Goal: Book appointment/travel/reservation

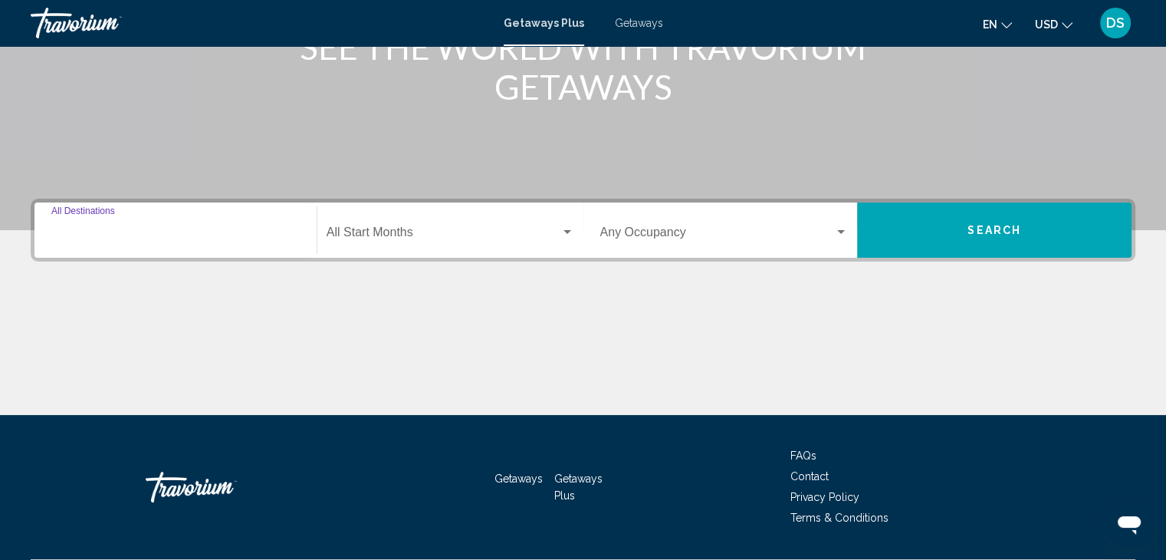
click at [182, 236] on input "Destination All Destinations" at bounding box center [175, 235] width 248 height 14
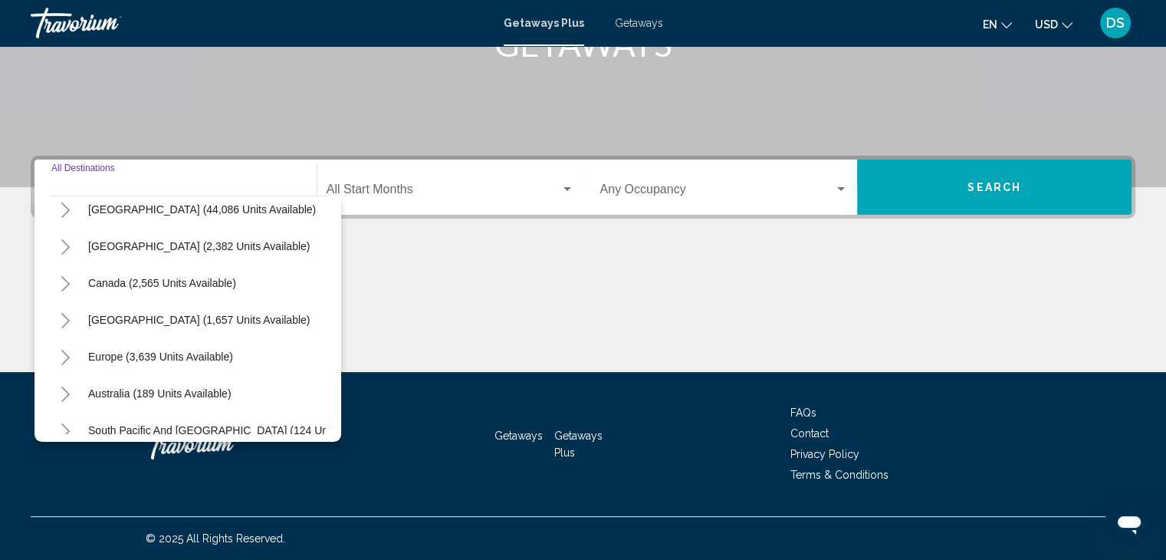
scroll to position [77, 0]
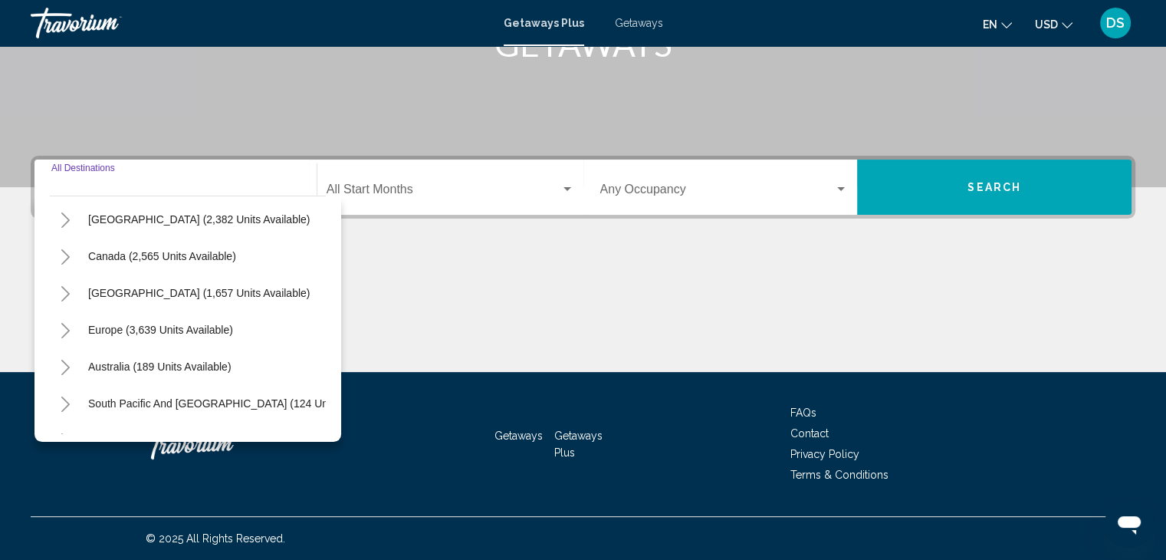
click at [64, 224] on icon "Toggle Mexico (2,382 units available)" at bounding box center [65, 219] width 8 height 15
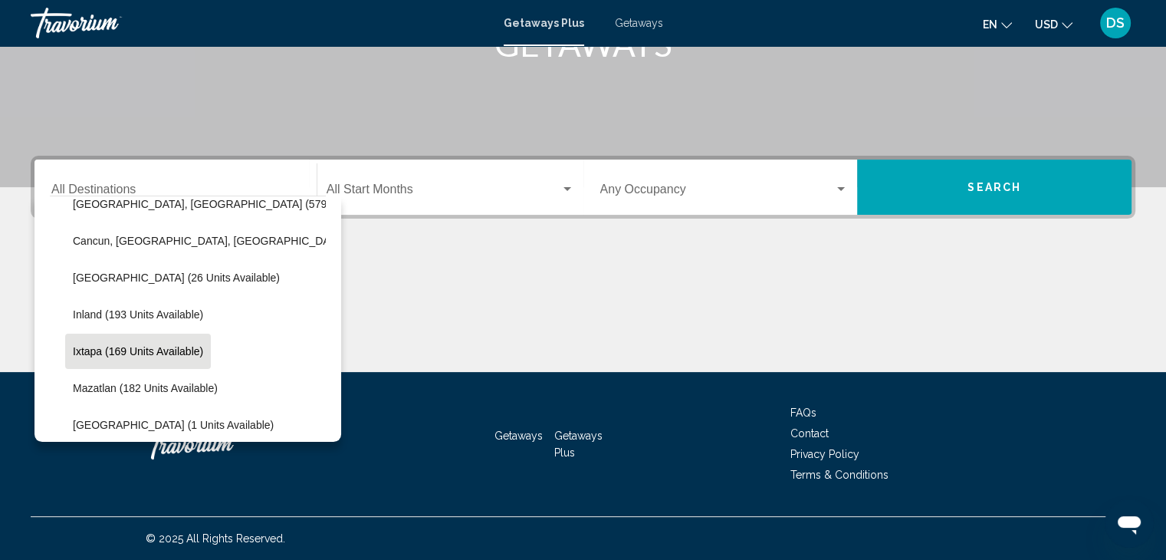
scroll to position [153, 0]
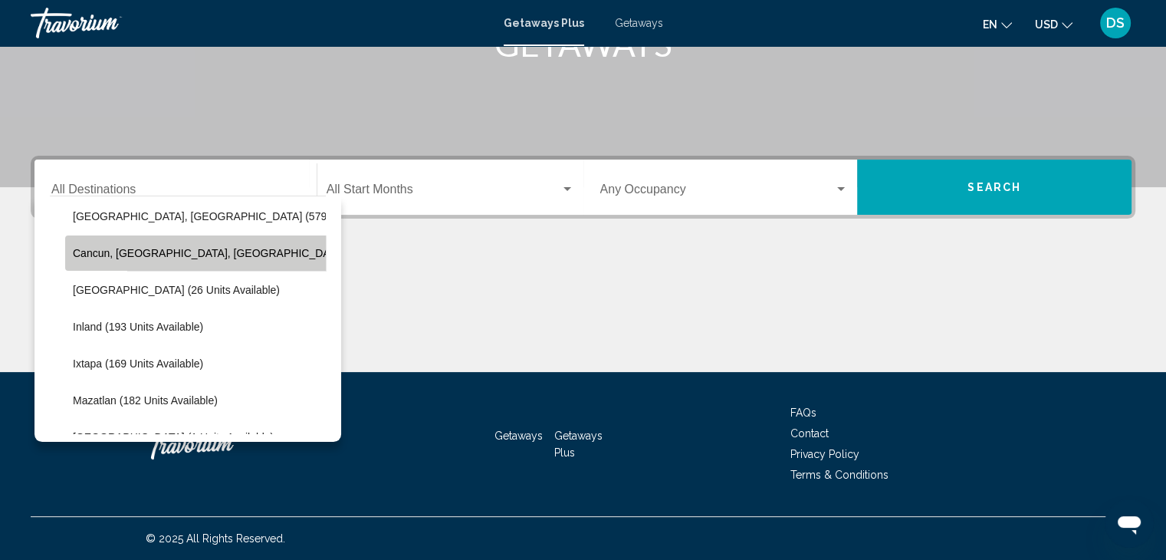
click at [134, 247] on span "Cancun, [GEOGRAPHIC_DATA], [GEOGRAPHIC_DATA] (343 units available)" at bounding box center [259, 253] width 373 height 12
type input "**********"
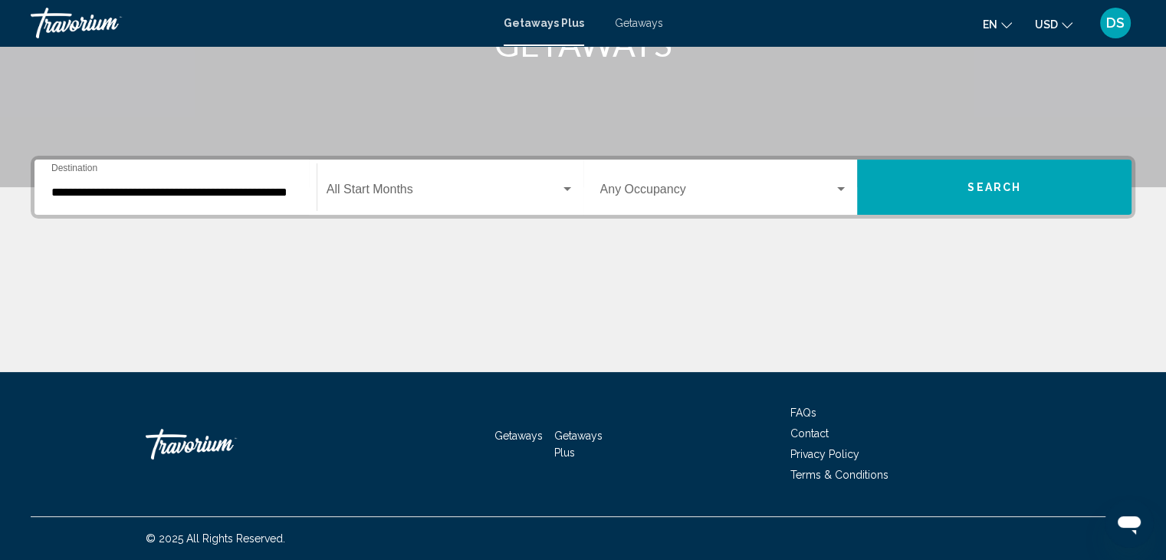
click at [503, 199] on div "Start Month All Start Months" at bounding box center [451, 187] width 248 height 48
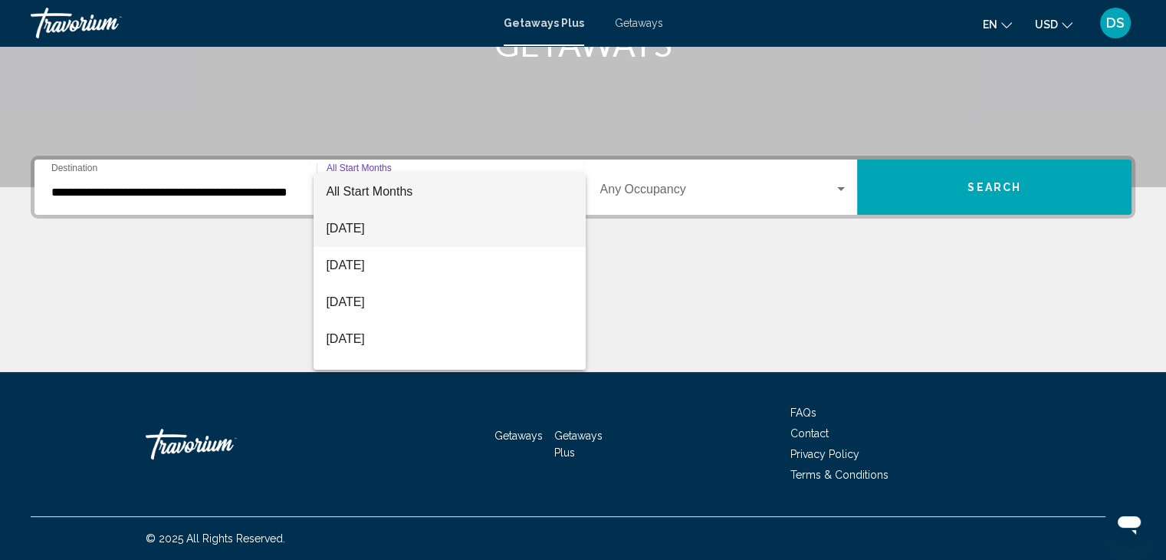
click at [357, 232] on span "[DATE]" at bounding box center [450, 228] width 248 height 37
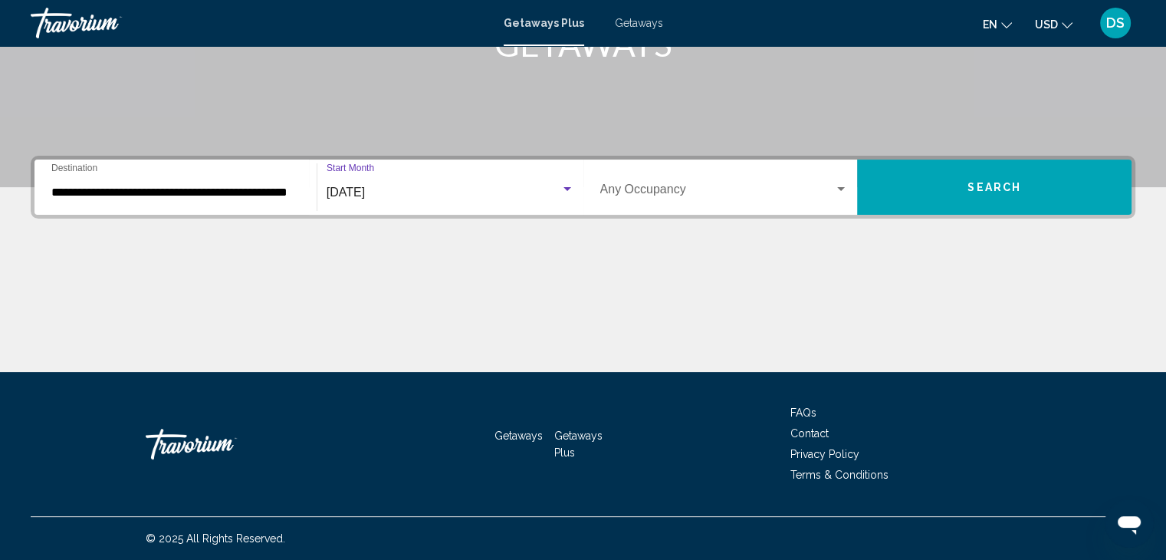
click at [788, 191] on span "Search widget" at bounding box center [717, 193] width 235 height 14
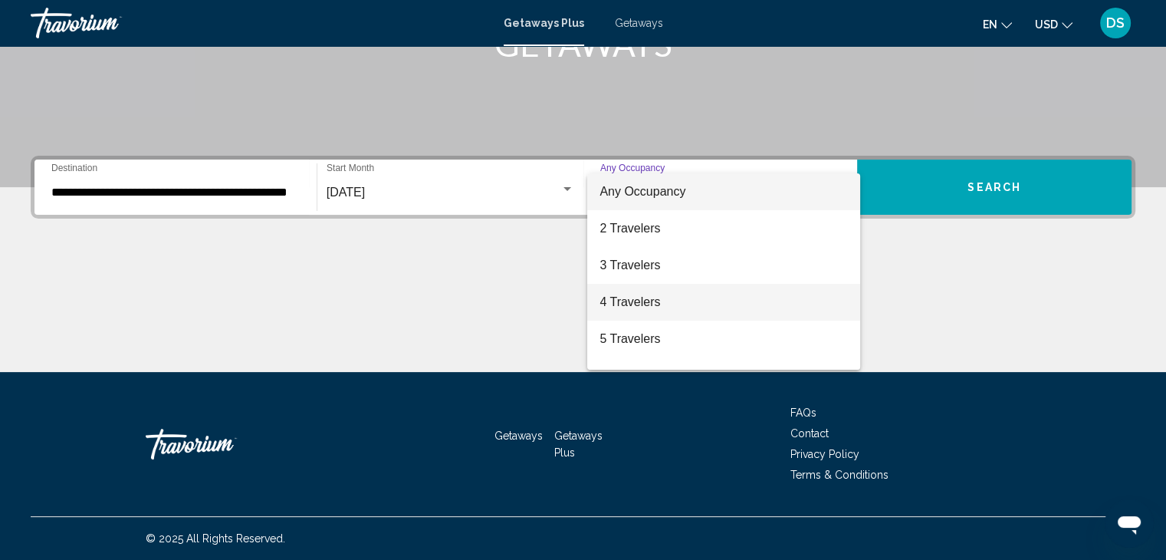
click at [654, 295] on span "4 Travelers" at bounding box center [724, 302] width 248 height 37
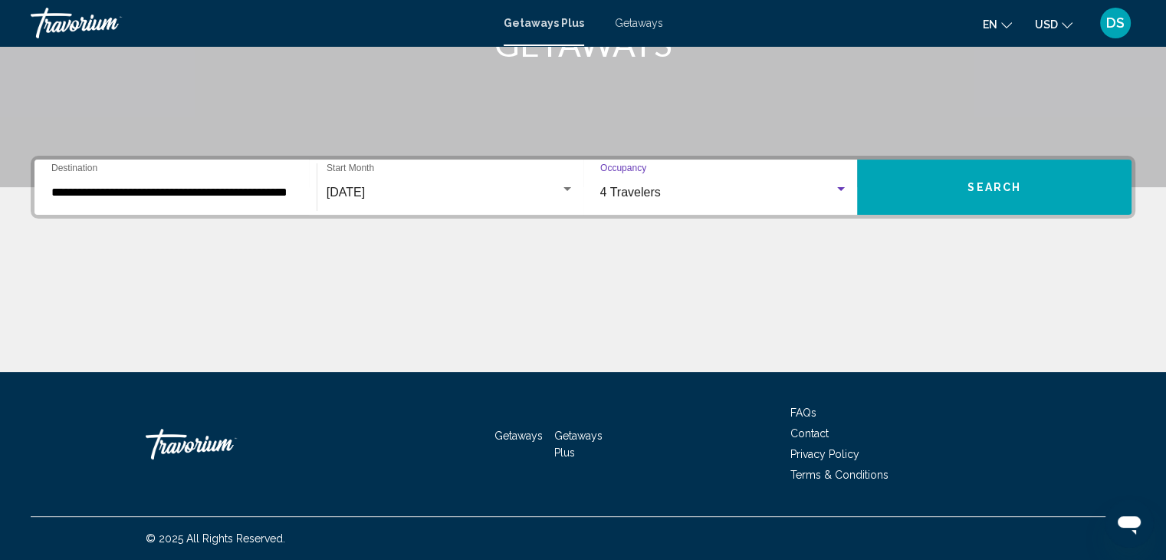
click at [949, 183] on button "Search" at bounding box center [994, 186] width 274 height 55
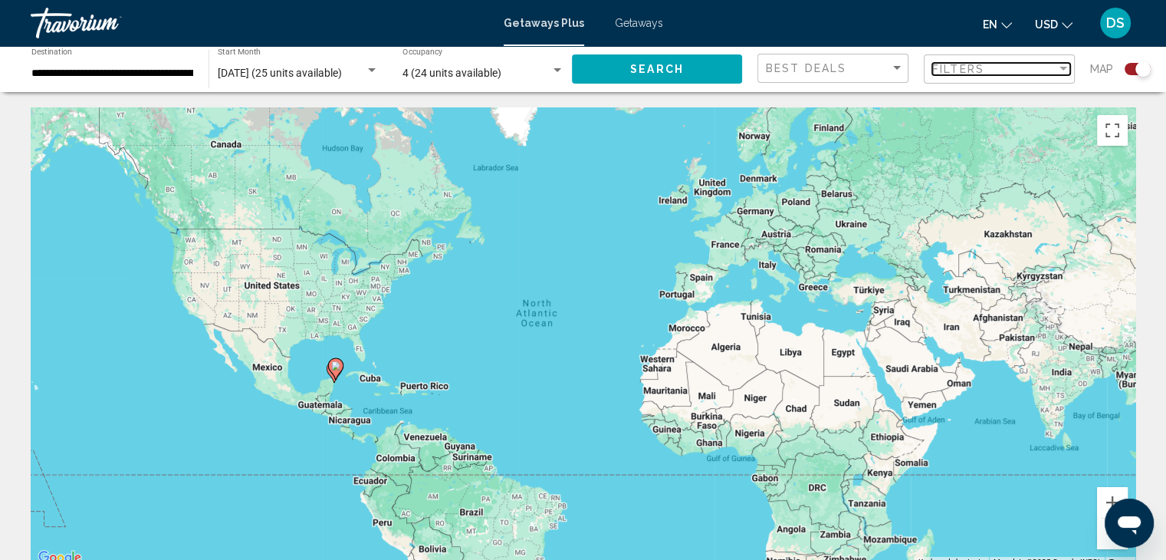
click at [969, 66] on span "Filters" at bounding box center [958, 69] width 52 height 12
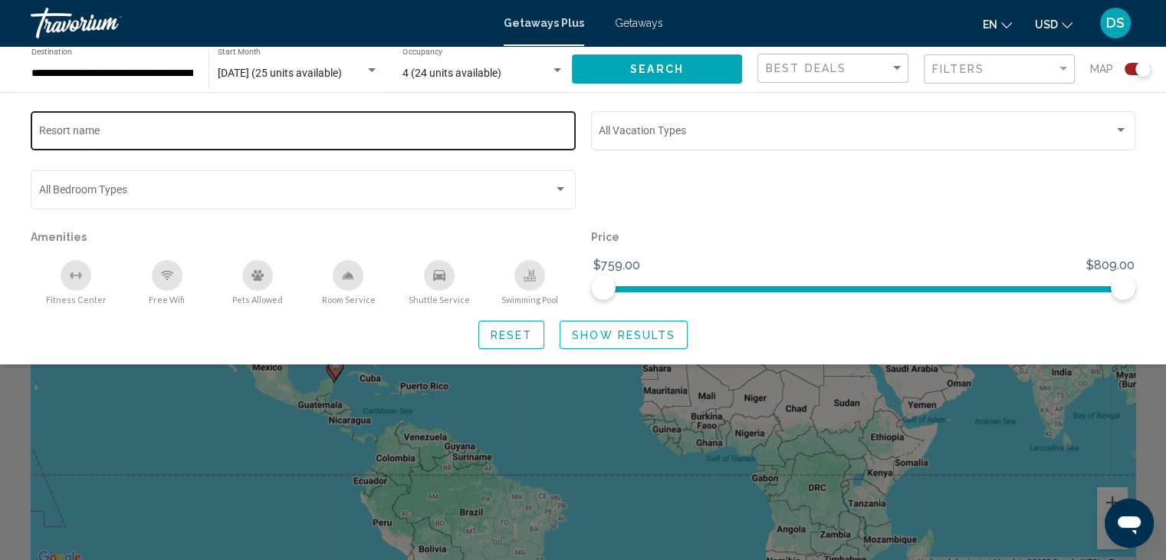
click at [178, 131] on input "Resort name" at bounding box center [303, 133] width 529 height 12
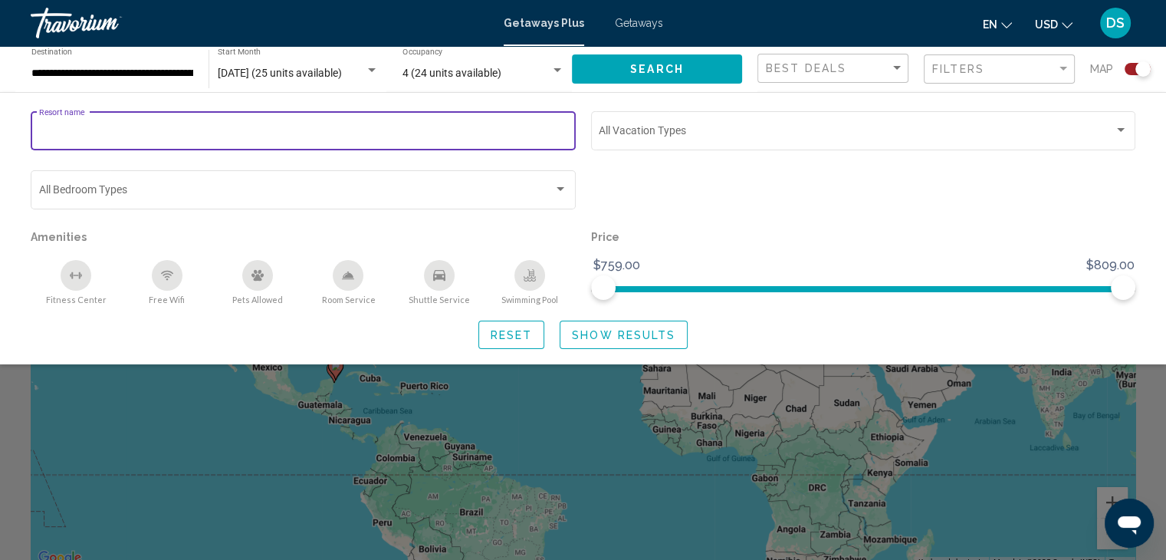
click at [178, 131] on input "Resort name" at bounding box center [303, 133] width 529 height 12
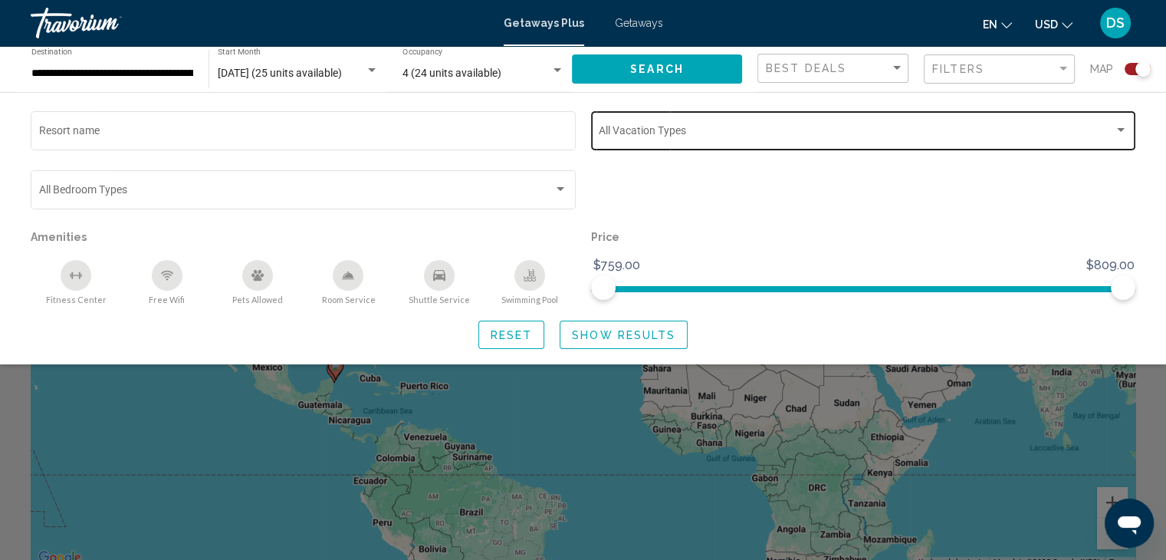
click at [781, 113] on div "Vacation Types All Vacation Types" at bounding box center [863, 129] width 529 height 42
click at [682, 138] on span "weekly" at bounding box center [866, 133] width 534 height 32
click at [727, 199] on div at bounding box center [583, 280] width 1166 height 560
click at [666, 136] on div "weekly" at bounding box center [856, 133] width 515 height 12
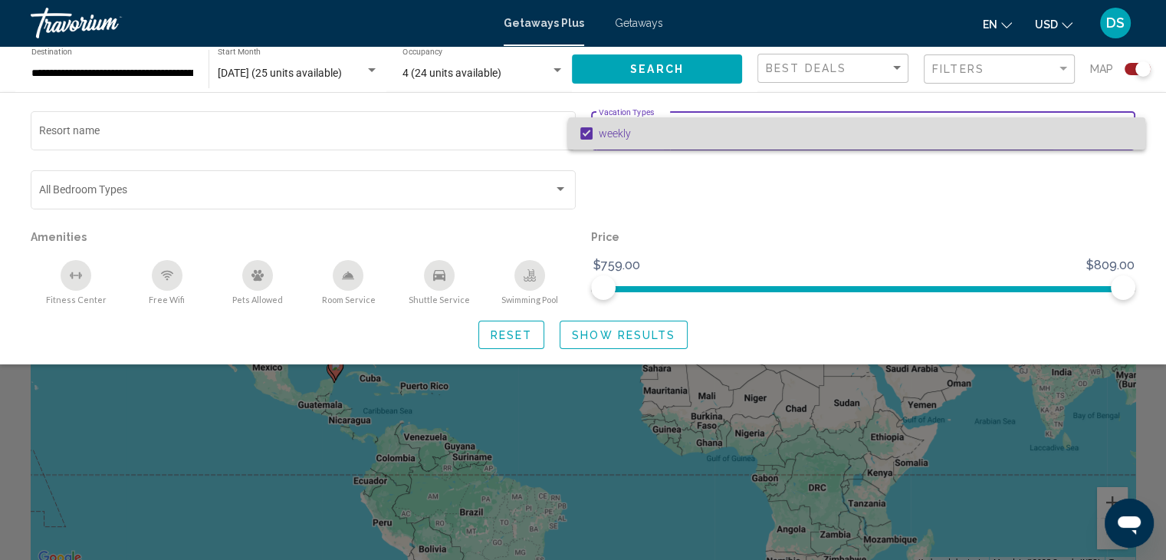
click at [613, 146] on span "weekly" at bounding box center [866, 133] width 534 height 32
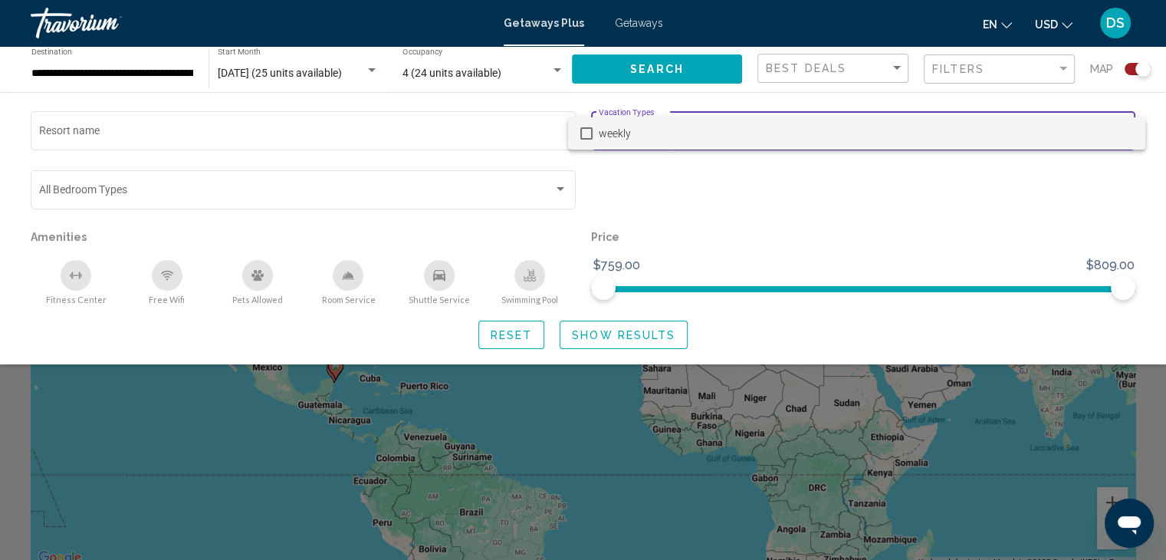
click at [730, 240] on div at bounding box center [583, 280] width 1166 height 560
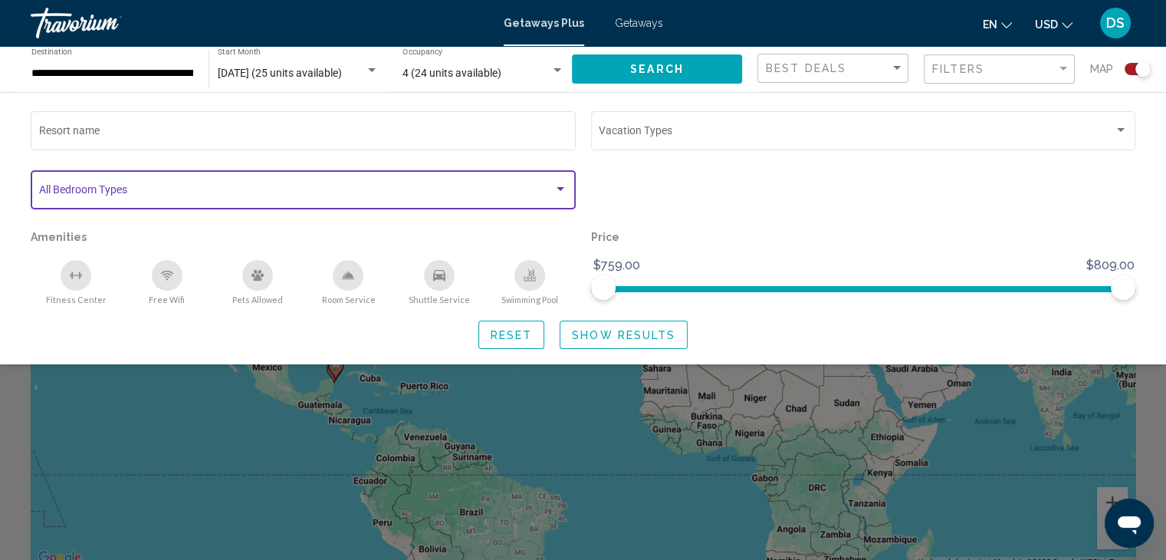
click at [300, 190] on span "Search widget" at bounding box center [296, 192] width 515 height 12
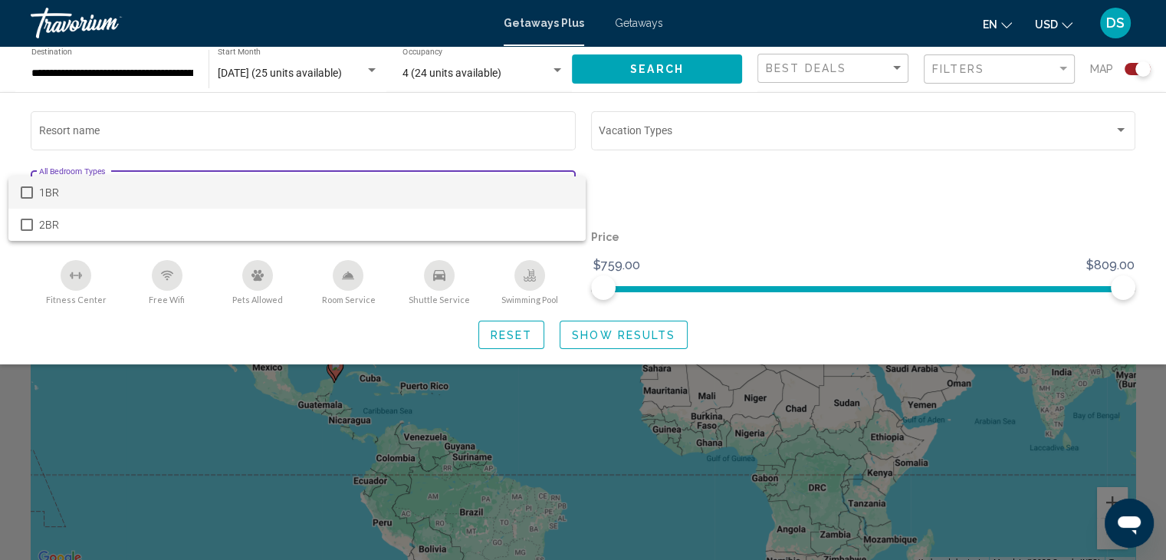
click at [300, 190] on span "1BR" at bounding box center [306, 192] width 534 height 32
click at [724, 202] on div at bounding box center [583, 280] width 1166 height 560
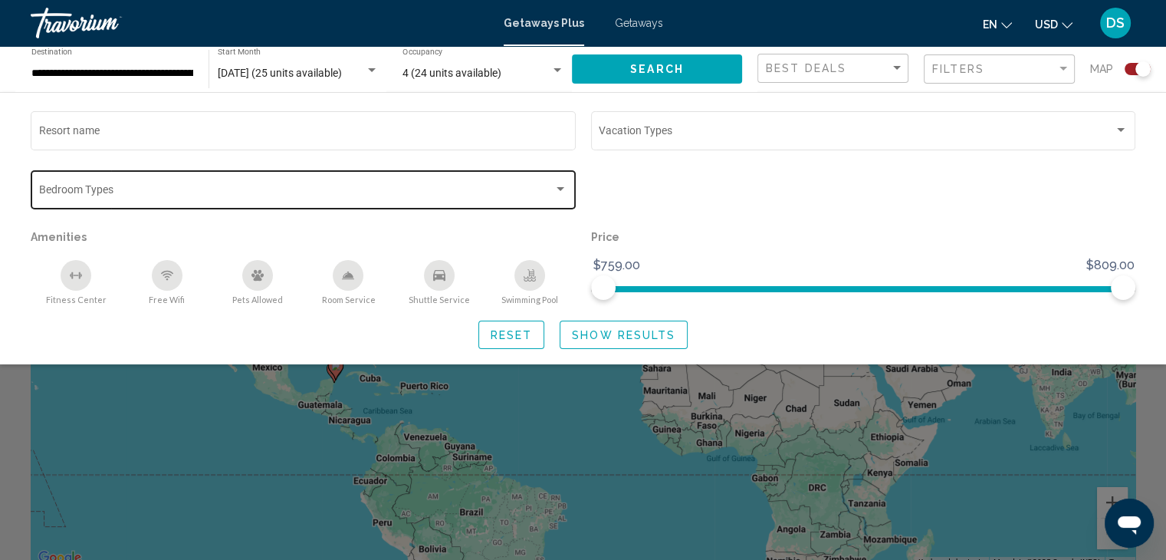
click at [797, 166] on mat-form-field "Vacation Types All Vacation Types" at bounding box center [863, 137] width 545 height 59
click at [832, 69] on span "Best Deals" at bounding box center [806, 68] width 81 height 12
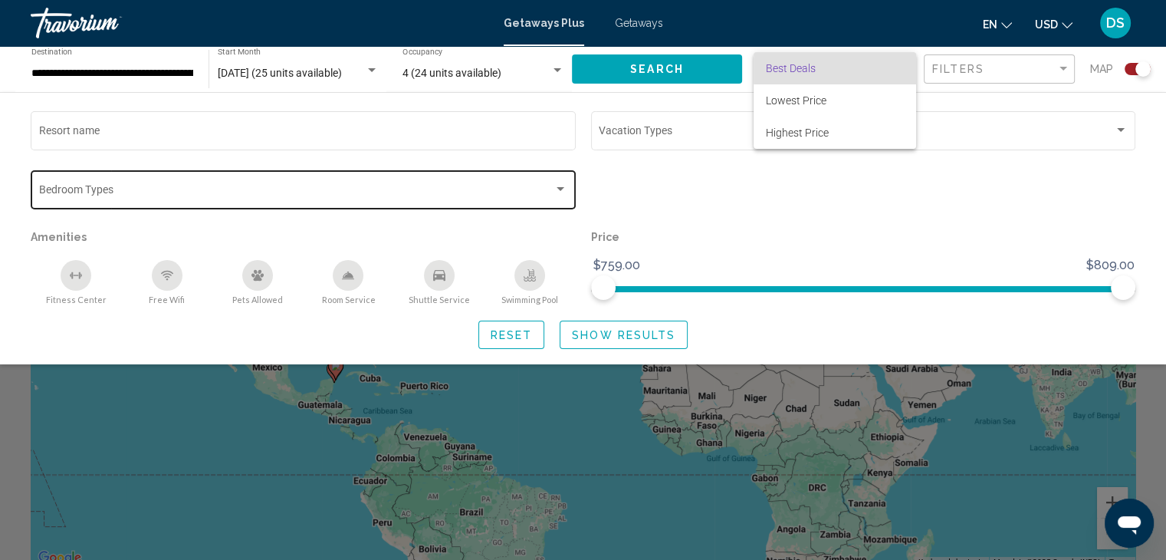
click at [832, 69] on span "Best Deals" at bounding box center [835, 68] width 138 height 32
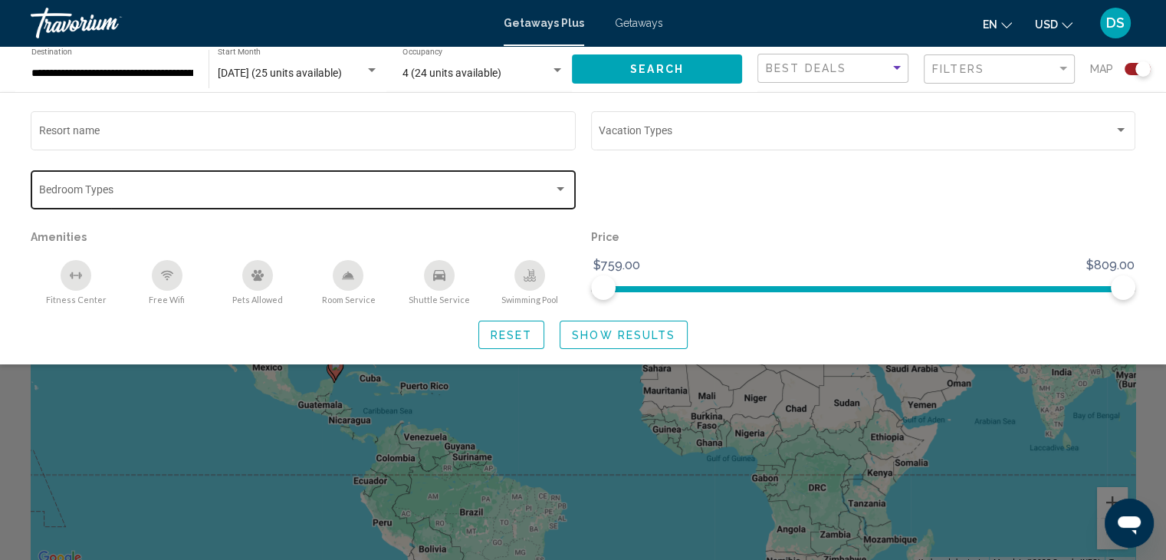
click at [1016, 202] on div "Search widget" at bounding box center [863, 196] width 560 height 59
click at [583, 341] on button "Show Results" at bounding box center [624, 334] width 128 height 28
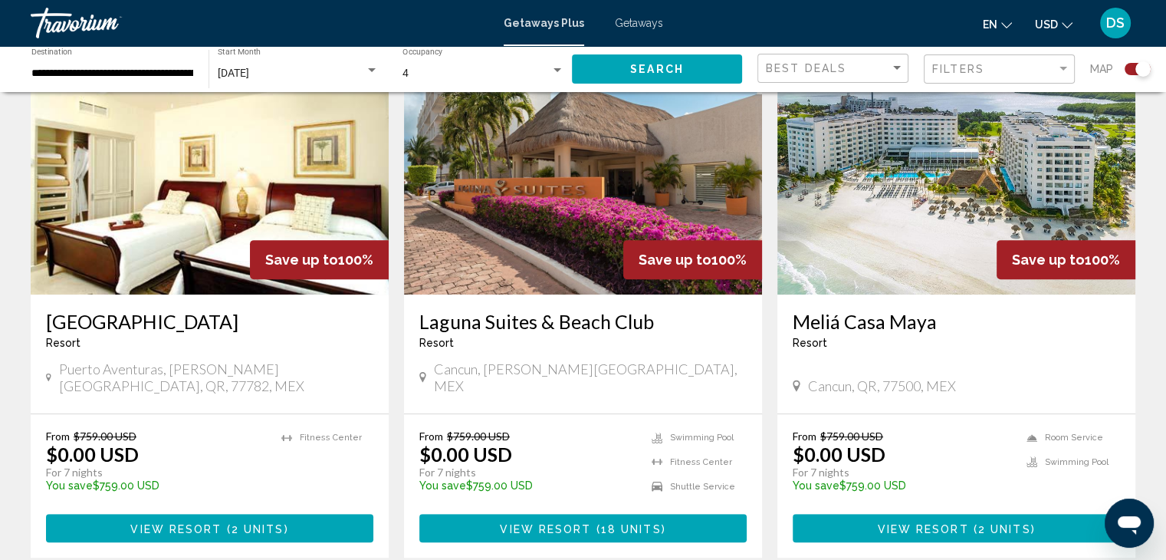
scroll to position [613, 0]
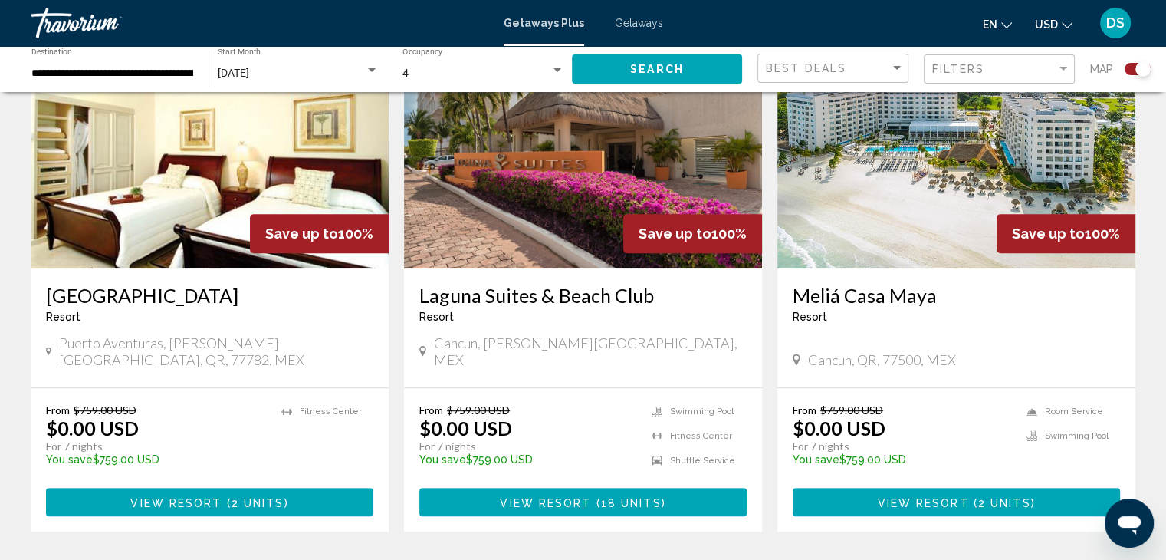
click at [984, 496] on span "2 units" at bounding box center [1004, 502] width 53 height 12
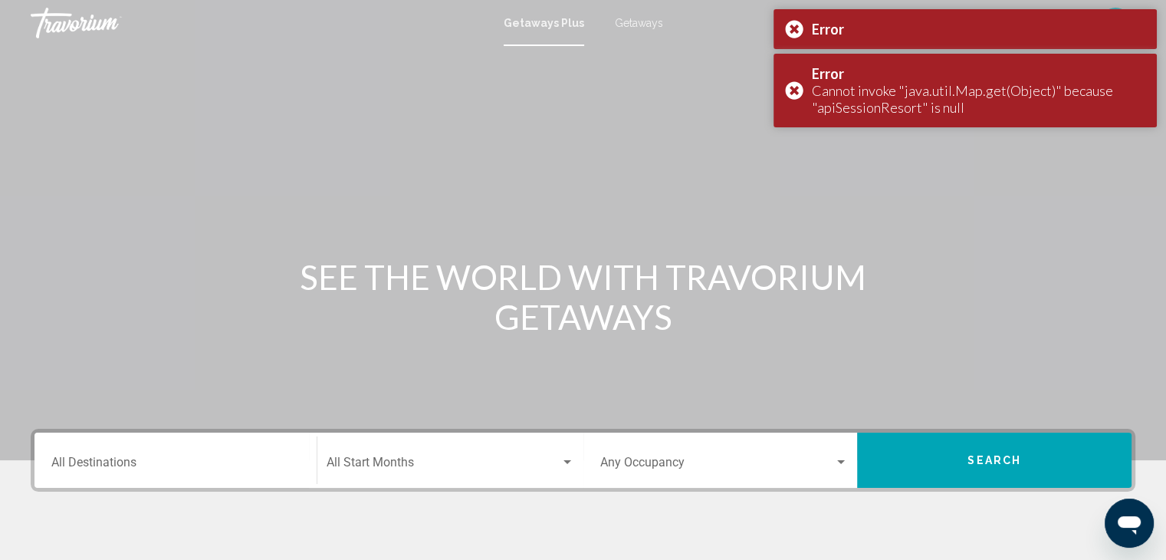
click at [164, 469] on input "Destination All Destinations" at bounding box center [175, 466] width 248 height 14
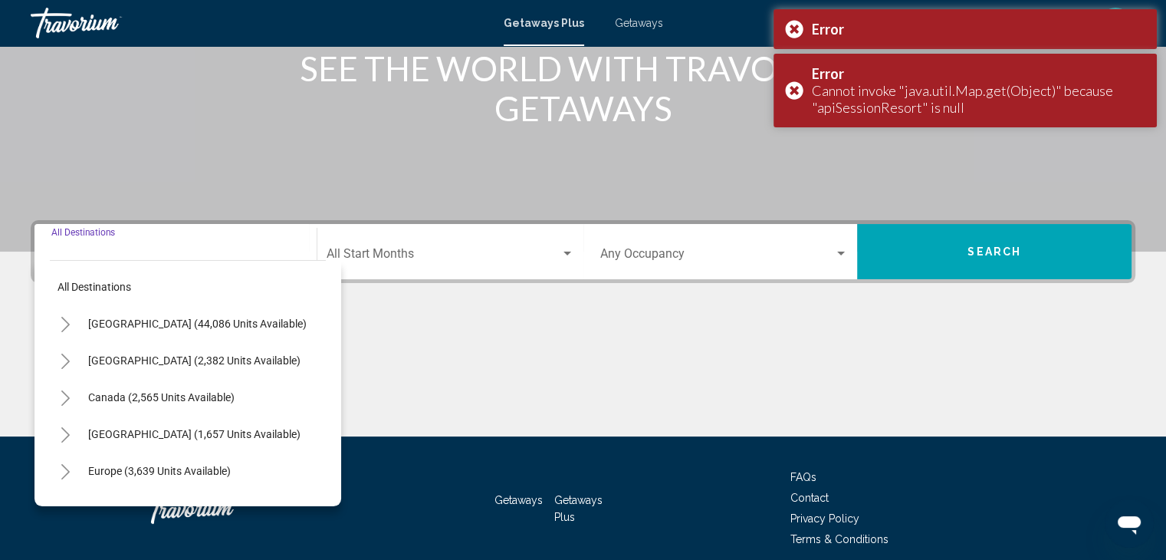
scroll to position [273, 0]
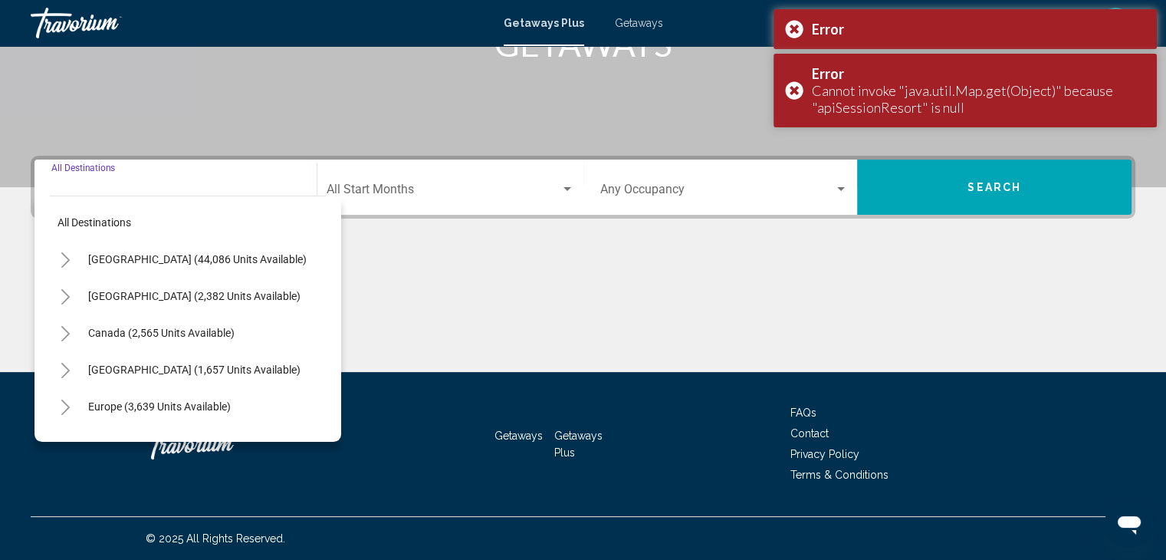
click at [63, 294] on icon "Toggle Mexico (2,382 units available)" at bounding box center [66, 296] width 12 height 15
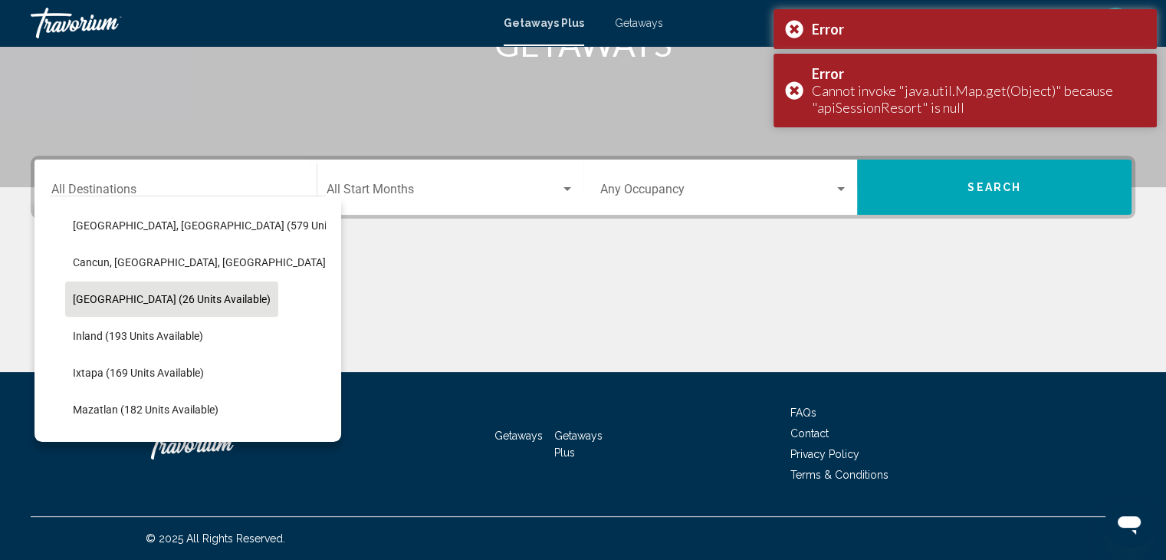
scroll to position [153, 0]
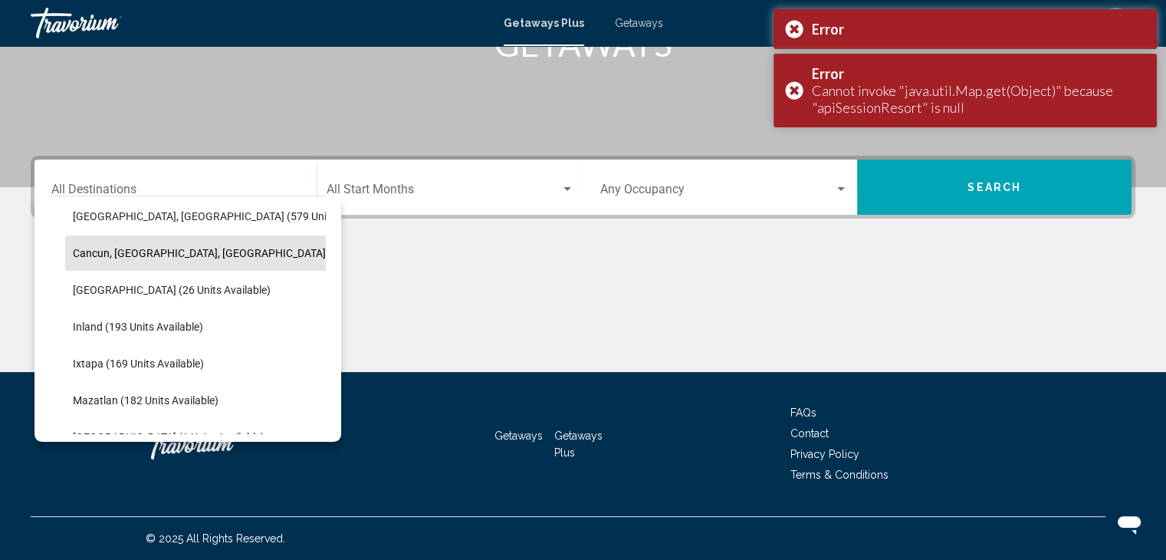
click at [125, 255] on span "Cancun, [GEOGRAPHIC_DATA], [GEOGRAPHIC_DATA] (343 units available)" at bounding box center [249, 253] width 353 height 12
type input "**********"
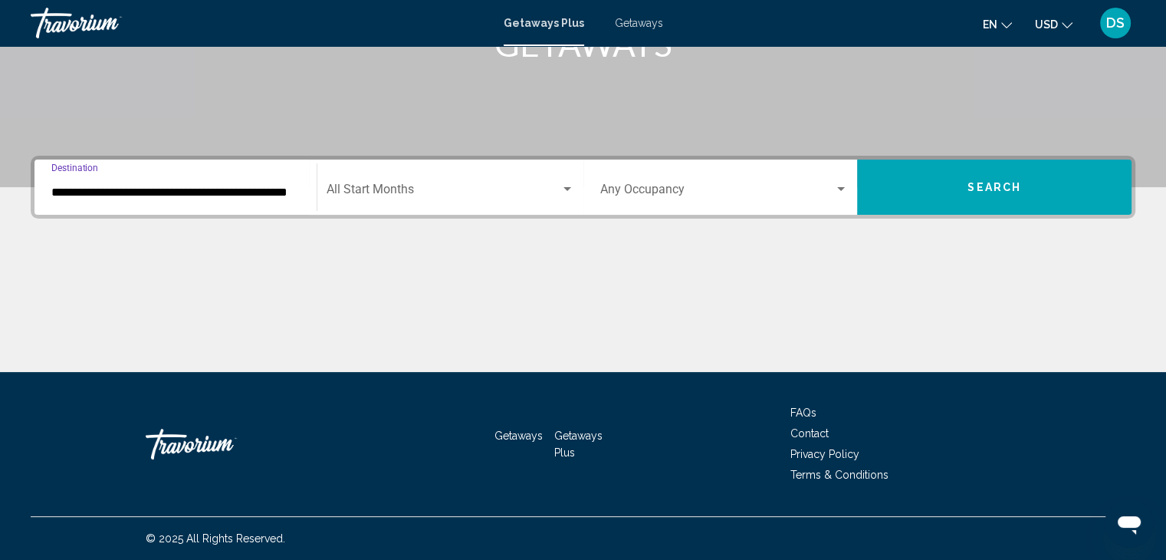
click at [472, 188] on span "Search widget" at bounding box center [444, 193] width 234 height 14
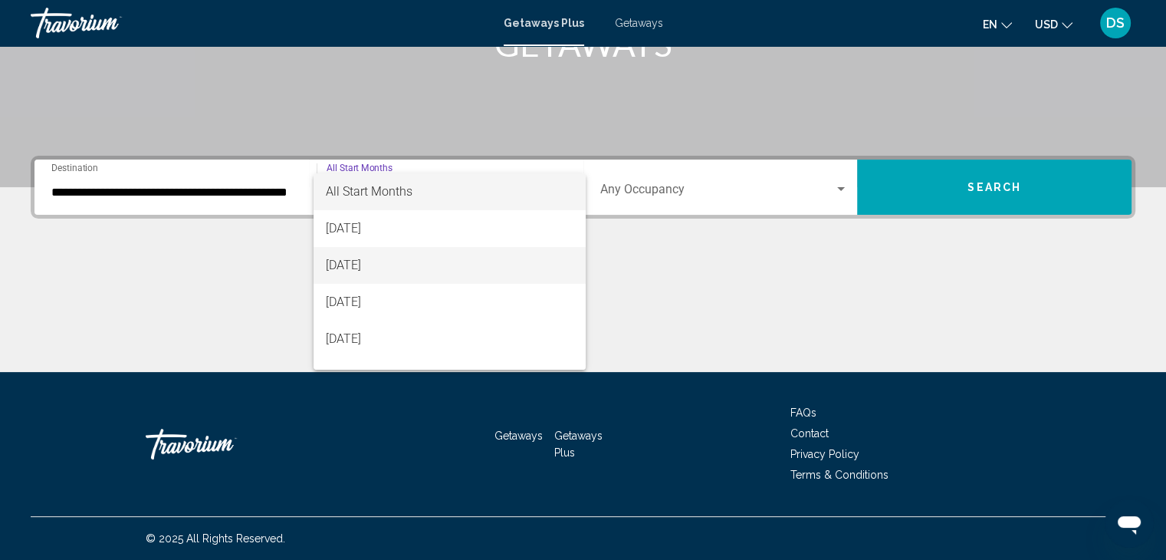
click at [399, 260] on span "[DATE]" at bounding box center [450, 265] width 248 height 37
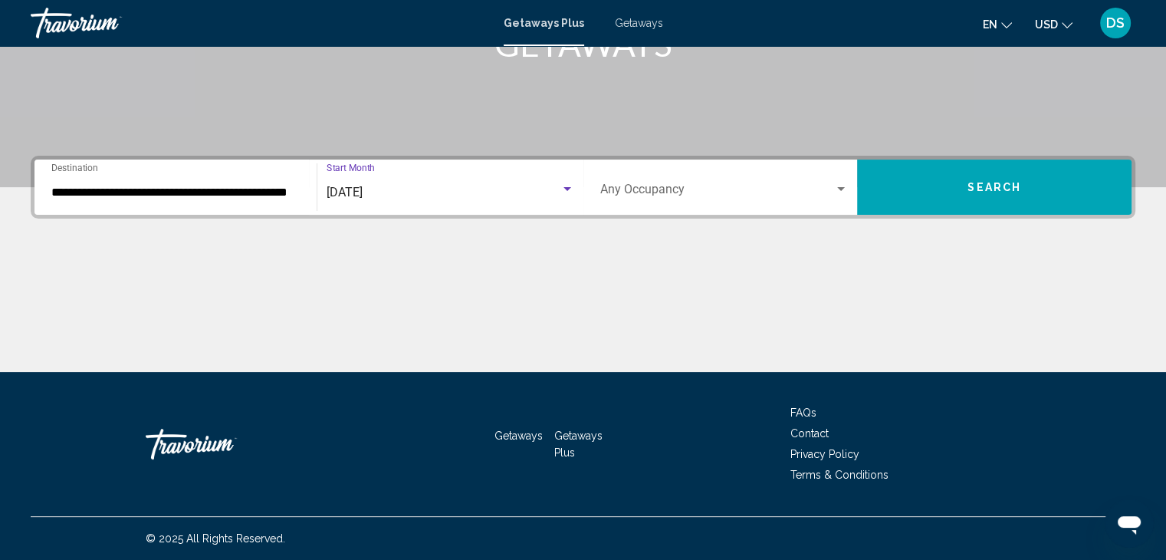
click at [363, 192] on span "[DATE]" at bounding box center [345, 192] width 36 height 15
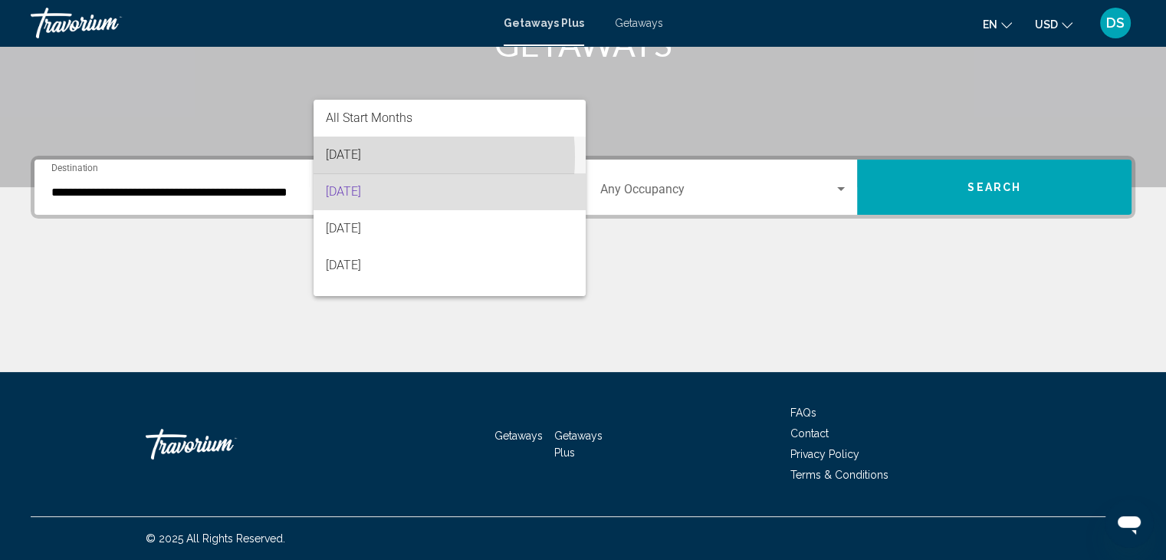
click at [354, 157] on span "[DATE]" at bounding box center [450, 154] width 248 height 37
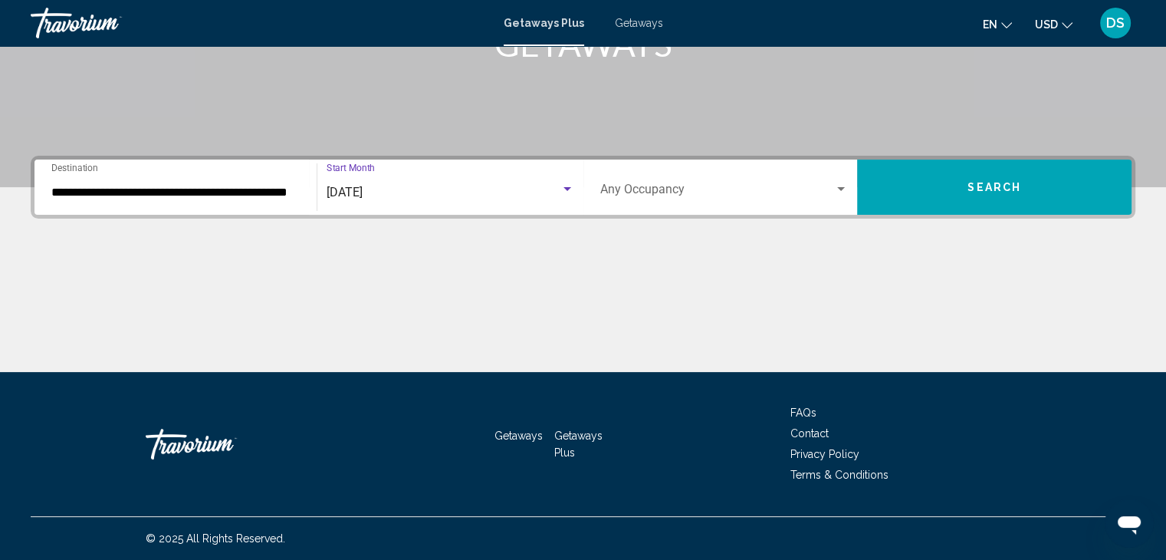
click at [363, 192] on span "[DATE]" at bounding box center [345, 192] width 36 height 15
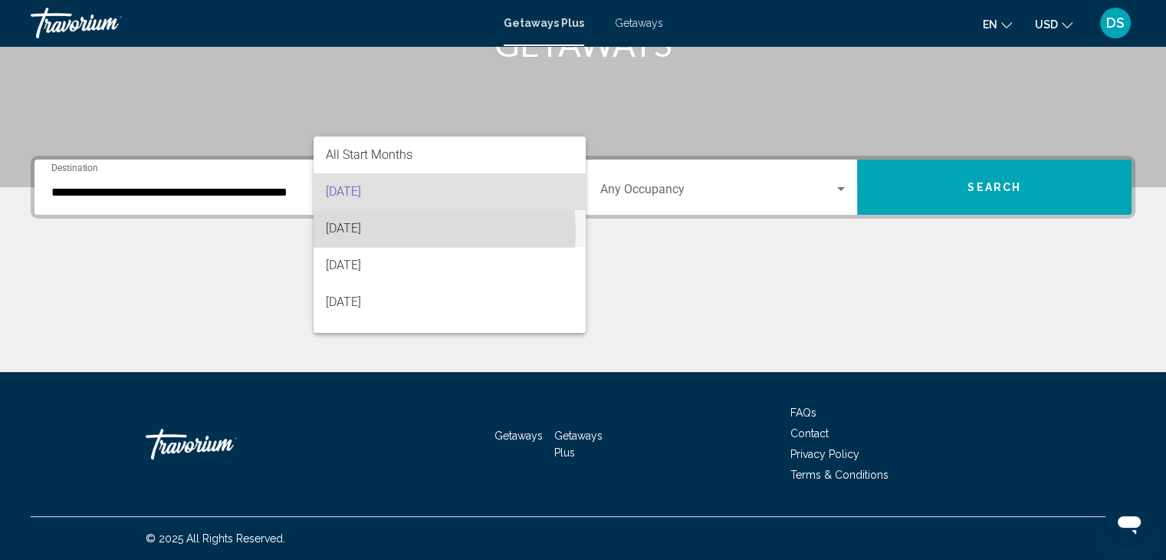
click at [352, 232] on span "[DATE]" at bounding box center [450, 228] width 248 height 37
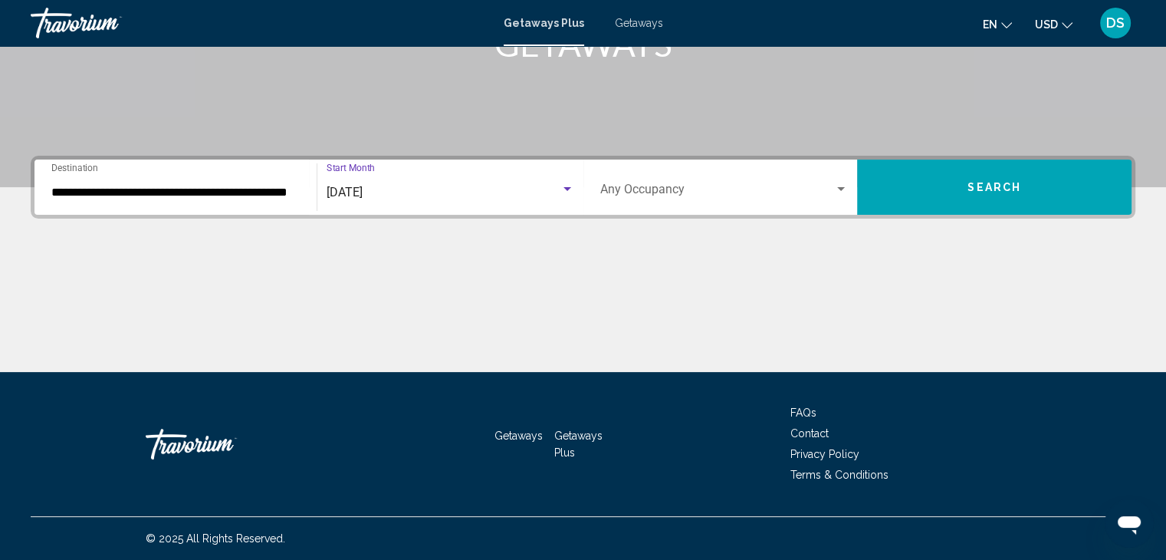
click at [363, 189] on span "[DATE]" at bounding box center [345, 192] width 36 height 15
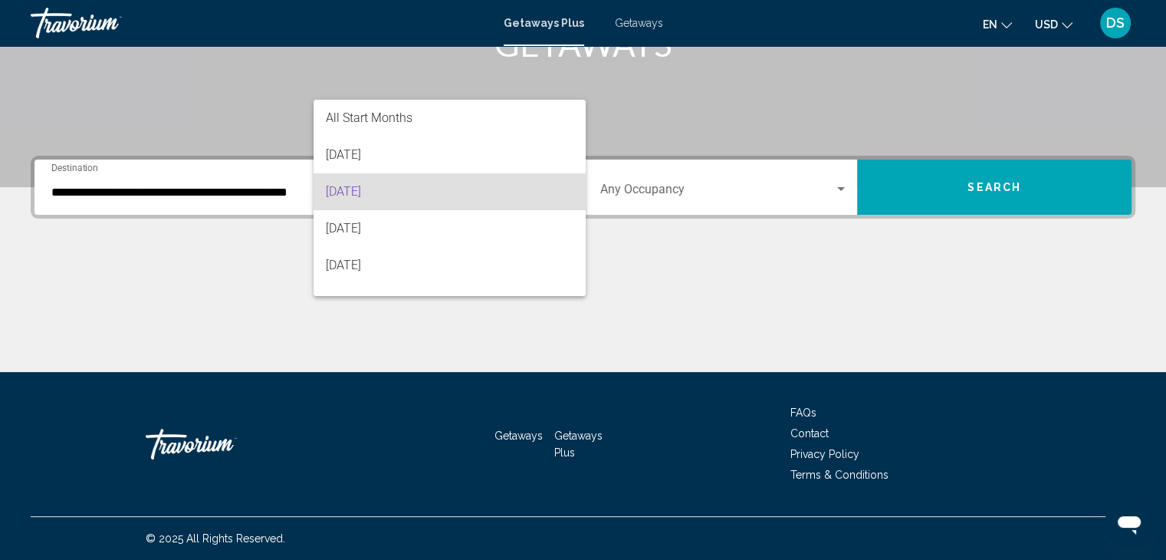
click at [363, 193] on span "[DATE]" at bounding box center [450, 191] width 248 height 37
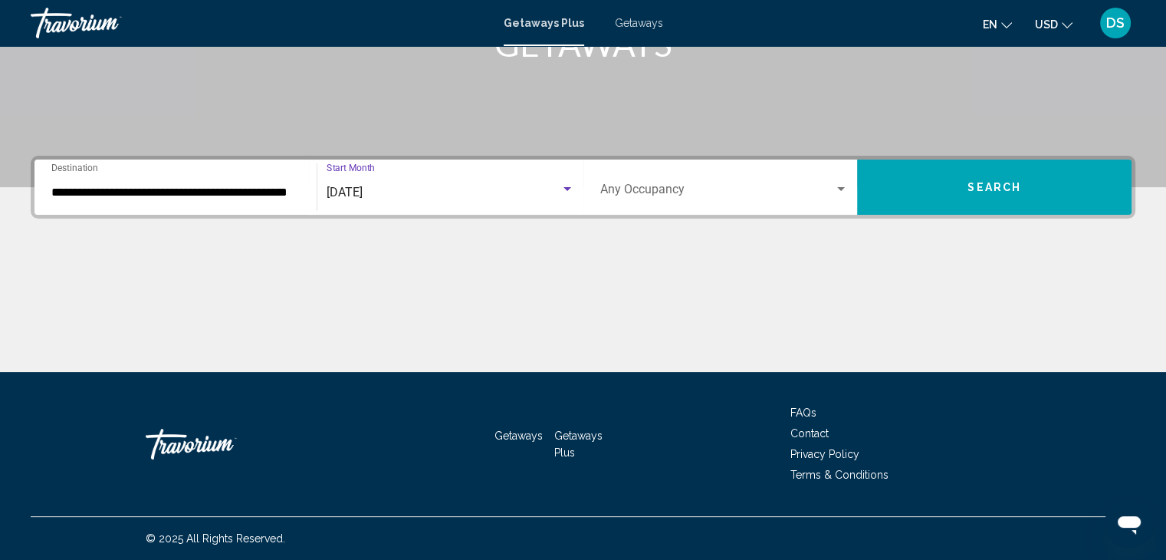
click at [989, 190] on span "Search" at bounding box center [995, 188] width 54 height 12
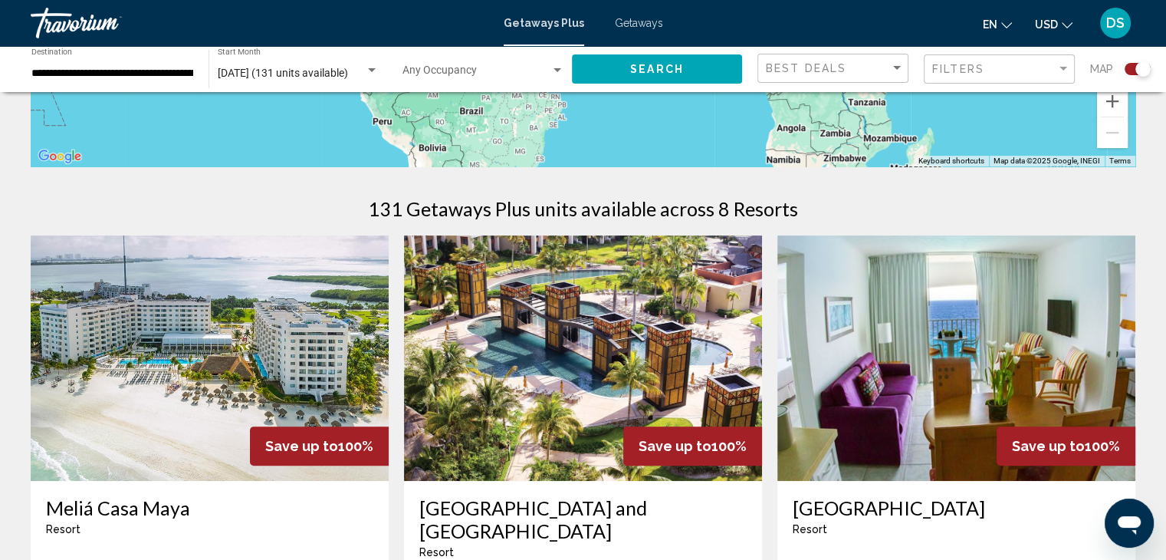
scroll to position [153, 0]
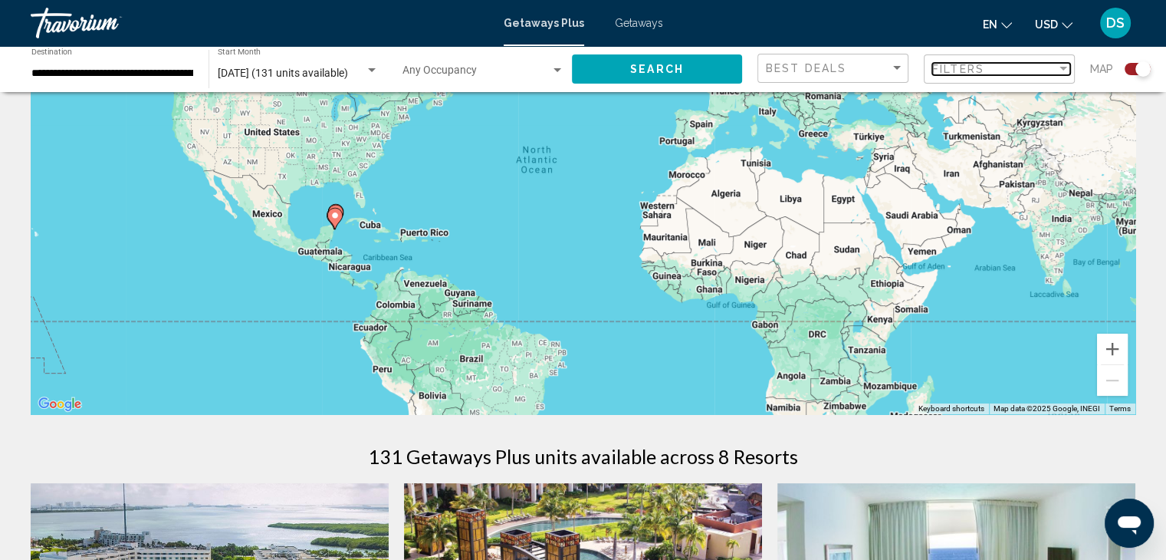
click at [975, 71] on span "Filters" at bounding box center [958, 69] width 52 height 12
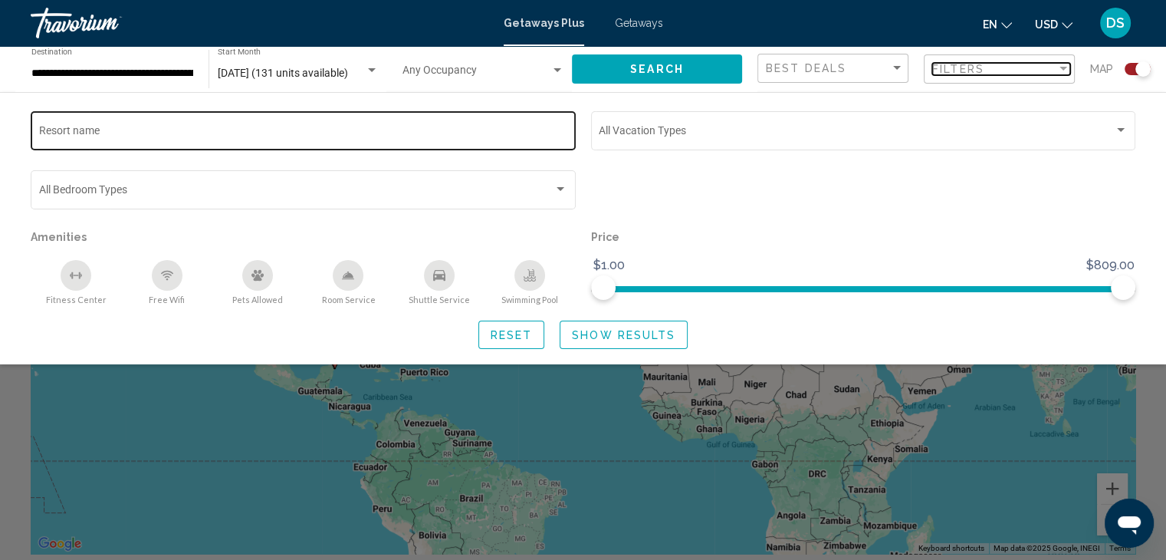
scroll to position [0, 0]
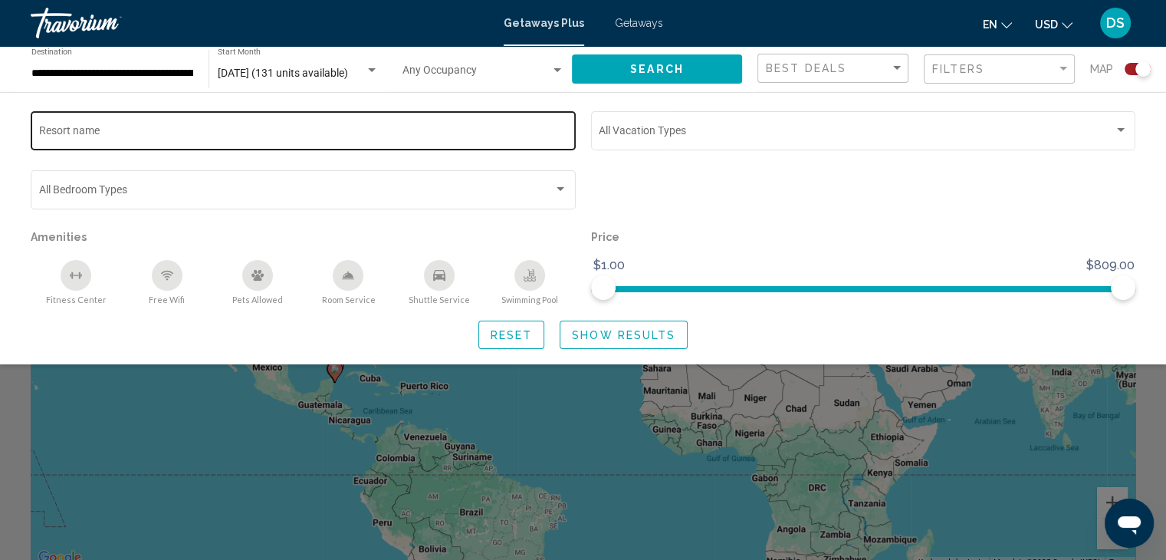
click at [157, 123] on div "Resort name" at bounding box center [303, 129] width 529 height 42
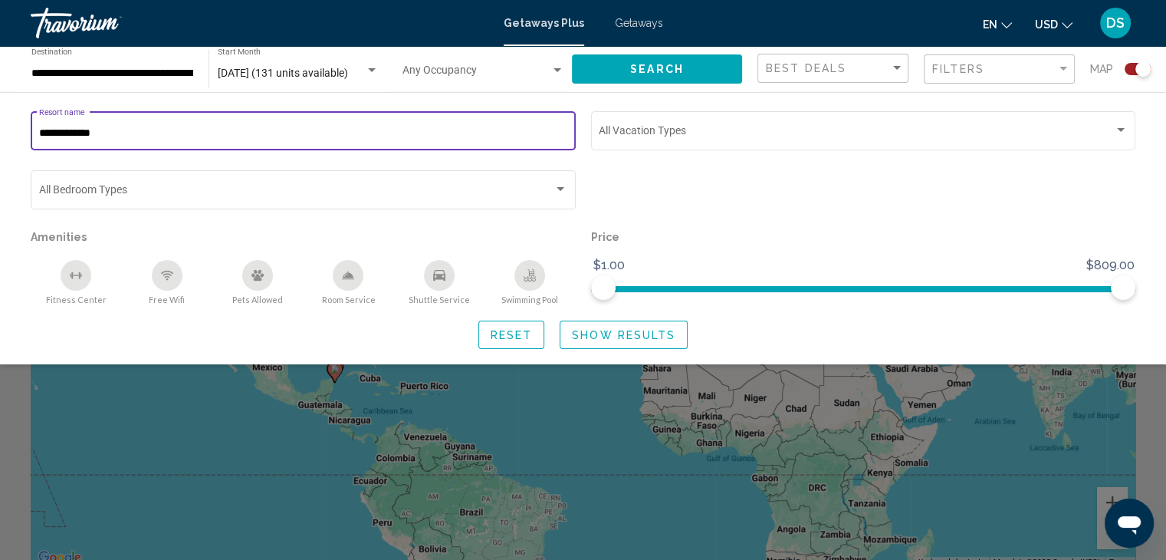
type input "**********"
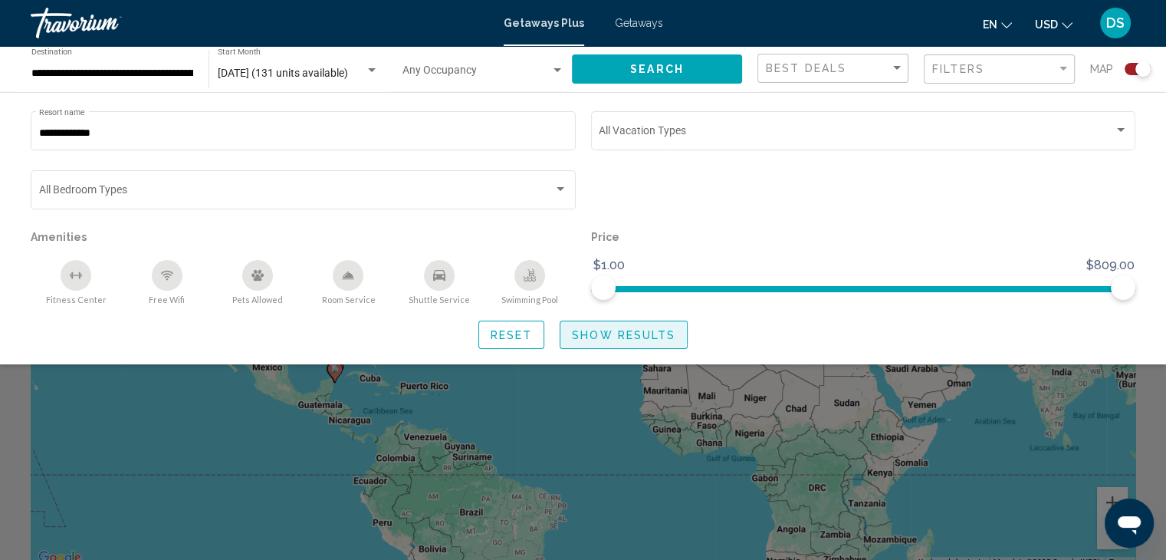
click at [598, 334] on span "Show Results" at bounding box center [624, 335] width 104 height 12
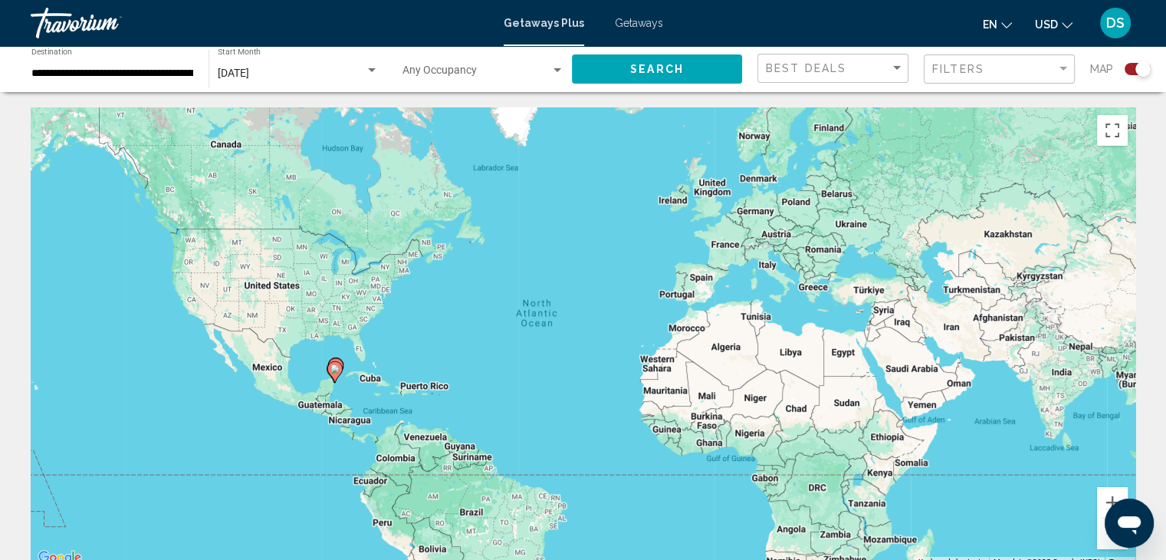
click at [982, 62] on div "Filters" at bounding box center [1001, 69] width 138 height 28
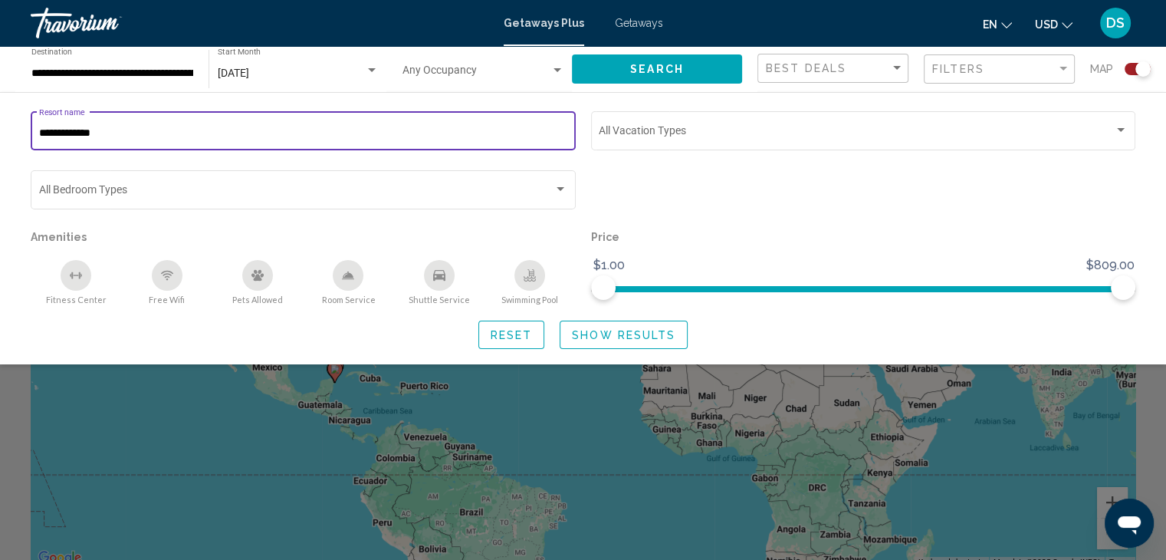
drag, startPoint x: 209, startPoint y: 134, endPoint x: 0, endPoint y: 130, distance: 208.6
click at [0, 130] on div "**********" at bounding box center [583, 228] width 1166 height 241
click at [754, 196] on div "Search widget" at bounding box center [863, 196] width 560 height 59
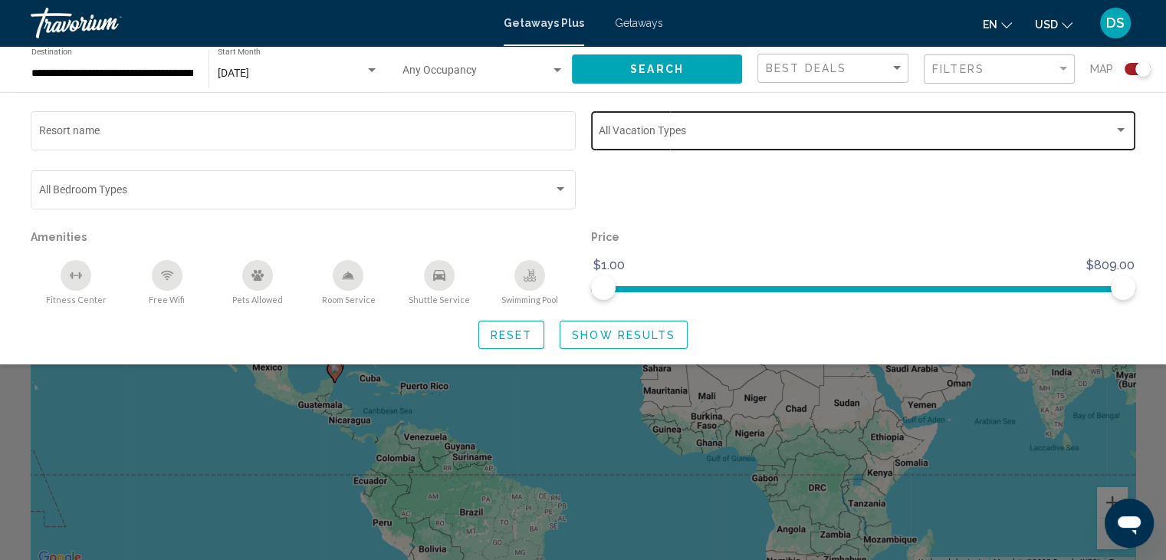
click at [787, 127] on span "Search widget" at bounding box center [856, 133] width 515 height 12
click at [853, 227] on div at bounding box center [583, 280] width 1166 height 560
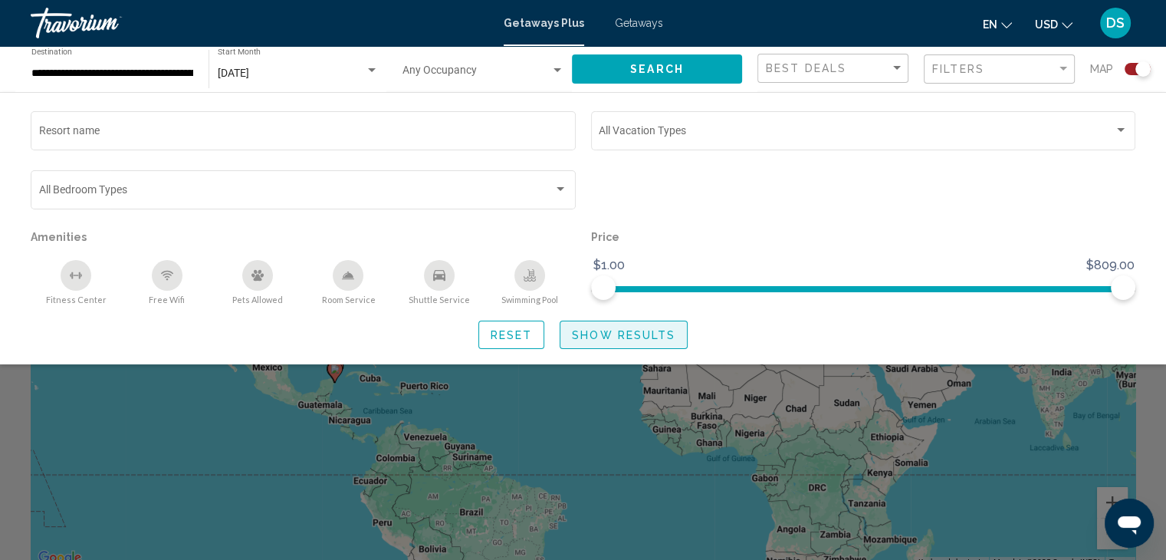
click at [647, 338] on span "Show Results" at bounding box center [624, 335] width 104 height 12
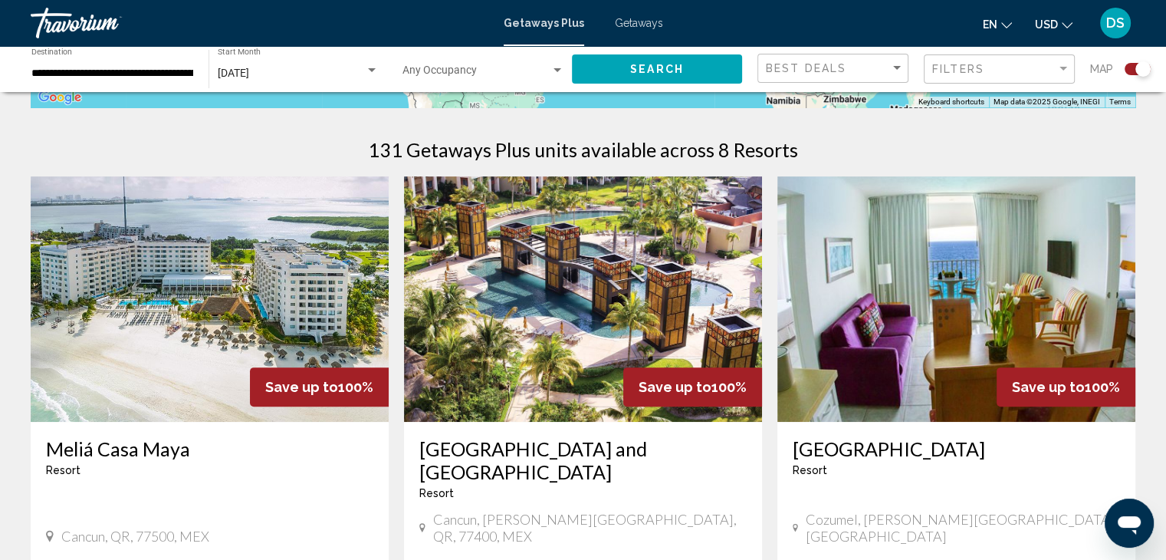
scroll to position [613, 0]
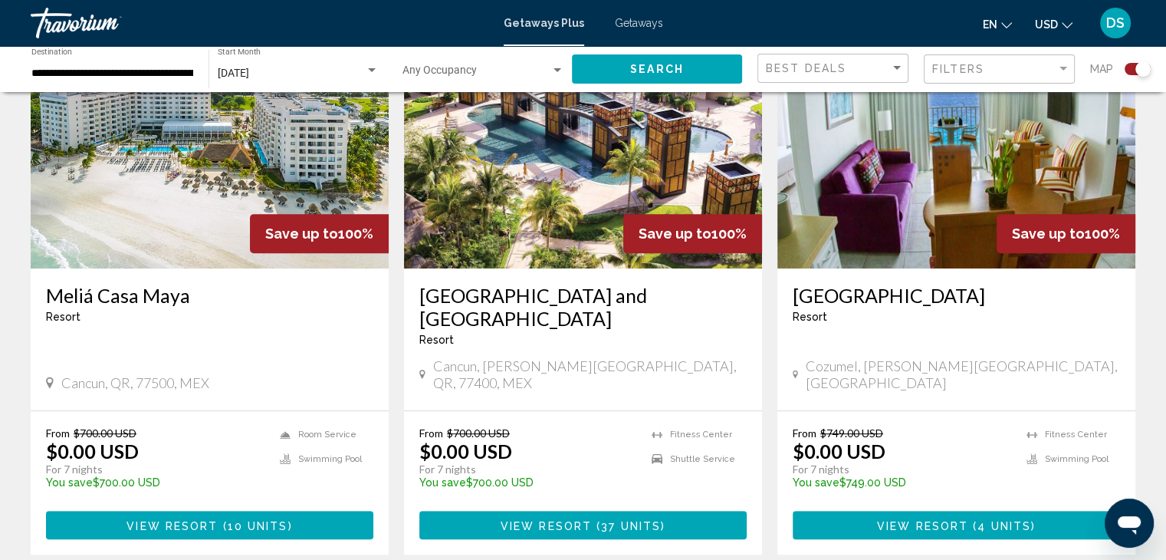
click at [186, 519] on span "View Resort" at bounding box center [172, 525] width 91 height 12
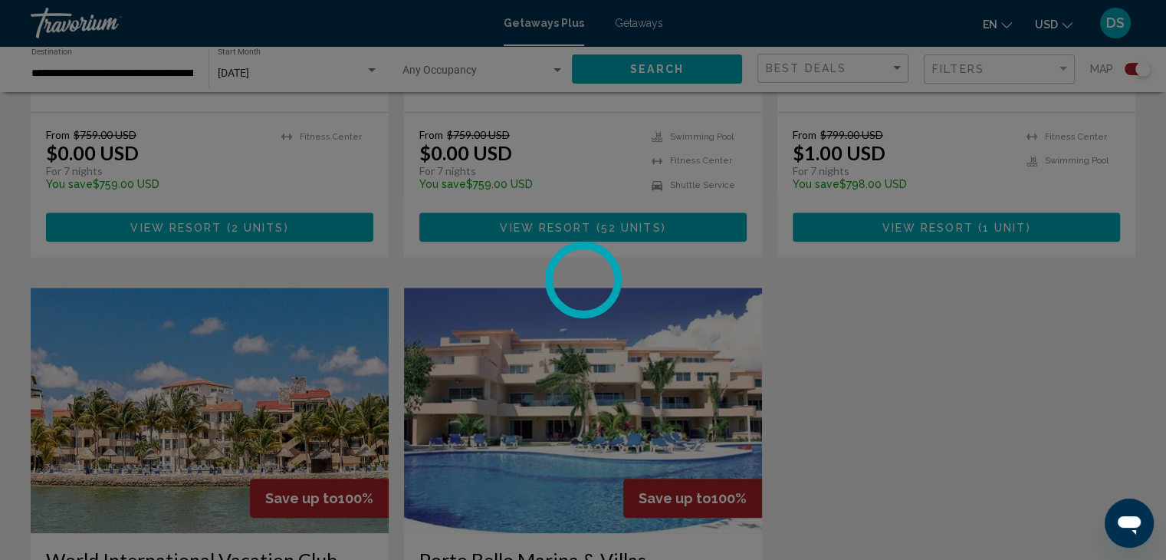
scroll to position [1533, 0]
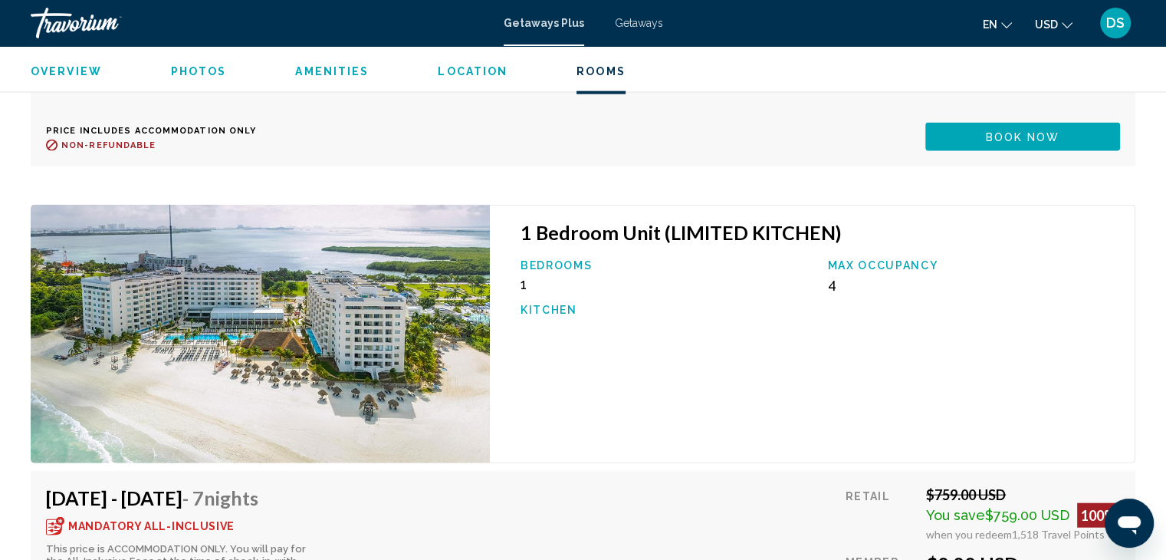
scroll to position [3426, 0]
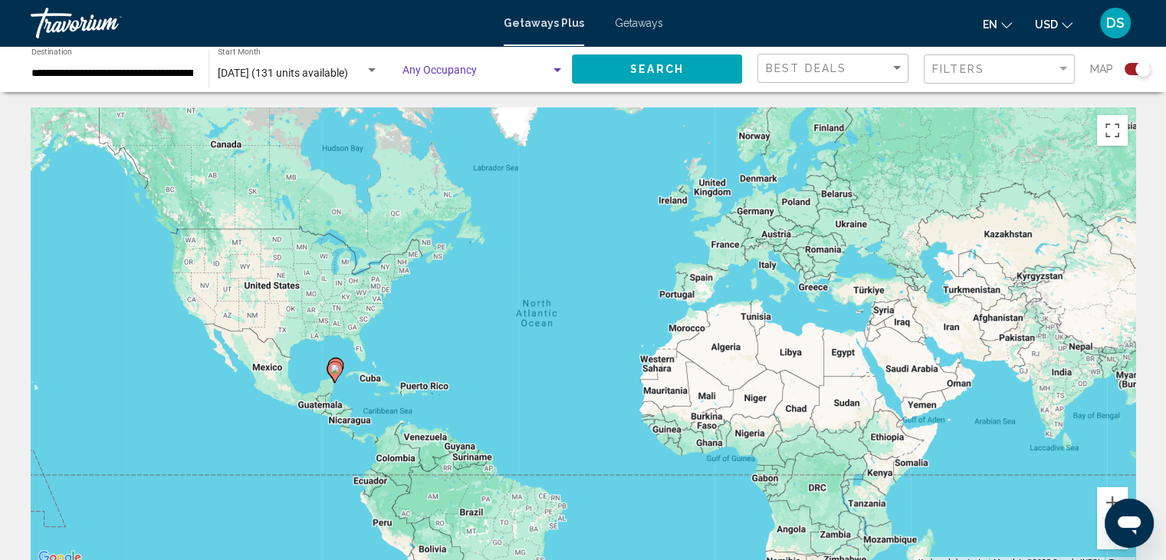
click at [498, 74] on span "Search widget" at bounding box center [477, 73] width 148 height 12
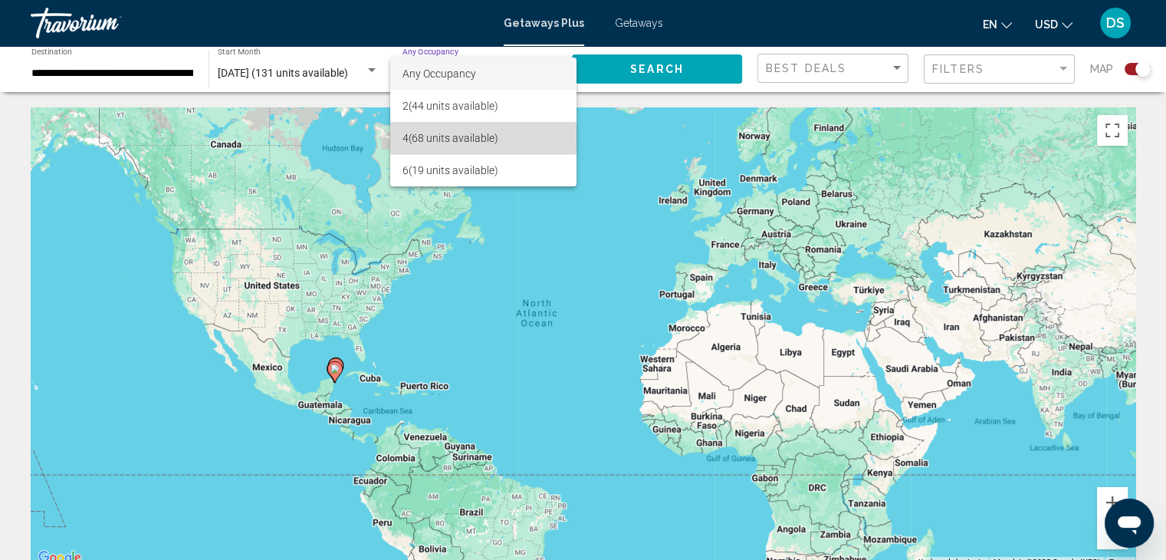
click at [441, 137] on span "4 (68 units available)" at bounding box center [484, 138] width 162 height 32
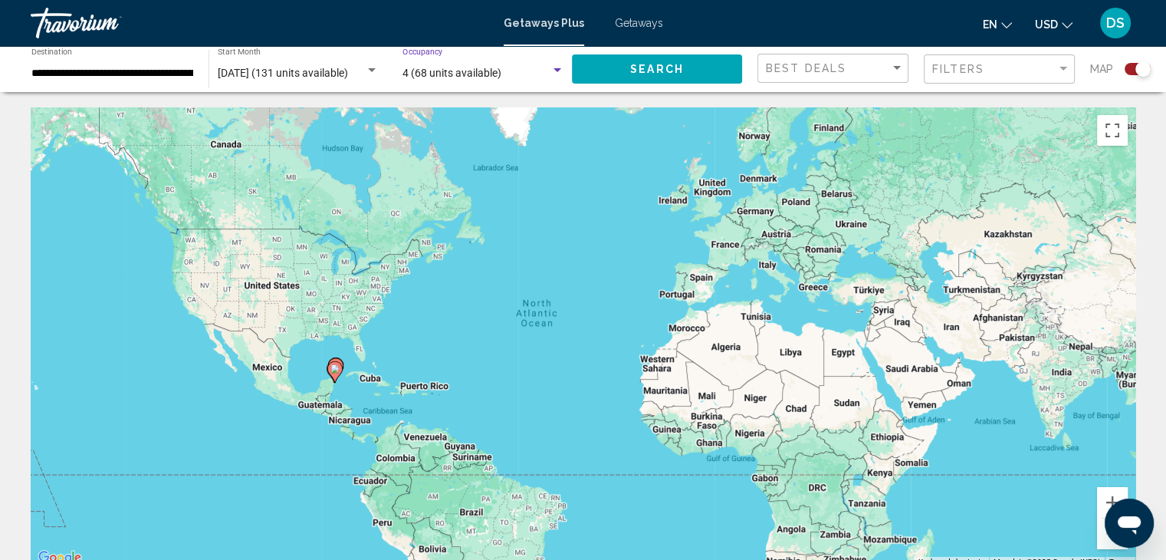
click at [659, 65] on span "Search" at bounding box center [657, 70] width 54 height 12
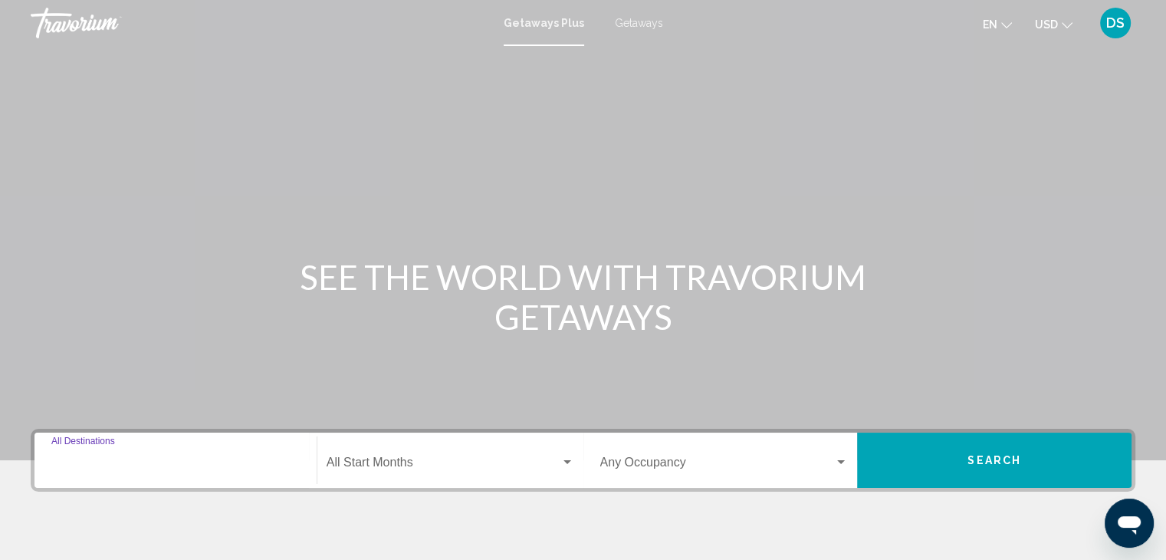
click at [138, 461] on input "Destination All Destinations" at bounding box center [175, 466] width 248 height 14
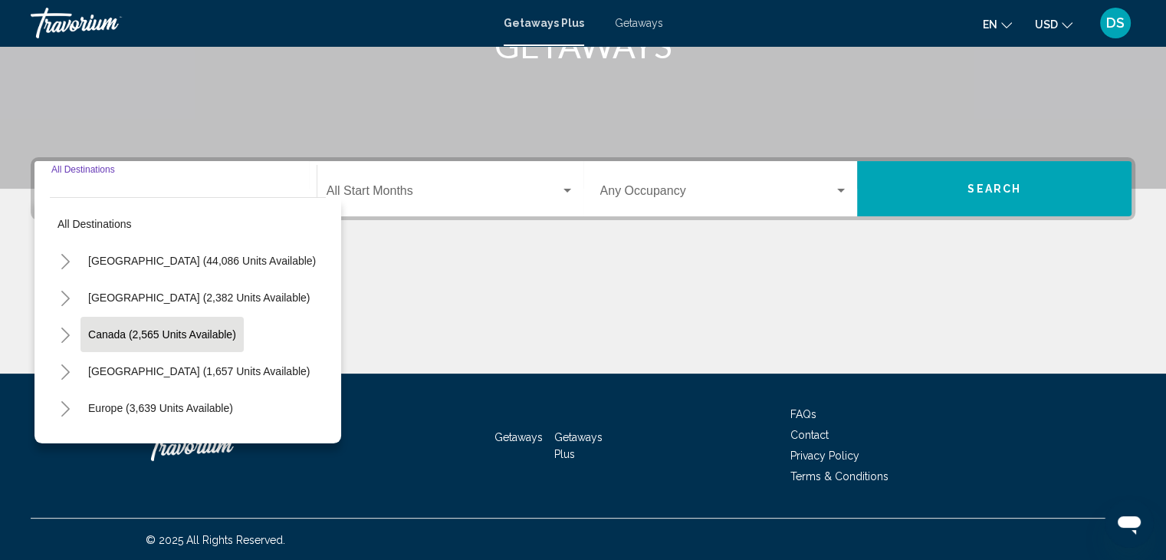
scroll to position [273, 0]
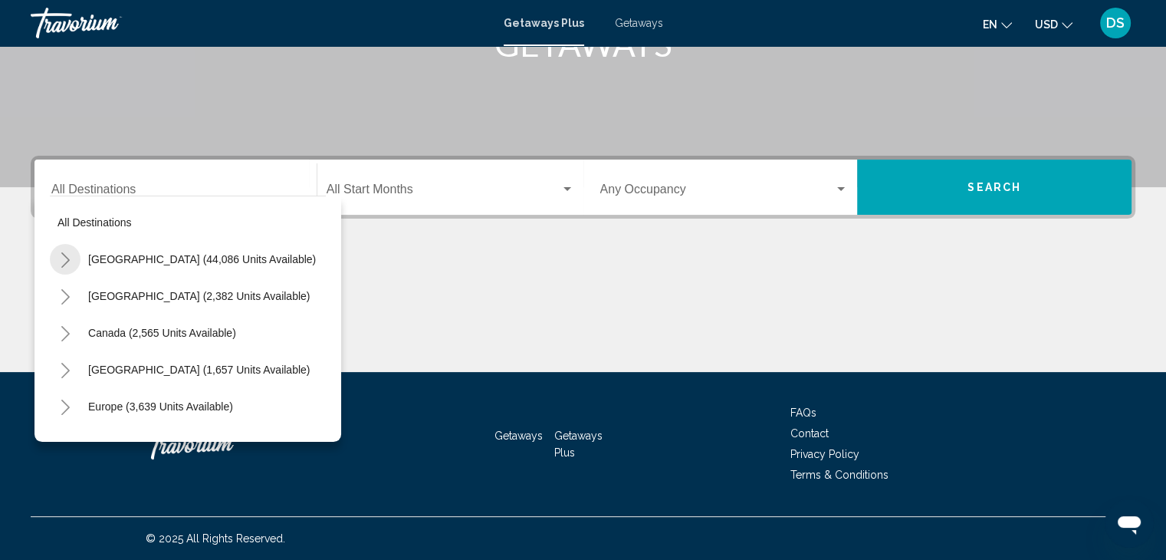
click at [58, 261] on button "Toggle United States (44,086 units available)" at bounding box center [65, 259] width 31 height 31
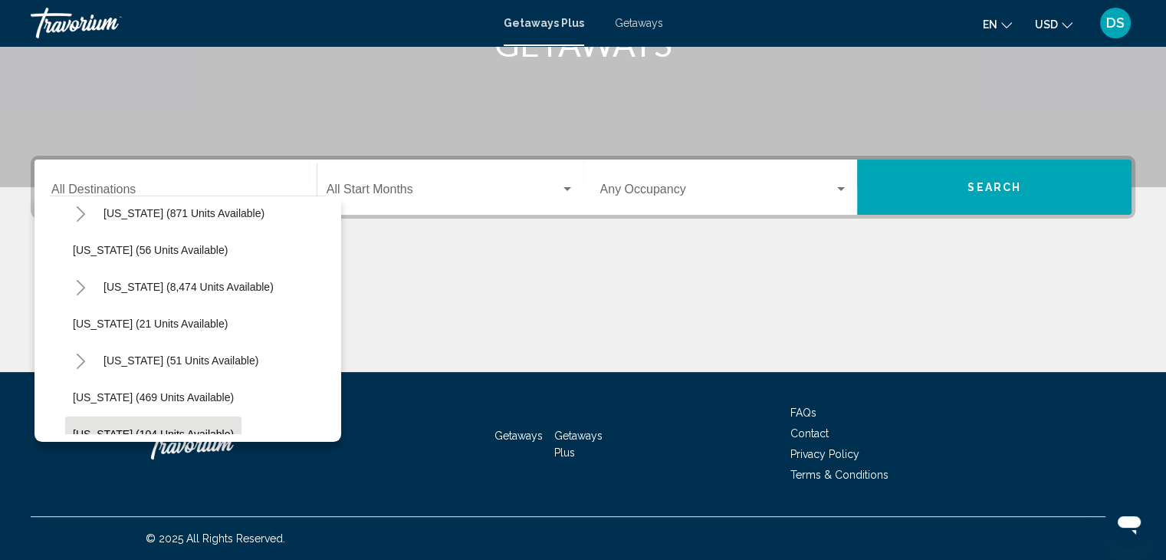
scroll to position [153, 0]
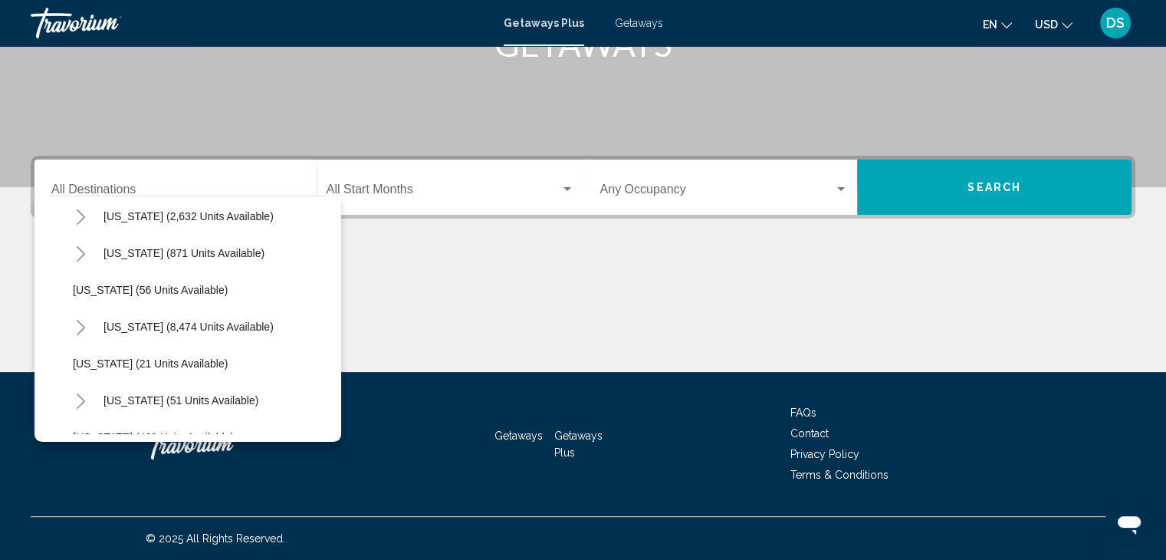
click at [77, 219] on icon "Toggle California (2,632 units available)" at bounding box center [81, 216] width 12 height 15
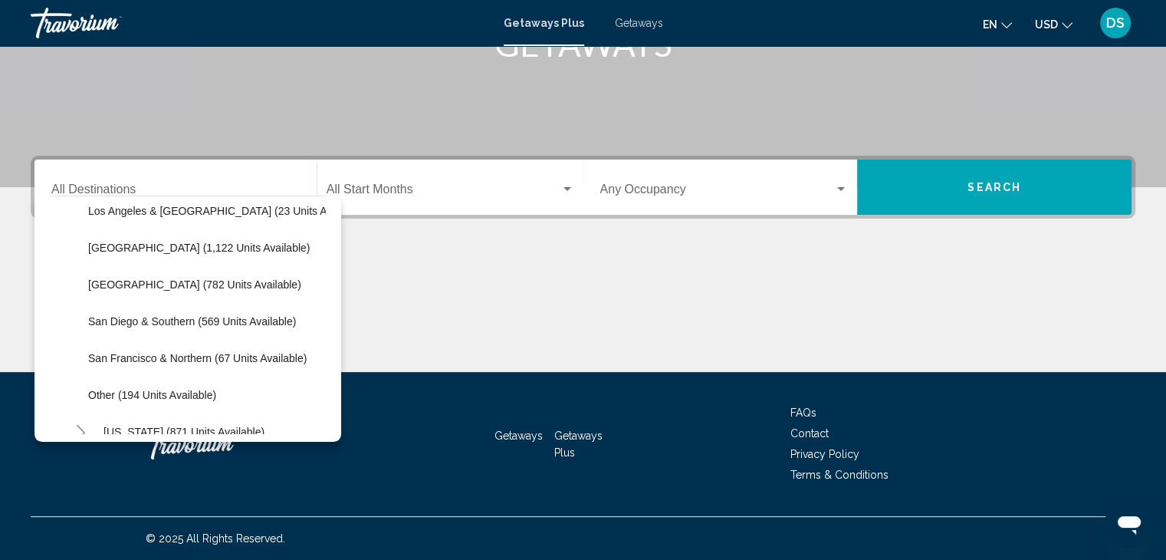
scroll to position [230, 0]
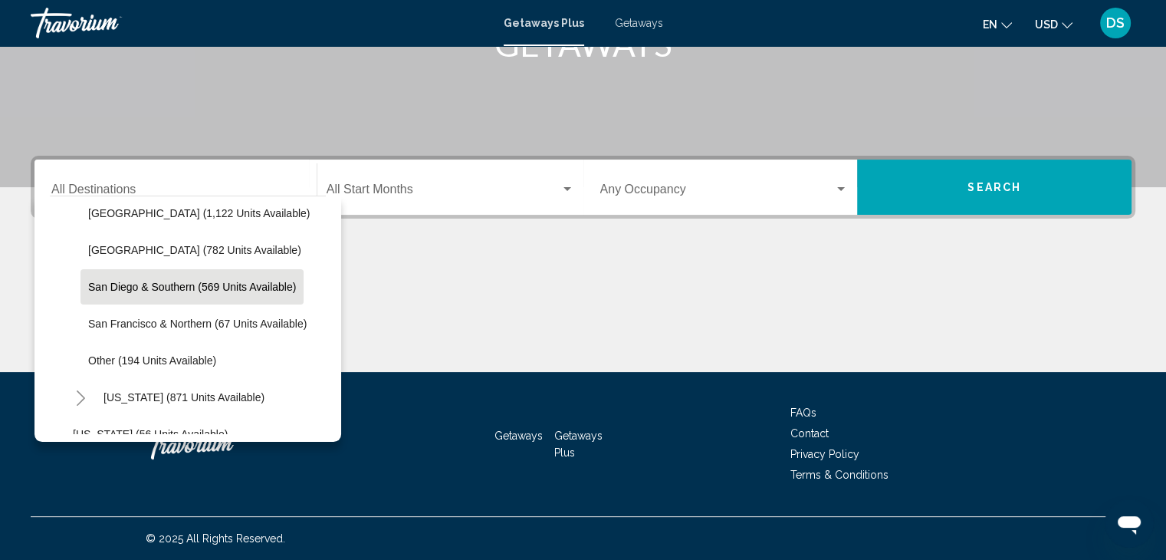
click at [104, 290] on span "San Diego & Southern (569 units available)" at bounding box center [192, 287] width 208 height 12
type input "**********"
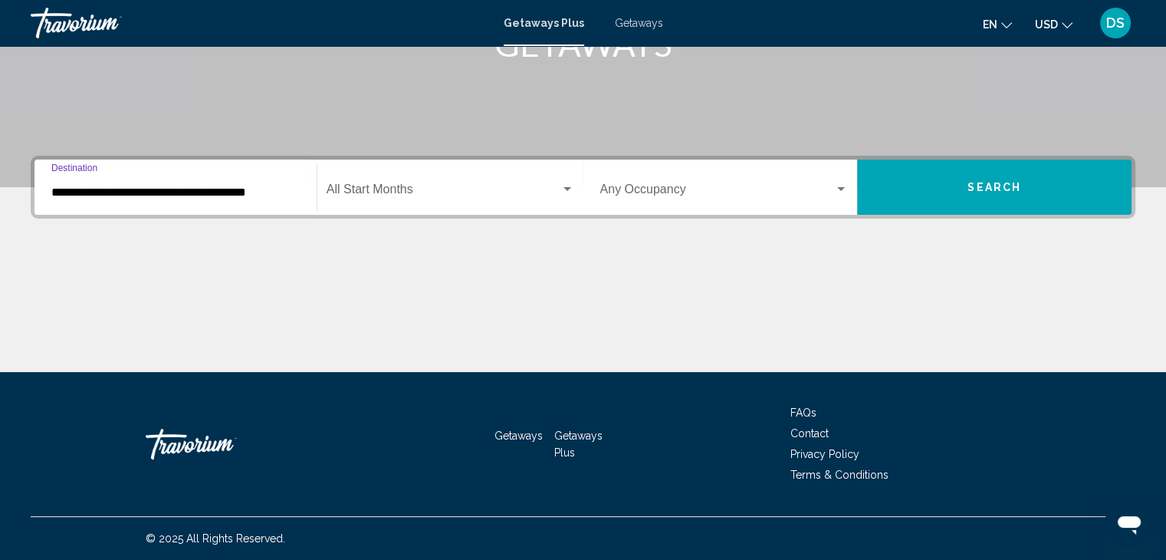
click at [416, 188] on span "Search widget" at bounding box center [444, 193] width 234 height 14
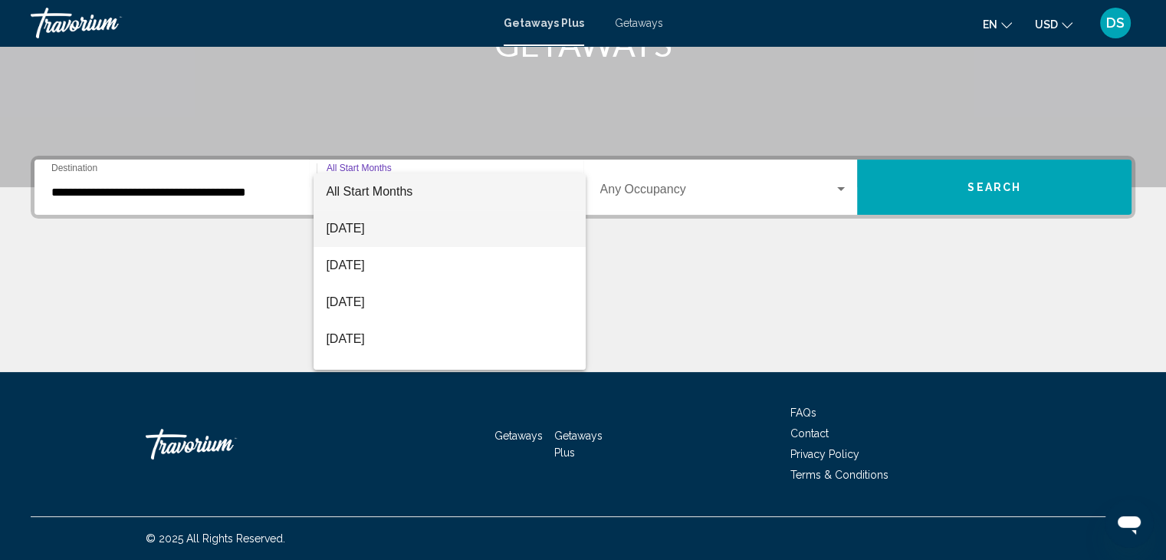
click at [383, 237] on span "[DATE]" at bounding box center [450, 228] width 248 height 37
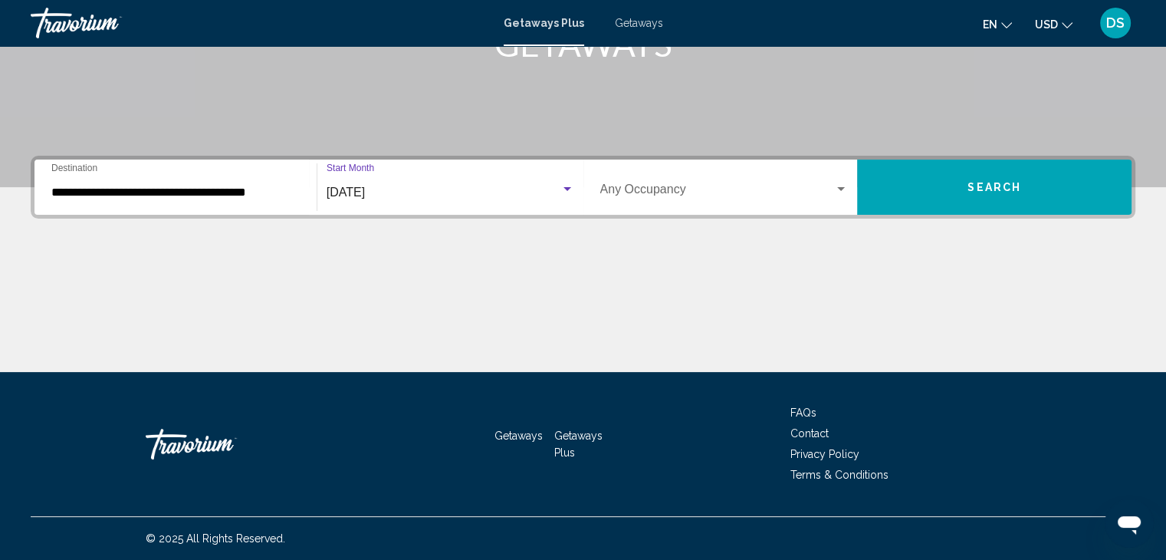
click at [1030, 195] on button "Search" at bounding box center [994, 186] width 274 height 55
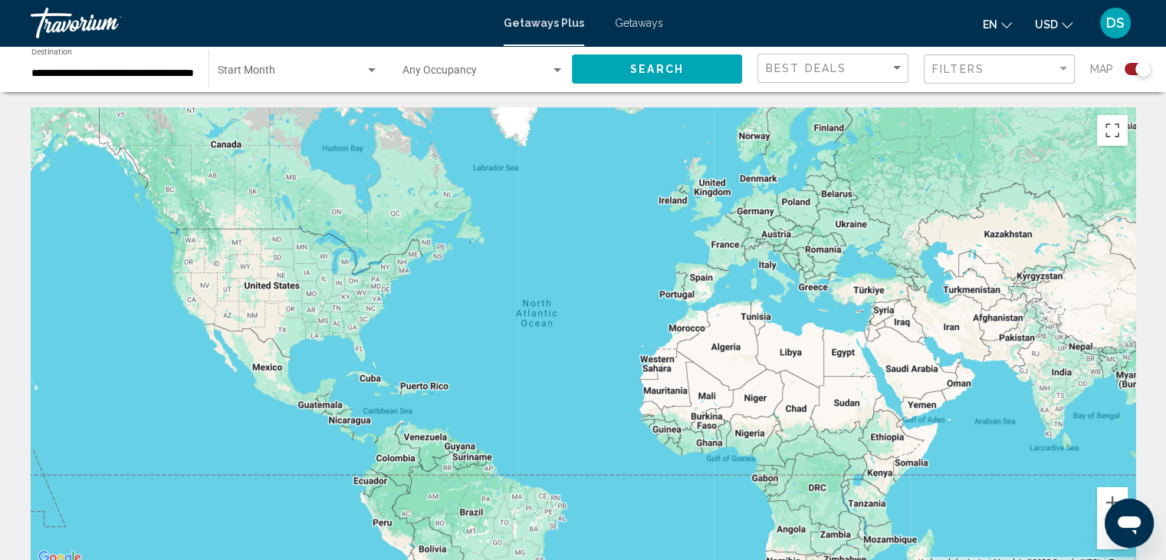
click at [144, 74] on input "**********" at bounding box center [112, 73] width 162 height 12
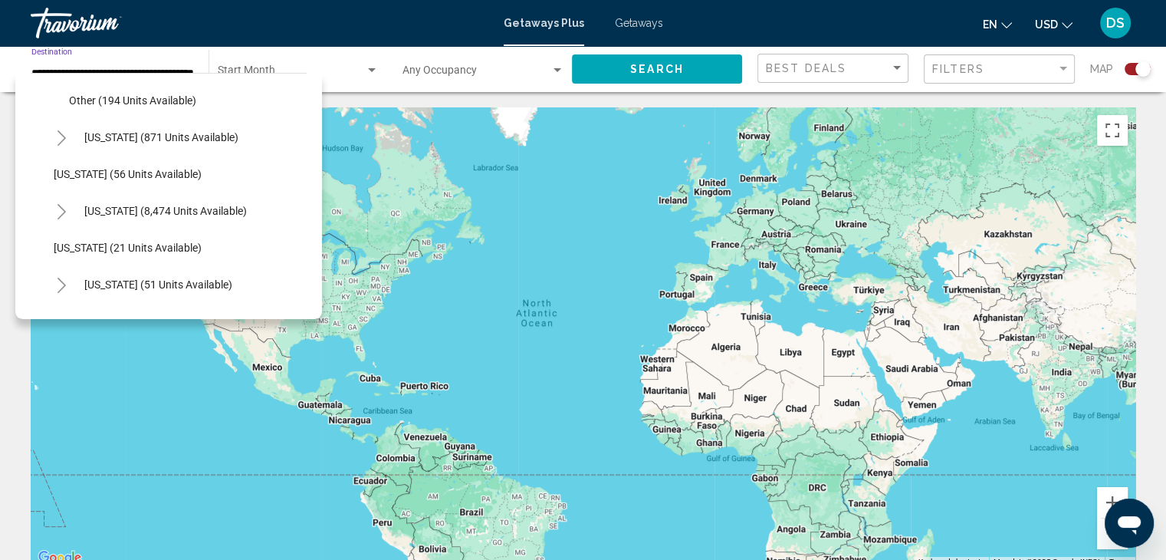
scroll to position [360, 0]
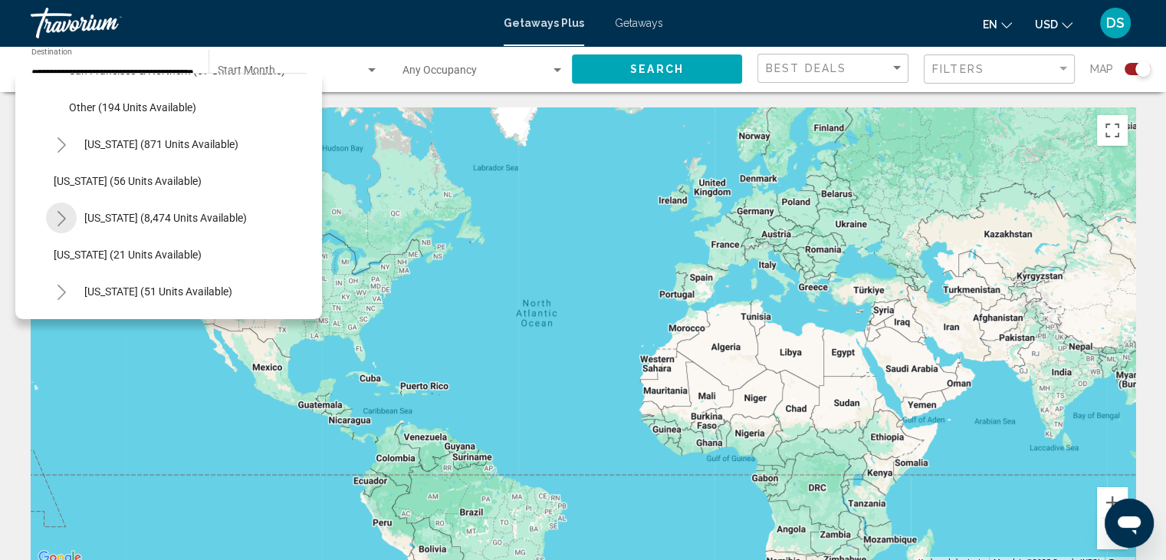
click at [59, 212] on icon "Toggle Florida (8,474 units available)" at bounding box center [62, 218] width 8 height 15
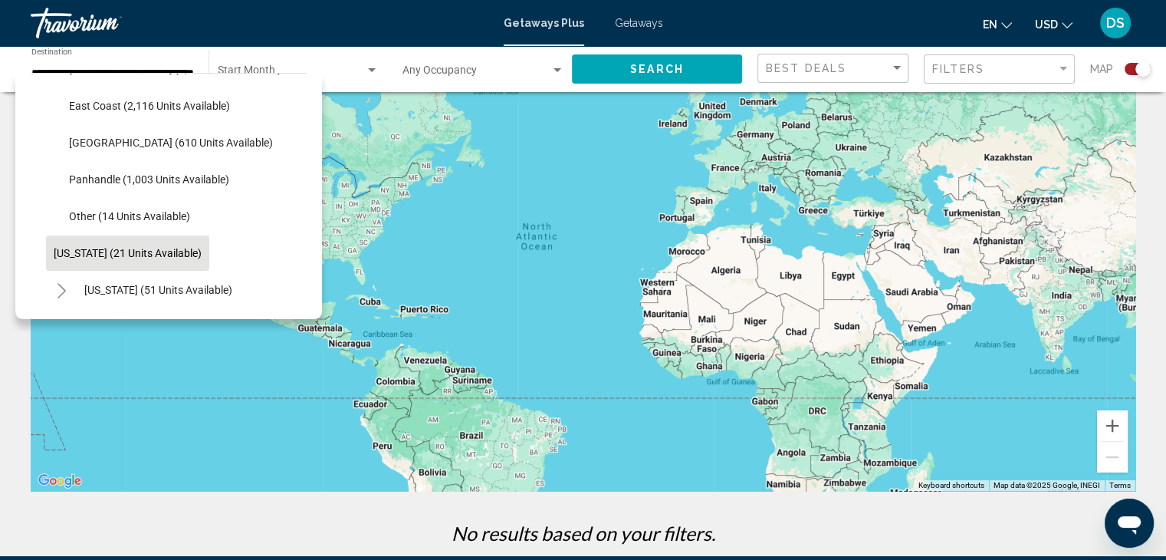
scroll to position [514, 0]
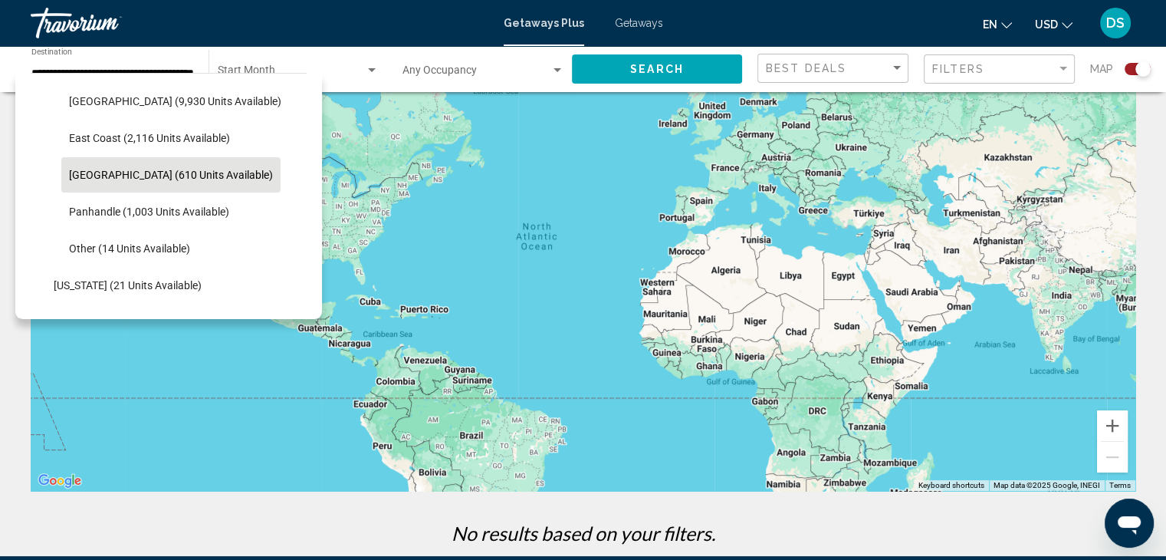
click at [97, 170] on span "West Coast (610 units available)" at bounding box center [171, 175] width 204 height 12
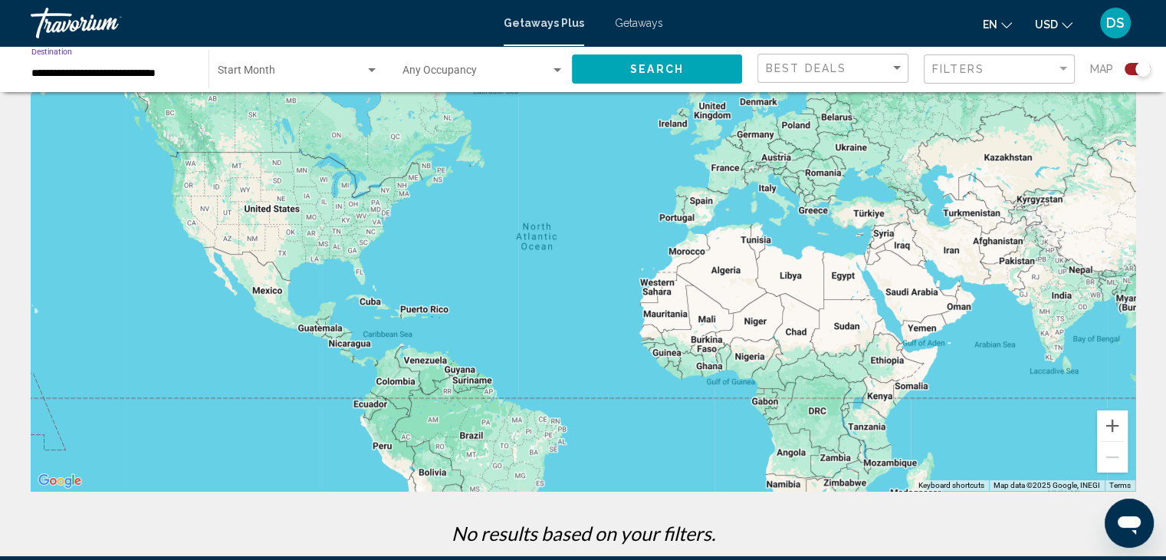
click at [259, 74] on span "Search widget" at bounding box center [291, 73] width 147 height 12
click at [15, 81] on div at bounding box center [583, 280] width 1166 height 560
click at [305, 68] on span "Search widget" at bounding box center [291, 73] width 147 height 12
click at [305, 68] on span "All Start Months" at bounding box center [297, 74] width 161 height 32
click at [449, 71] on span "Search widget" at bounding box center [477, 73] width 148 height 12
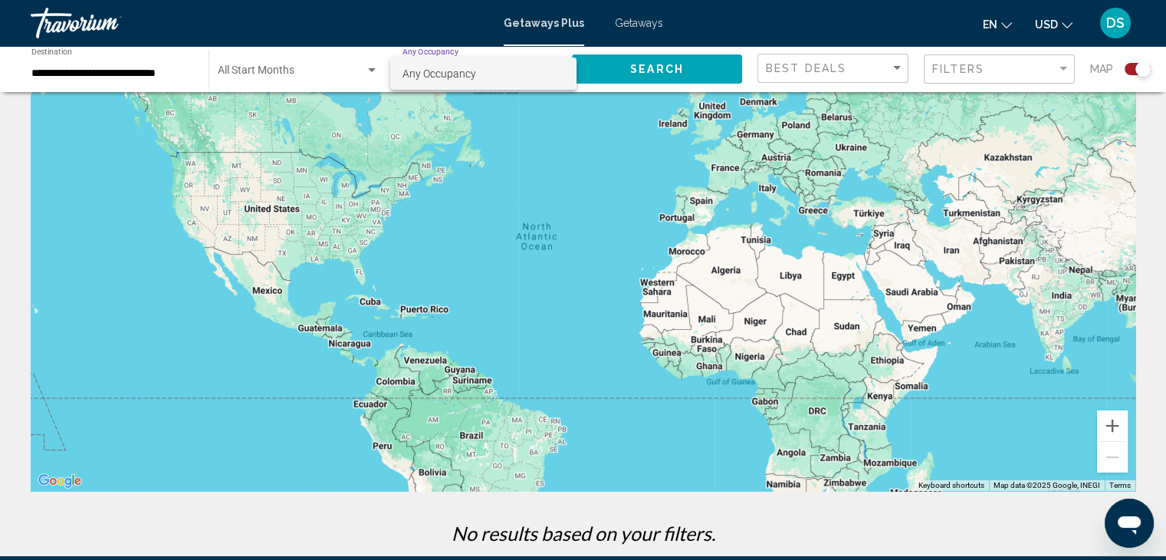
click at [449, 71] on span "Any Occupancy" at bounding box center [440, 73] width 74 height 12
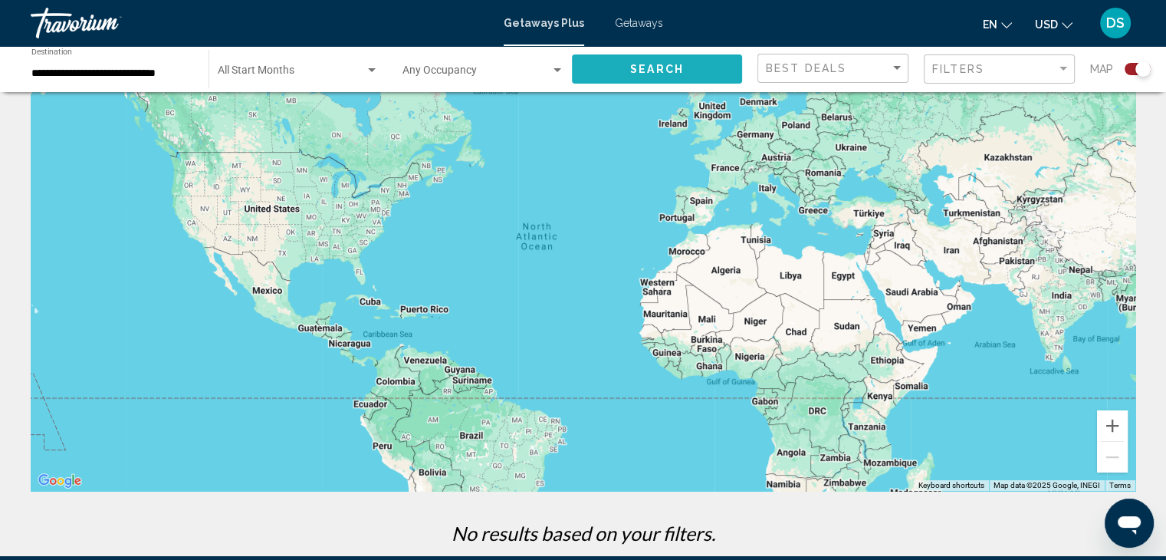
click at [666, 75] on button "Search" at bounding box center [657, 68] width 170 height 28
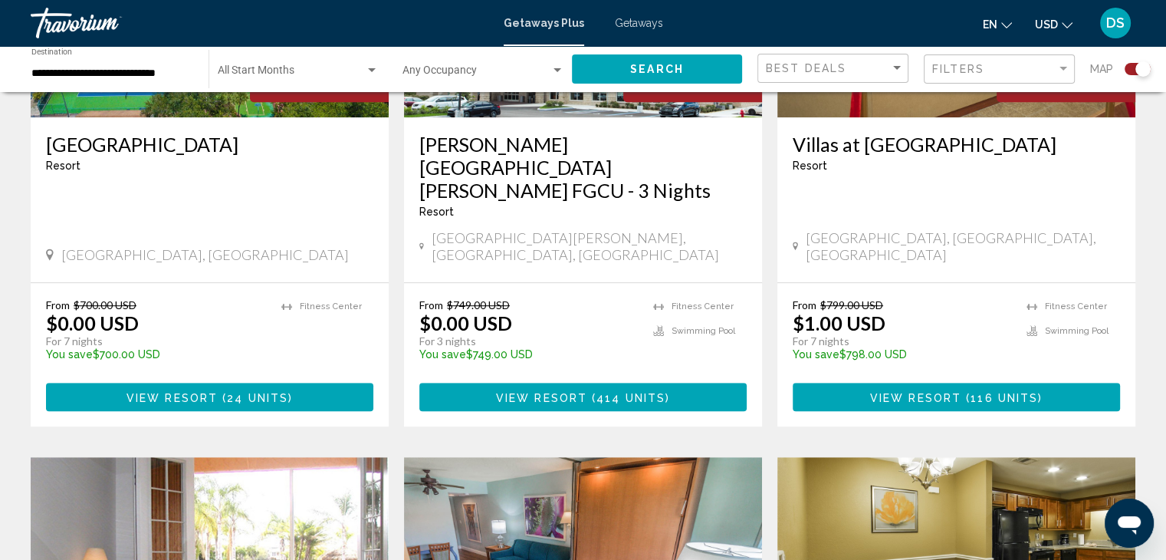
scroll to position [690, 0]
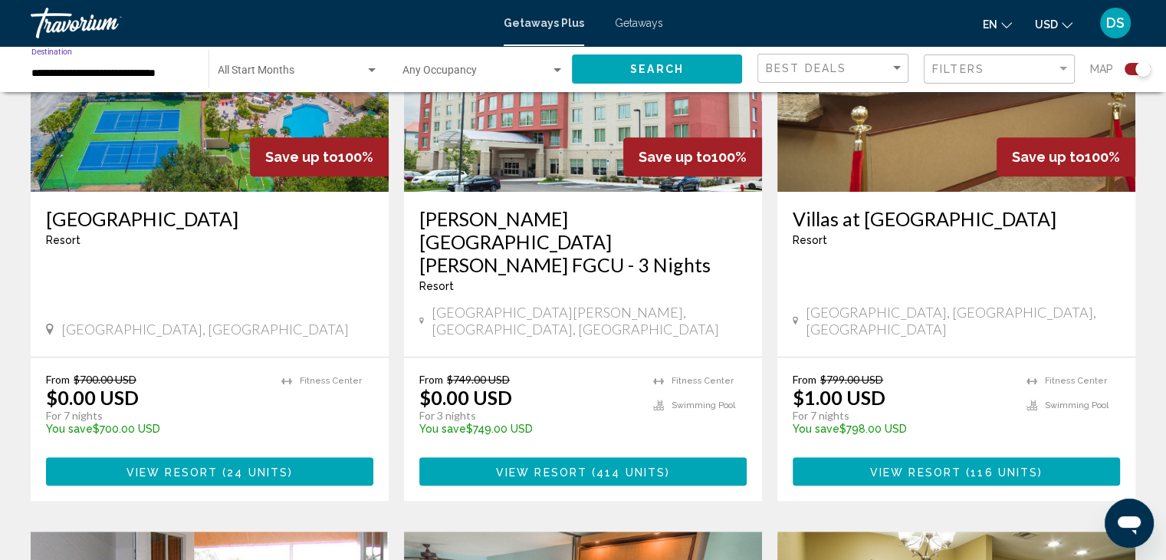
click at [150, 67] on input "**********" at bounding box center [112, 73] width 162 height 12
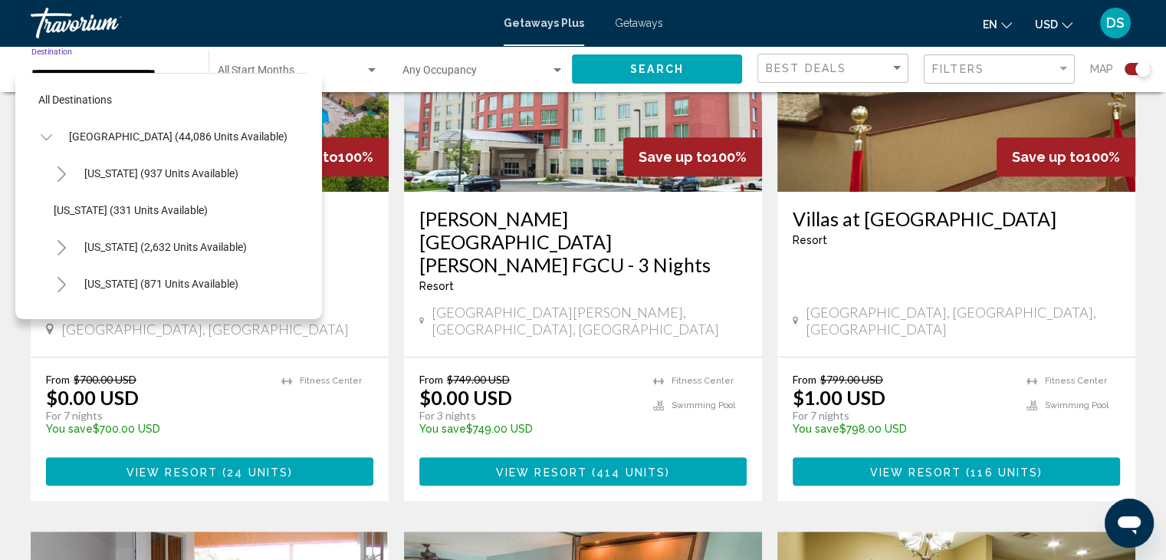
scroll to position [281, 0]
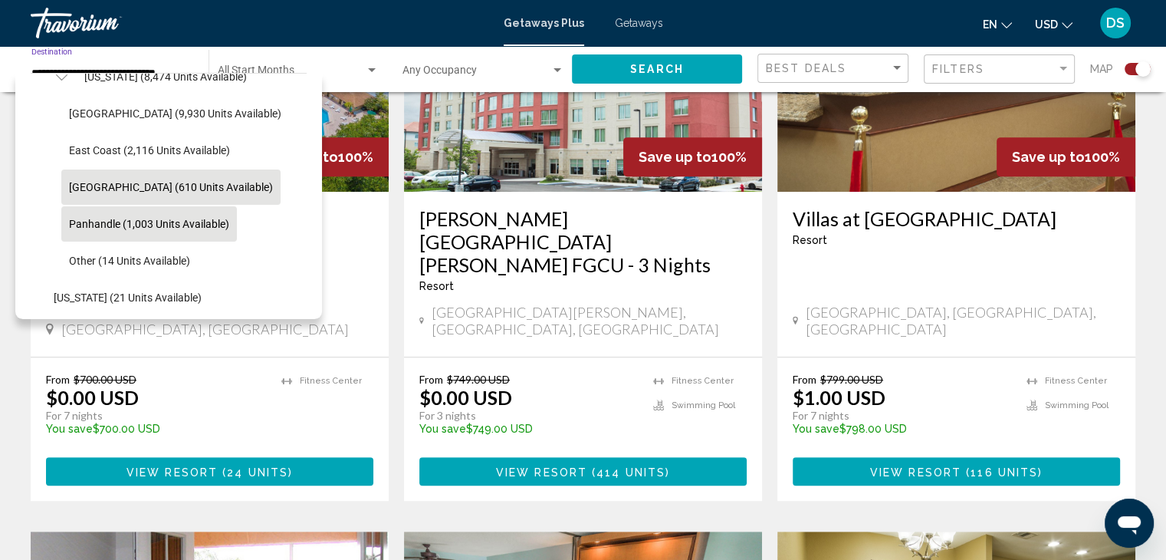
click at [85, 215] on button "Panhandle (1,003 units available)" at bounding box center [149, 223] width 176 height 35
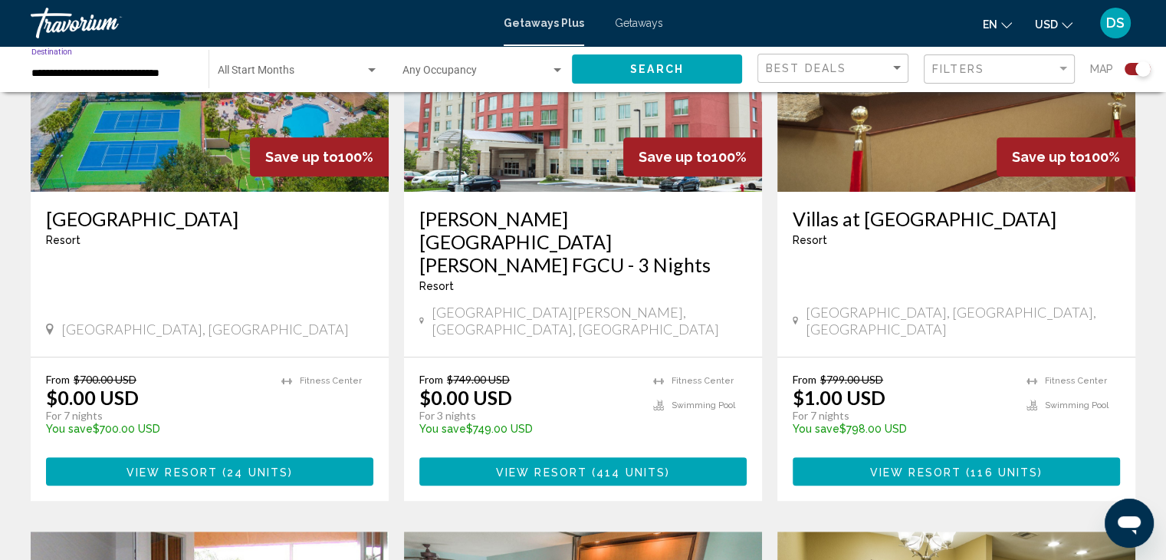
click at [265, 71] on span "Search widget" at bounding box center [291, 73] width 147 height 12
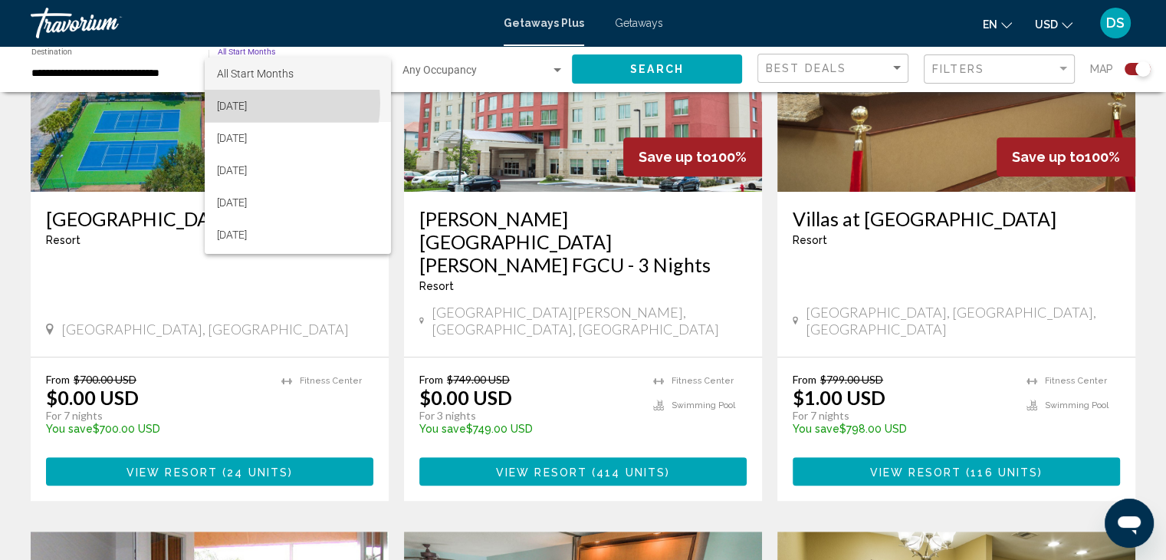
click at [251, 103] on span "[DATE]" at bounding box center [297, 106] width 161 height 32
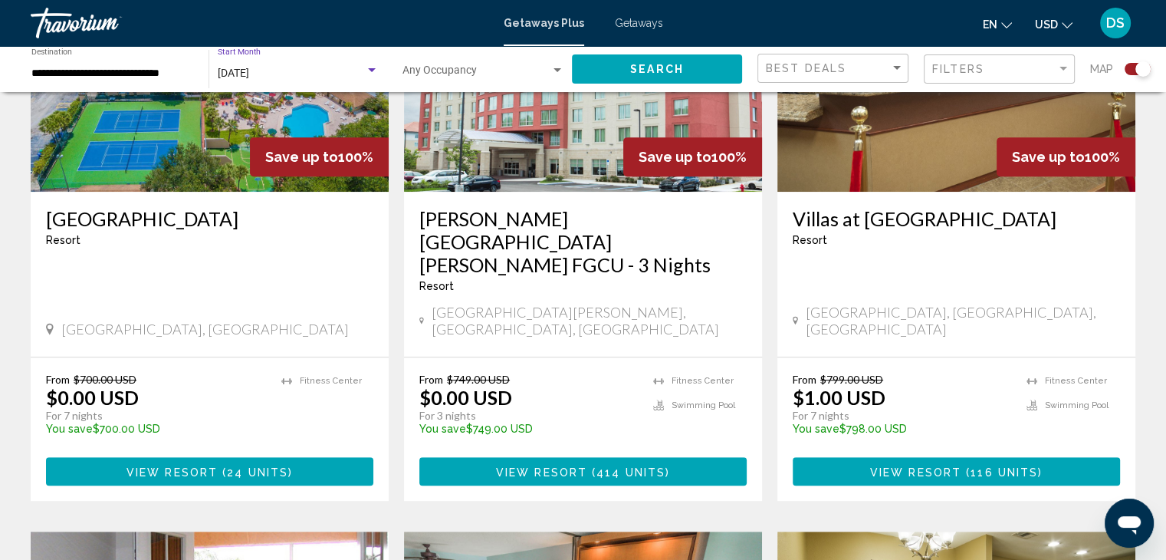
click at [618, 70] on button "Search" at bounding box center [657, 68] width 170 height 28
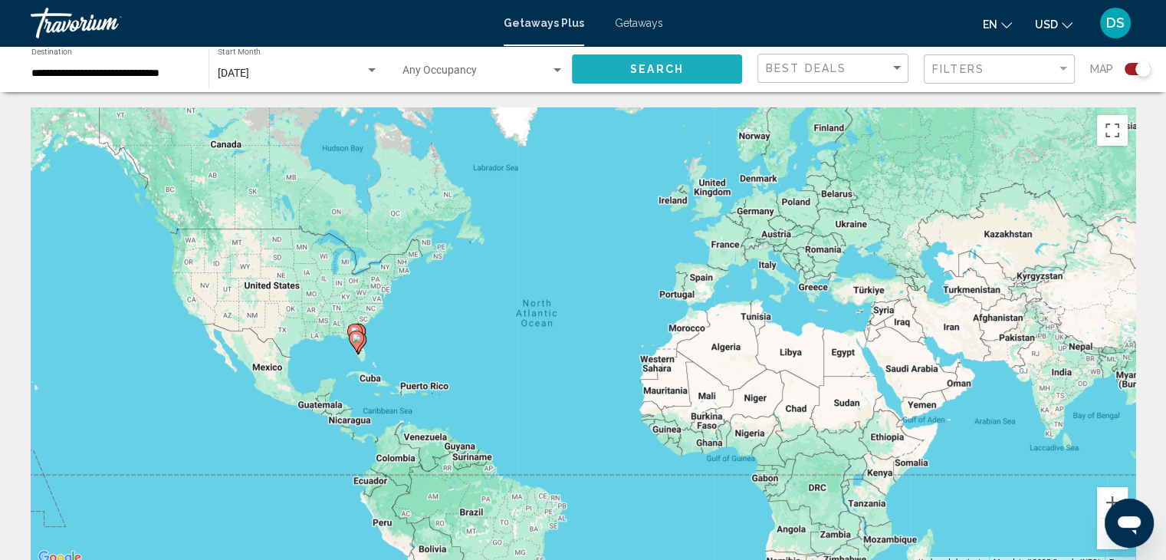
click at [654, 74] on span "Search" at bounding box center [657, 70] width 54 height 12
click at [126, 76] on input "**********" at bounding box center [112, 73] width 162 height 12
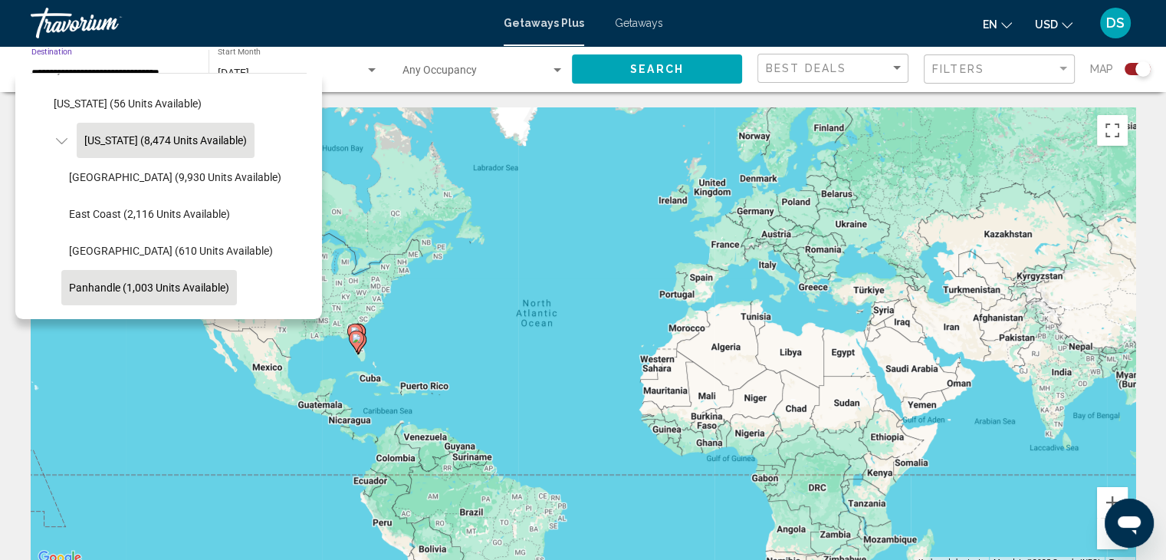
scroll to position [241, 0]
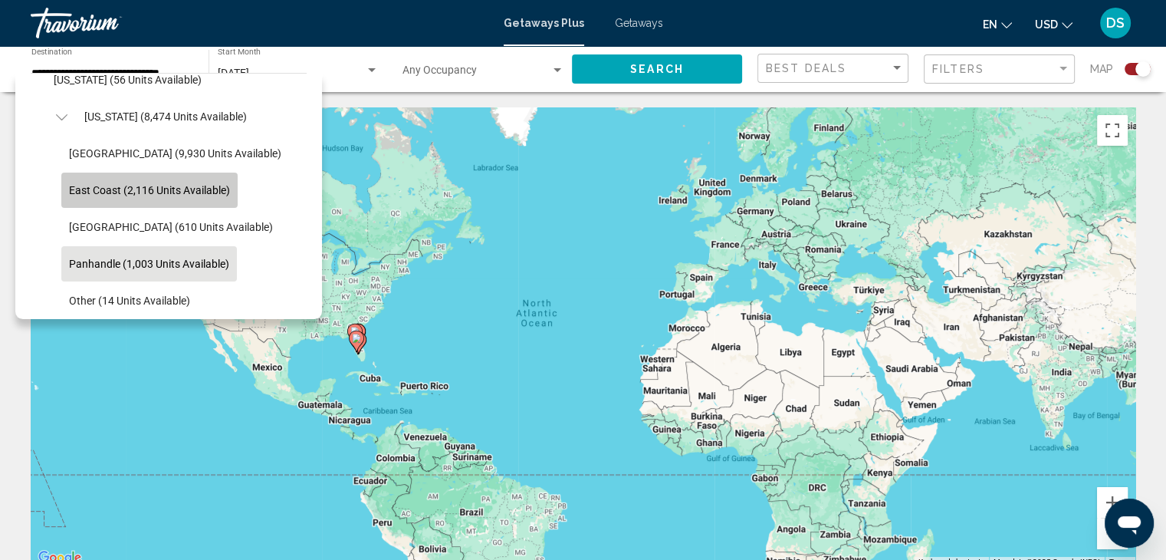
click at [96, 189] on span "East Coast (2,116 units available)" at bounding box center [149, 190] width 161 height 12
type input "**********"
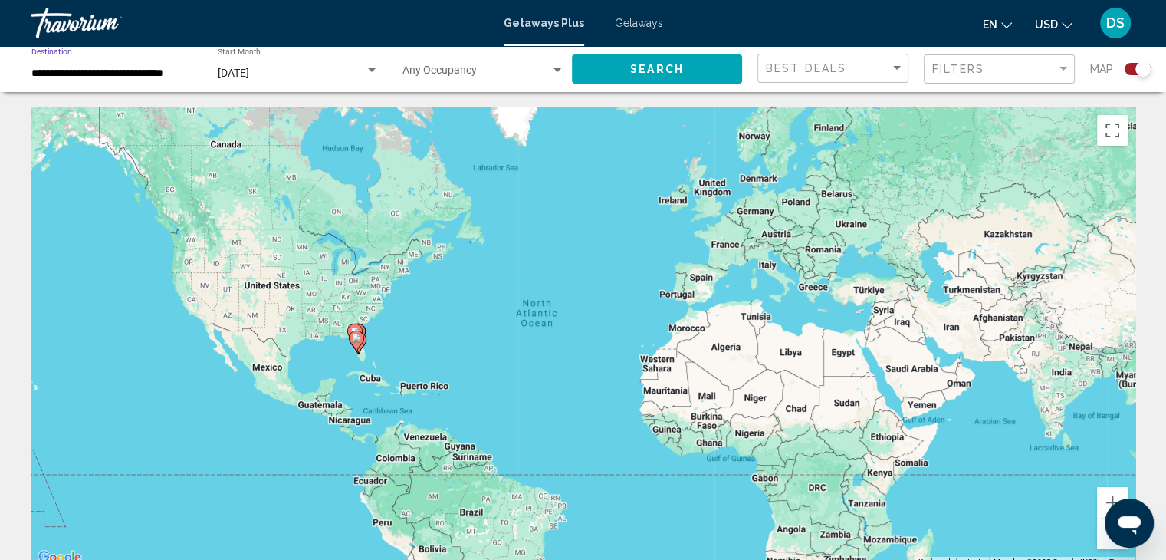
click at [689, 72] on button "Search" at bounding box center [657, 68] width 170 height 28
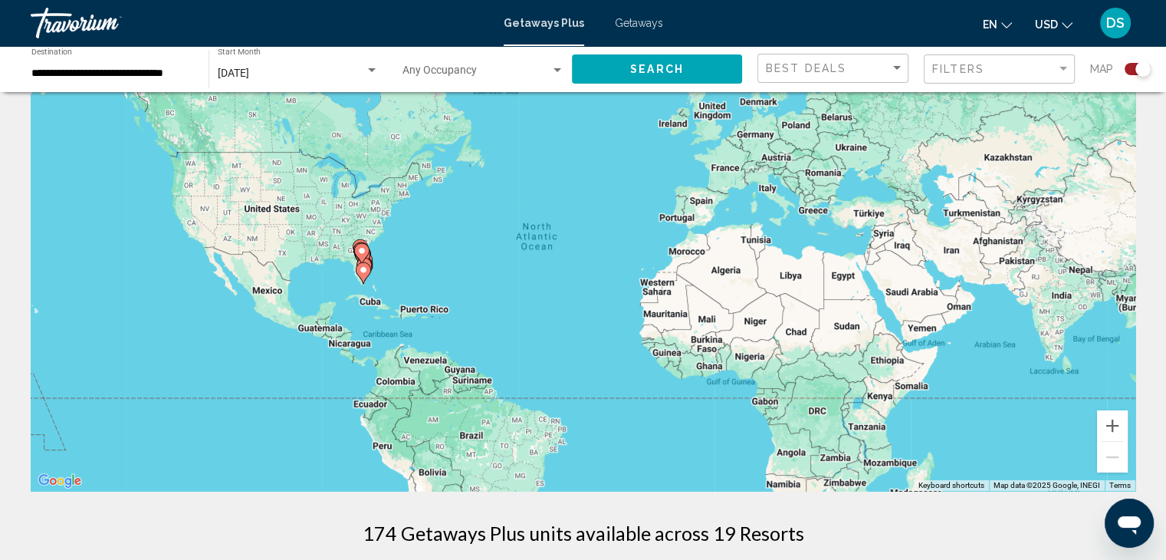
click at [366, 271] on image "Main content" at bounding box center [363, 269] width 9 height 9
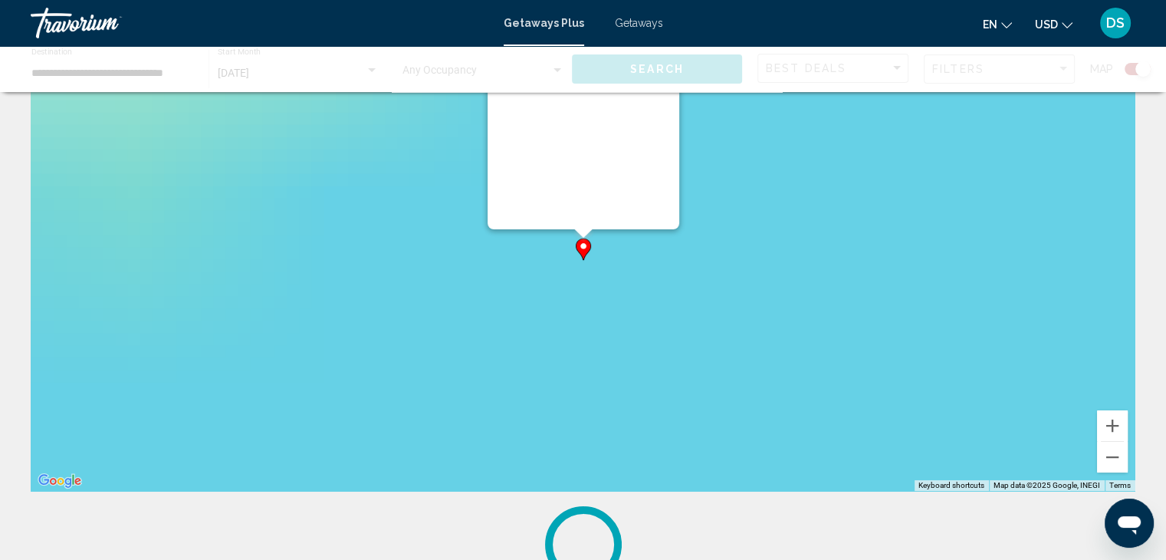
scroll to position [0, 0]
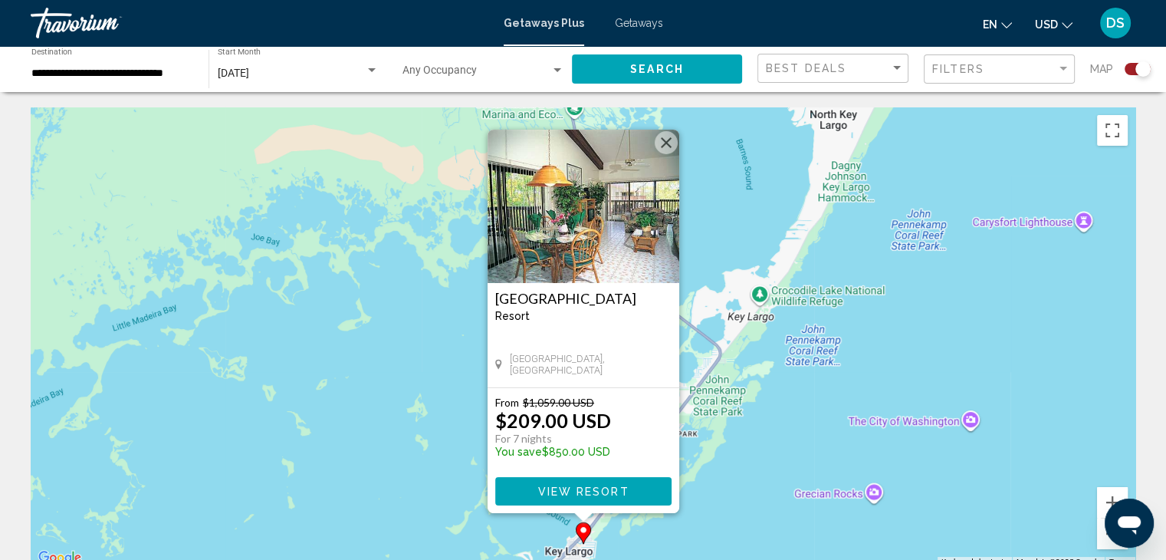
click at [670, 147] on button "Close" at bounding box center [666, 142] width 23 height 23
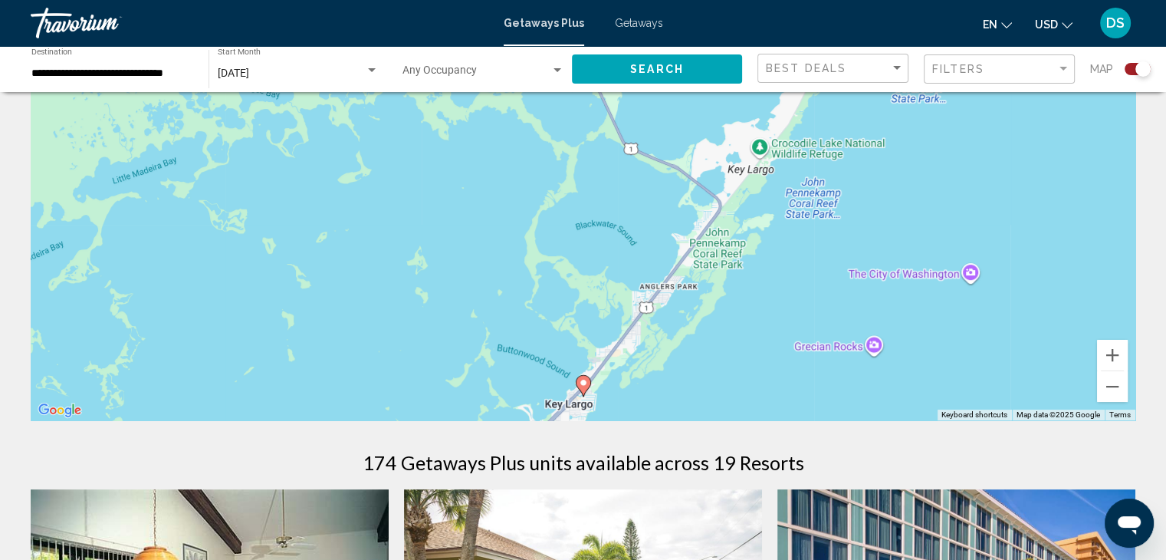
scroll to position [153, 0]
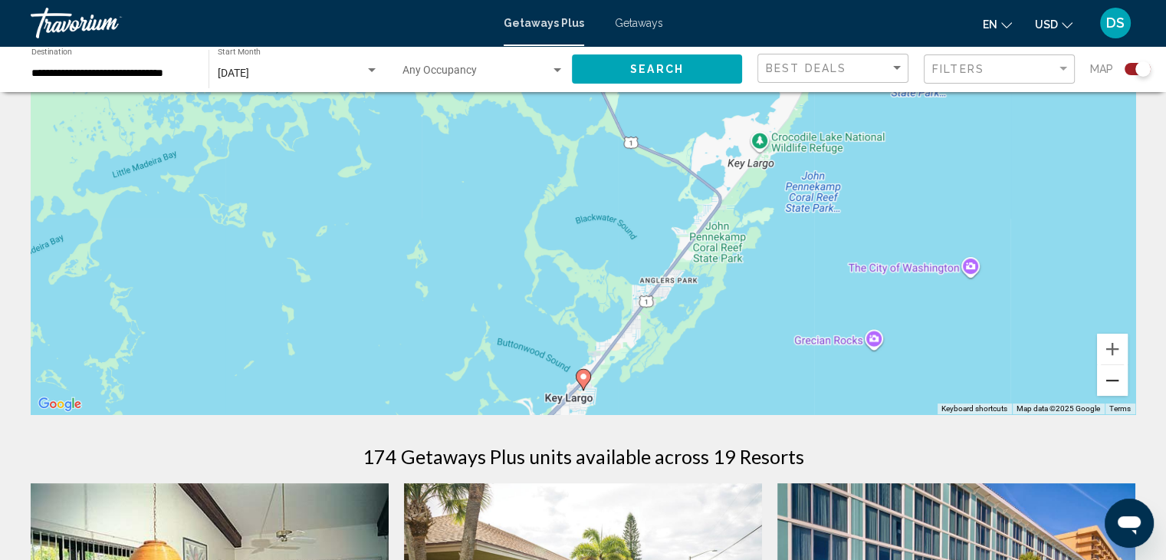
click at [1109, 378] on button "Zoom out" at bounding box center [1112, 380] width 31 height 31
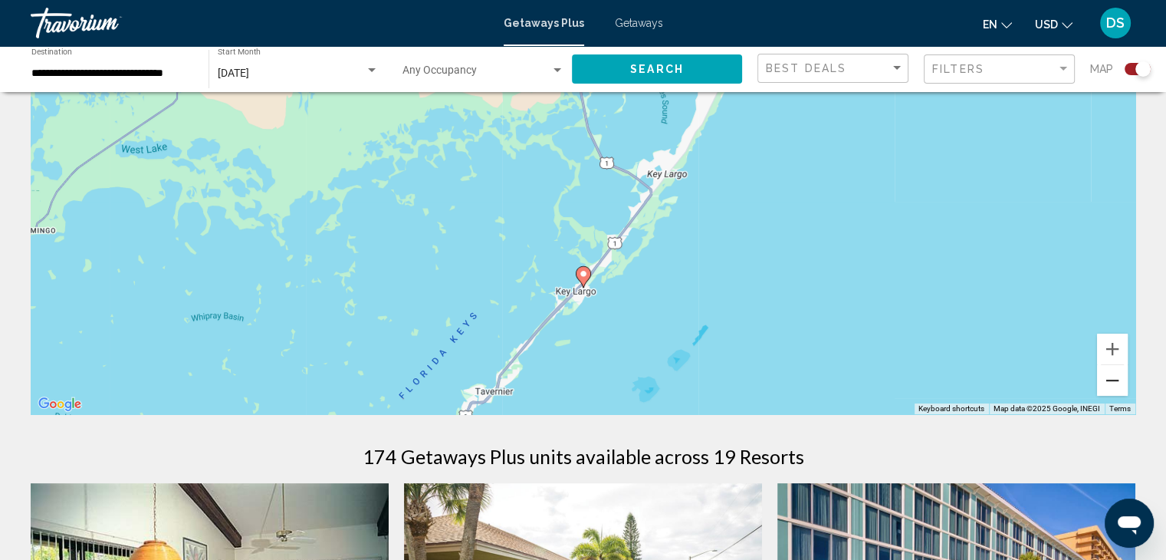
click at [1109, 377] on button "Zoom out" at bounding box center [1112, 380] width 31 height 31
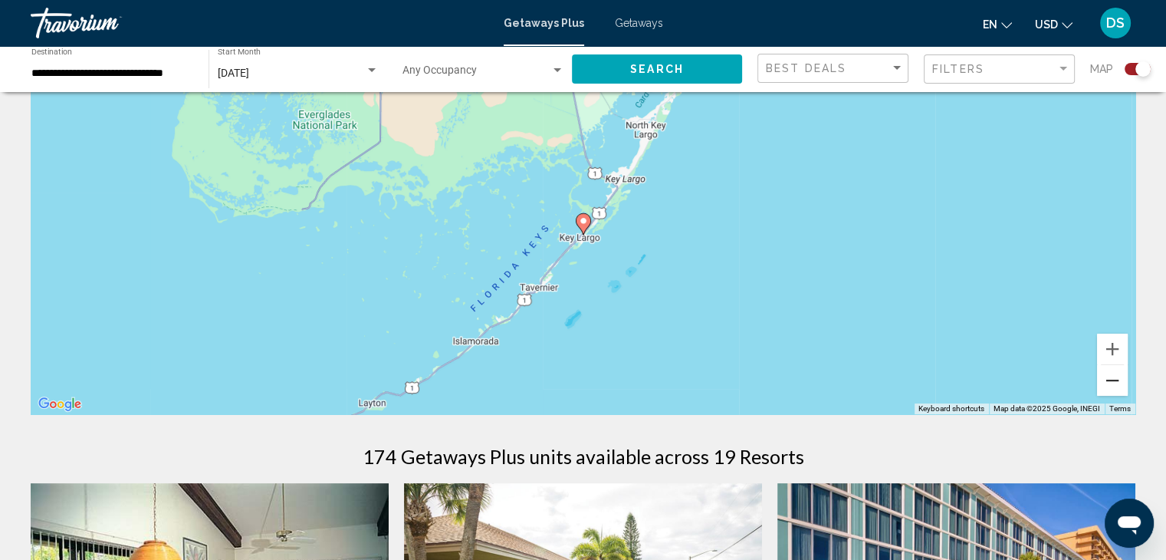
click at [1109, 377] on button "Zoom out" at bounding box center [1112, 380] width 31 height 31
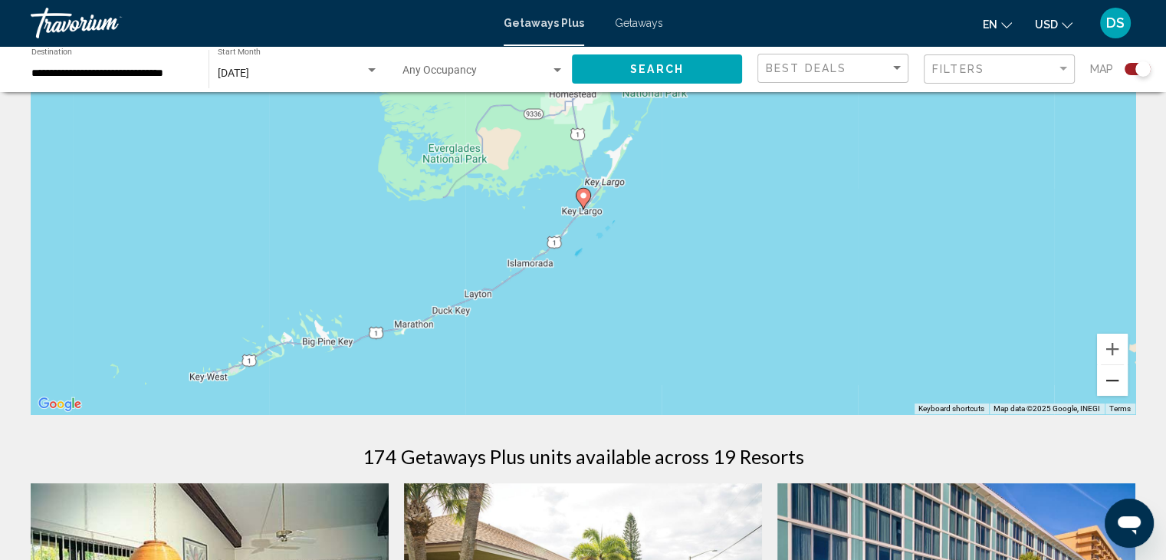
click at [1109, 377] on button "Zoom out" at bounding box center [1112, 380] width 31 height 31
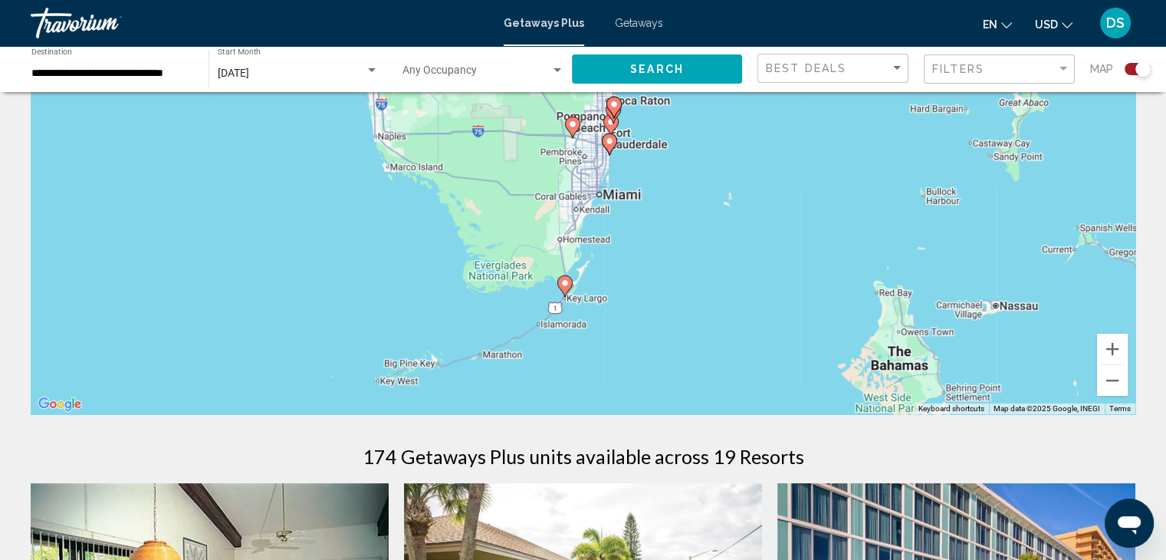
drag, startPoint x: 730, startPoint y: 192, endPoint x: 697, endPoint y: 338, distance: 149.4
click at [699, 335] on div "To activate drag with keyboard, press Alt + Enter. Once in keyboard drag state,…" at bounding box center [583, 184] width 1105 height 460
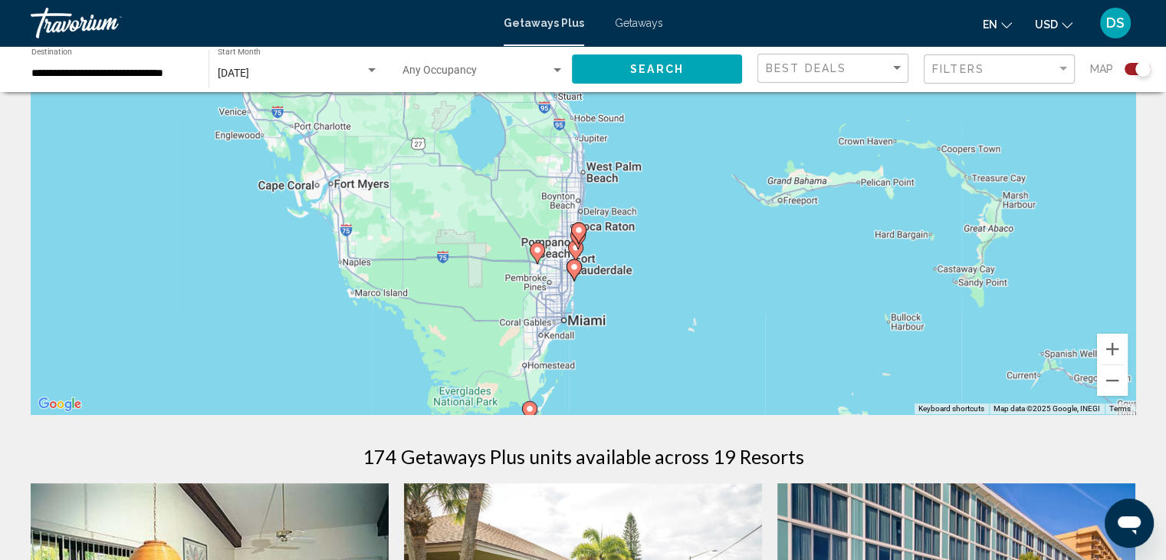
drag, startPoint x: 699, startPoint y: 225, endPoint x: 675, endPoint y: 314, distance: 92.3
click at [675, 314] on div "To activate drag with keyboard, press Alt + Enter. Once in keyboard drag state,…" at bounding box center [583, 184] width 1105 height 460
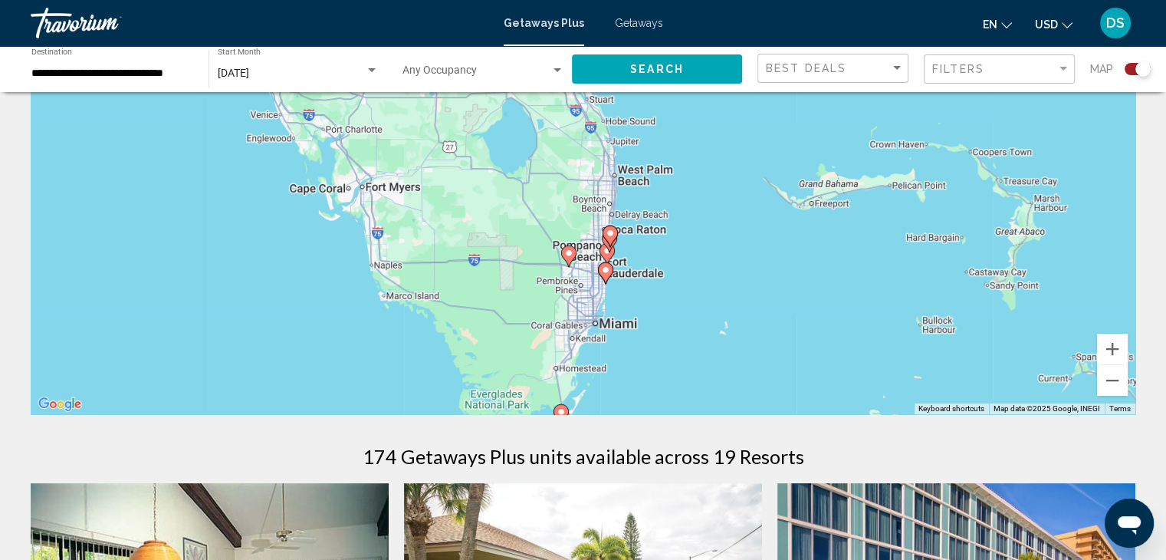
drag, startPoint x: 693, startPoint y: 221, endPoint x: 732, endPoint y: 201, distance: 43.9
click at [731, 205] on div "To activate drag with keyboard, press Alt + Enter. Once in keyboard drag state,…" at bounding box center [583, 184] width 1105 height 460
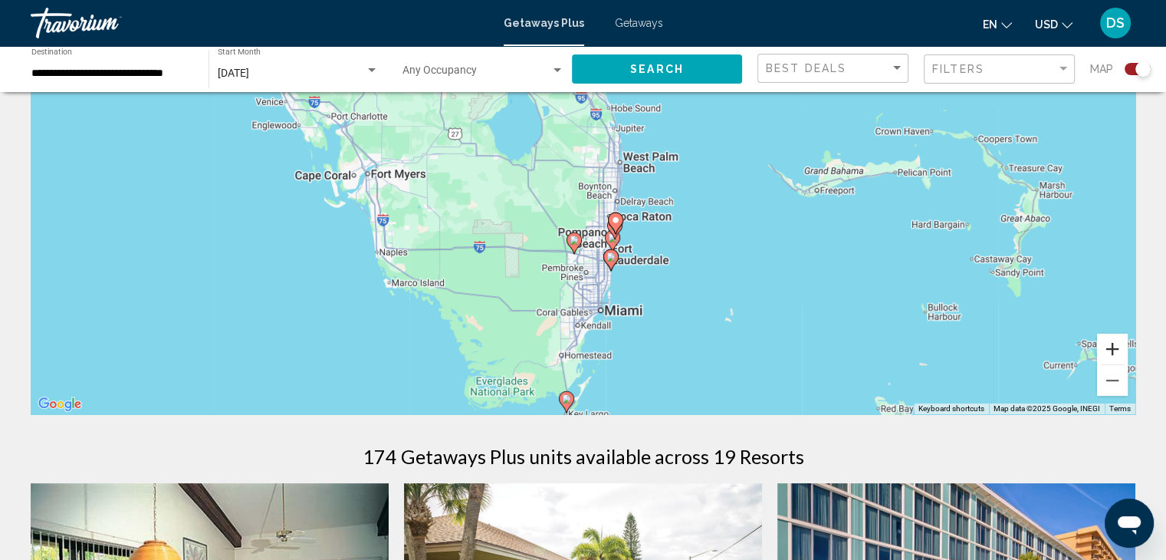
click at [1109, 352] on button "Zoom in" at bounding box center [1112, 349] width 31 height 31
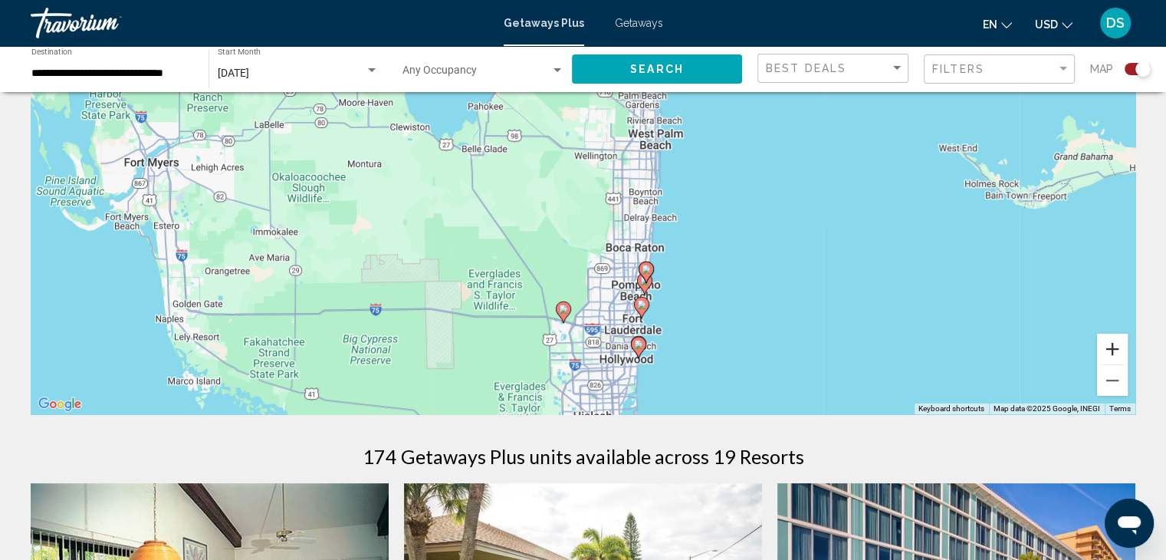
click at [1109, 347] on button "Zoom in" at bounding box center [1112, 349] width 31 height 31
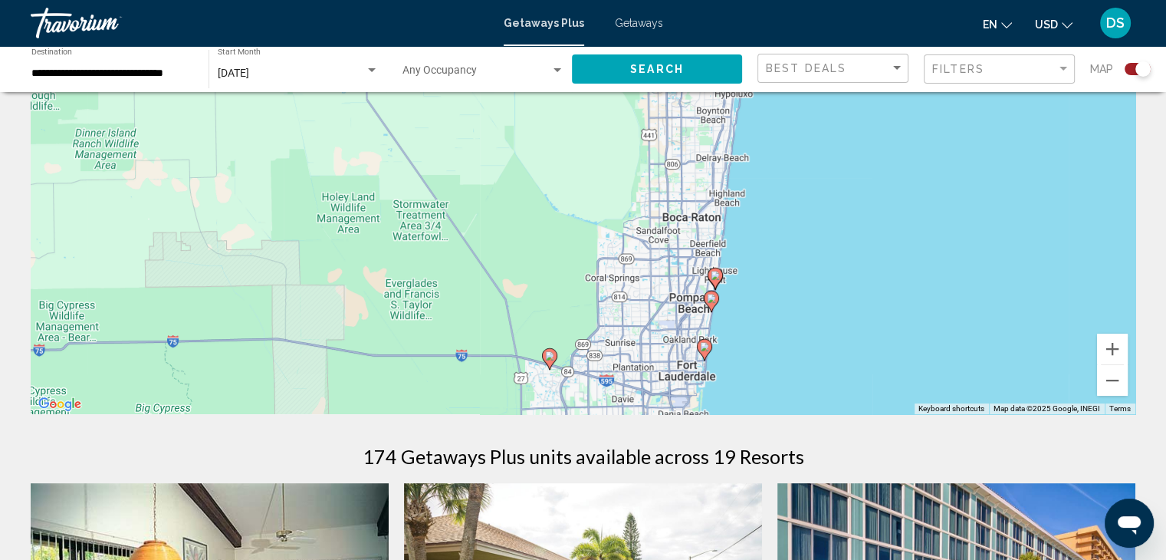
drag, startPoint x: 792, startPoint y: 368, endPoint x: 797, endPoint y: 271, distance: 97.5
click at [797, 271] on div "To activate drag with keyboard, press Alt + Enter. Once in keyboard drag state,…" at bounding box center [583, 184] width 1105 height 460
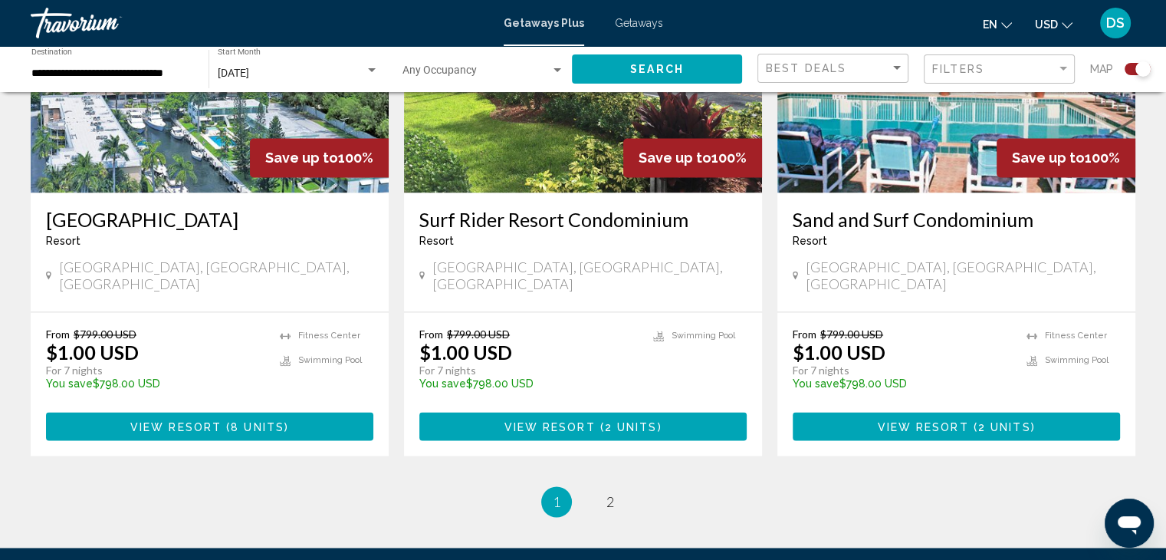
scroll to position [2436, 0]
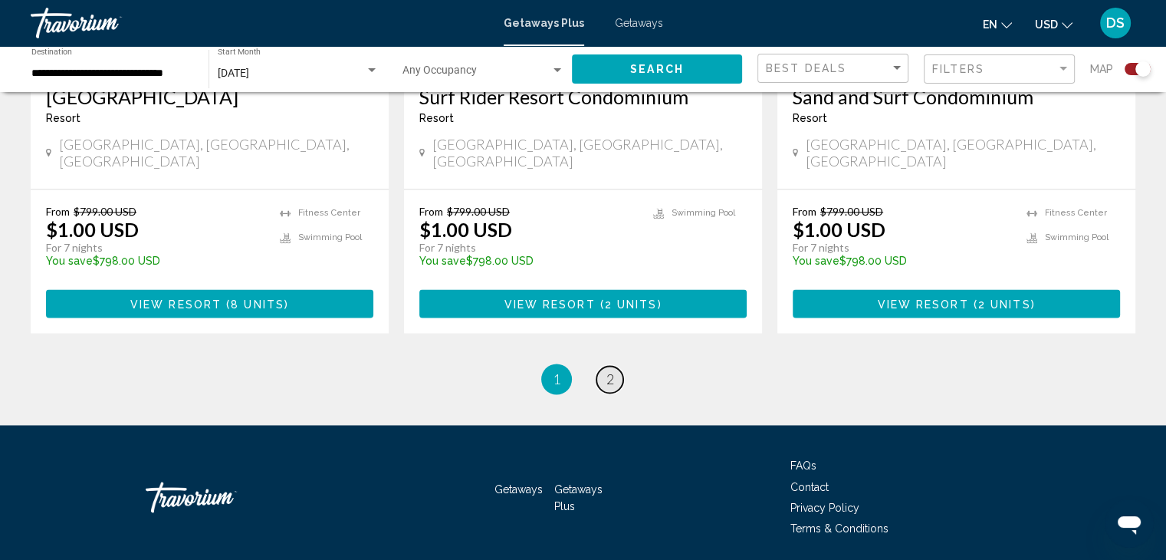
click at [620, 366] on link "page 2" at bounding box center [610, 379] width 27 height 27
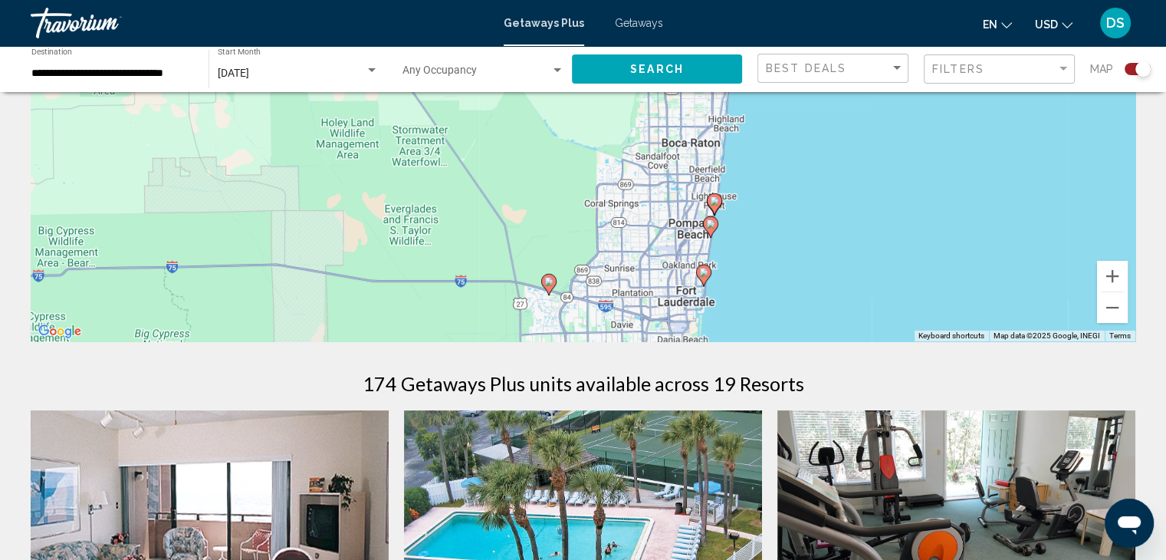
scroll to position [230, 0]
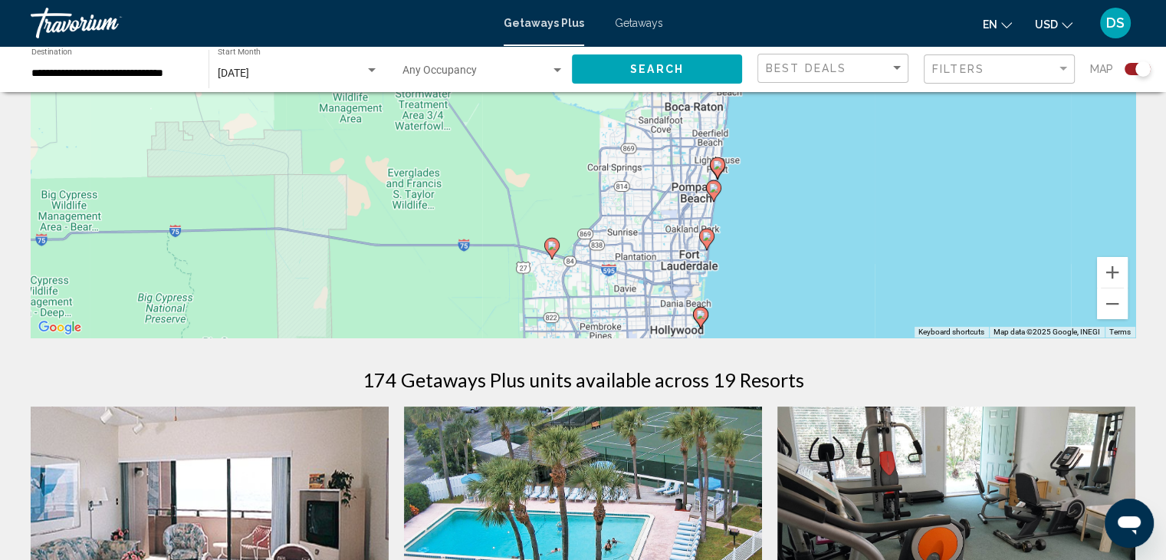
drag, startPoint x: 886, startPoint y: 250, endPoint x: 888, endPoint y: 217, distance: 33.0
click at [888, 217] on div "To activate drag with keyboard, press Alt + Enter. Once in keyboard drag state,…" at bounding box center [583, 107] width 1105 height 460
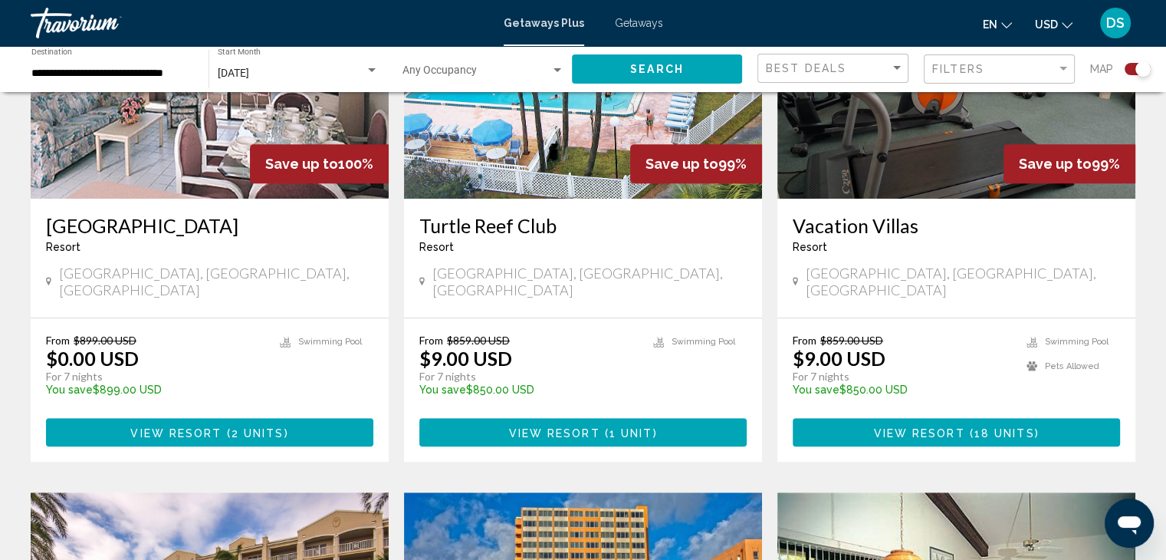
scroll to position [767, 0]
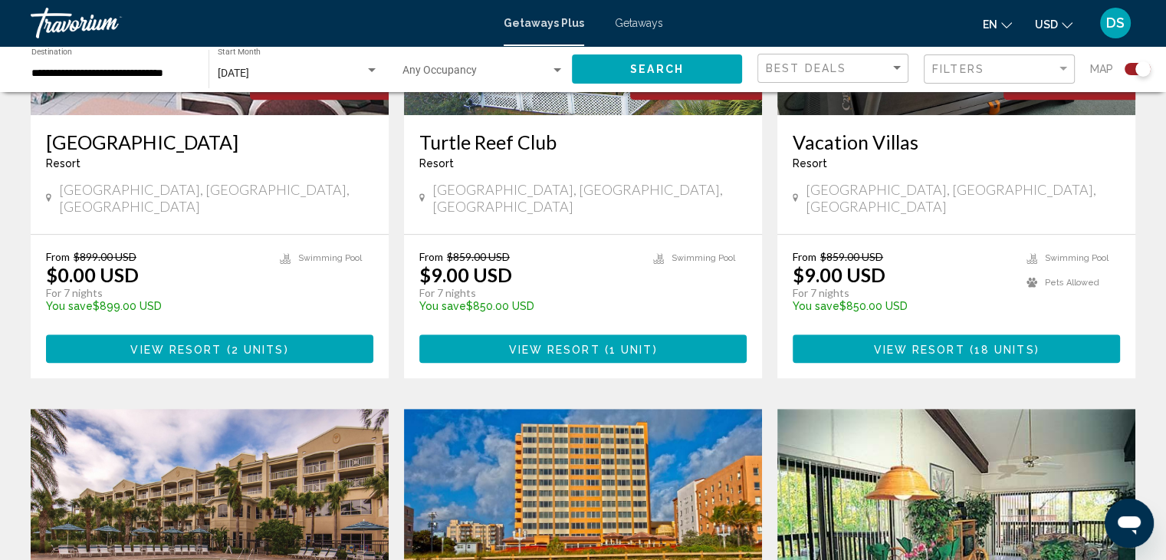
click at [215, 349] on div "From $899.00 USD $0.00 USD For 7 nights You save $899.00 USD temp 3.9 Swimming …" at bounding box center [210, 306] width 358 height 143
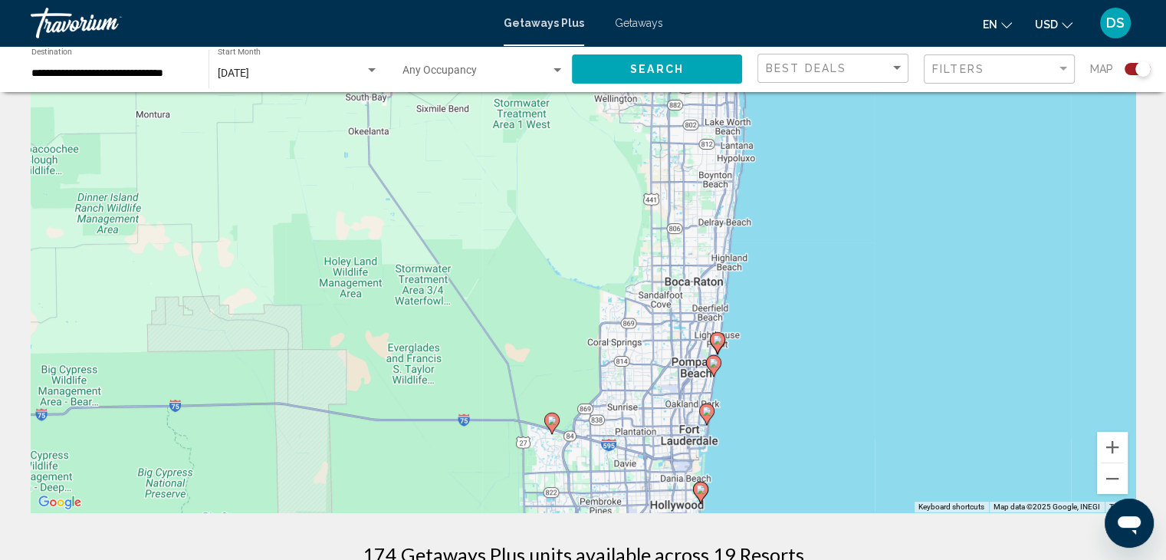
scroll to position [0, 0]
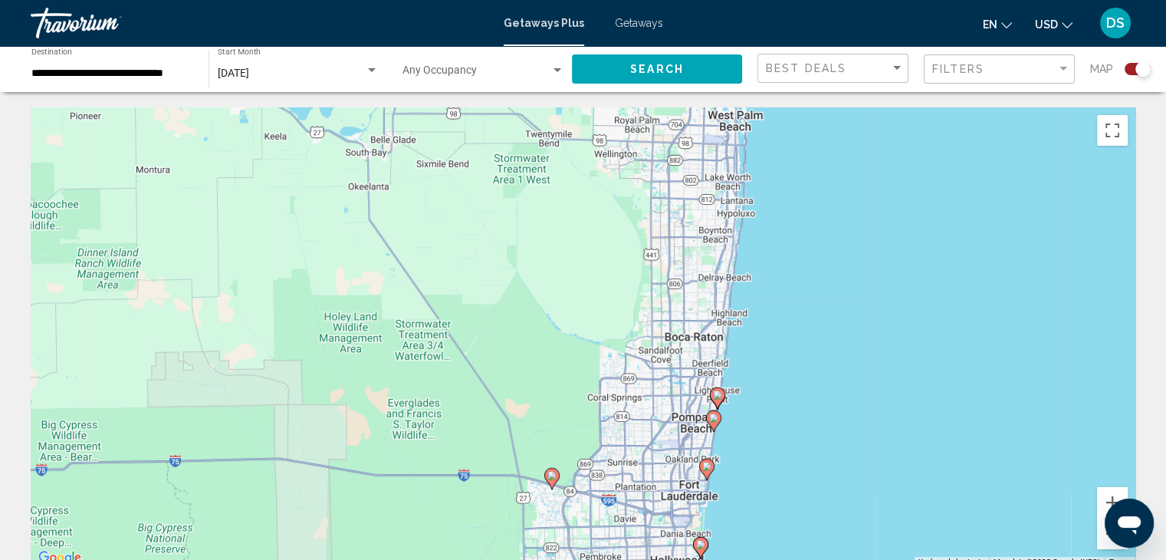
click at [718, 395] on image "Main content" at bounding box center [717, 394] width 9 height 9
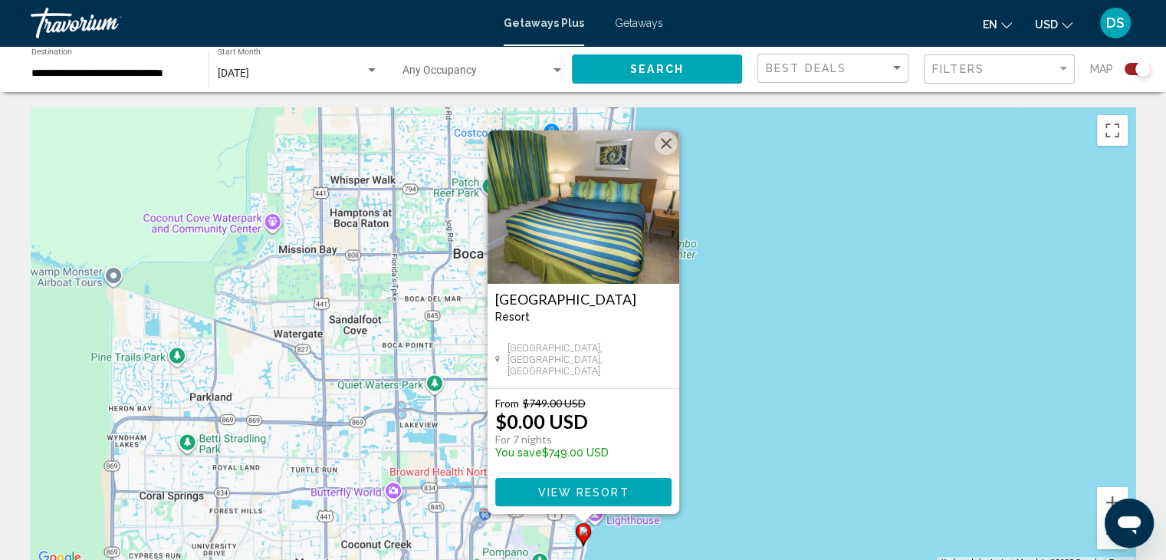
click at [580, 188] on img "Main content" at bounding box center [584, 206] width 192 height 153
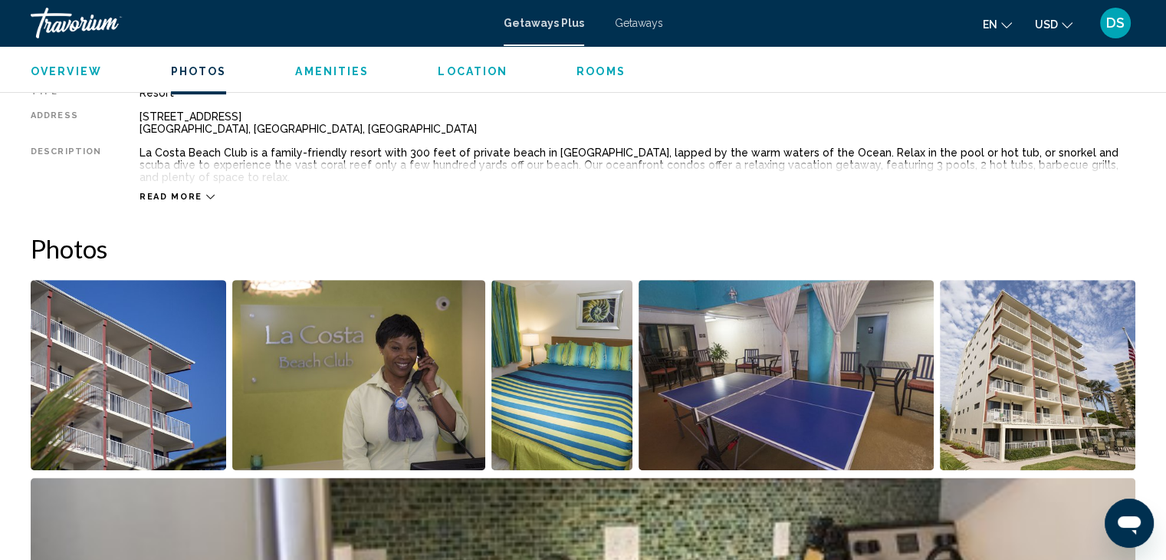
scroll to position [690, 0]
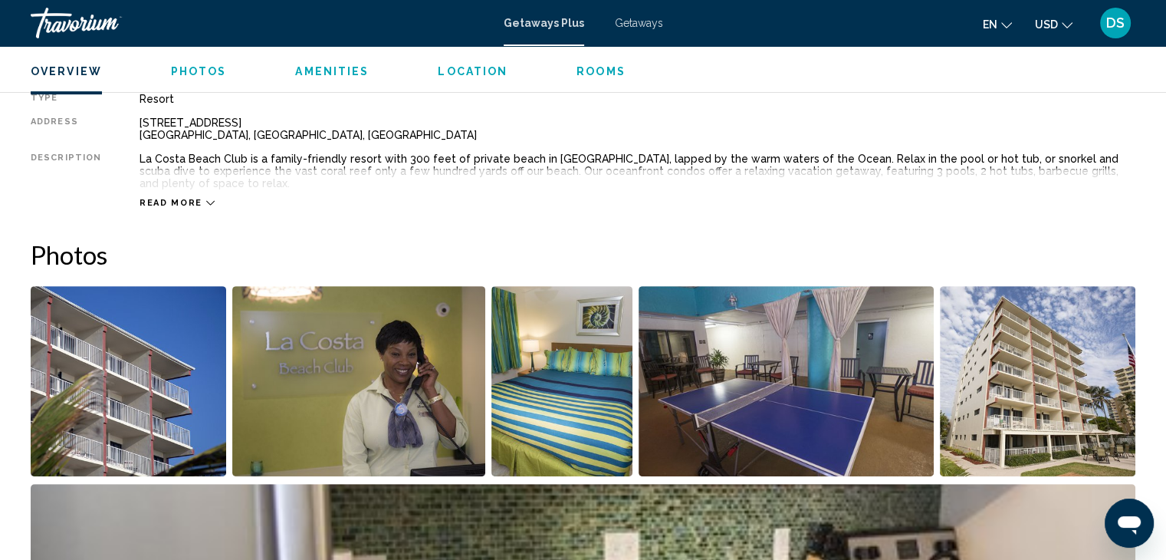
click at [442, 74] on span "Location" at bounding box center [473, 71] width 70 height 12
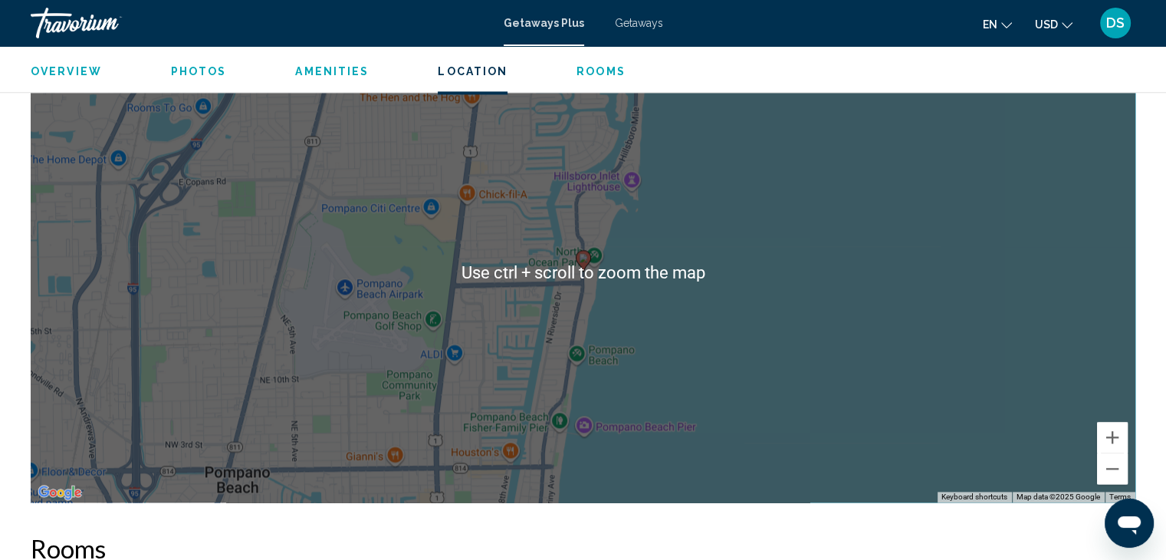
scroll to position [2044, 0]
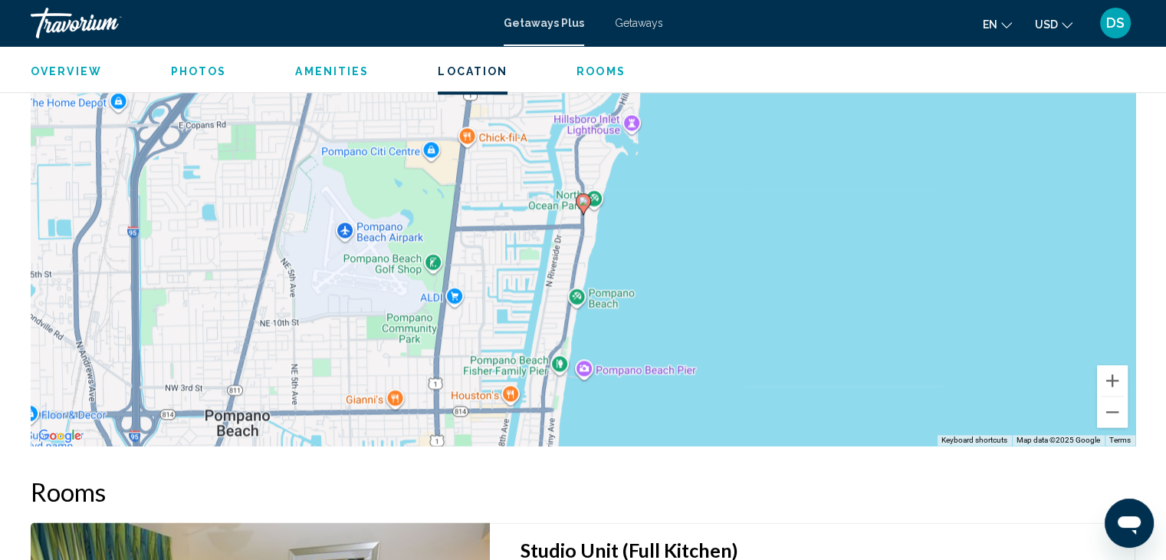
click at [544, 19] on span "Getaways Plus" at bounding box center [544, 23] width 81 height 12
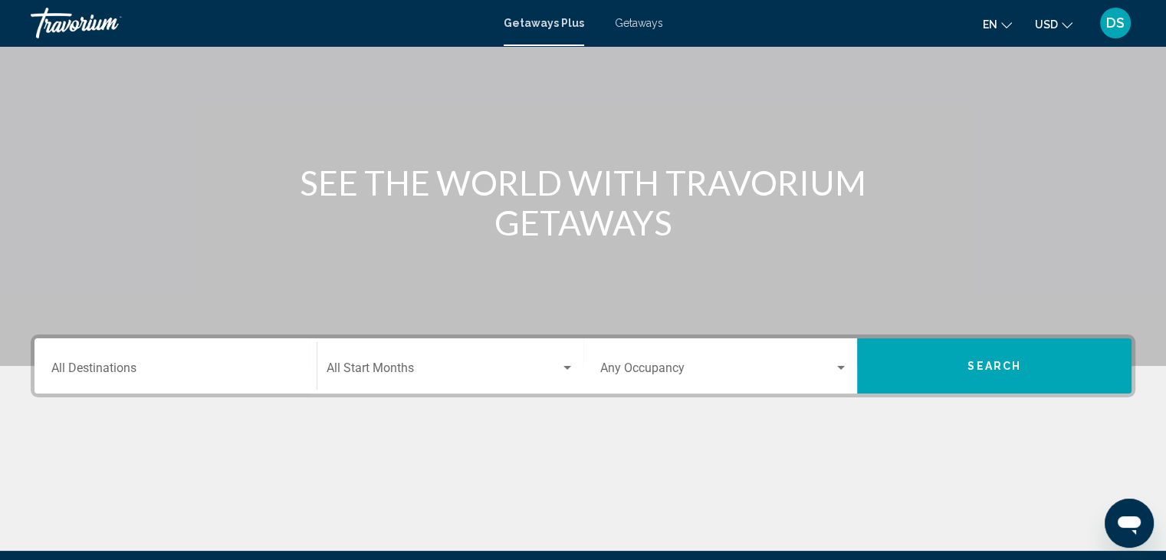
scroll to position [273, 0]
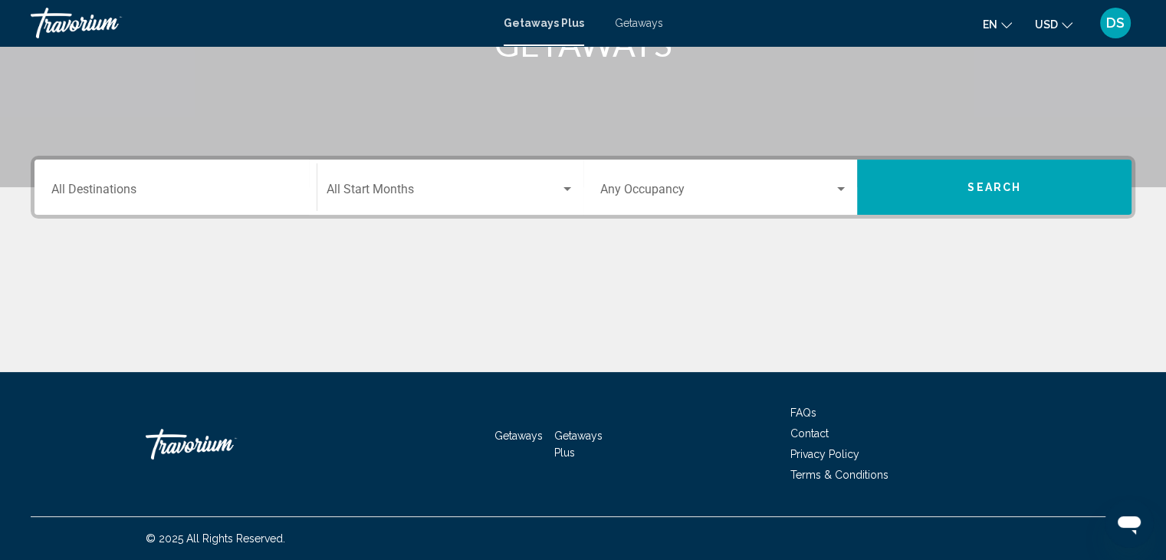
click at [141, 200] on div "Destination All Destinations" at bounding box center [175, 187] width 248 height 48
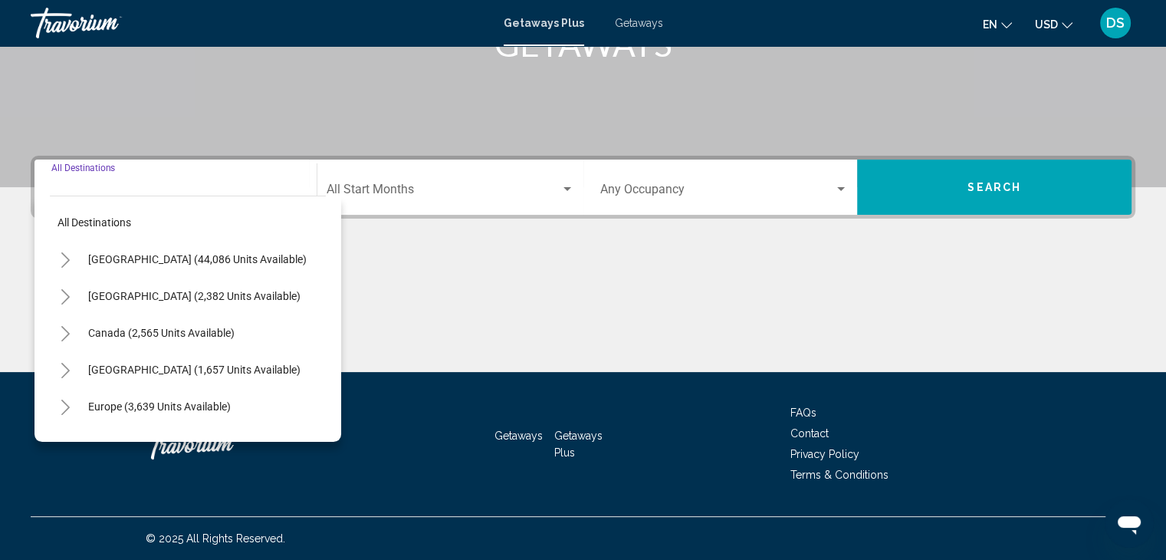
click at [63, 261] on icon "Toggle United States (44,086 units available)" at bounding box center [66, 259] width 12 height 15
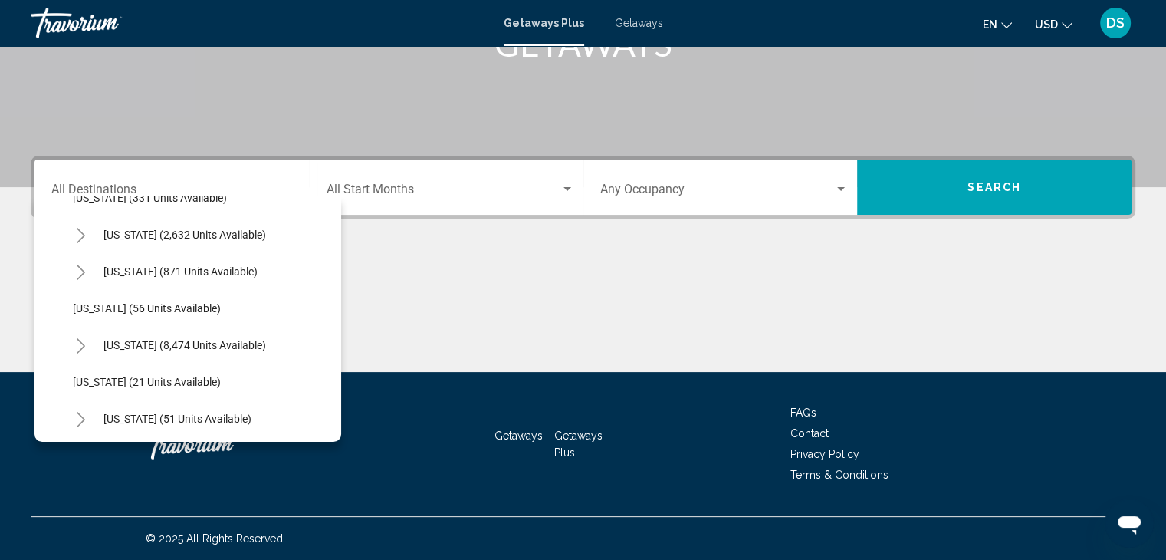
scroll to position [153, 0]
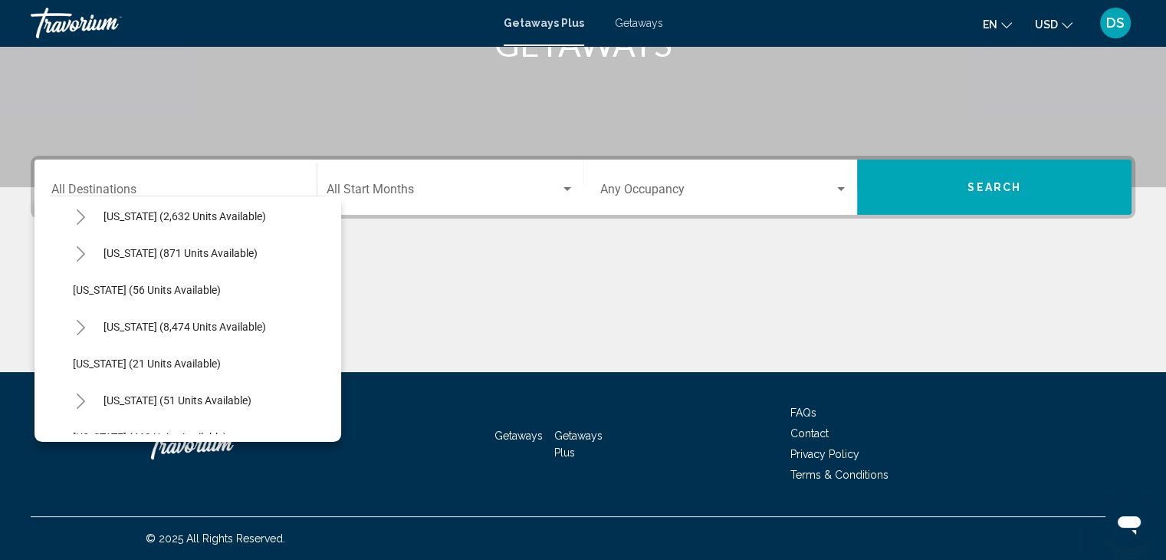
click at [79, 325] on icon "Toggle Florida (8,474 units available)" at bounding box center [81, 327] width 12 height 15
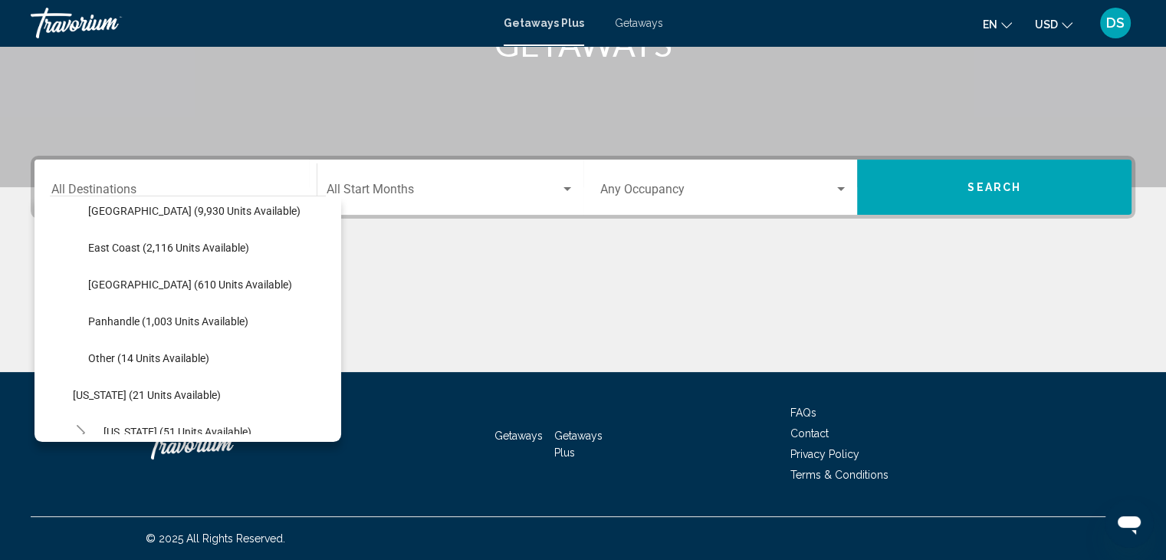
scroll to position [307, 0]
click at [91, 313] on button "Panhandle (1,003 units available)" at bounding box center [169, 320] width 176 height 35
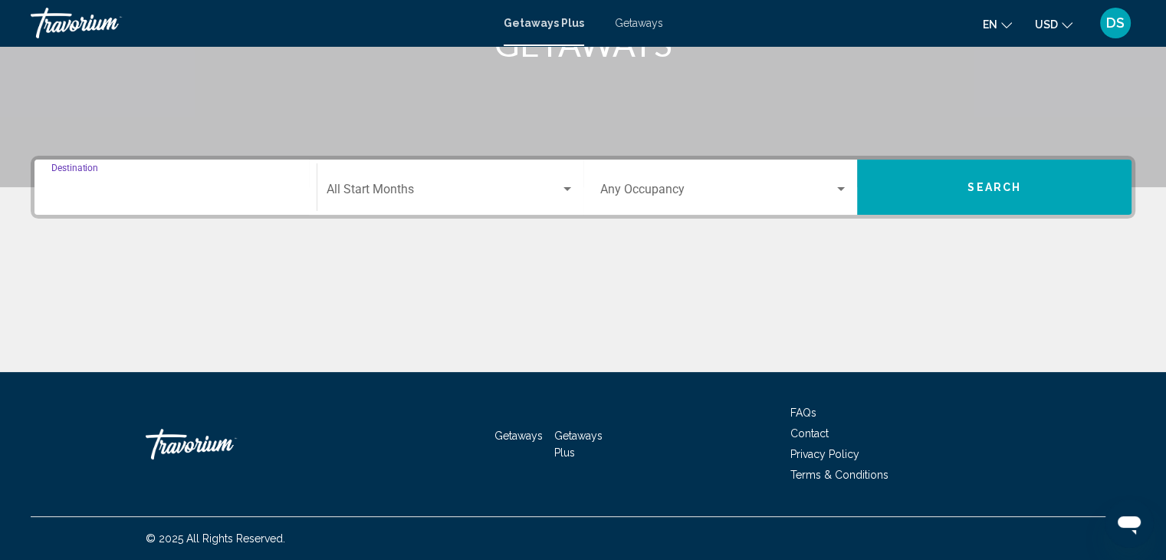
type input "**********"
click at [396, 184] on div "Start Month All Start Months" at bounding box center [451, 187] width 248 height 48
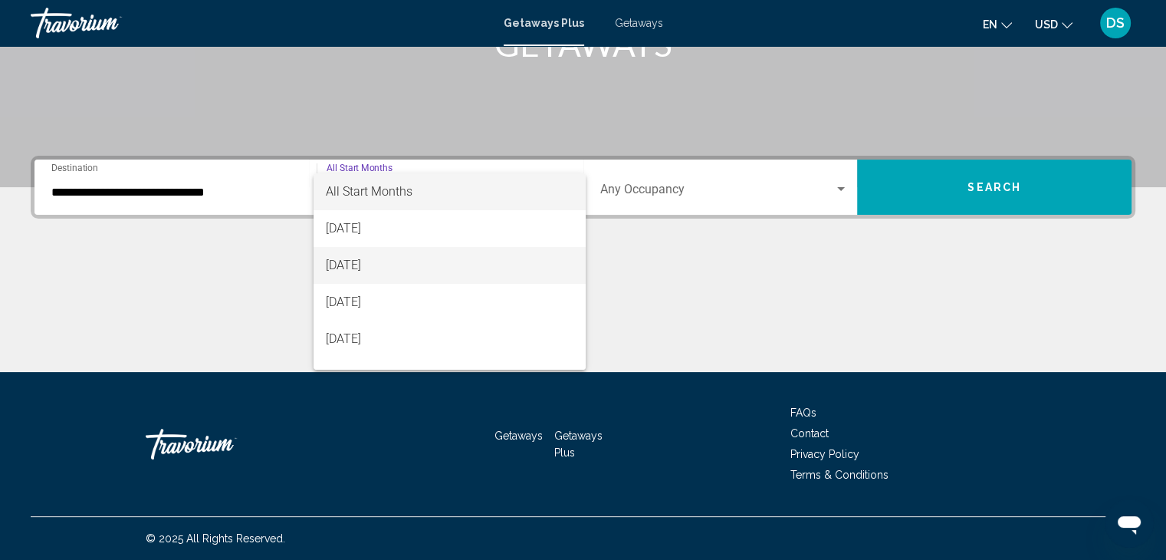
click at [367, 264] on span "[DATE]" at bounding box center [450, 265] width 248 height 37
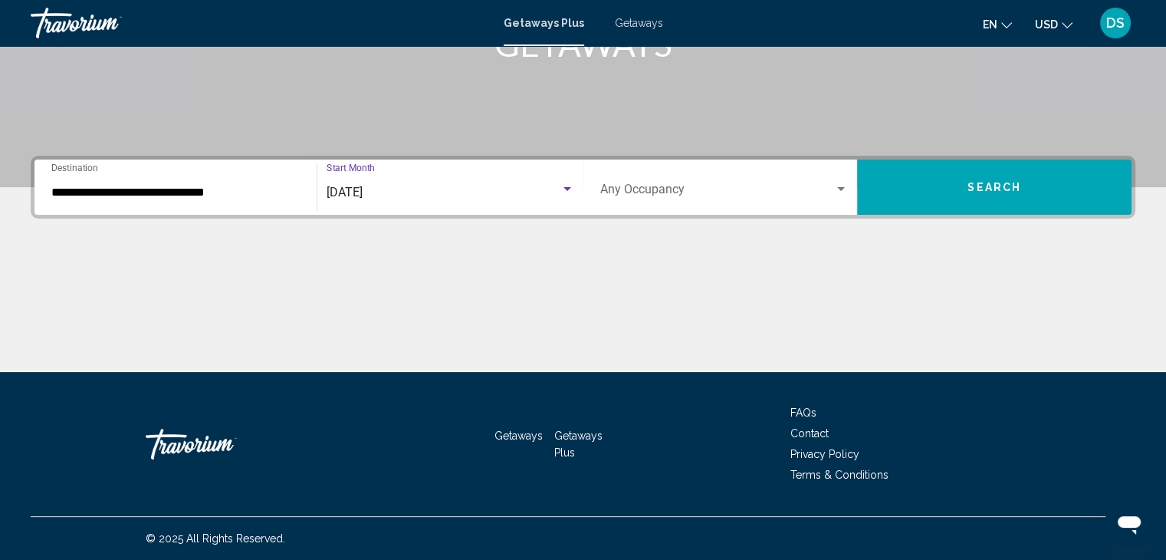
click at [971, 209] on button "Search" at bounding box center [994, 186] width 274 height 55
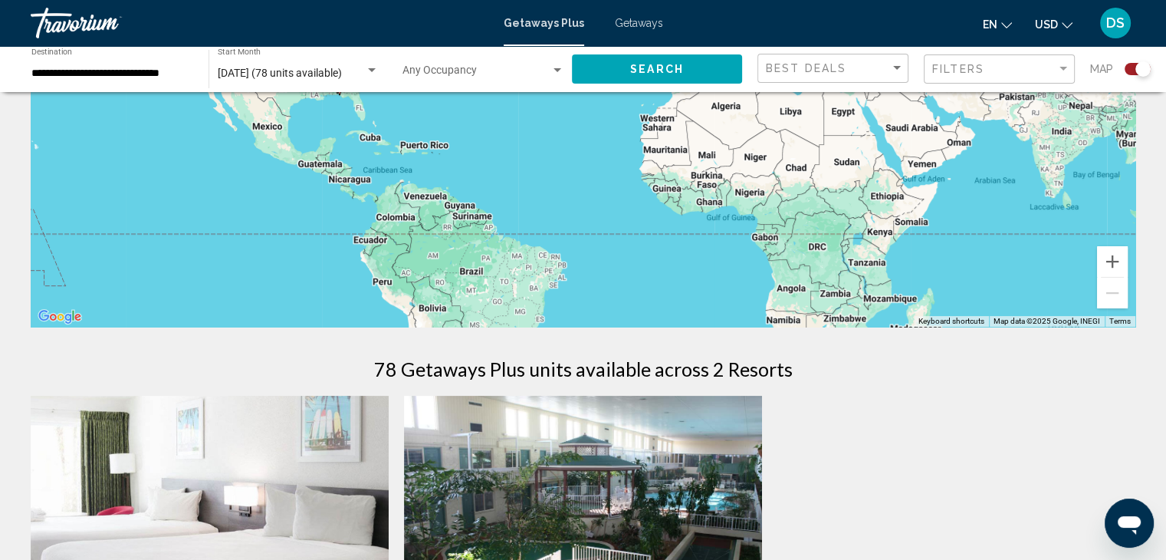
scroll to position [77, 0]
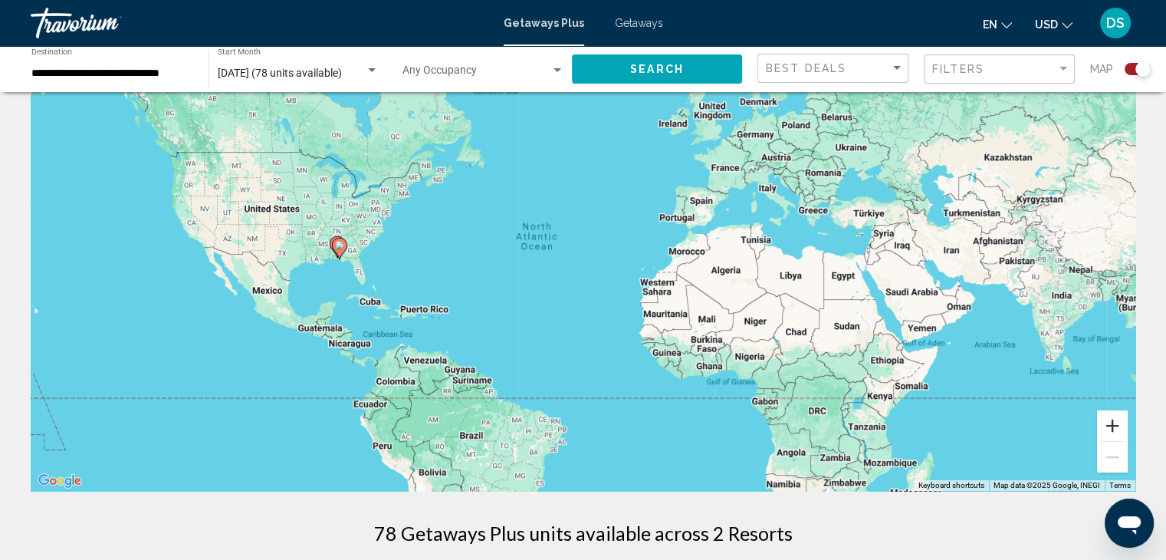
click at [1110, 421] on button "Zoom in" at bounding box center [1112, 425] width 31 height 31
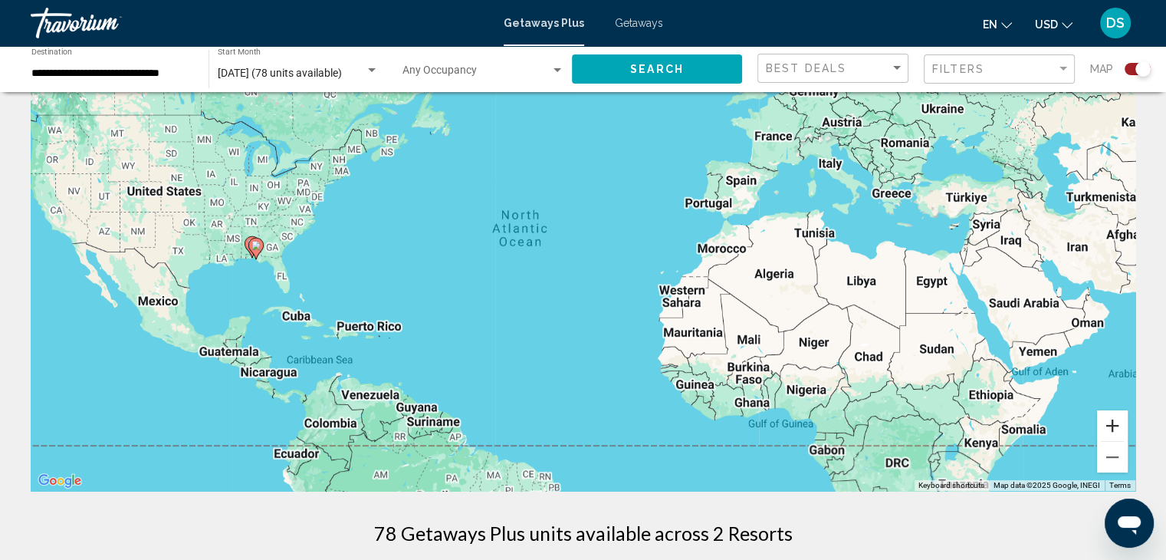
click at [1110, 421] on button "Zoom in" at bounding box center [1112, 425] width 31 height 31
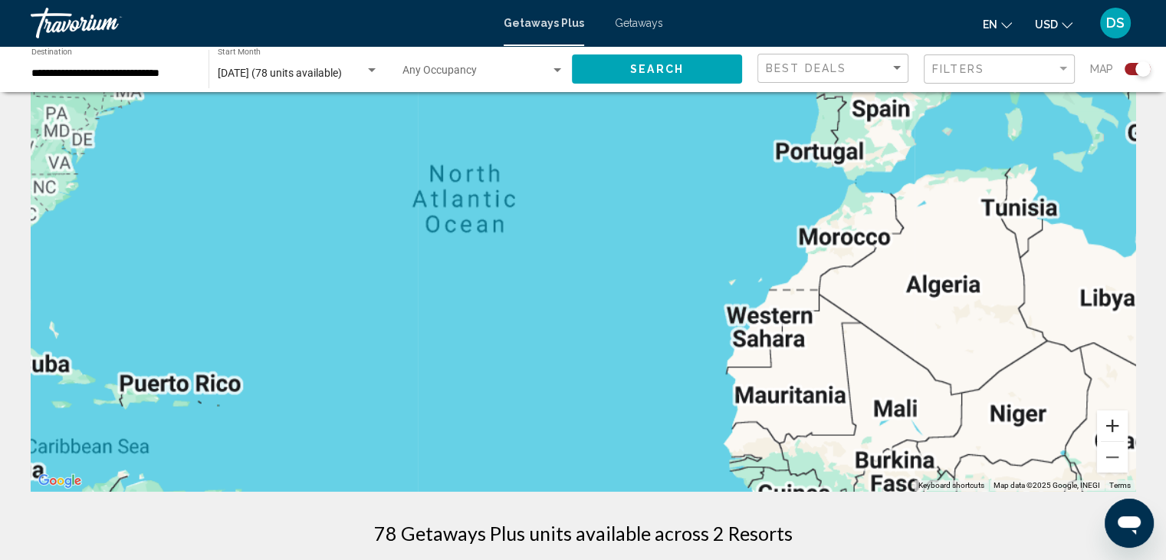
click at [1110, 421] on button "Zoom in" at bounding box center [1112, 425] width 31 height 31
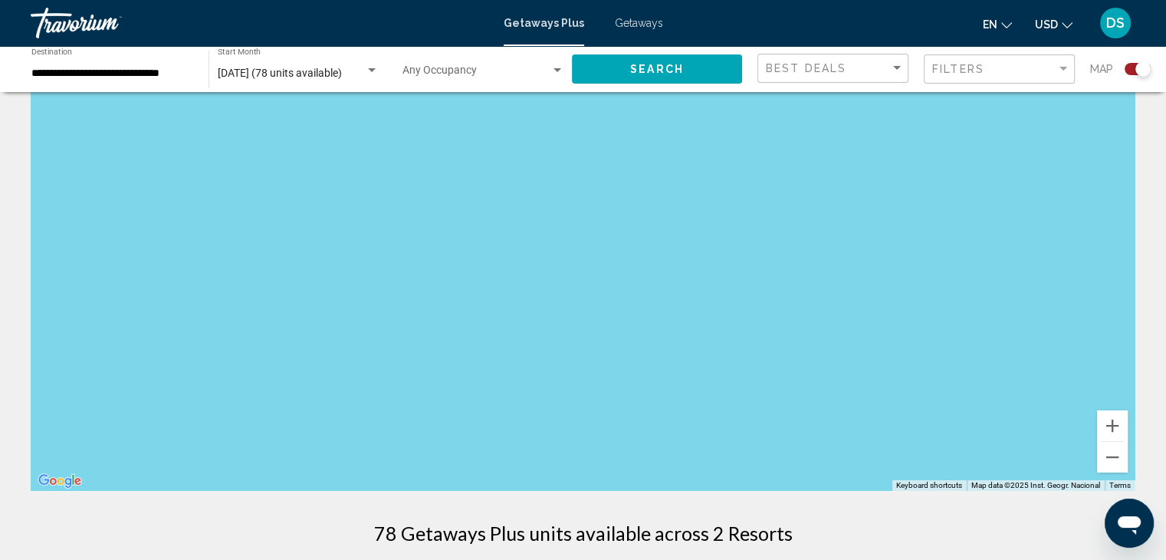
drag, startPoint x: 360, startPoint y: 251, endPoint x: 1177, endPoint y: 363, distance: 824.9
click at [1166, 363] on html "**********" at bounding box center [583, 203] width 1166 height 560
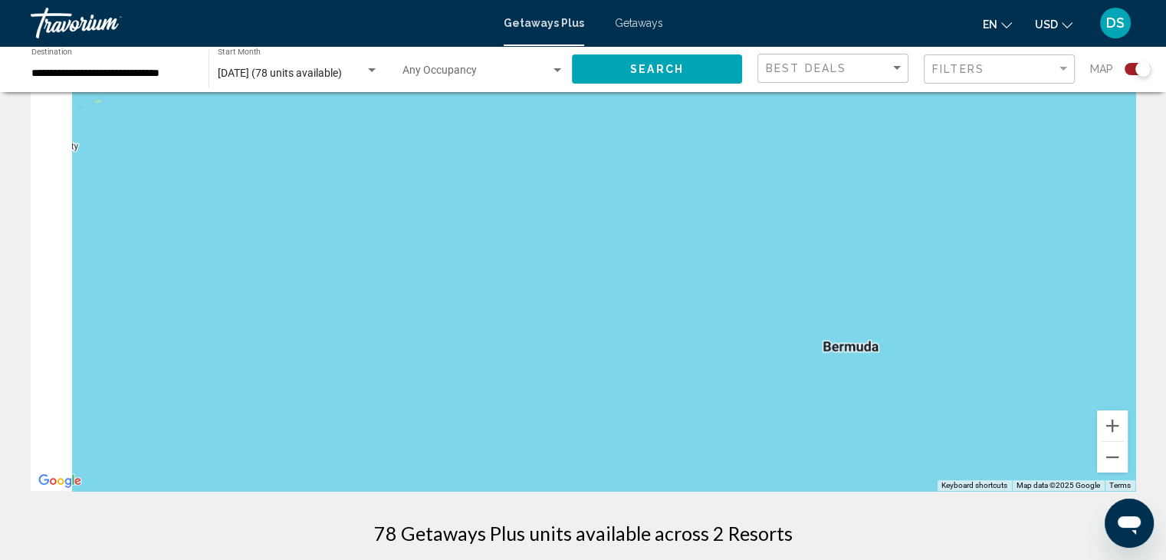
drag, startPoint x: 585, startPoint y: 353, endPoint x: 1068, endPoint y: 481, distance: 499.5
click at [1098, 477] on div "Main content" at bounding box center [583, 261] width 1105 height 460
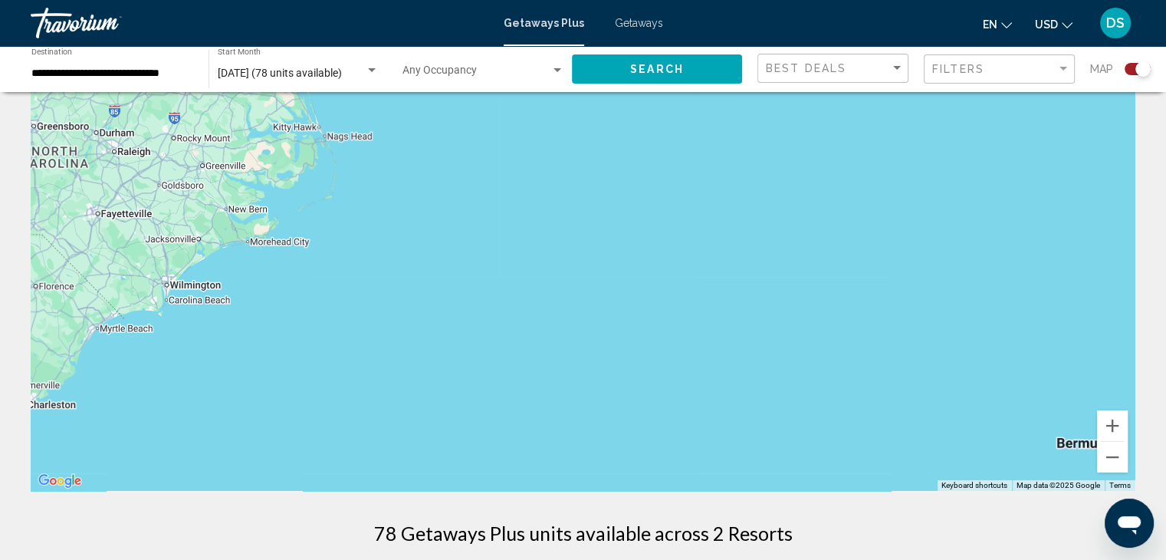
drag, startPoint x: 632, startPoint y: 347, endPoint x: 919, endPoint y: 393, distance: 290.5
click at [923, 397] on div "Main content" at bounding box center [583, 261] width 1105 height 460
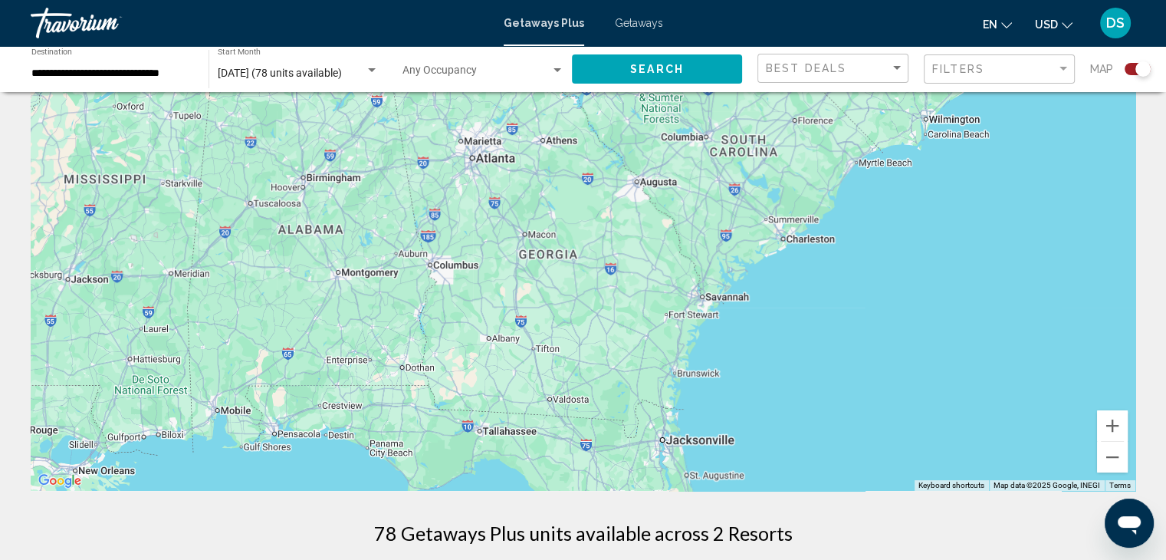
drag, startPoint x: 710, startPoint y: 384, endPoint x: 938, endPoint y: 96, distance: 367.4
click at [935, 104] on div "Main content" at bounding box center [583, 261] width 1105 height 460
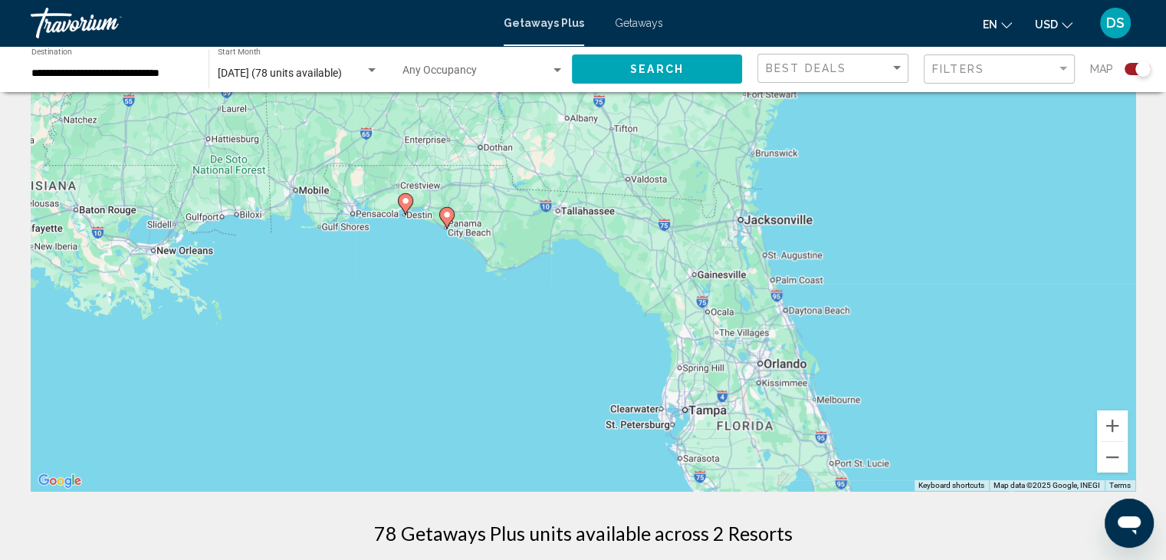
drag, startPoint x: 942, startPoint y: 325, endPoint x: 976, endPoint y: 198, distance: 131.9
click at [976, 198] on div "To activate drag with keyboard, press Alt + Enter. Once in keyboard drag state,…" at bounding box center [583, 261] width 1105 height 460
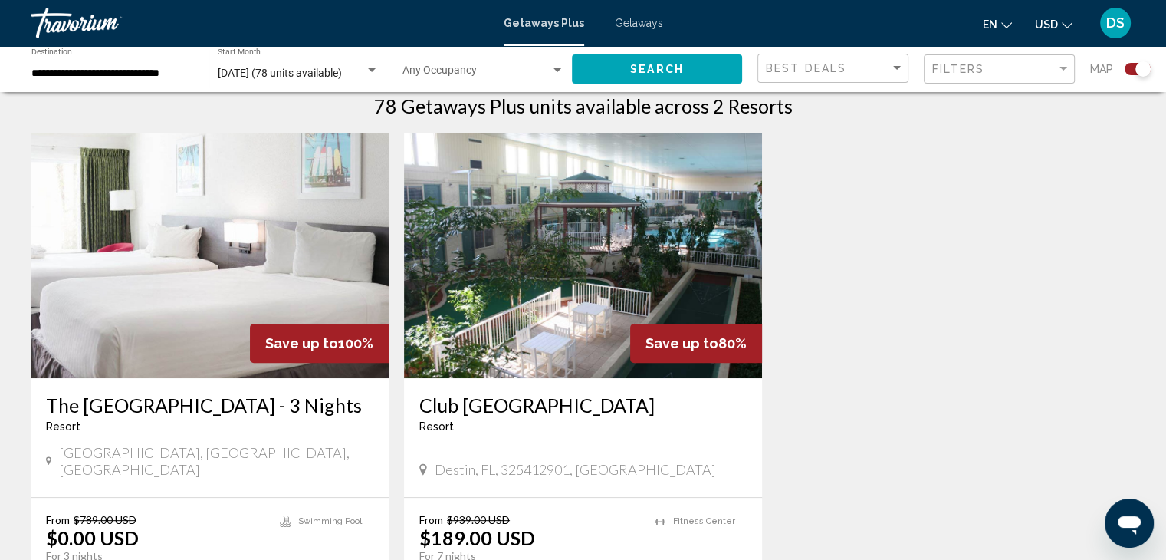
scroll to position [613, 0]
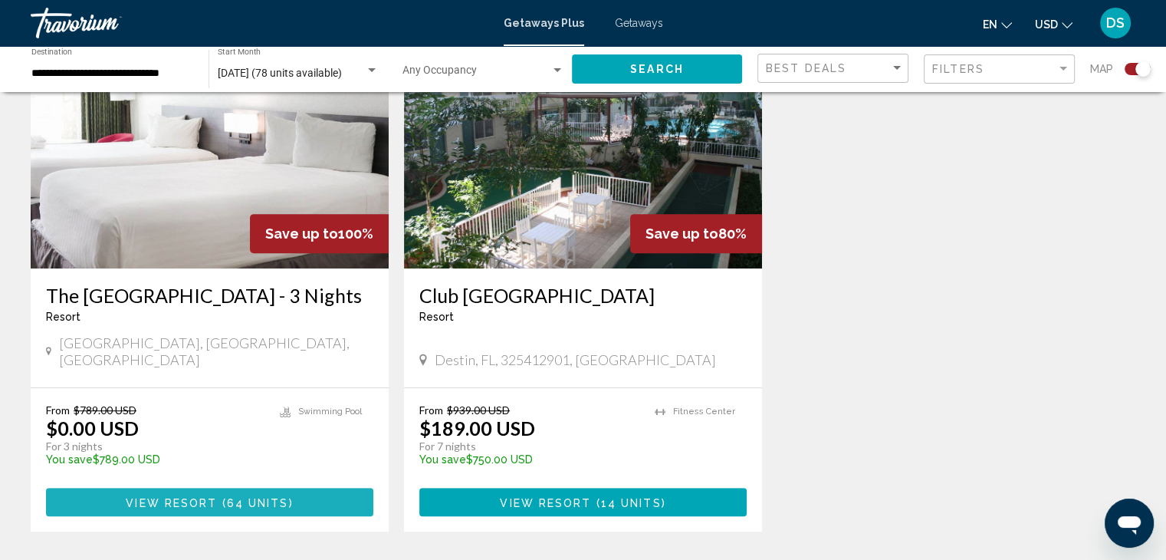
click at [176, 504] on span "View Resort" at bounding box center [171, 502] width 91 height 12
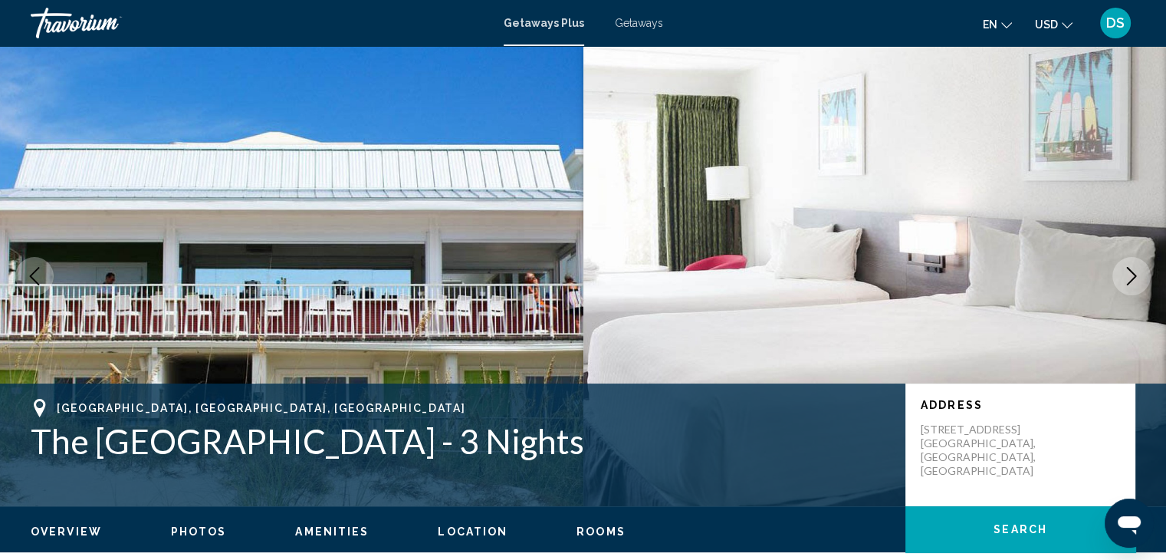
click at [1129, 276] on icon "Next image" at bounding box center [1131, 276] width 18 height 18
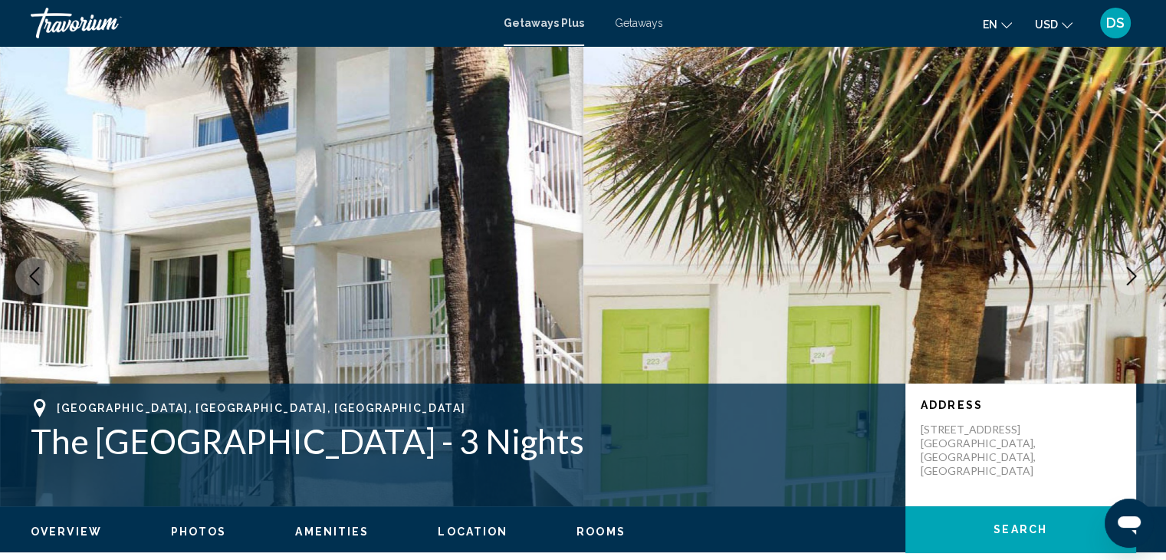
click at [1129, 276] on icon "Next image" at bounding box center [1131, 276] width 18 height 18
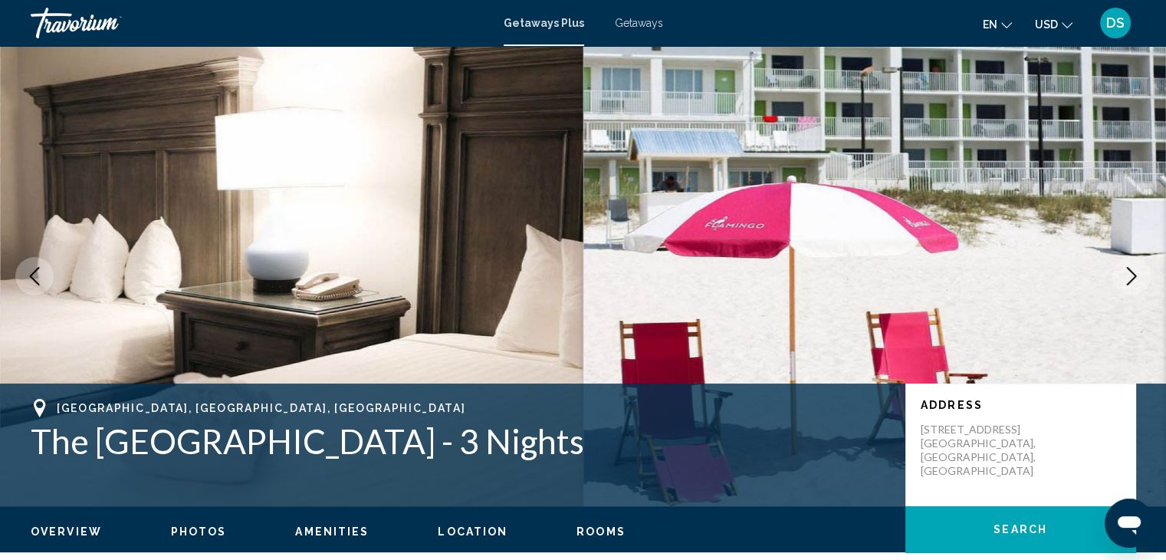
click at [1129, 276] on icon "Next image" at bounding box center [1131, 276] width 18 height 18
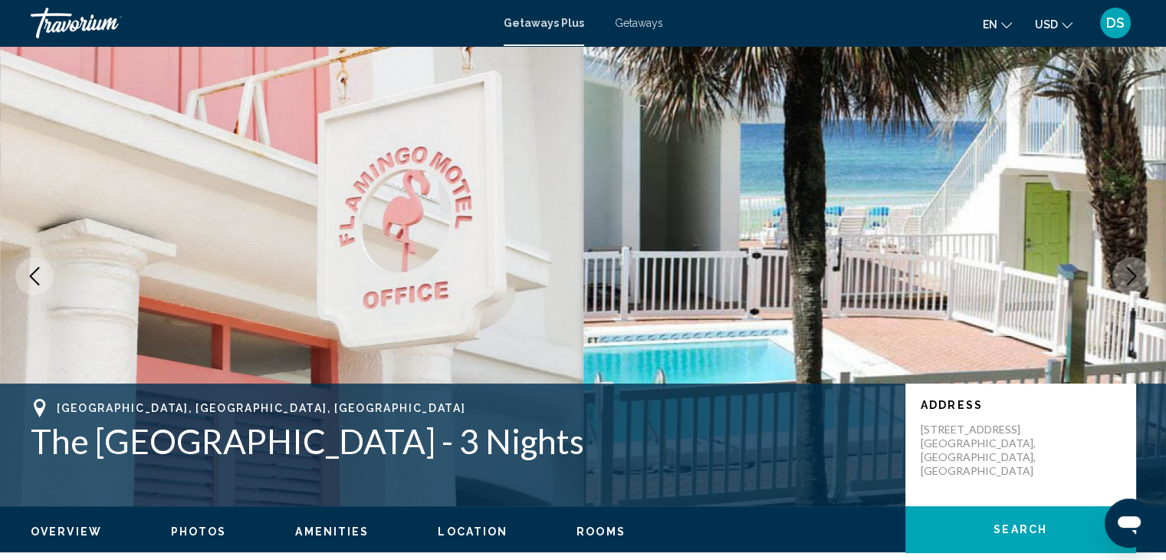
click at [1129, 276] on icon "Next image" at bounding box center [1131, 276] width 18 height 18
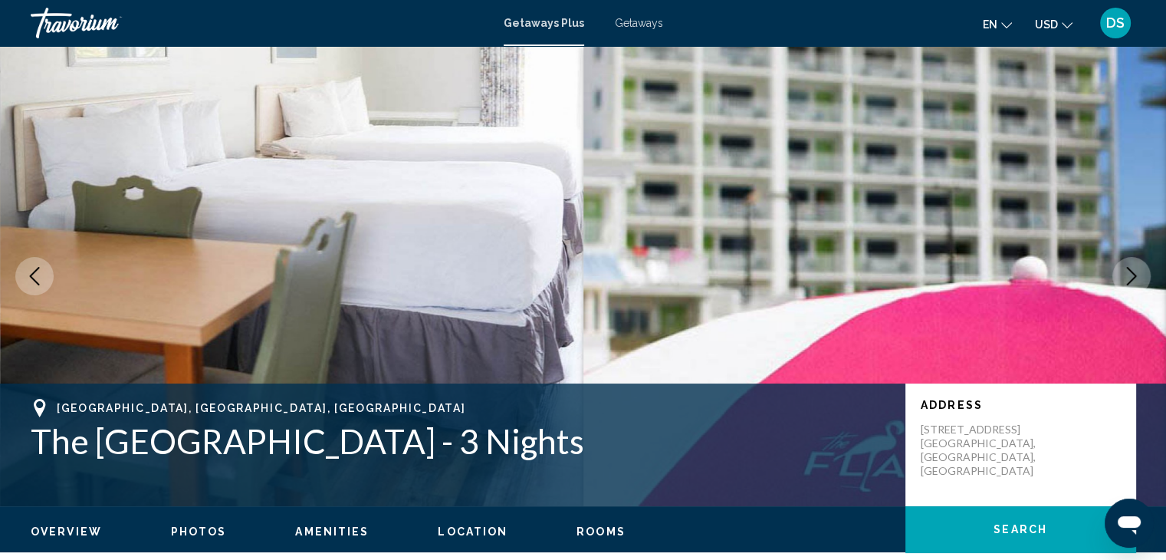
click at [1129, 276] on icon "Next image" at bounding box center [1131, 276] width 18 height 18
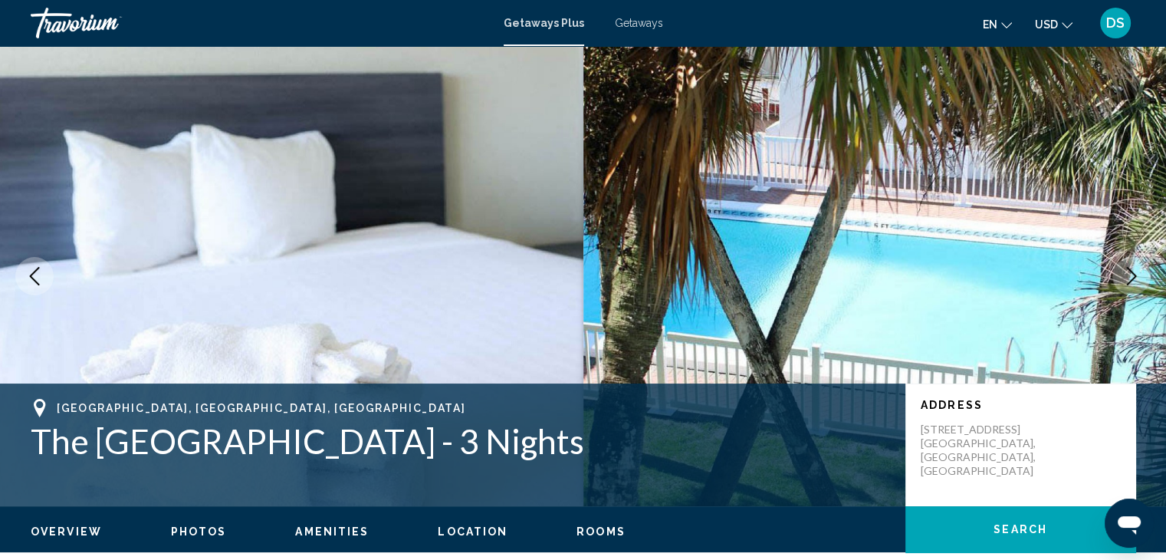
click at [1129, 276] on icon "Next image" at bounding box center [1131, 276] width 18 height 18
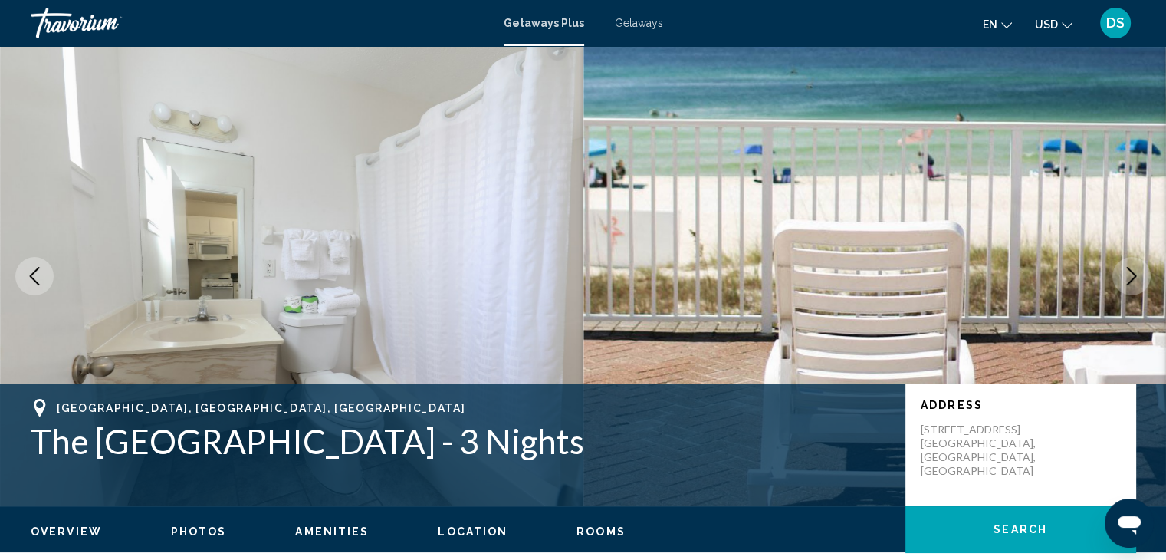
click at [1129, 276] on icon "Next image" at bounding box center [1131, 276] width 18 height 18
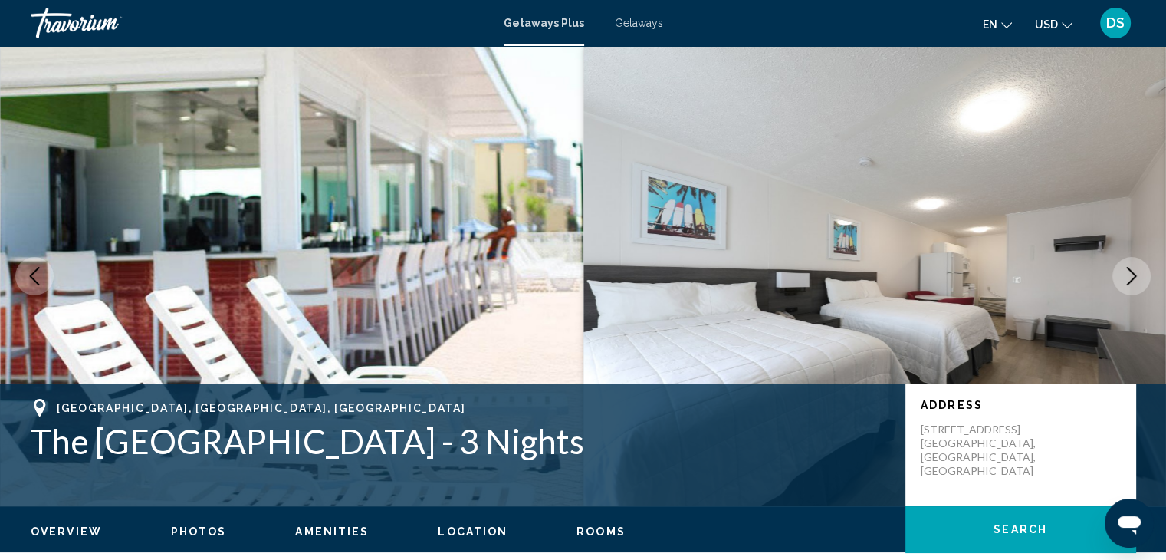
click at [1129, 276] on icon "Next image" at bounding box center [1131, 276] width 18 height 18
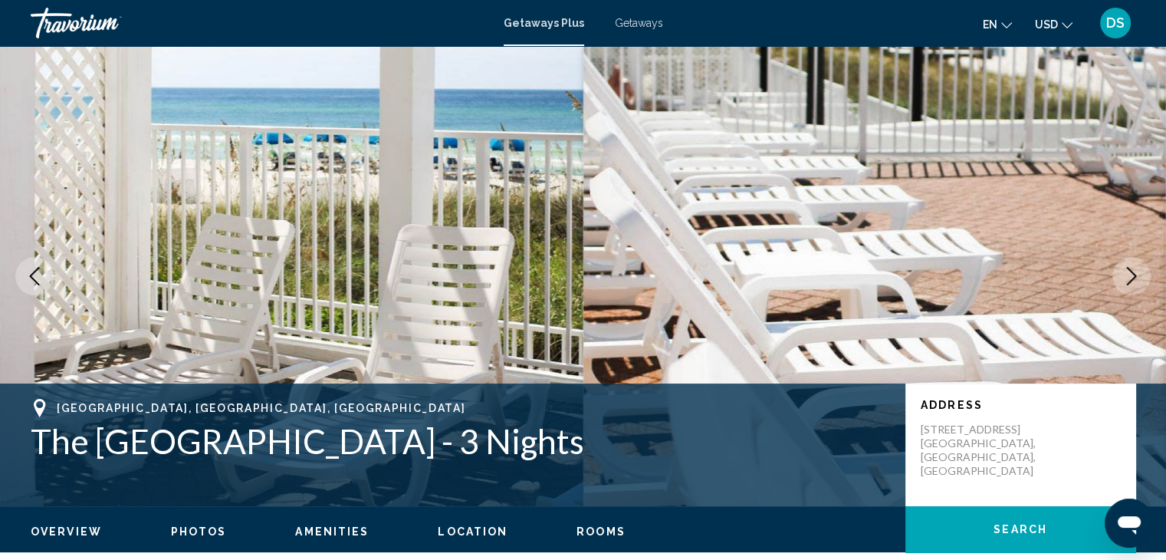
click at [1129, 276] on icon "Next image" at bounding box center [1131, 276] width 18 height 18
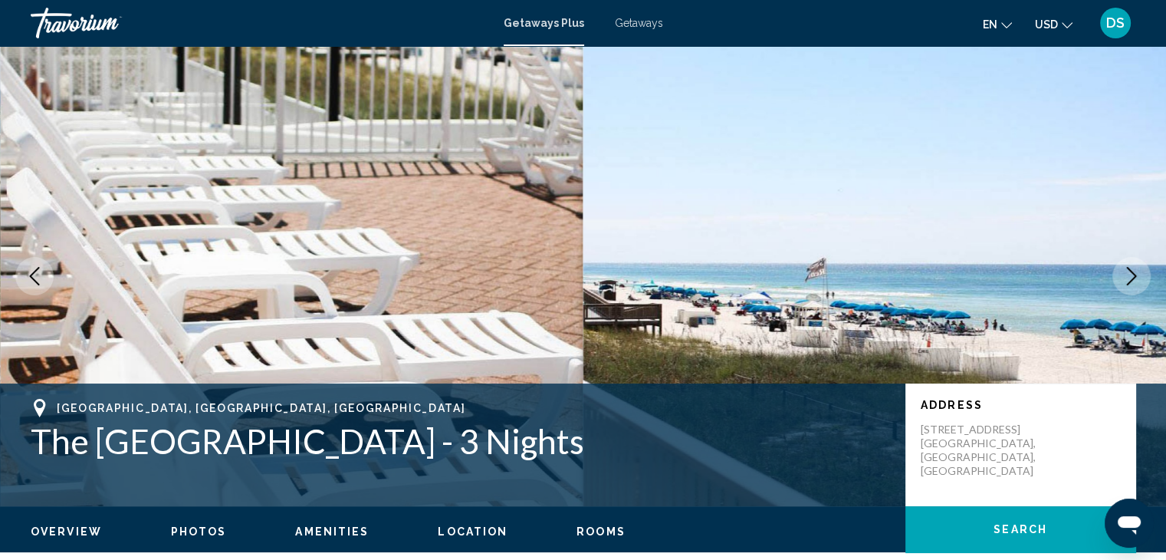
click at [1129, 276] on icon "Next image" at bounding box center [1131, 276] width 18 height 18
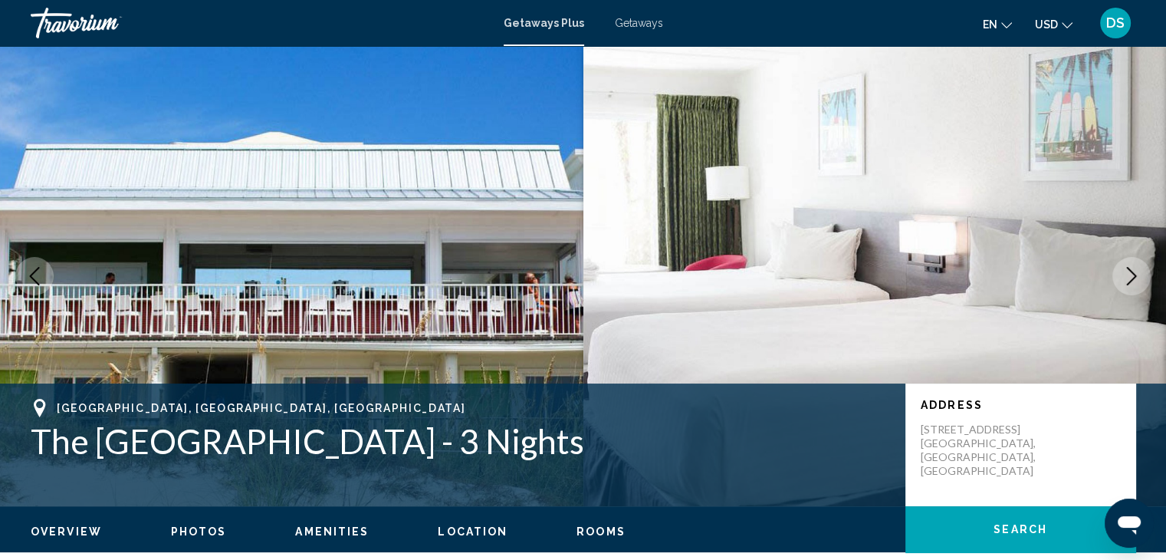
click at [1129, 276] on icon "Next image" at bounding box center [1131, 276] width 18 height 18
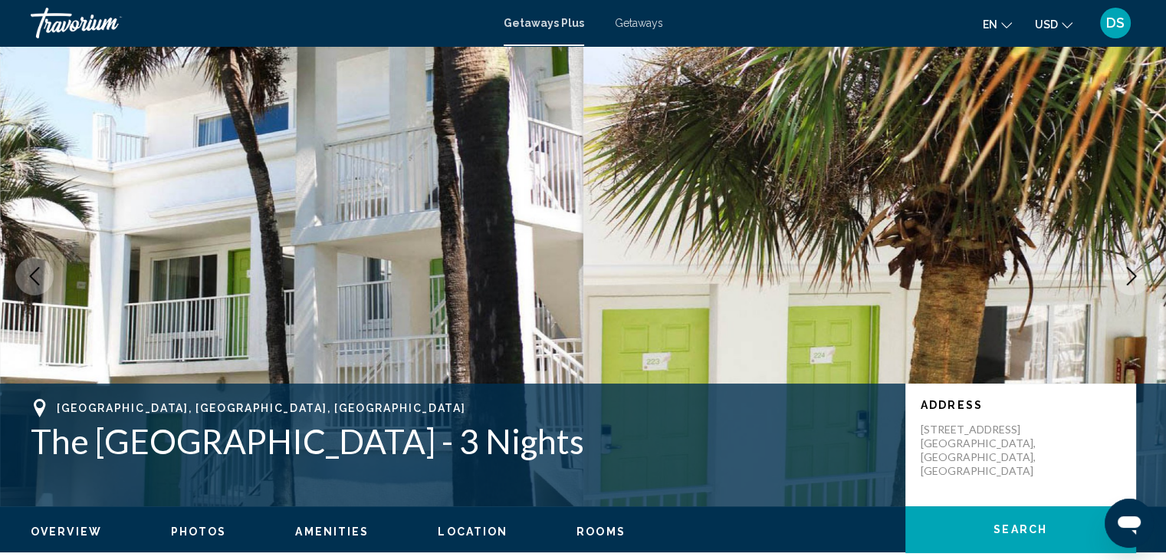
click at [1129, 276] on icon "Next image" at bounding box center [1131, 276] width 18 height 18
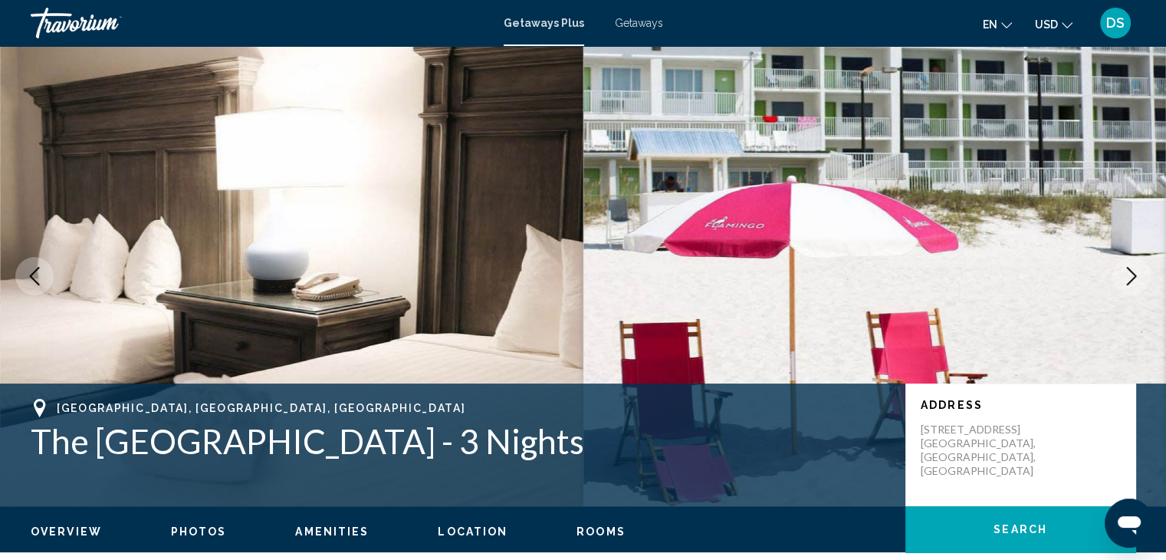
click at [1126, 277] on icon "Next image" at bounding box center [1131, 276] width 18 height 18
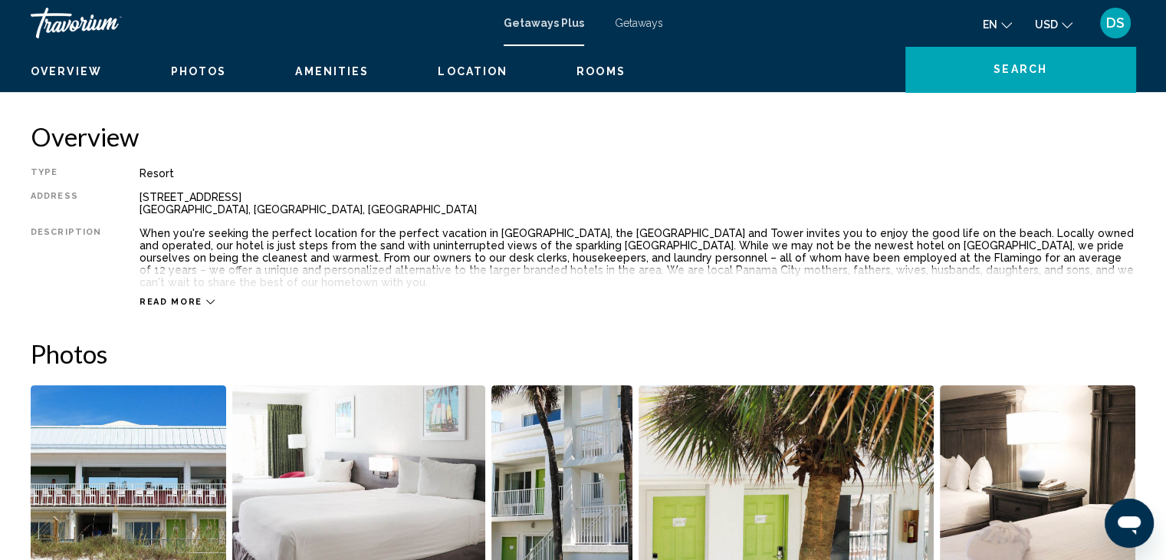
scroll to position [307, 0]
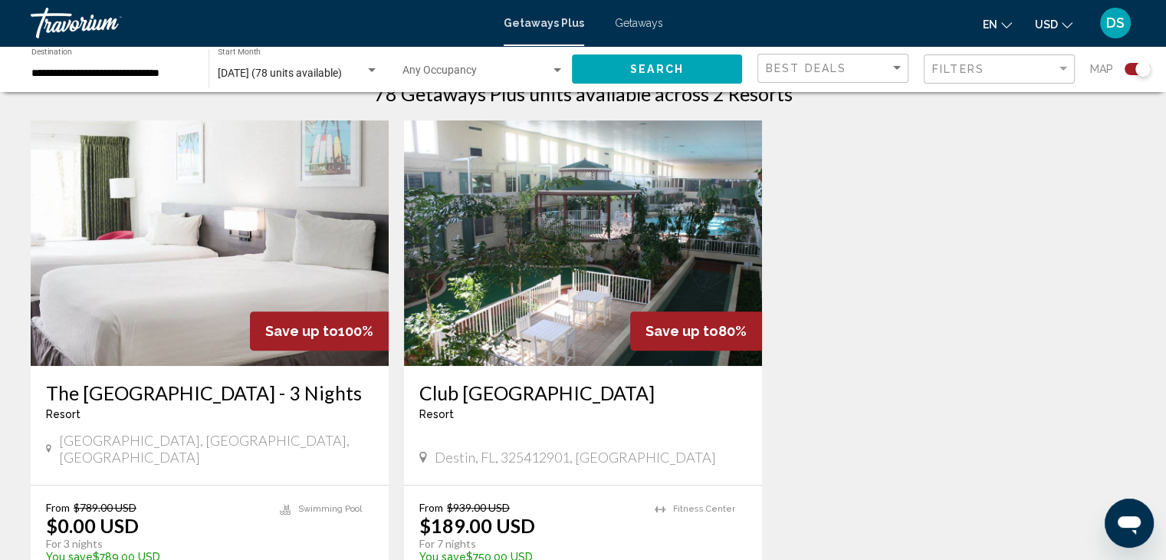
scroll to position [613, 0]
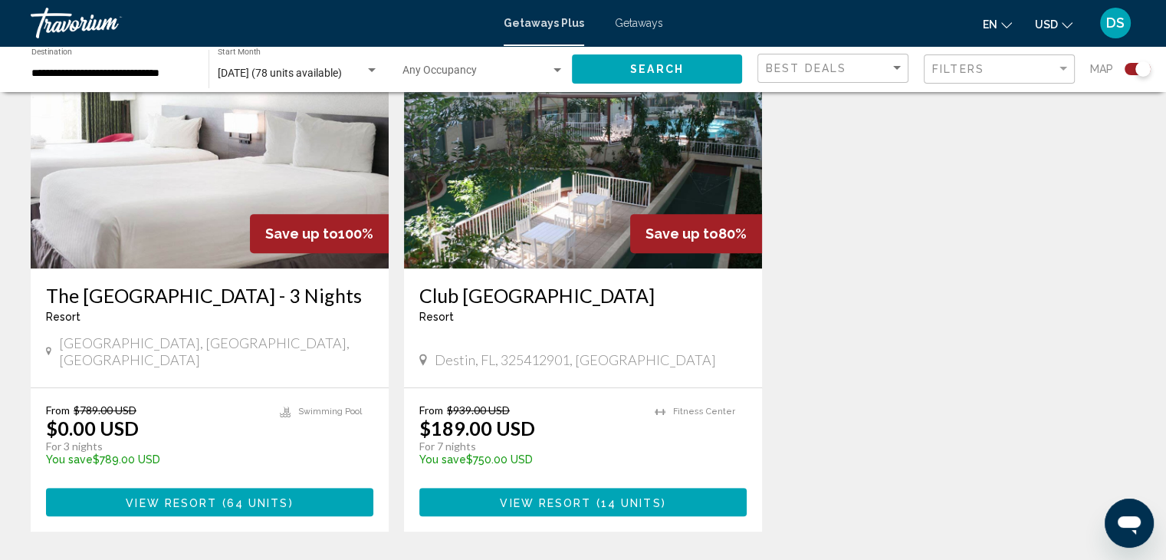
click at [546, 228] on img "Main content" at bounding box center [583, 145] width 358 height 245
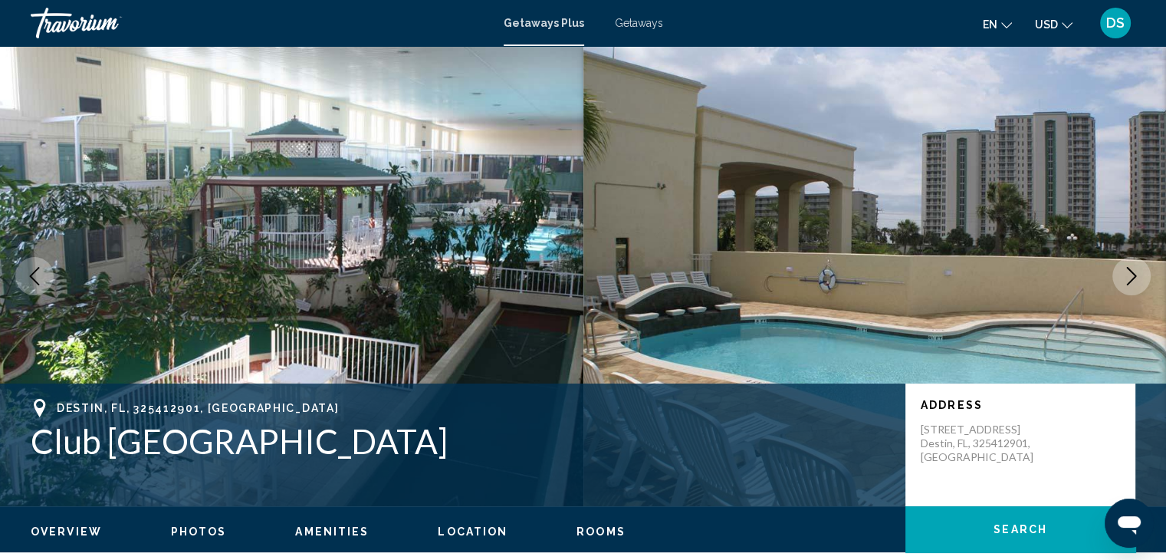
click at [448, 530] on span "Location" at bounding box center [473, 531] width 70 height 12
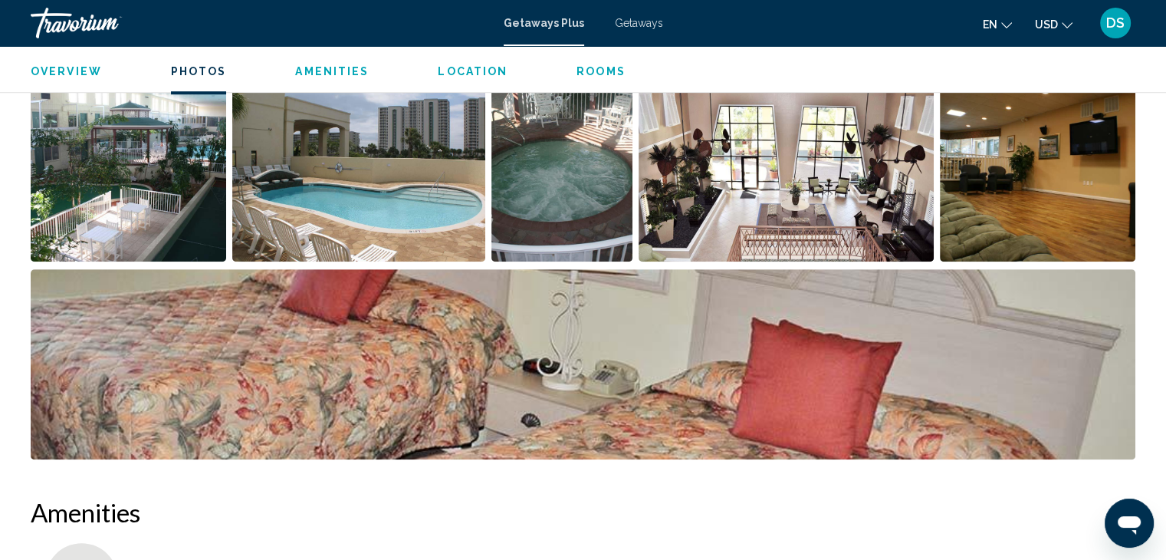
scroll to position [675, 0]
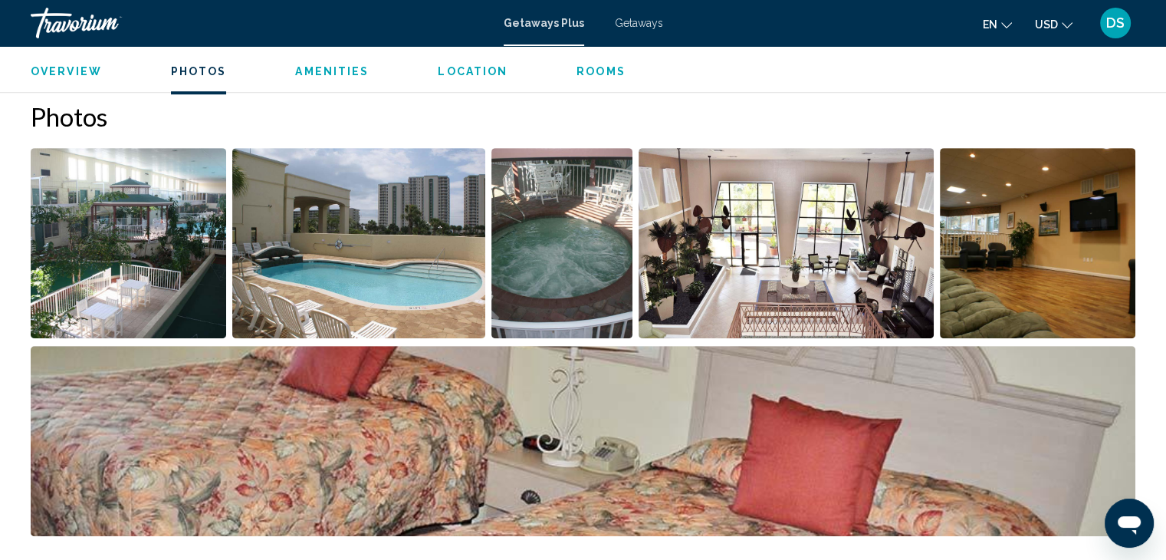
click at [725, 291] on img "Open full-screen image slider" at bounding box center [786, 243] width 295 height 190
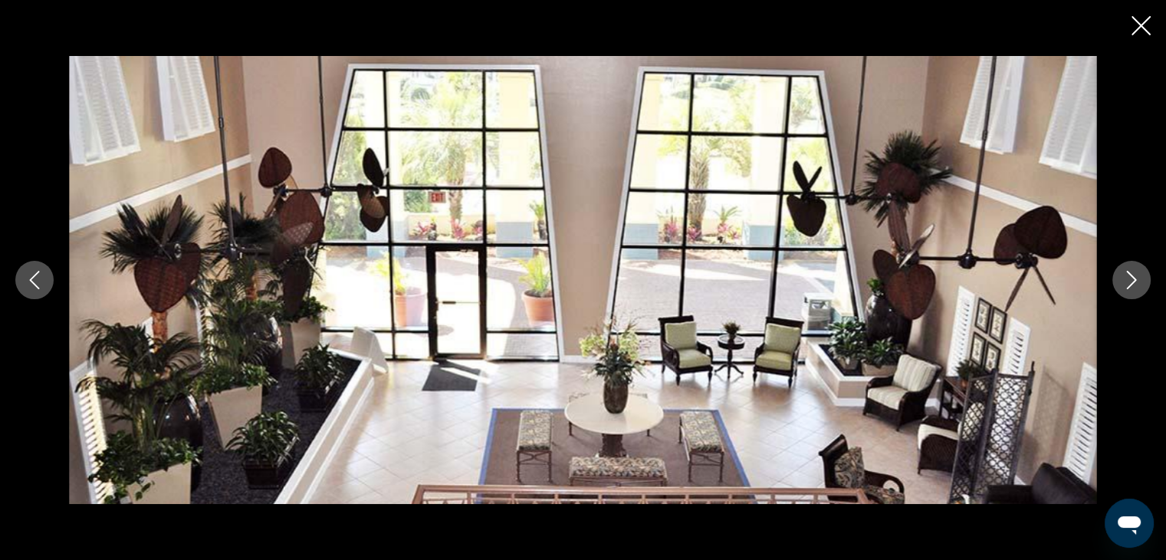
click at [31, 282] on icon "Previous image" at bounding box center [34, 280] width 18 height 18
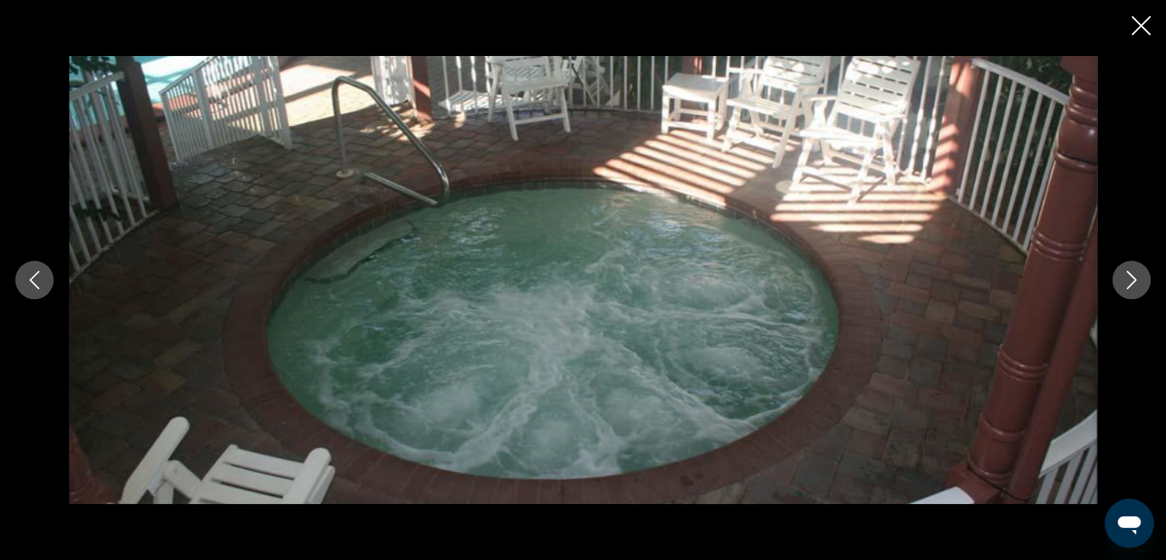
click at [31, 282] on icon "Previous image" at bounding box center [34, 280] width 18 height 18
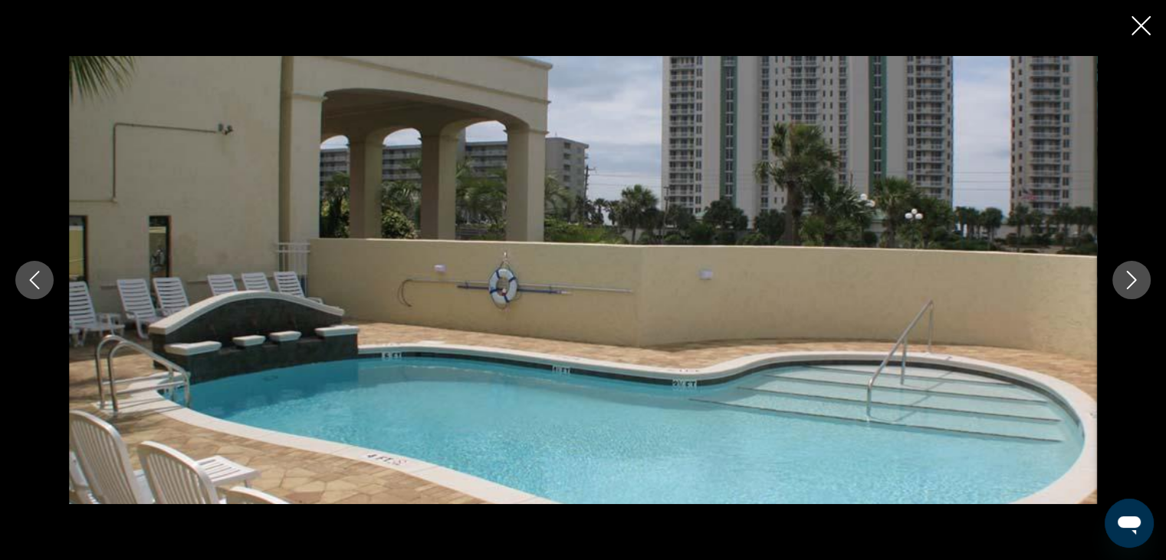
click at [31, 282] on icon "Previous image" at bounding box center [34, 280] width 18 height 18
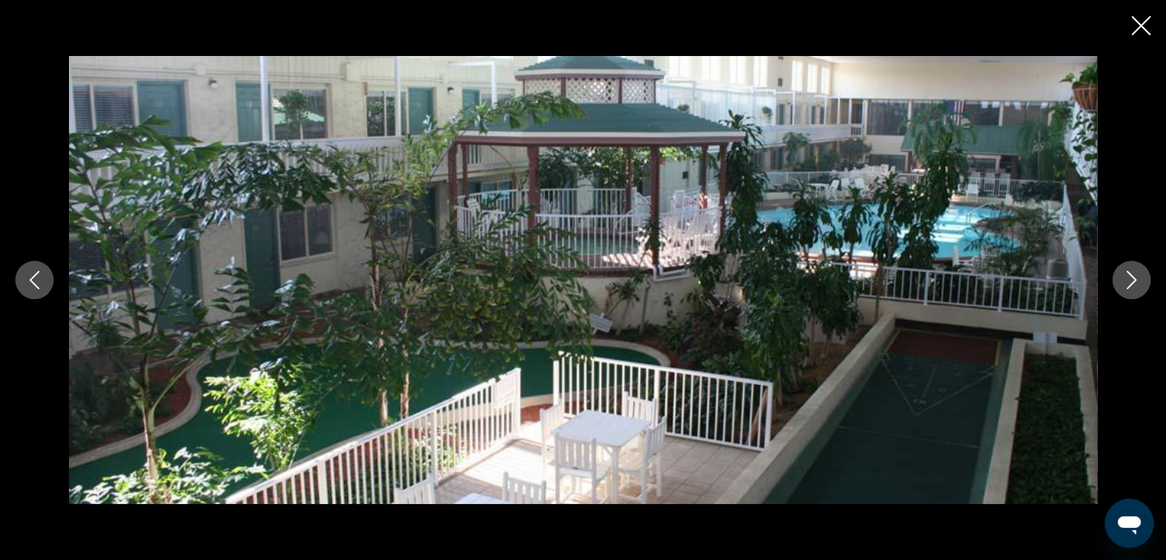
click at [31, 282] on icon "Previous image" at bounding box center [34, 280] width 18 height 18
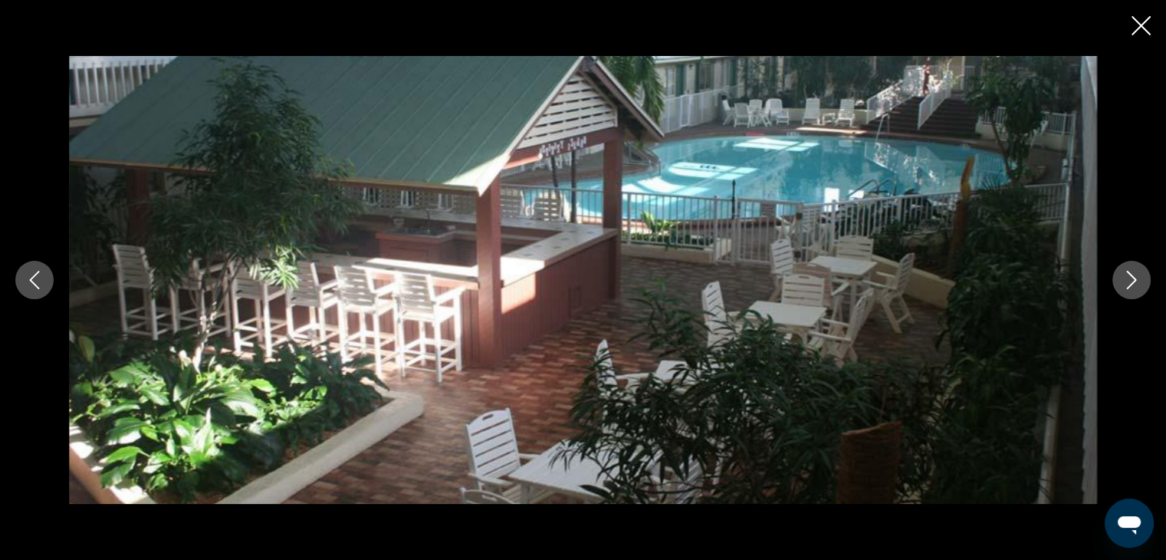
click at [31, 282] on icon "Previous image" at bounding box center [34, 280] width 18 height 18
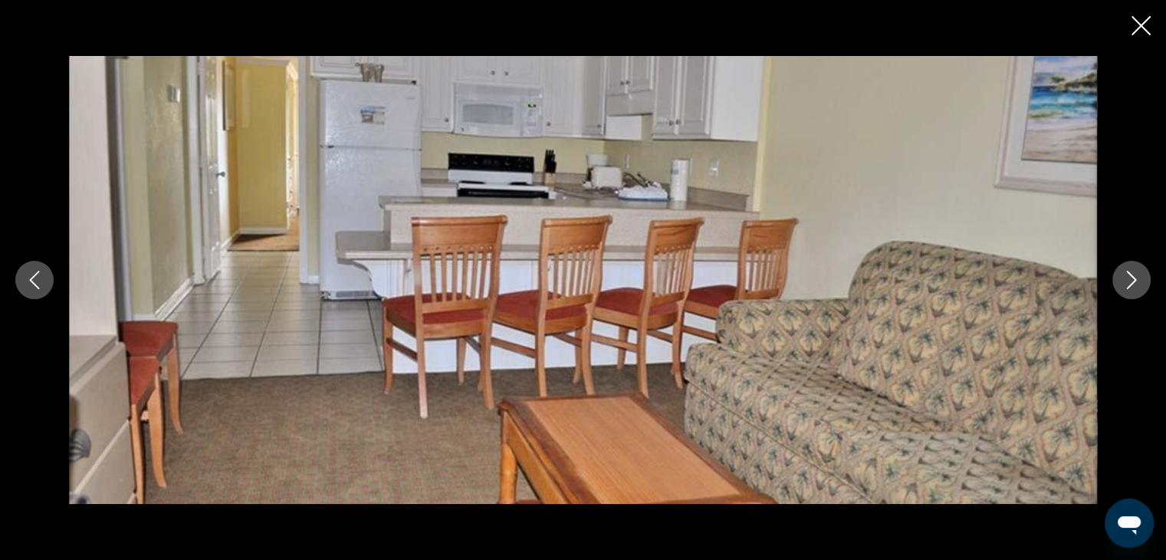
click at [31, 282] on icon "Previous image" at bounding box center [34, 280] width 18 height 18
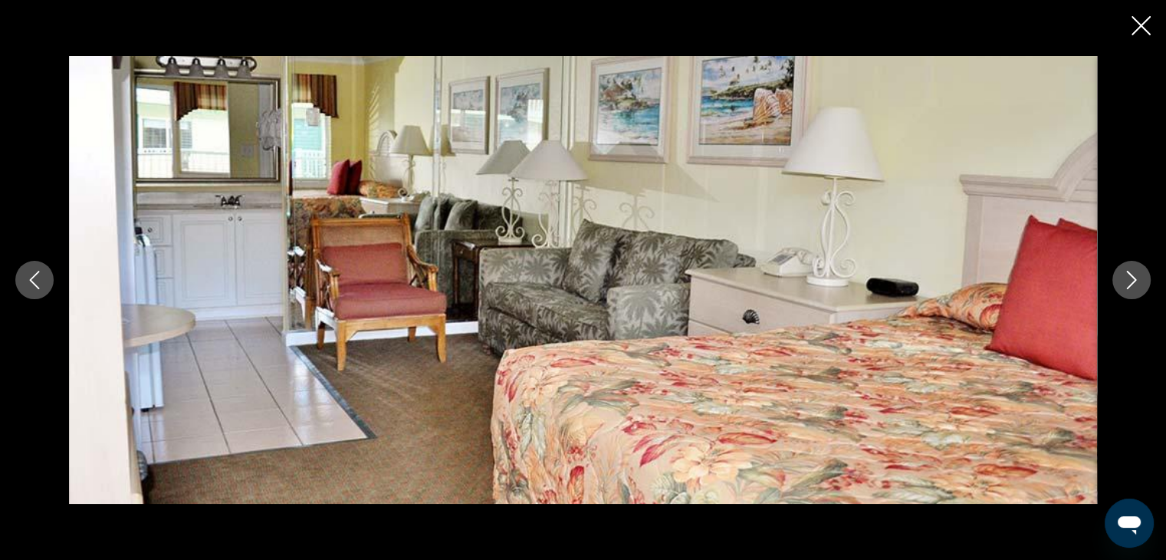
click at [31, 282] on icon "Previous image" at bounding box center [34, 280] width 18 height 18
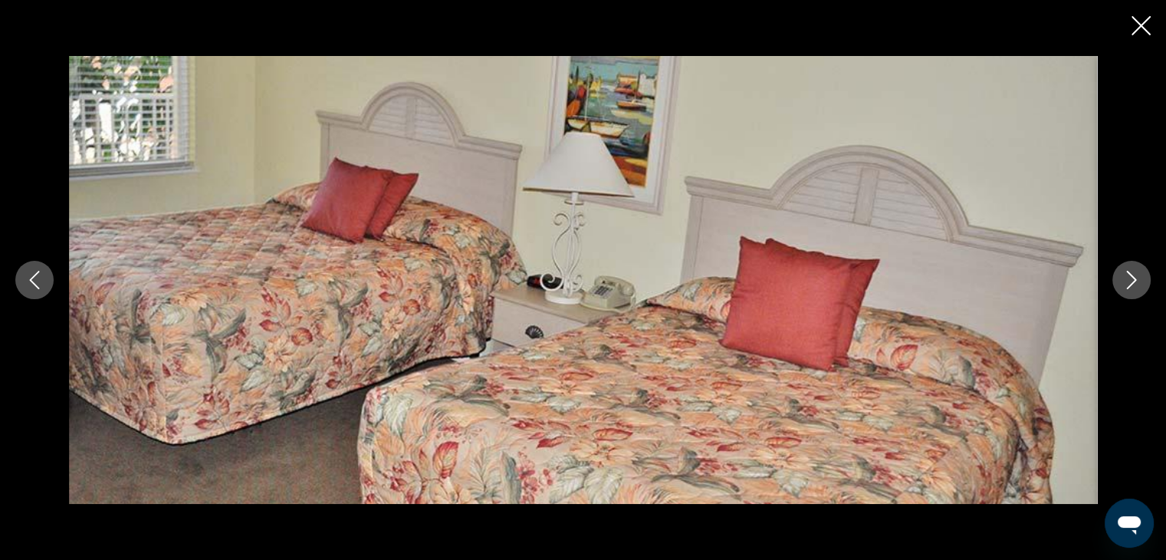
click at [31, 282] on icon "Previous image" at bounding box center [34, 280] width 18 height 18
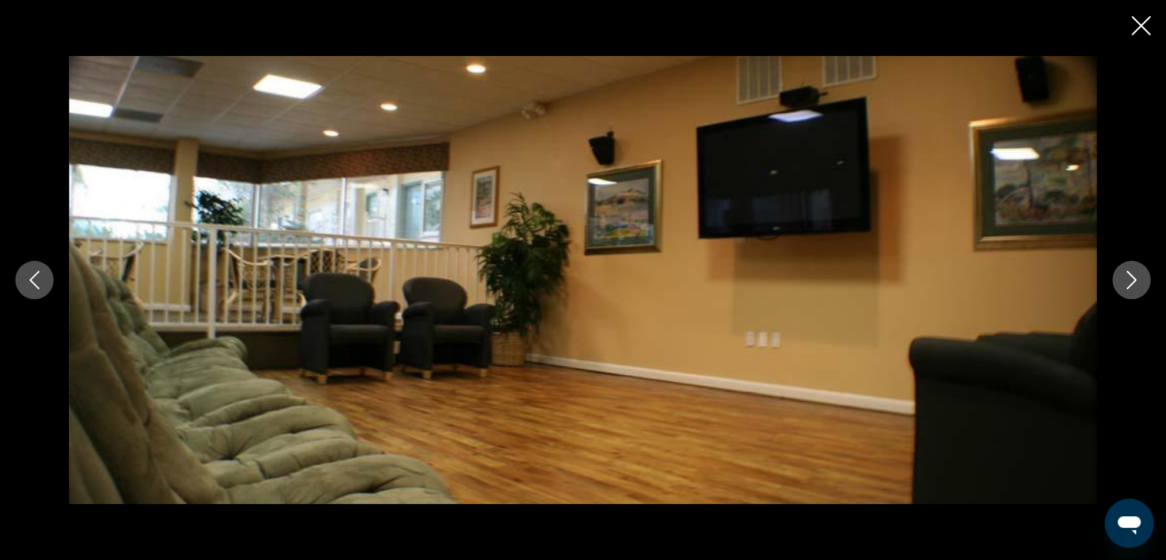
click at [31, 282] on icon "Previous image" at bounding box center [34, 280] width 18 height 18
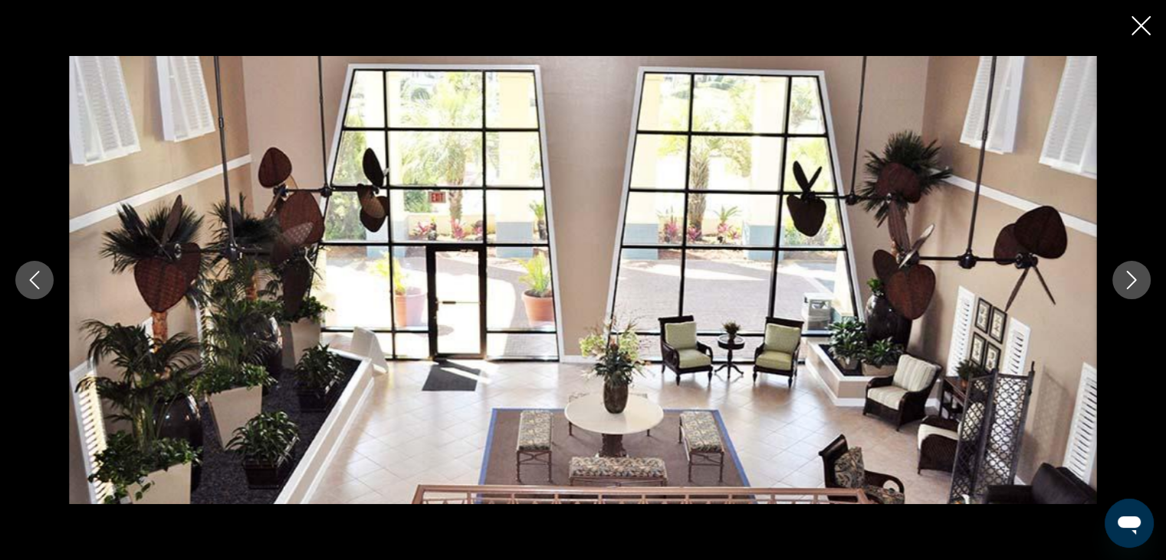
click at [31, 282] on icon "Previous image" at bounding box center [34, 280] width 18 height 18
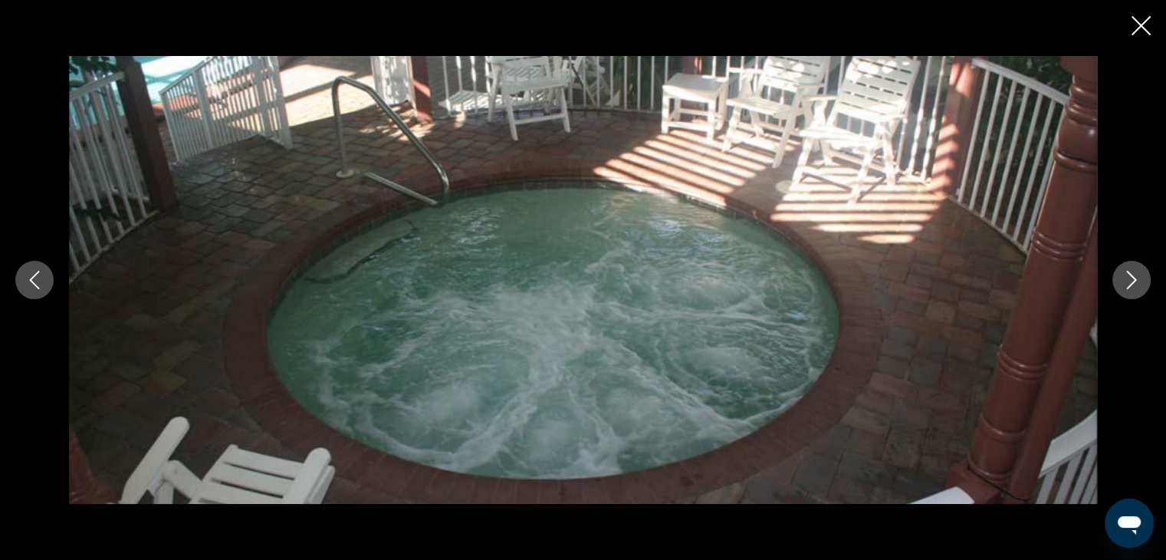
click at [31, 282] on icon "Previous image" at bounding box center [34, 280] width 18 height 18
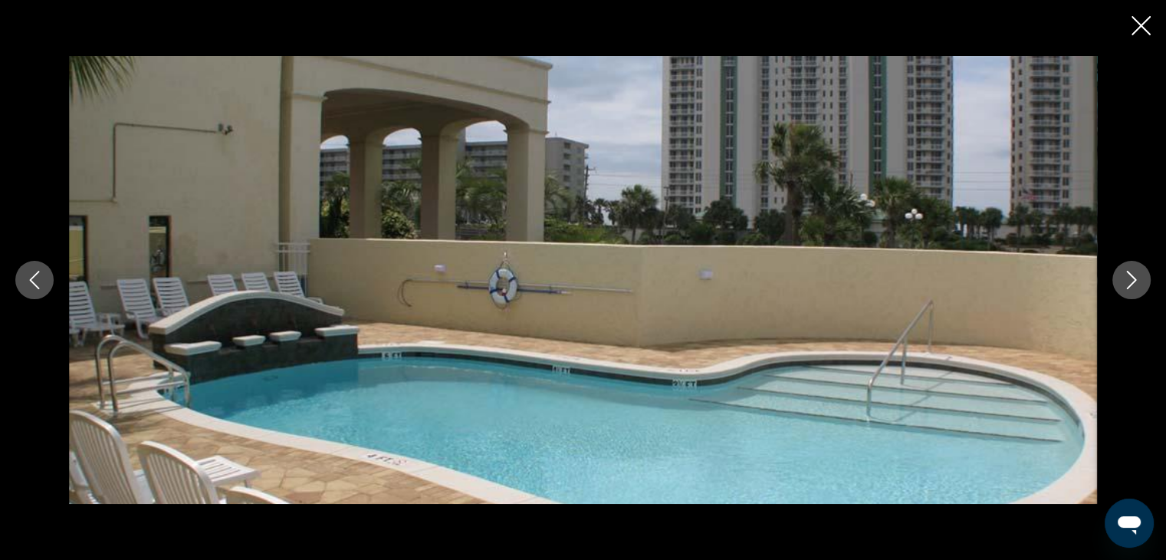
click at [31, 282] on icon "Previous image" at bounding box center [34, 280] width 18 height 18
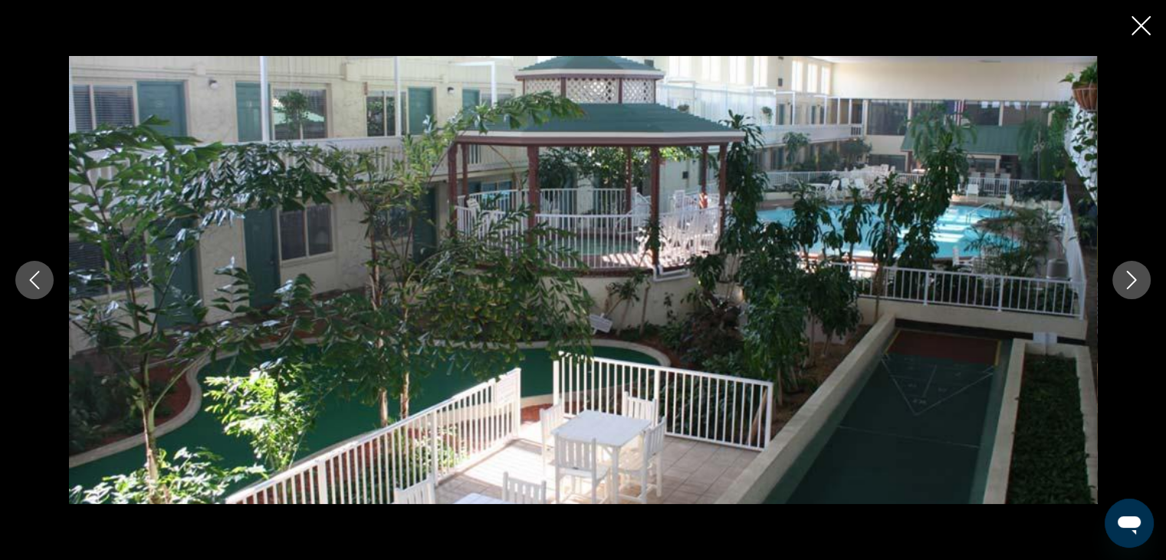
click at [28, 268] on button "Previous image" at bounding box center [34, 280] width 38 height 38
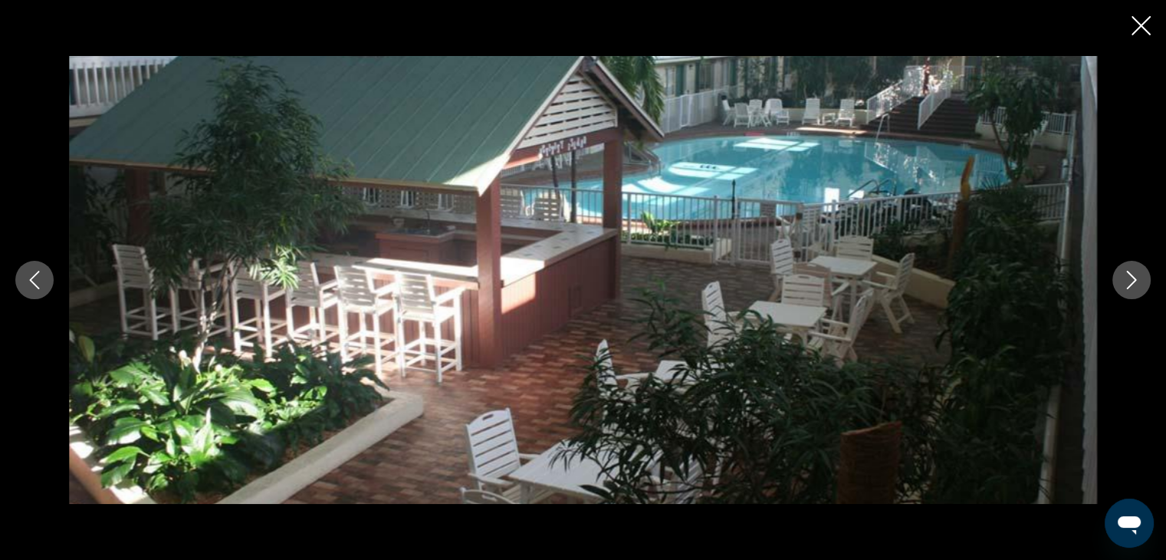
click at [1141, 23] on icon "Close slideshow" at bounding box center [1141, 25] width 19 height 19
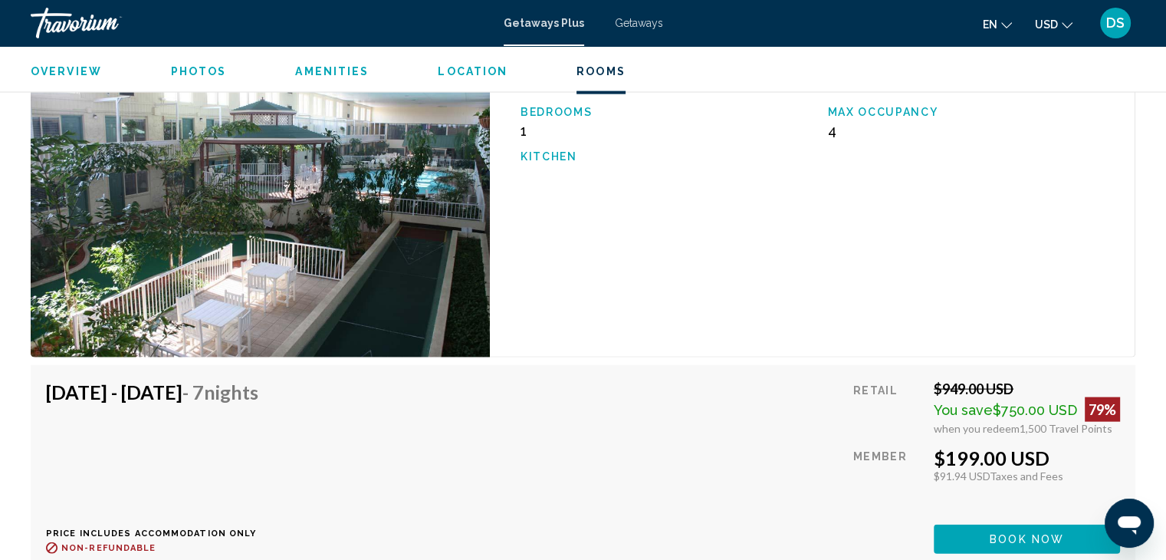
scroll to position [3358, 0]
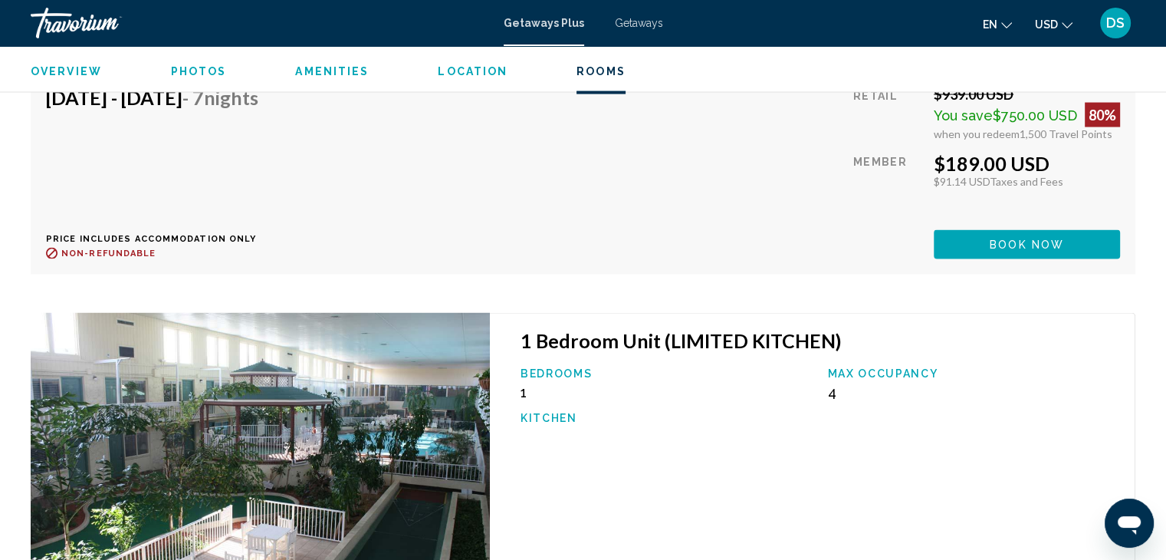
scroll to position [3052, 0]
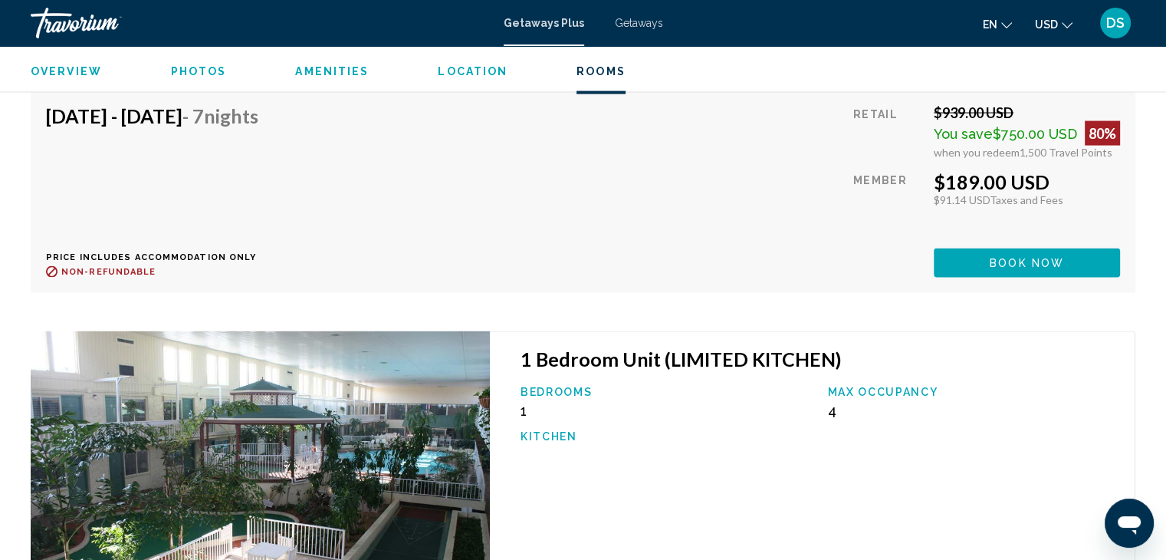
click at [193, 78] on div "Overview Photos Amenities Location Rooms Search" at bounding box center [583, 70] width 1166 height 48
click at [196, 68] on span "Photos" at bounding box center [199, 71] width 56 height 12
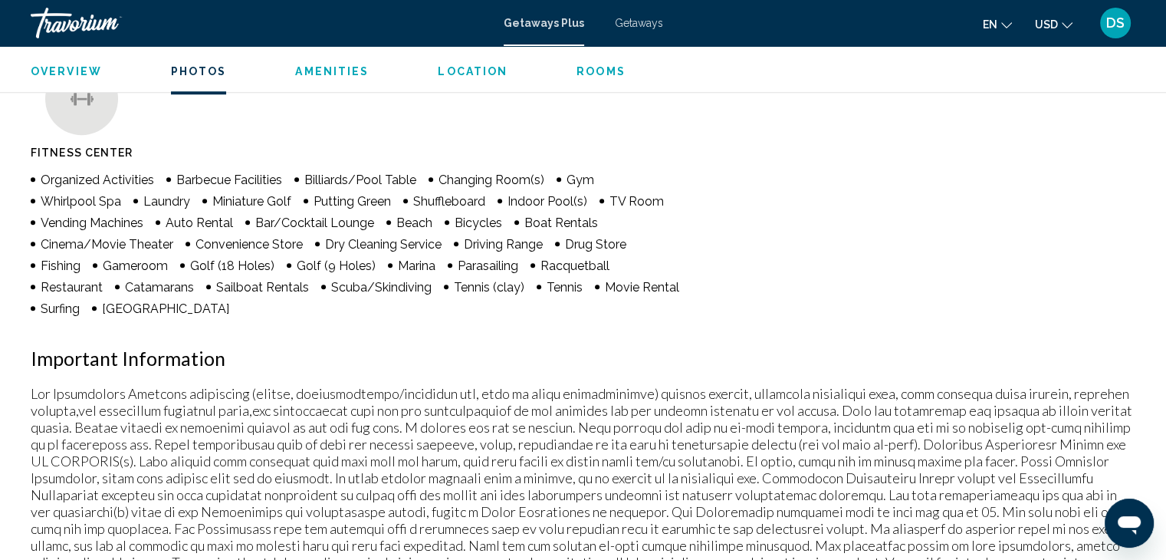
scroll to position [684, 0]
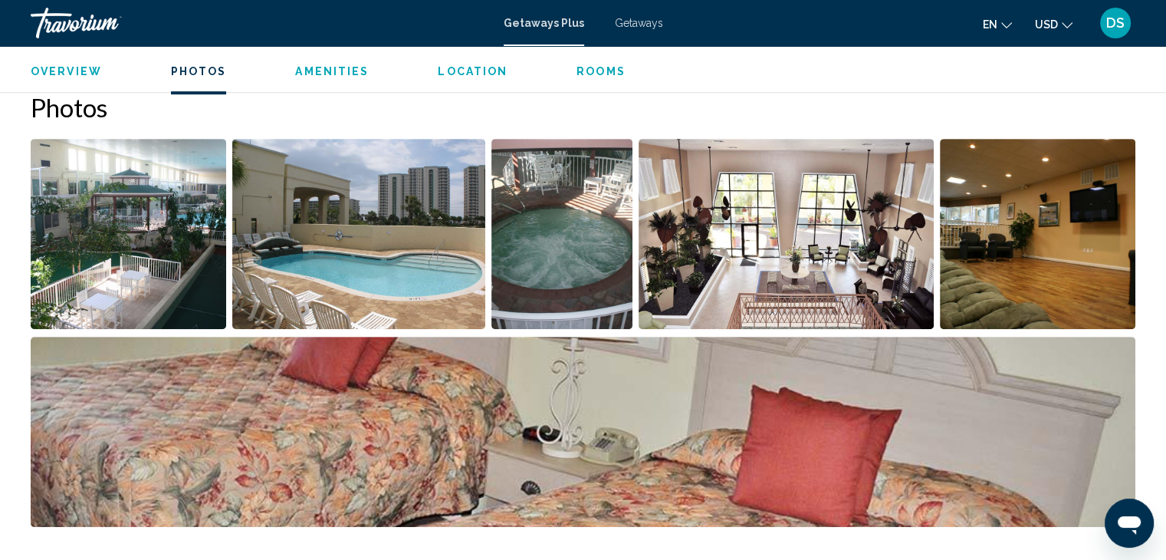
click at [136, 258] on img "Open full-screen image slider" at bounding box center [129, 234] width 196 height 190
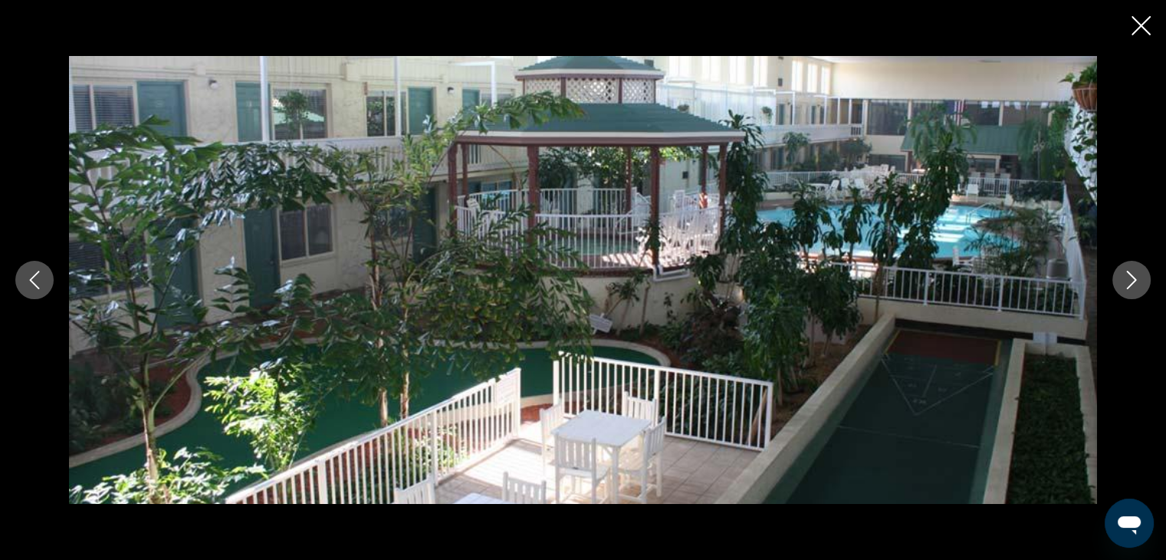
click at [1126, 32] on div "Main content" at bounding box center [583, 280] width 1166 height 560
click at [1135, 25] on icon "Close slideshow" at bounding box center [1141, 25] width 19 height 19
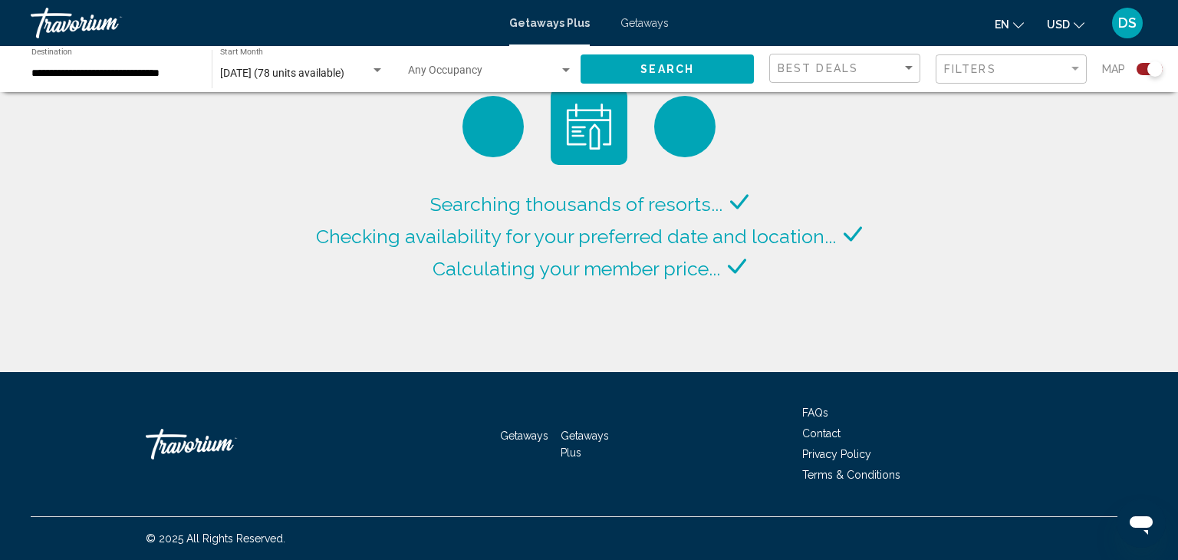
click at [279, 72] on span "September 2025 (78 units available)" at bounding box center [282, 73] width 124 height 12
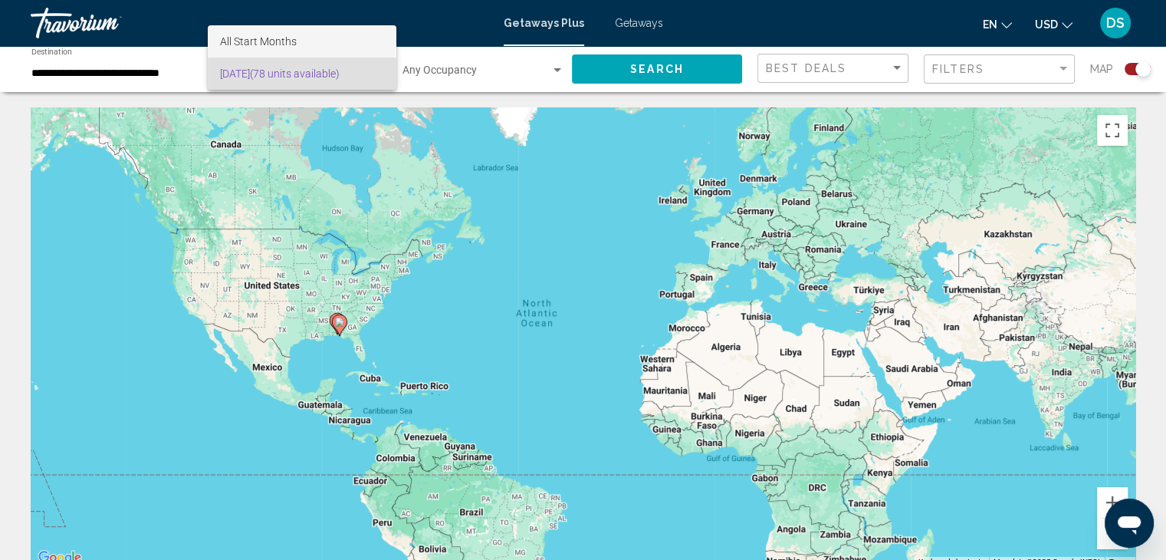
click at [274, 38] on span "All Start Months" at bounding box center [258, 41] width 77 height 12
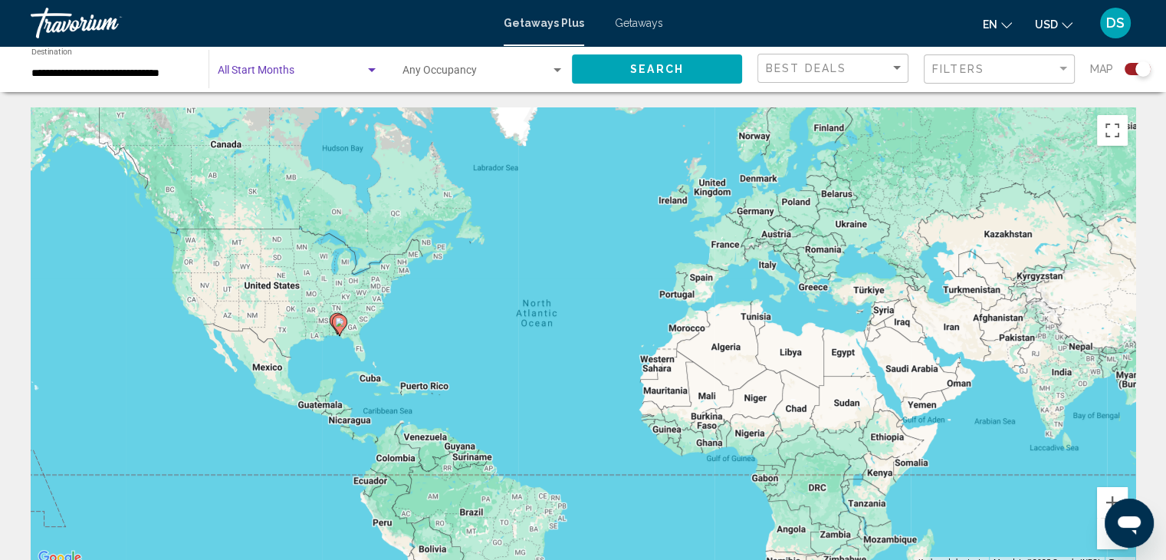
click at [264, 71] on span "Search widget" at bounding box center [291, 73] width 147 height 12
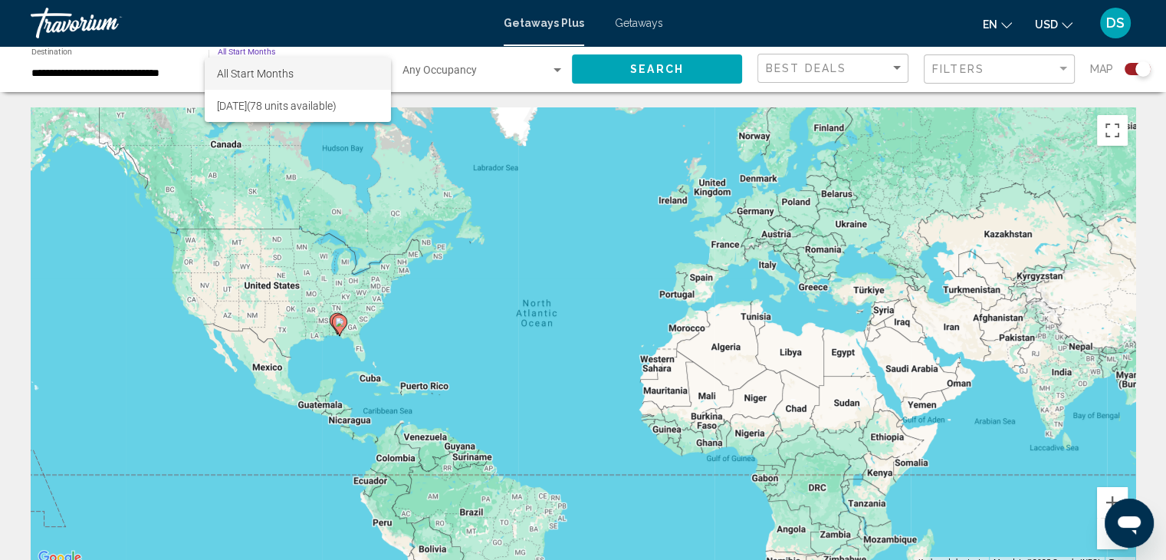
click at [75, 75] on div at bounding box center [583, 280] width 1166 height 560
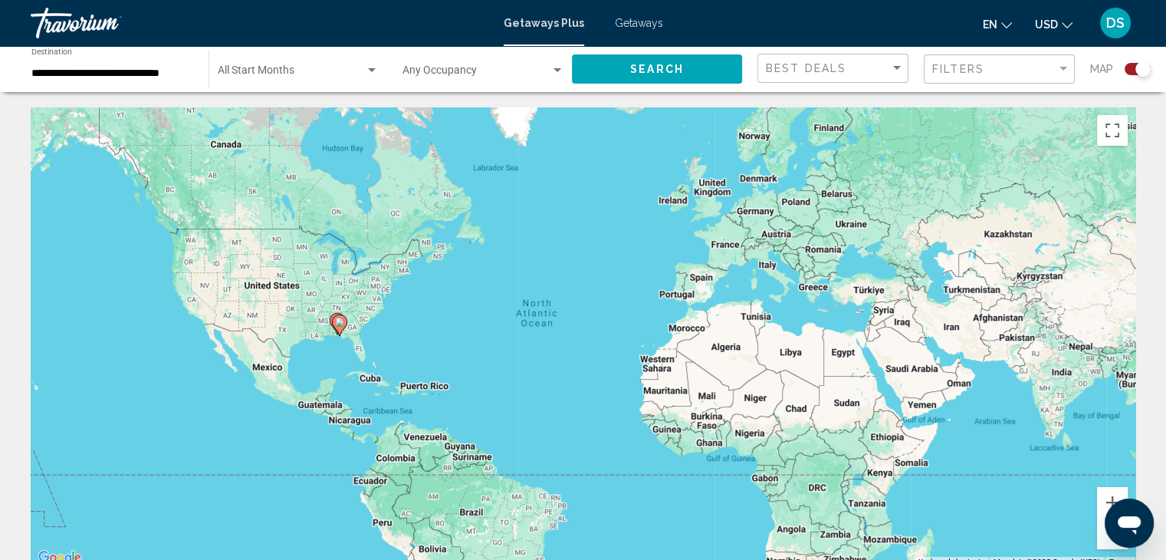
click at [629, 19] on span "Getaways" at bounding box center [639, 23] width 48 height 12
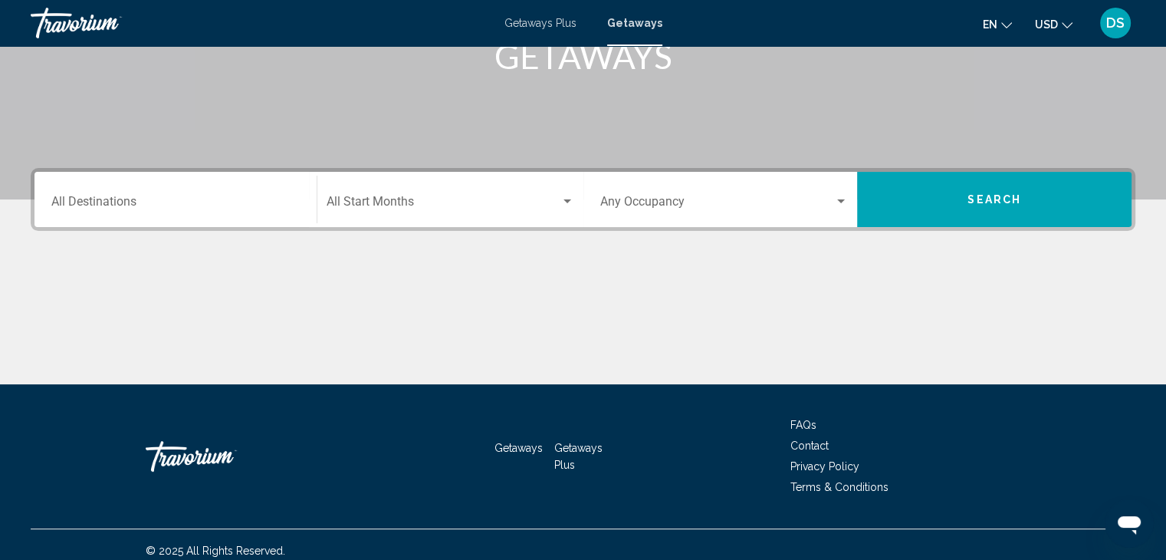
scroll to position [273, 0]
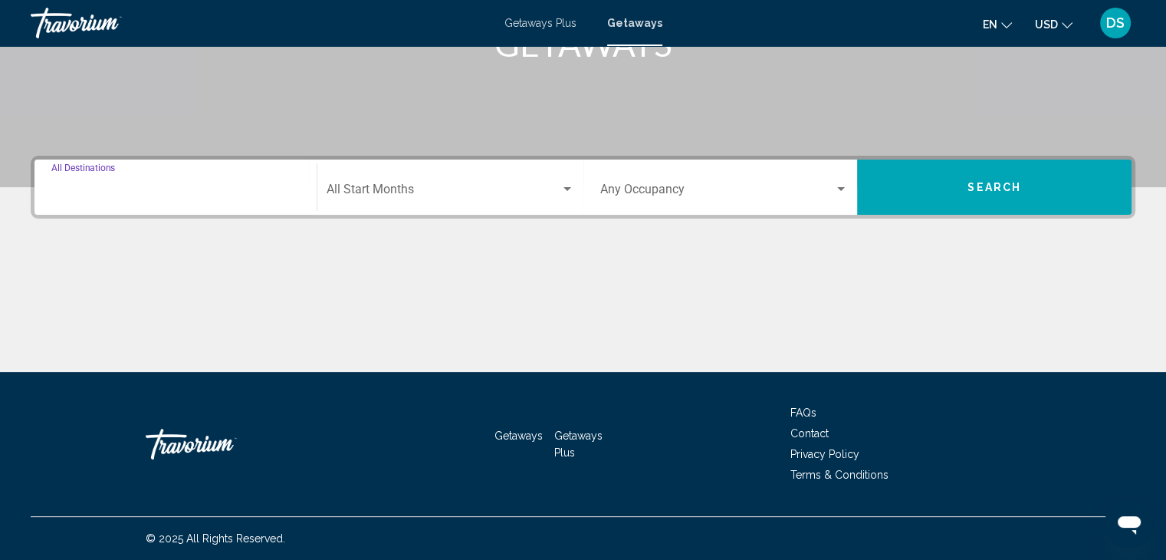
click at [132, 196] on input "Destination All Destinations" at bounding box center [175, 193] width 248 height 14
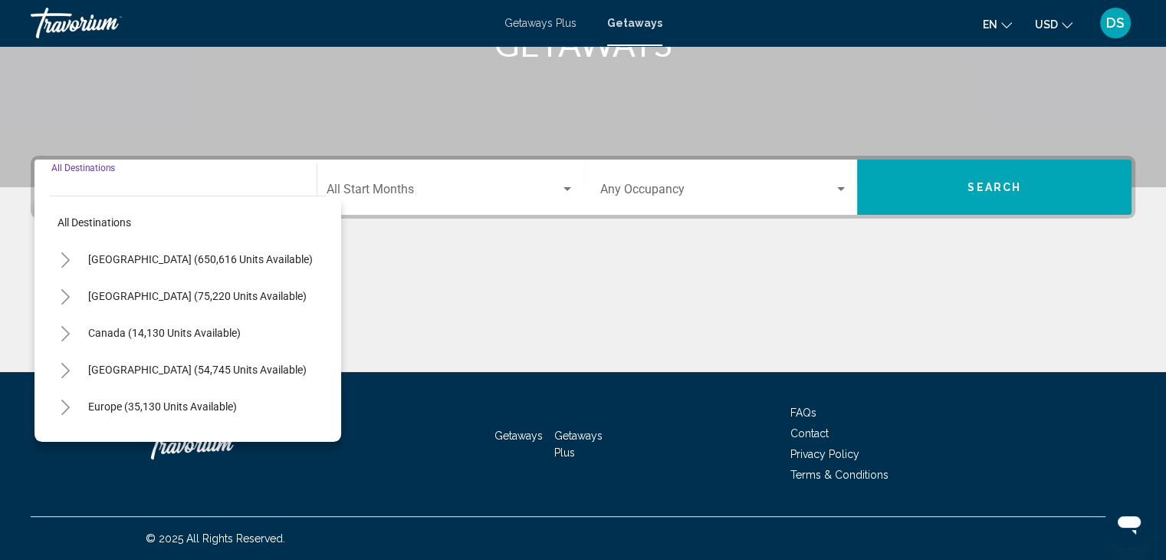
click at [61, 258] on icon "Toggle United States (650,616 units available)" at bounding box center [66, 259] width 12 height 15
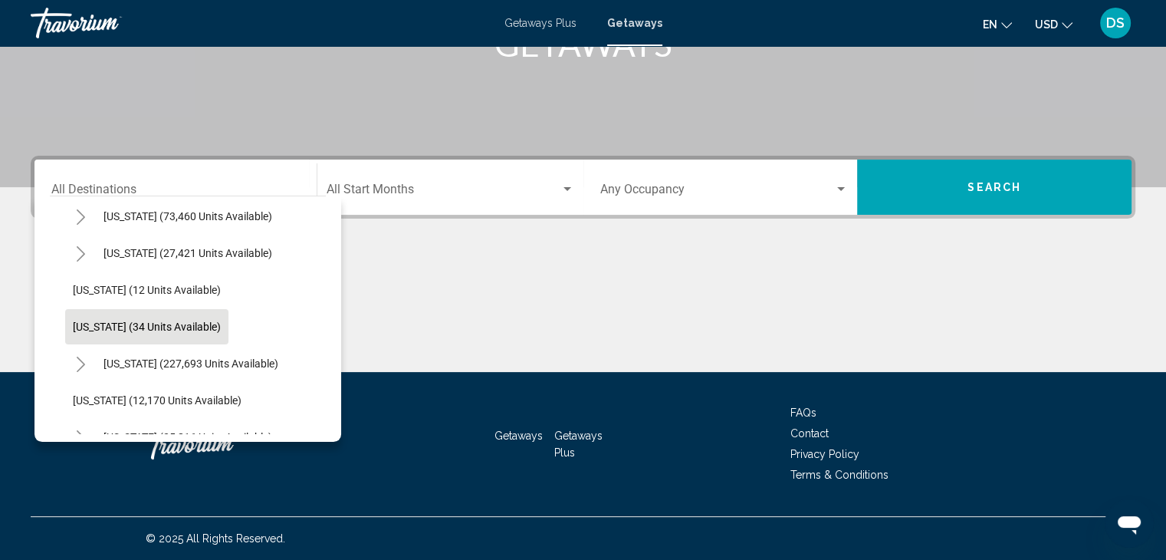
scroll to position [230, 0]
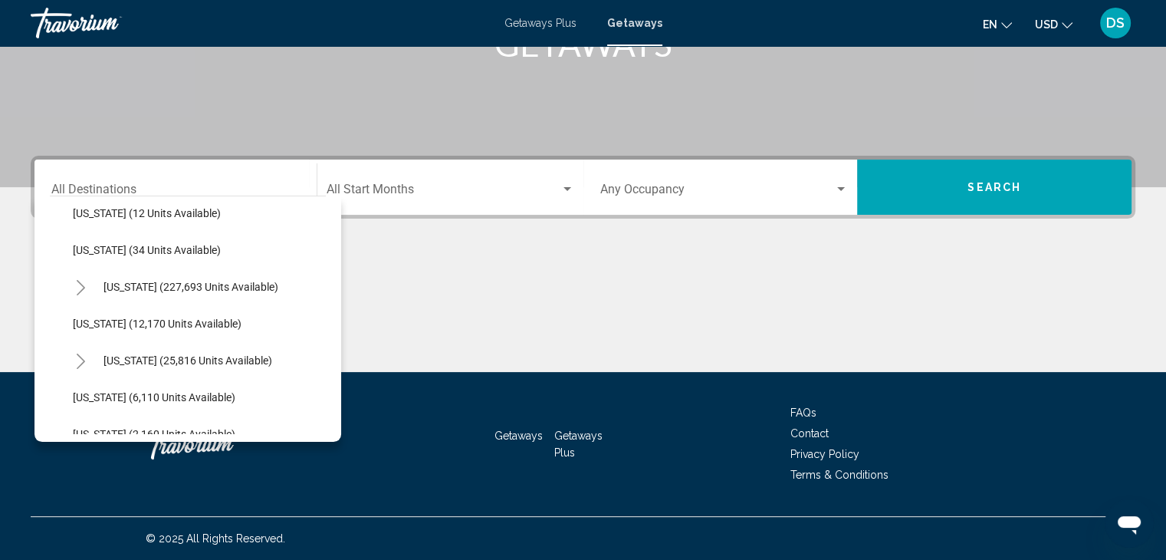
click at [77, 286] on icon "Toggle Florida (227,693 units available)" at bounding box center [81, 287] width 12 height 15
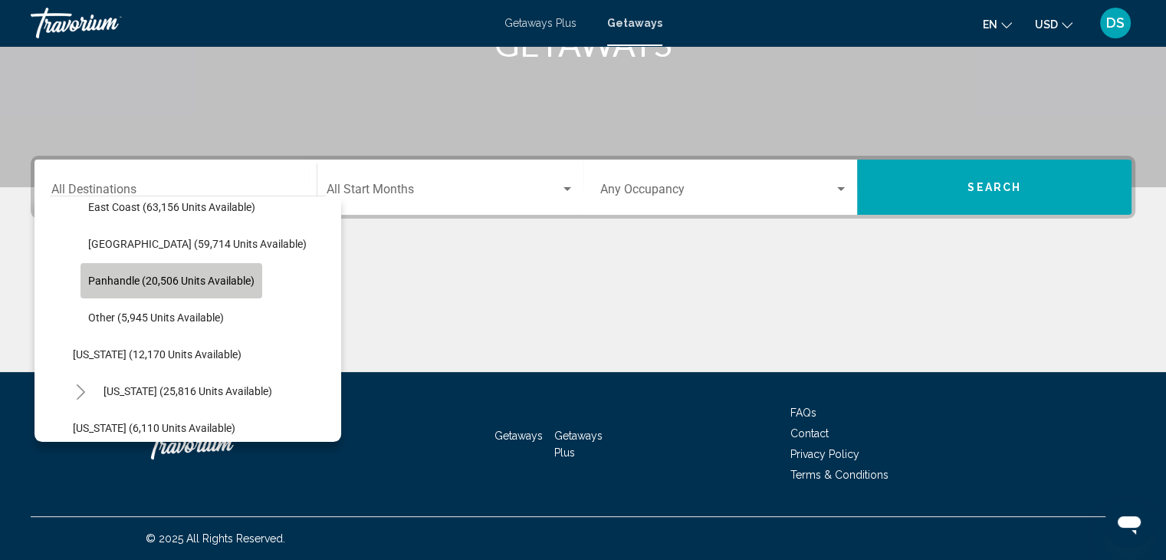
click at [110, 281] on span "Panhandle (20,506 units available)" at bounding box center [171, 280] width 166 height 12
type input "**********"
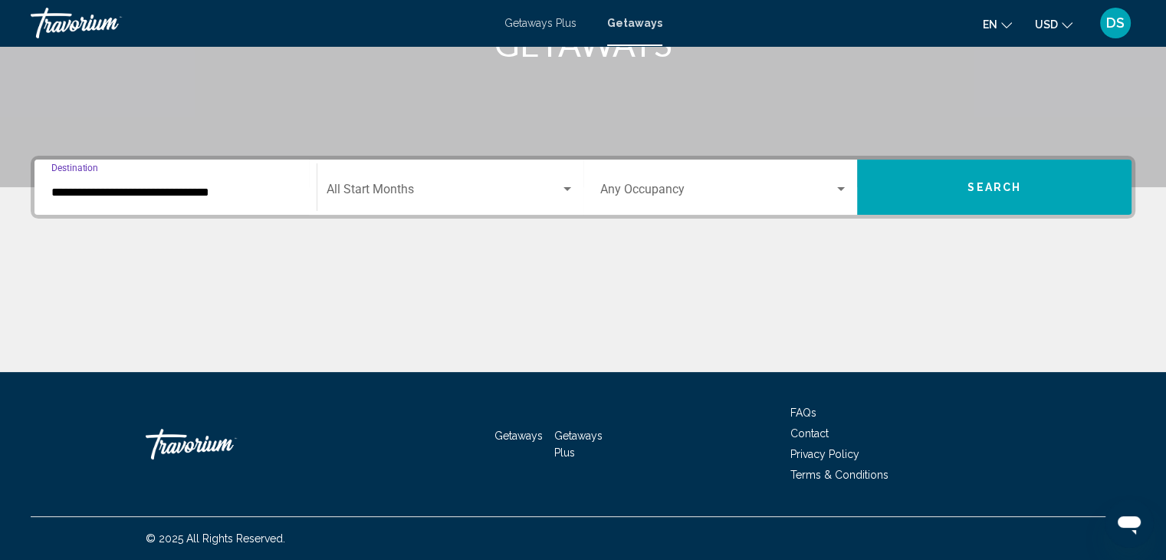
click at [400, 189] on span "Search widget" at bounding box center [444, 193] width 234 height 14
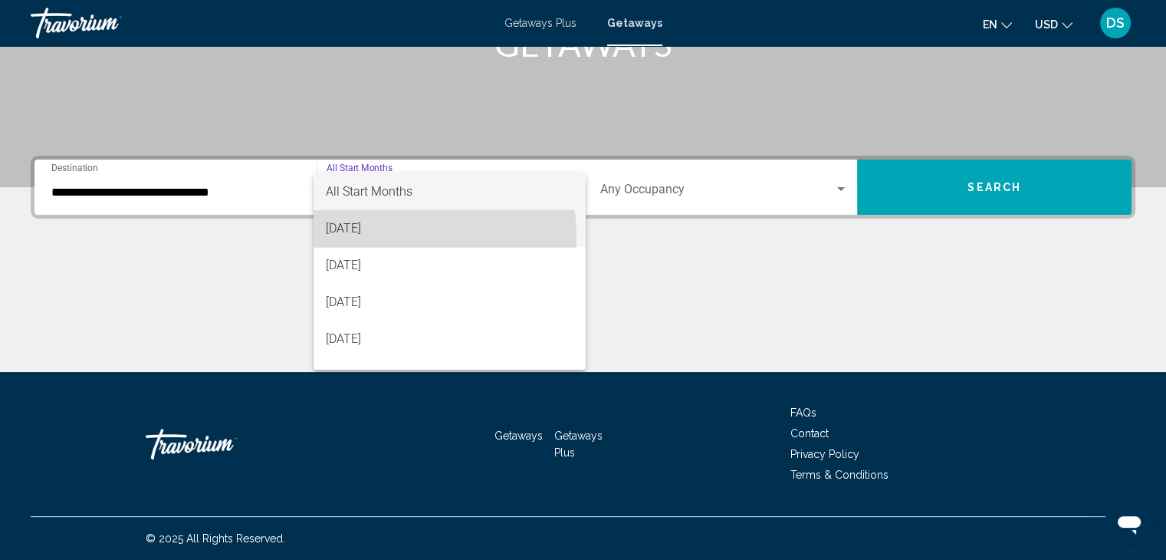
click at [357, 239] on span "[DATE]" at bounding box center [450, 228] width 248 height 37
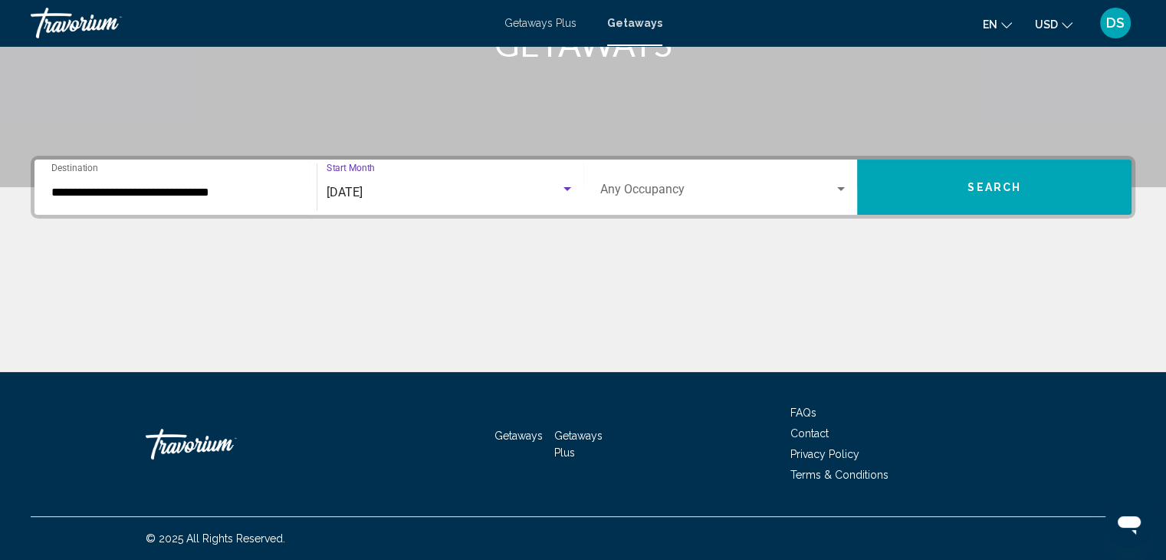
click at [905, 185] on button "Search" at bounding box center [994, 186] width 274 height 55
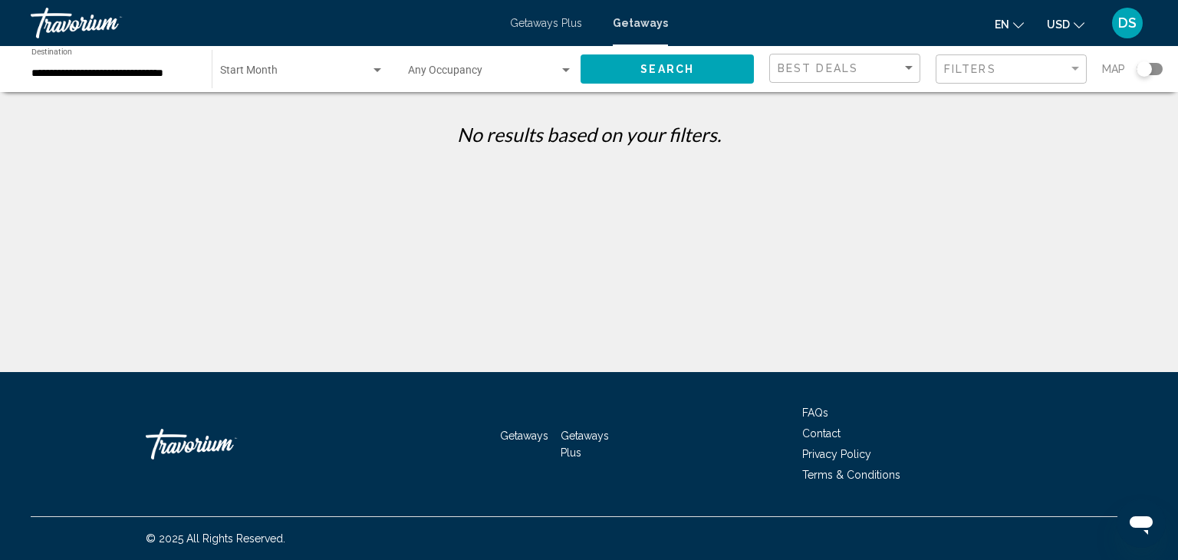
click at [281, 80] on div "Start Month All Start Months" at bounding box center [302, 69] width 164 height 42
click at [233, 48] on div at bounding box center [589, 280] width 1178 height 560
click at [232, 66] on div "Start Month All Start Months" at bounding box center [302, 69] width 164 height 42
click at [671, 68] on div at bounding box center [589, 280] width 1178 height 560
click at [662, 71] on span "Search" at bounding box center [667, 70] width 54 height 12
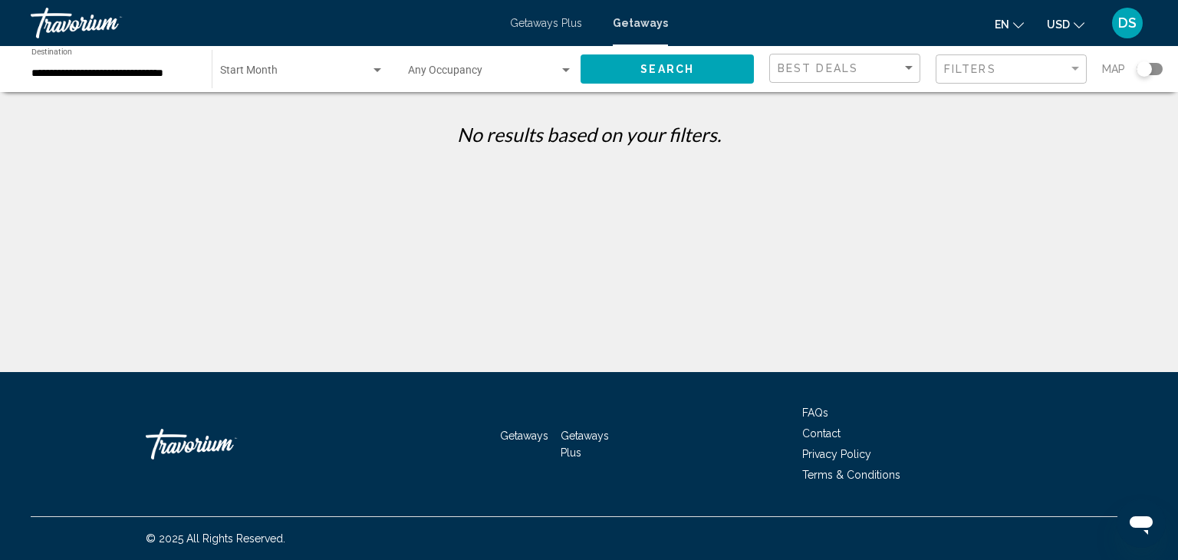
click at [97, 71] on input "**********" at bounding box center [113, 73] width 165 height 12
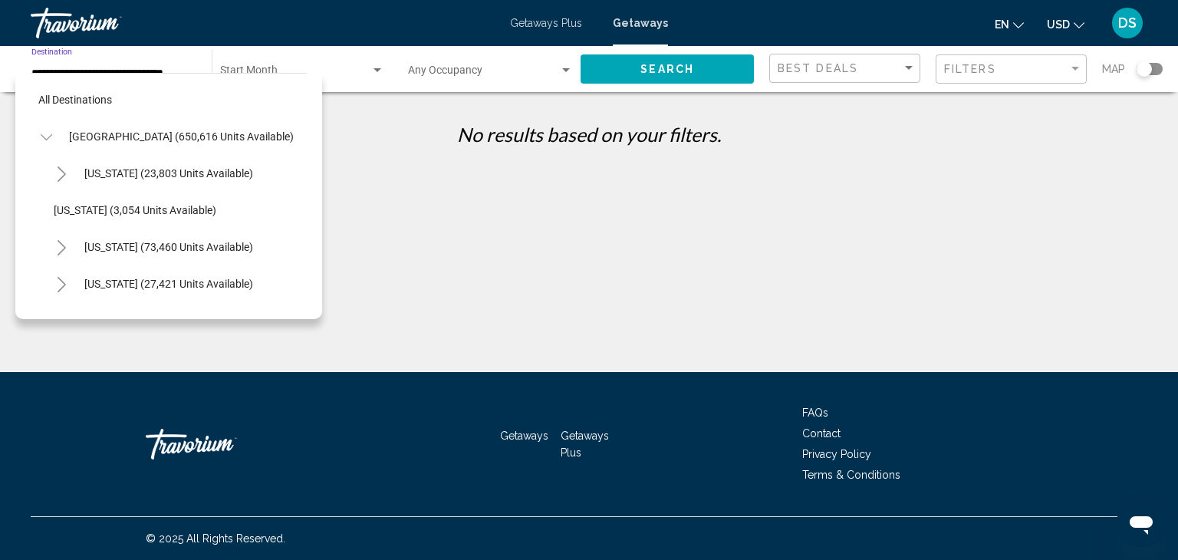
scroll to position [354, 0]
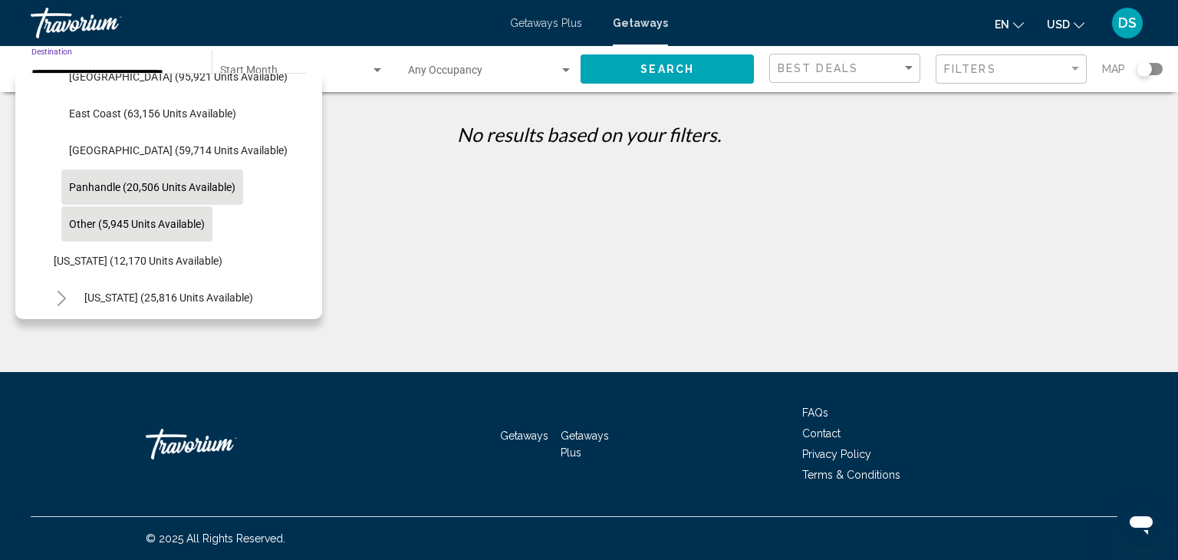
click at [76, 219] on span "Other (5,945 units available)" at bounding box center [137, 224] width 136 height 12
type input "**********"
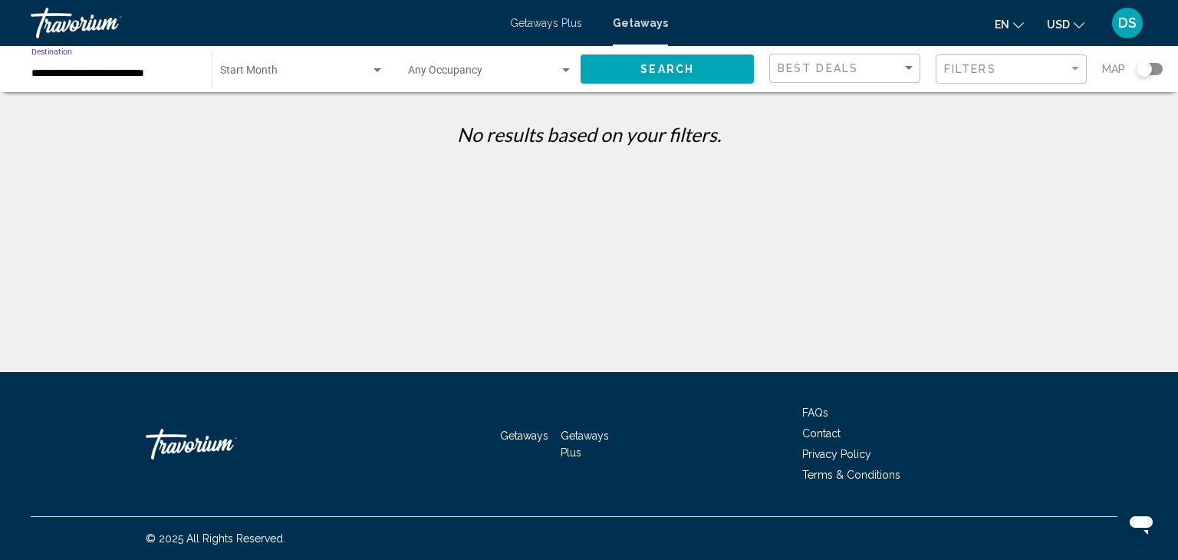
click at [259, 75] on span "Search widget" at bounding box center [295, 73] width 150 height 12
click at [55, 71] on input "**********" at bounding box center [113, 73] width 165 height 12
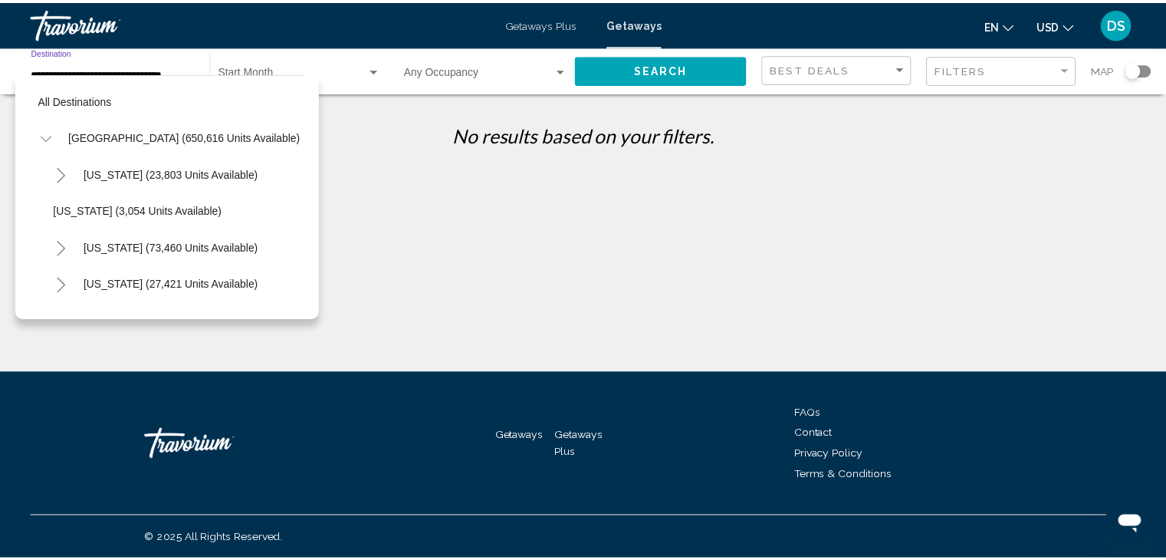
scroll to position [354, 0]
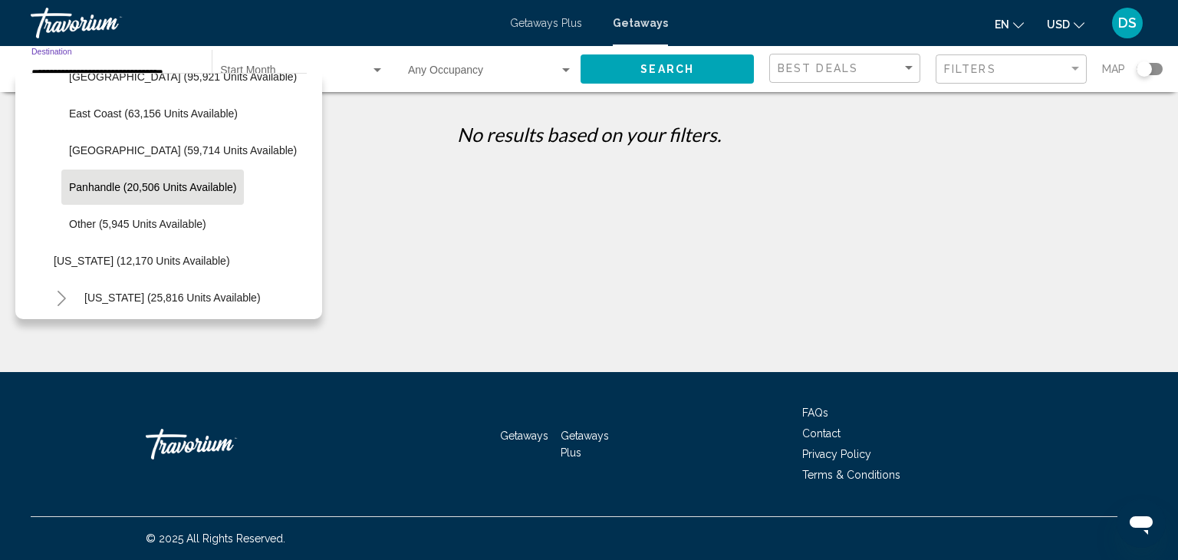
click at [86, 150] on span "West Coast (59,714 units available)" at bounding box center [183, 150] width 228 height 12
type input "**********"
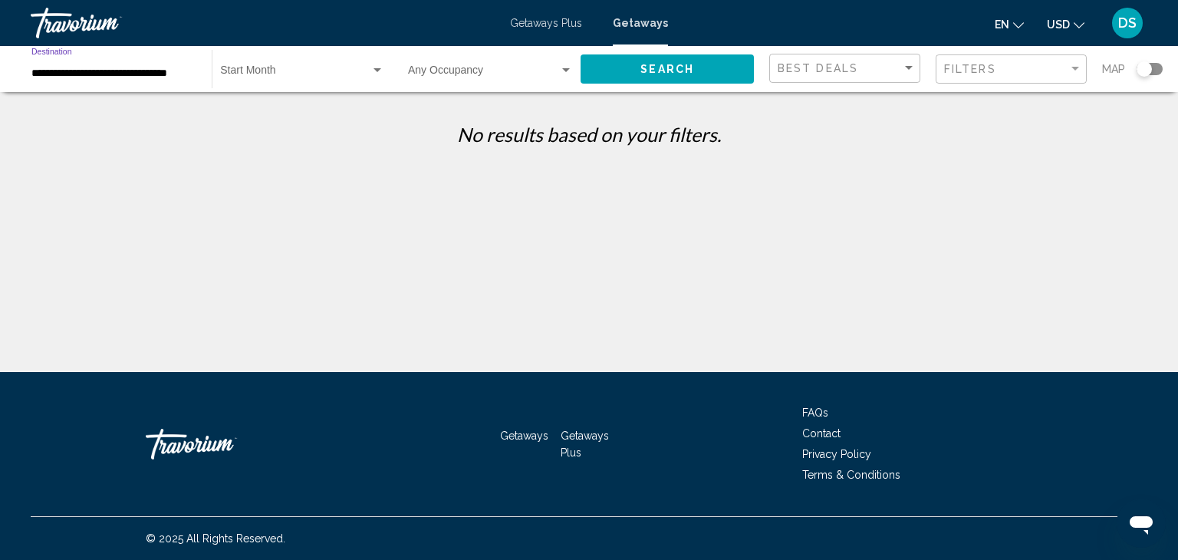
click at [659, 67] on span "Search" at bounding box center [667, 70] width 54 height 12
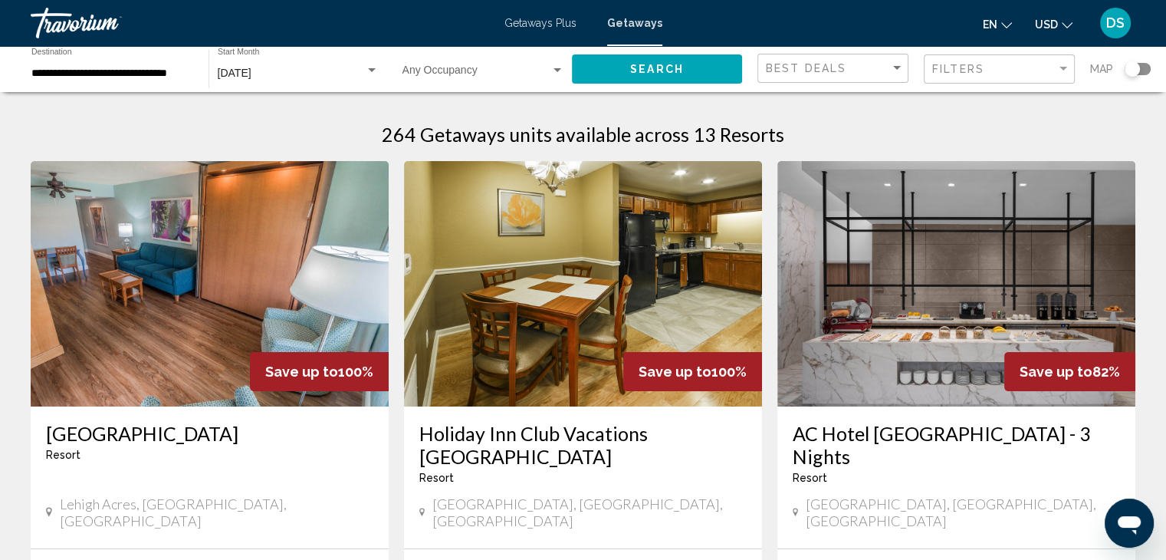
click at [1146, 68] on div "Search widget" at bounding box center [1138, 69] width 26 height 12
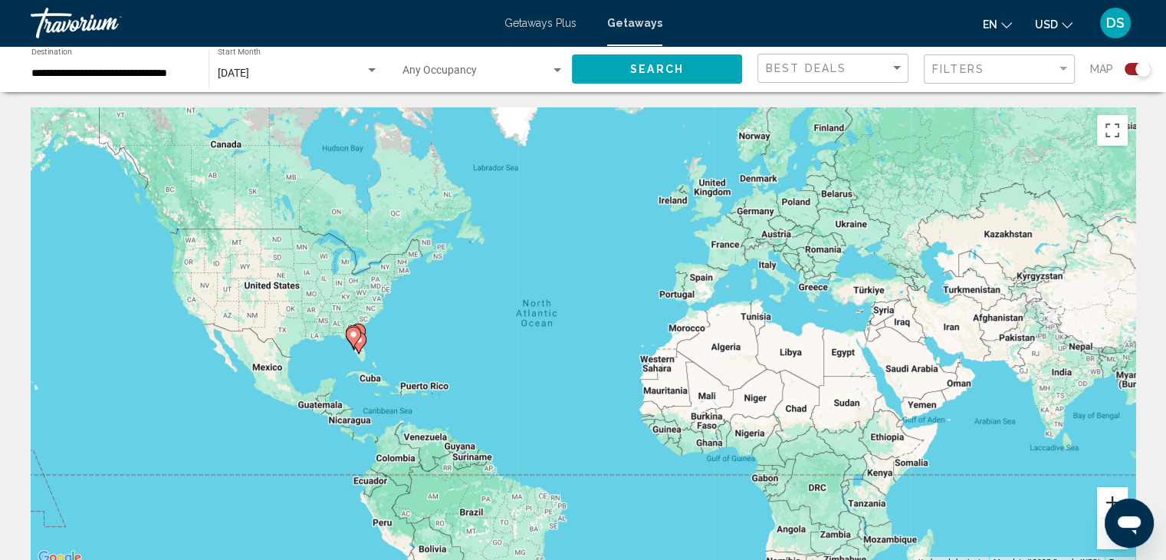
click at [1106, 491] on button "Zoom in" at bounding box center [1112, 502] width 31 height 31
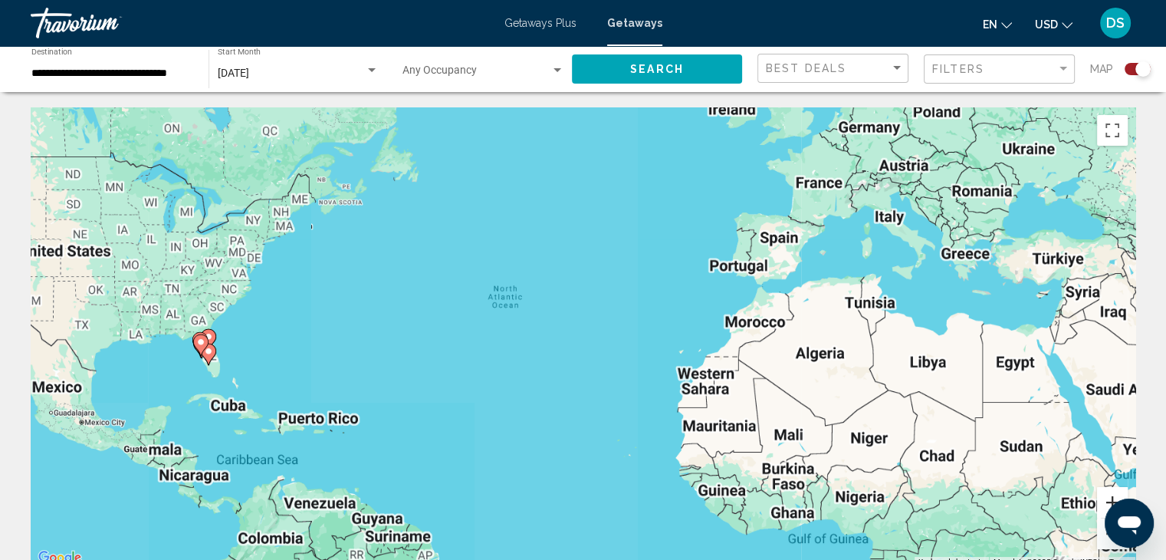
click at [1106, 491] on button "Zoom in" at bounding box center [1112, 502] width 31 height 31
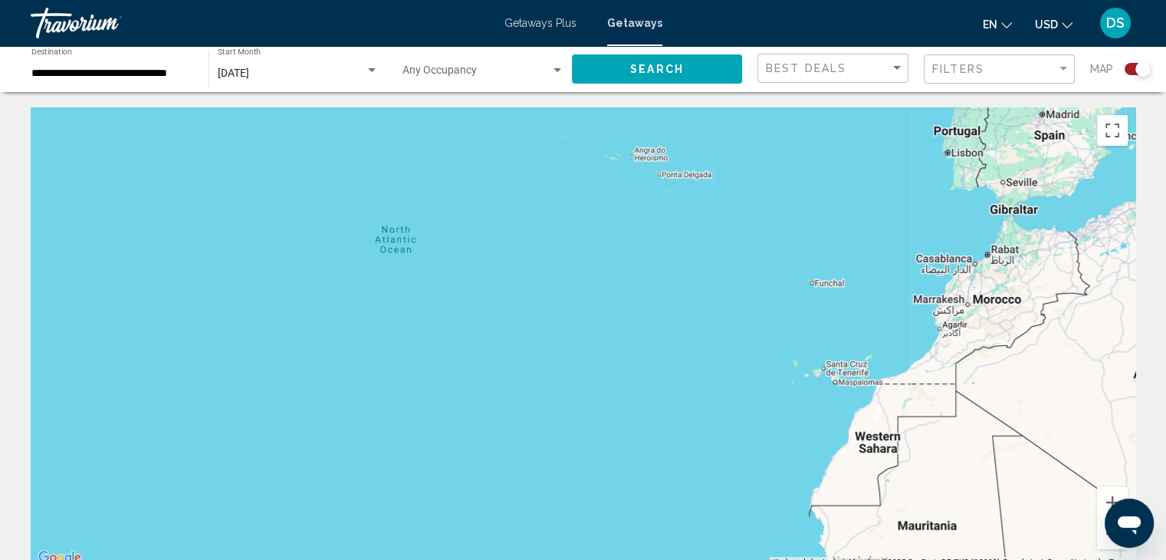
drag, startPoint x: 393, startPoint y: 375, endPoint x: 893, endPoint y: 453, distance: 506.7
click at [893, 453] on div "Main content" at bounding box center [583, 337] width 1105 height 460
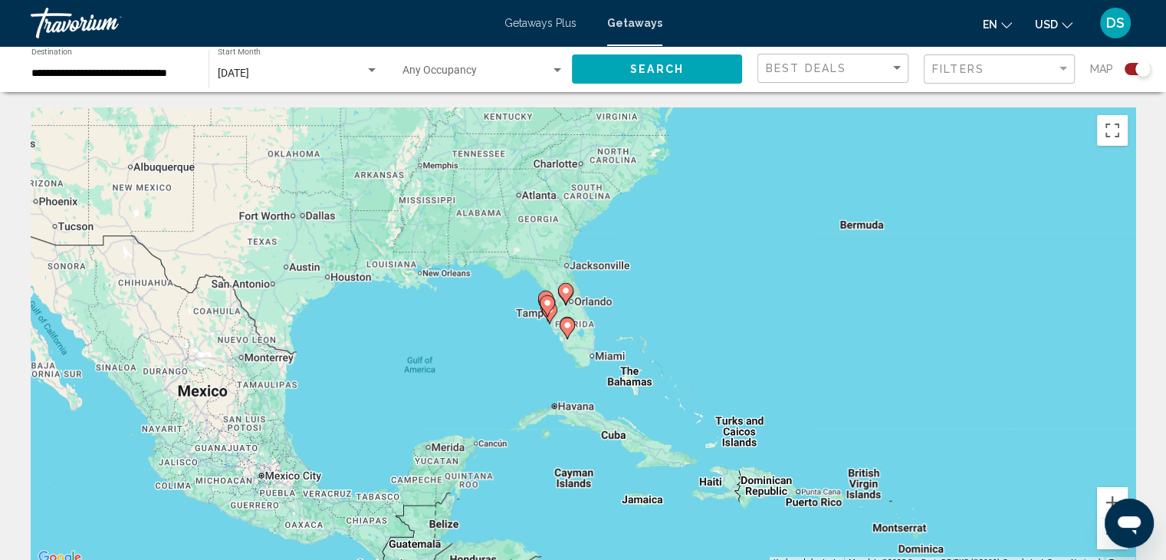
drag, startPoint x: 548, startPoint y: 436, endPoint x: 596, endPoint y: 255, distance: 186.3
click at [596, 255] on div "To activate drag with keyboard, press Alt + Enter. Once in keyboard drag state,…" at bounding box center [583, 337] width 1105 height 460
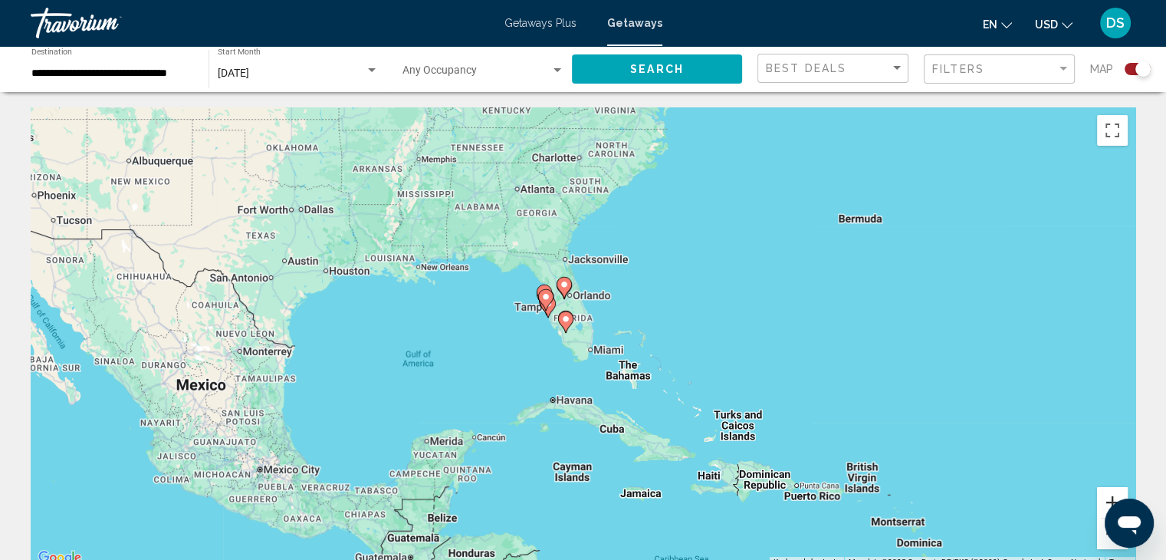
click at [1101, 500] on button "Zoom in" at bounding box center [1112, 502] width 31 height 31
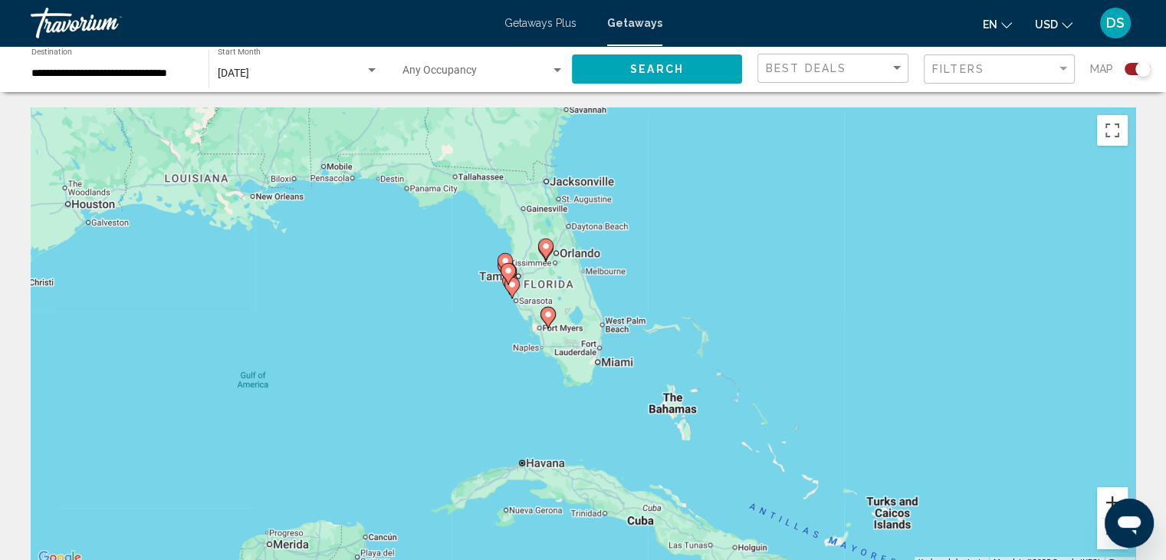
click at [1101, 500] on button "Zoom in" at bounding box center [1112, 502] width 31 height 31
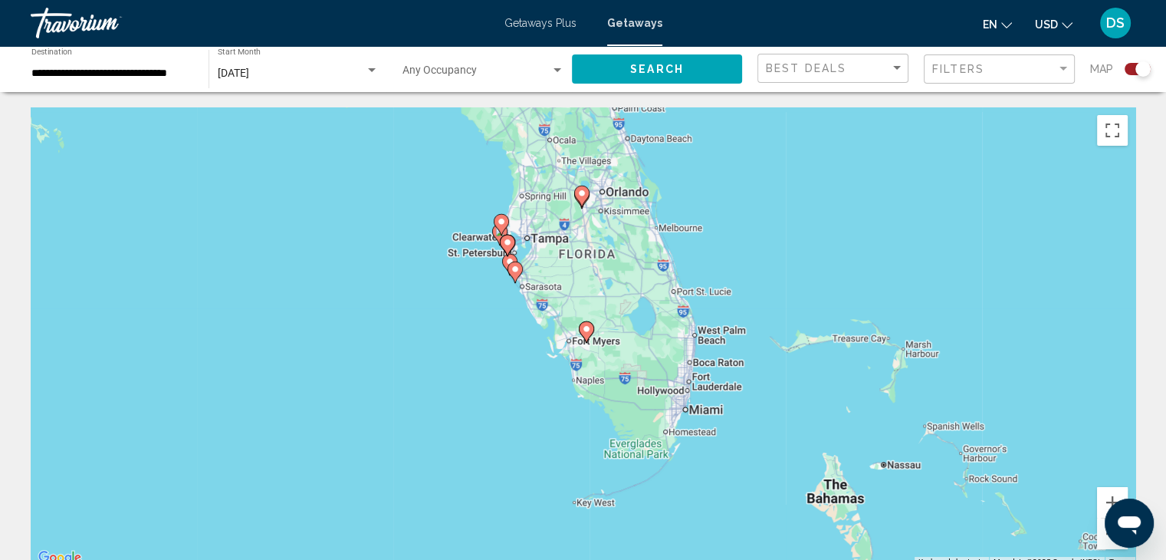
drag, startPoint x: 485, startPoint y: 266, endPoint x: 561, endPoint y: 290, distance: 79.5
click at [561, 290] on div "To activate drag with keyboard, press Alt + Enter. Once in keyboard drag state,…" at bounding box center [583, 337] width 1105 height 460
click at [1103, 496] on button "Zoom in" at bounding box center [1112, 502] width 31 height 31
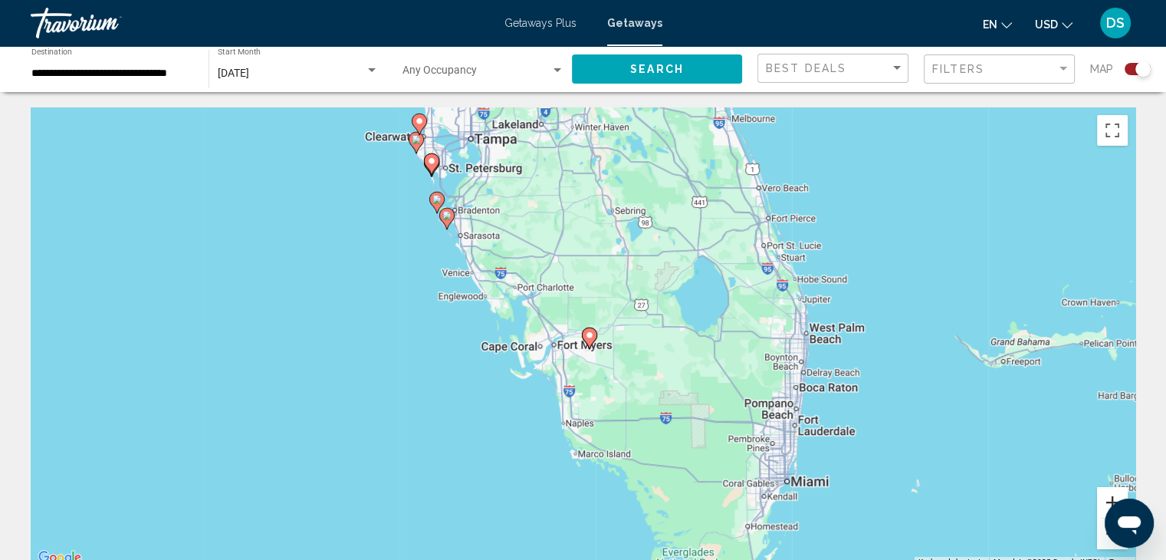
click at [1103, 496] on button "Zoom in" at bounding box center [1112, 502] width 31 height 31
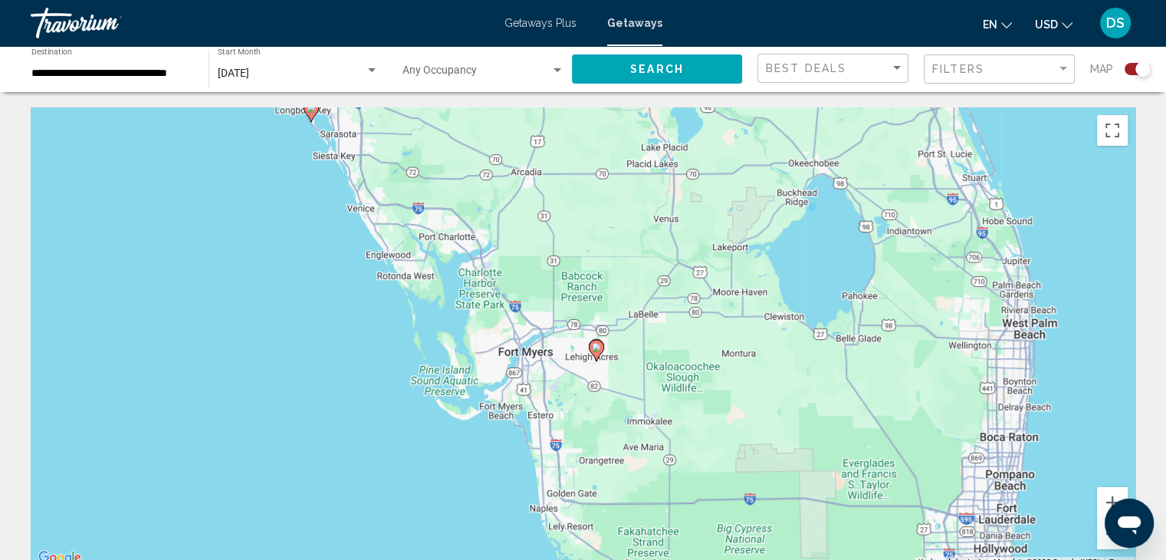
click at [601, 343] on icon "Main content" at bounding box center [596, 350] width 14 height 20
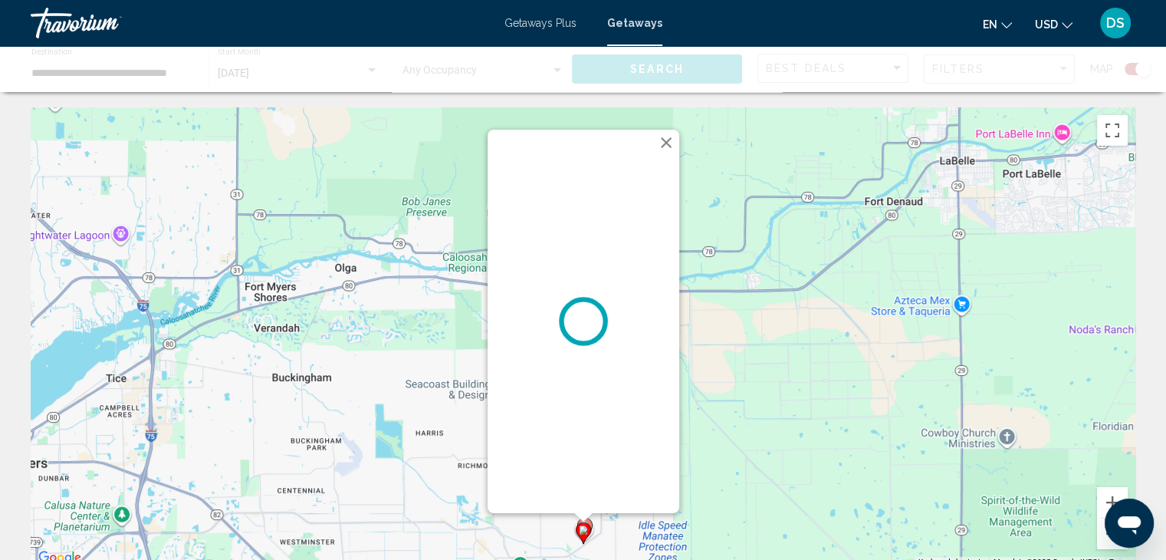
click at [666, 138] on button "Close" at bounding box center [666, 142] width 23 height 23
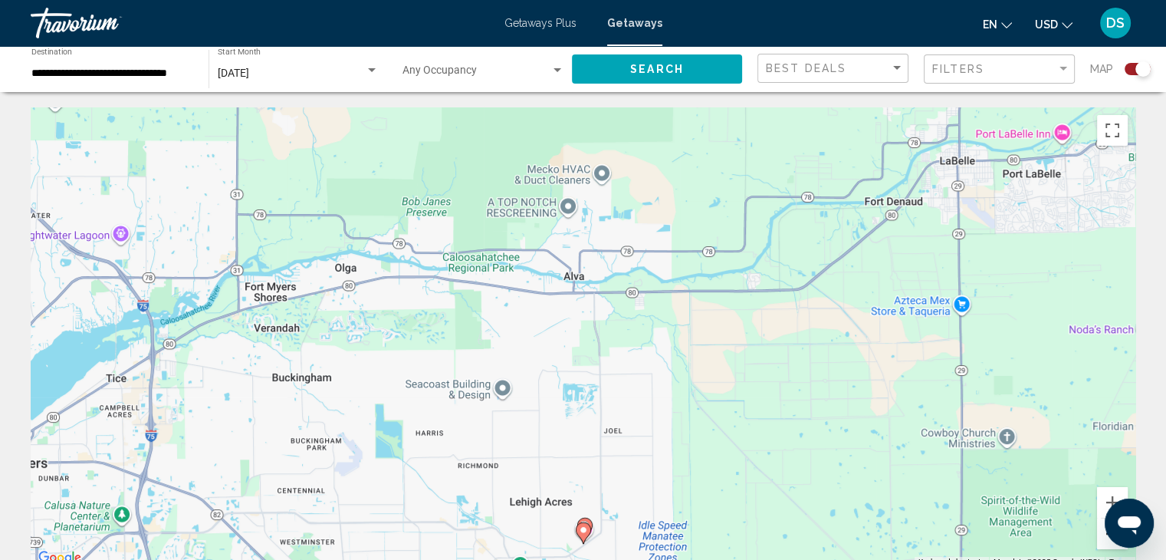
click at [1101, 535] on button "Zoom out" at bounding box center [1112, 533] width 31 height 31
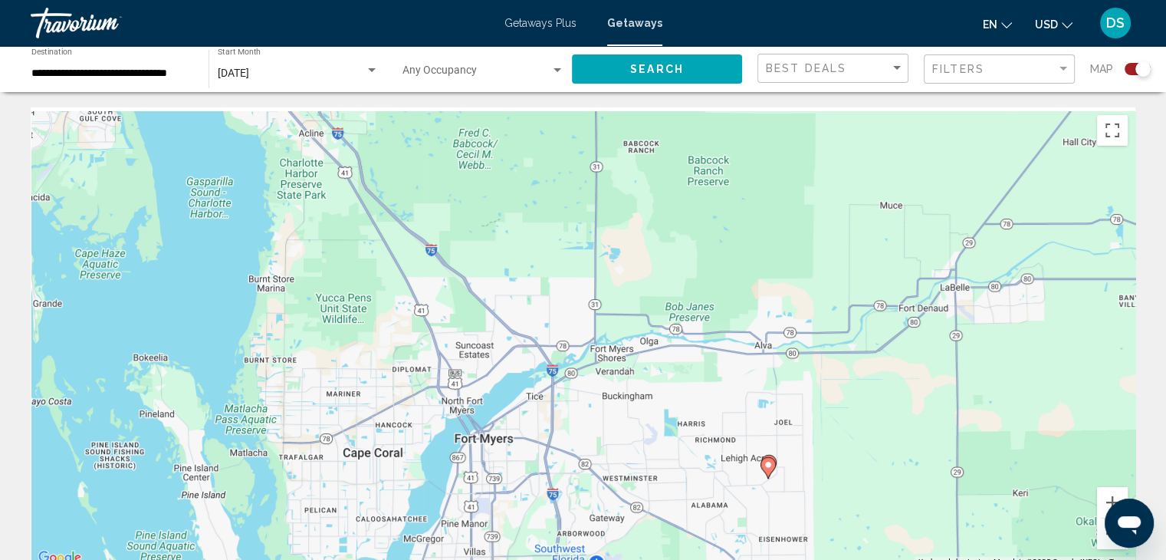
drag, startPoint x: 284, startPoint y: 320, endPoint x: 478, endPoint y: 360, distance: 198.0
click at [478, 360] on div "To activate drag with keyboard, press Alt + Enter. Once in keyboard drag state,…" at bounding box center [583, 337] width 1105 height 460
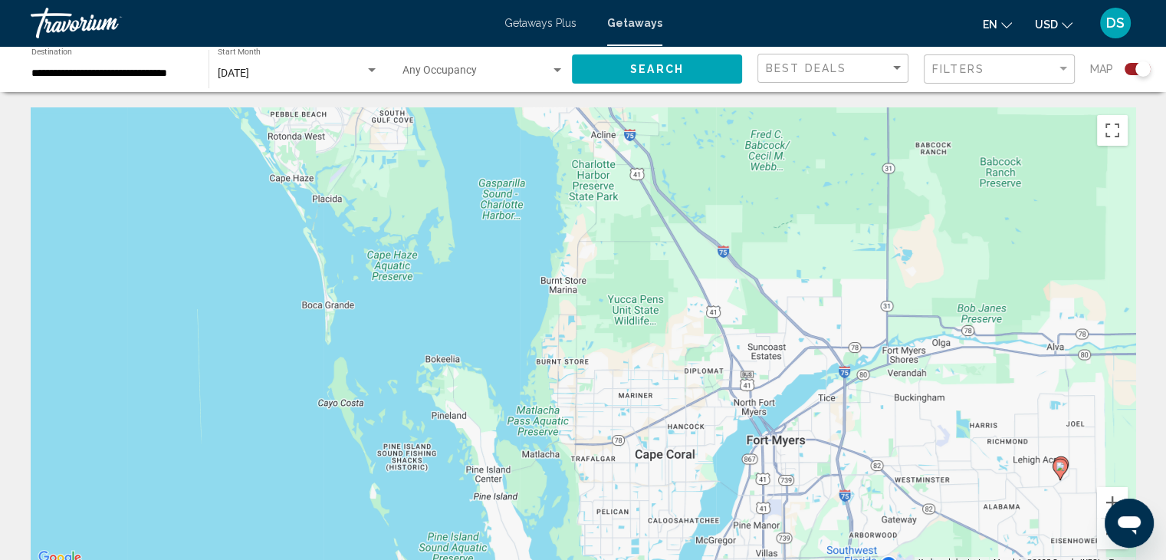
drag, startPoint x: 238, startPoint y: 328, endPoint x: 521, endPoint y: 330, distance: 282.9
click at [521, 330] on div "To activate drag with keyboard, press Alt + Enter. Once in keyboard drag state,…" at bounding box center [583, 337] width 1105 height 460
click at [1103, 501] on button "Zoom in" at bounding box center [1112, 502] width 31 height 31
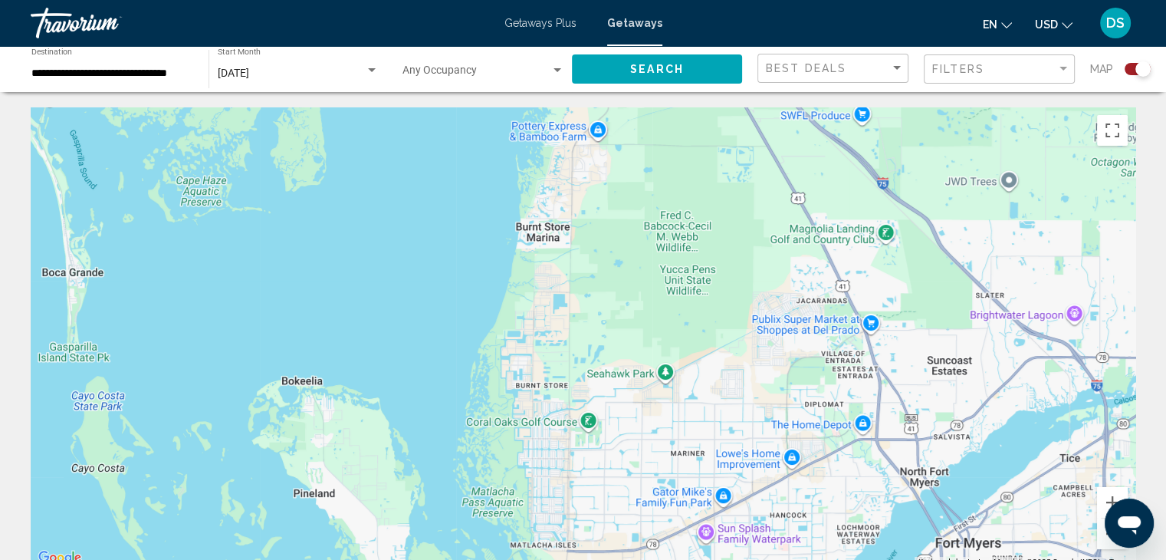
click at [1110, 532] on div "Open messaging window" at bounding box center [1129, 523] width 46 height 46
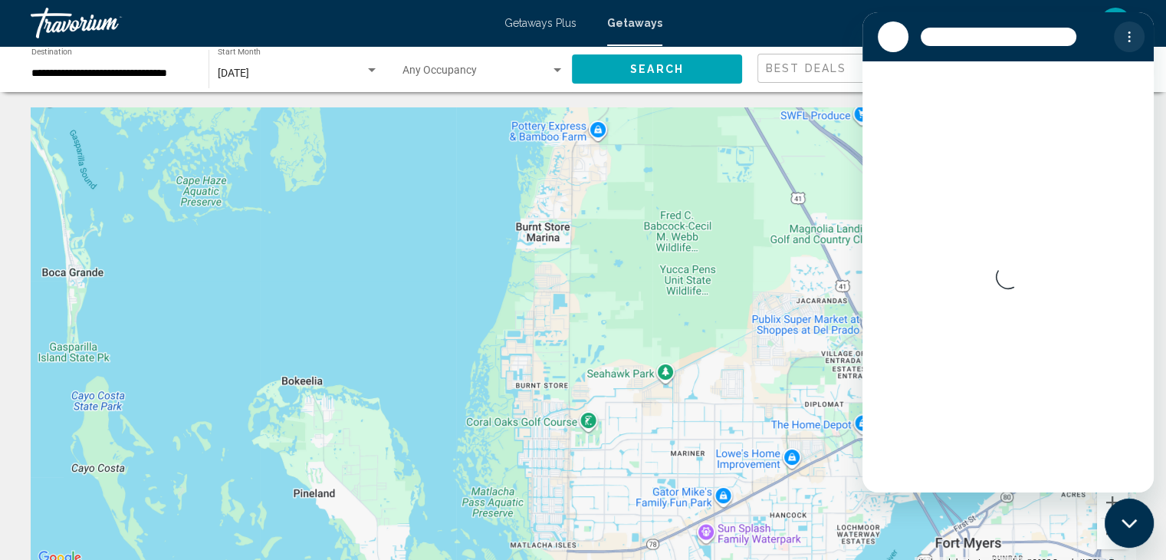
click at [1126, 33] on icon "Options menu" at bounding box center [1129, 37] width 12 height 12
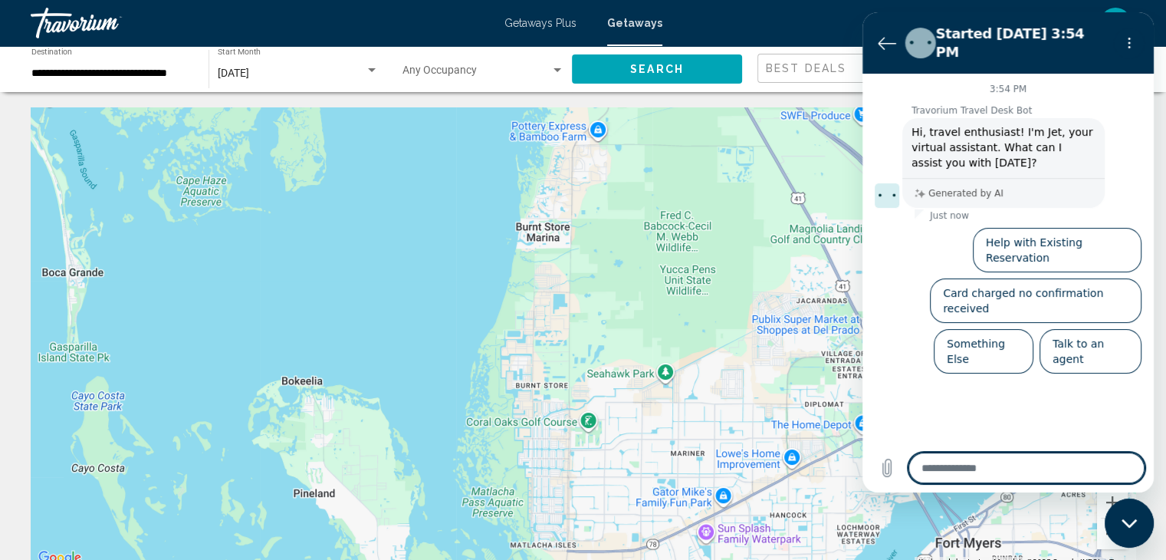
click at [1129, 523] on icon "Close messaging window" at bounding box center [1130, 523] width 16 height 10
type textarea "*"
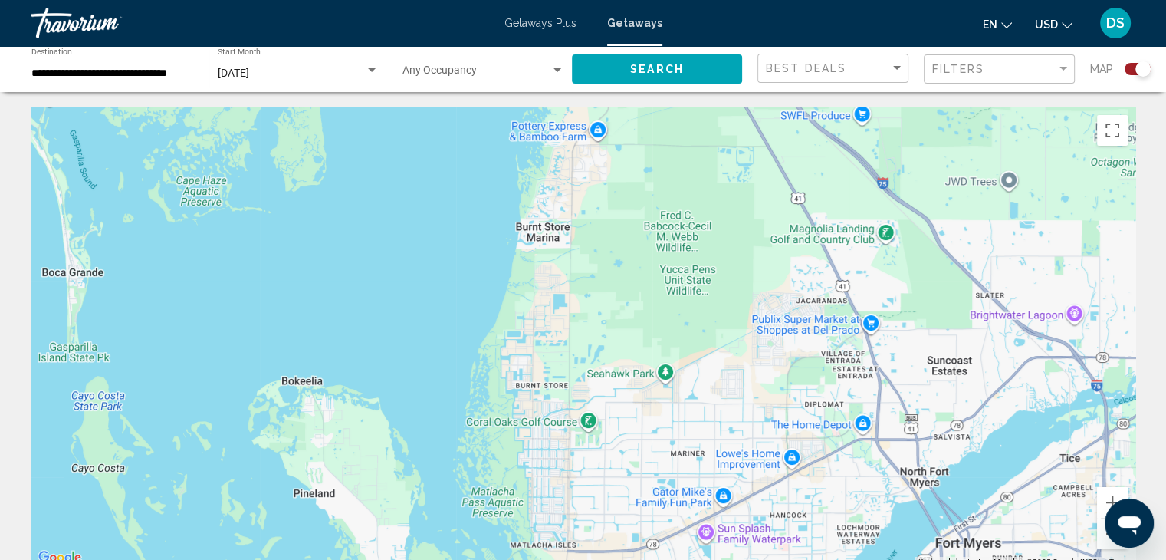
drag, startPoint x: 1128, startPoint y: 518, endPoint x: 1142, endPoint y: 376, distance: 143.3
click html
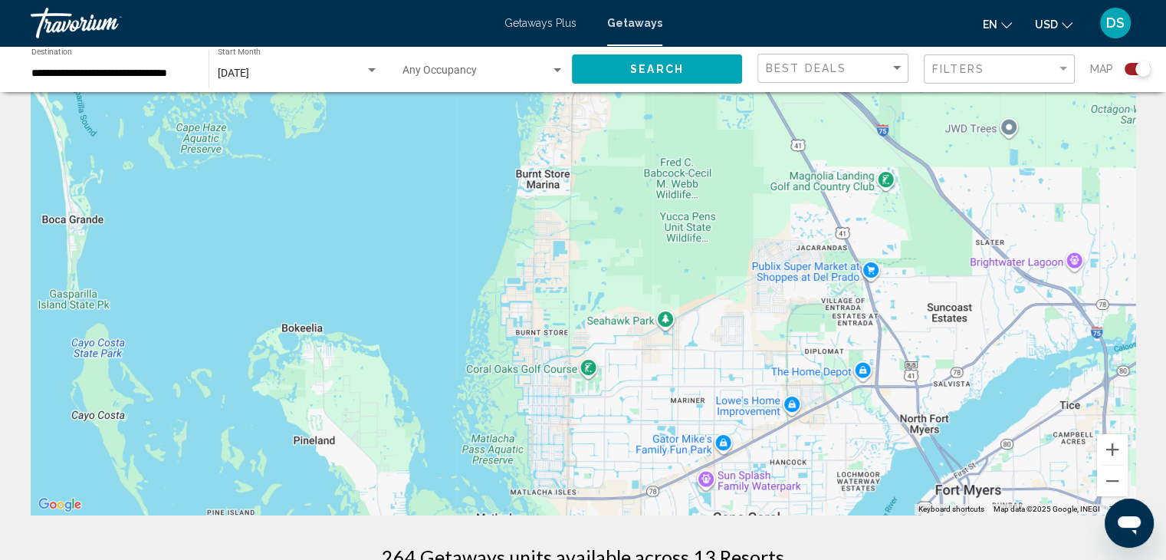
scroll to position [77, 0]
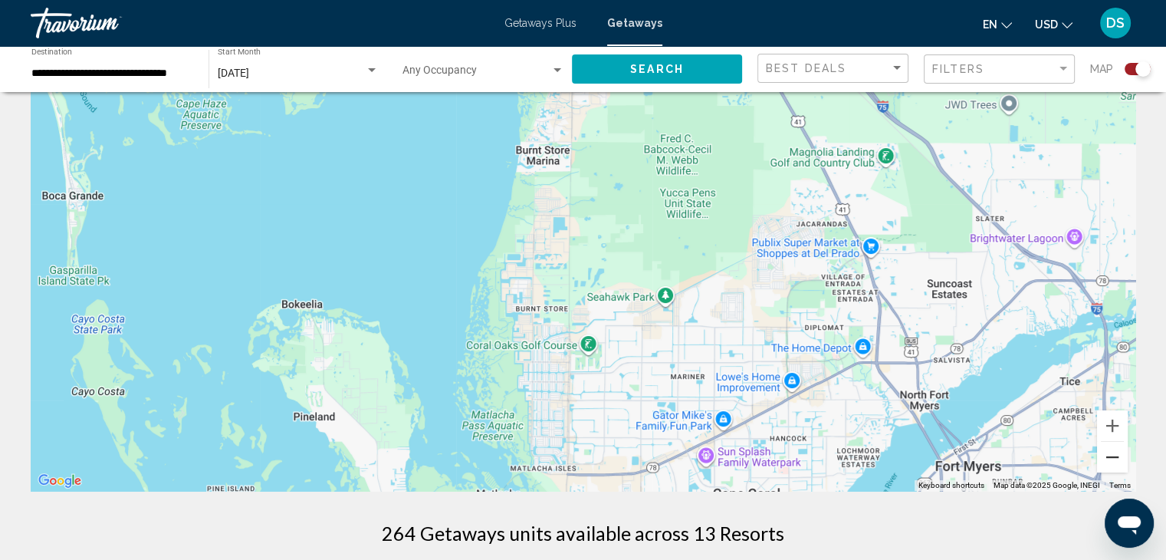
click at [1115, 460] on button "Zoom out" at bounding box center [1112, 457] width 31 height 31
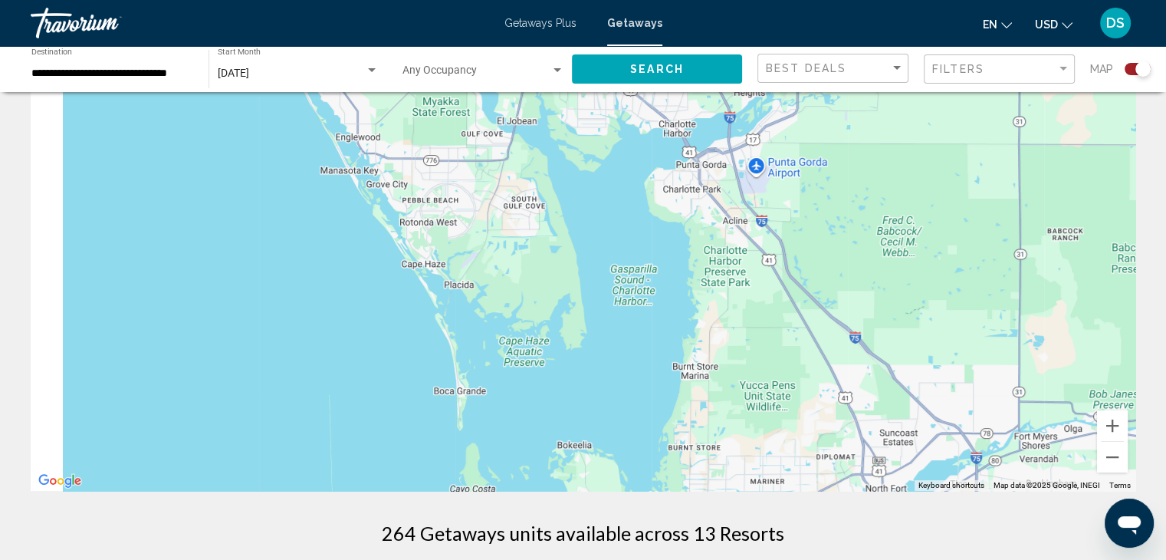
drag, startPoint x: 439, startPoint y: 317, endPoint x: 531, endPoint y: 378, distance: 109.9
click at [589, 429] on div "To activate drag with keyboard, press Alt + Enter. Once in keyboard drag state,…" at bounding box center [583, 261] width 1105 height 460
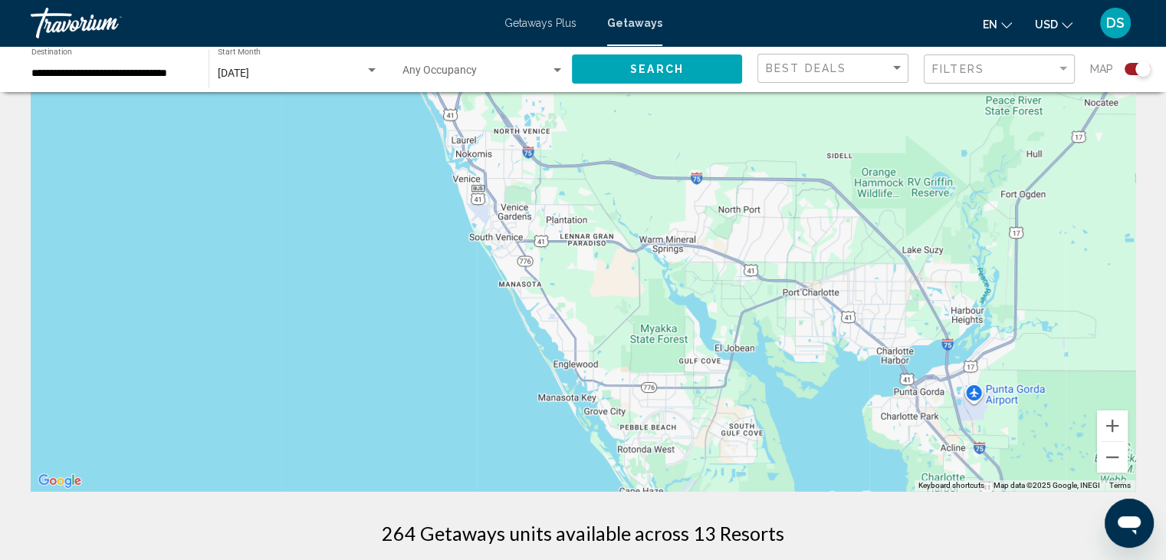
drag, startPoint x: 488, startPoint y: 239, endPoint x: 534, endPoint y: 409, distance: 175.6
click at [534, 409] on div "Main content" at bounding box center [583, 261] width 1105 height 460
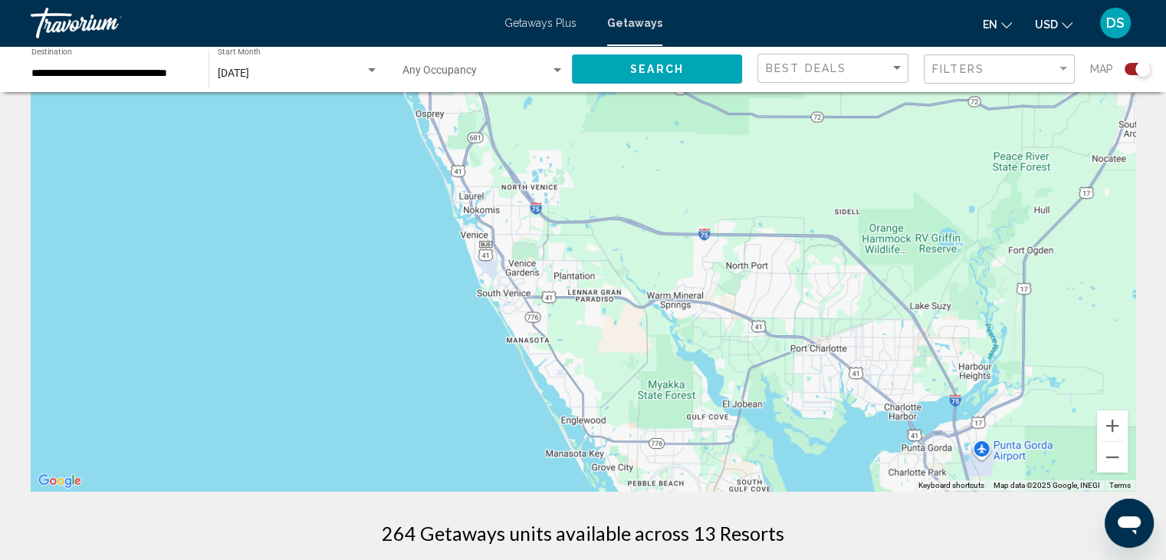
drag, startPoint x: 543, startPoint y: 154, endPoint x: 599, endPoint y: 373, distance: 226.3
click at [599, 373] on div "Main content" at bounding box center [583, 261] width 1105 height 460
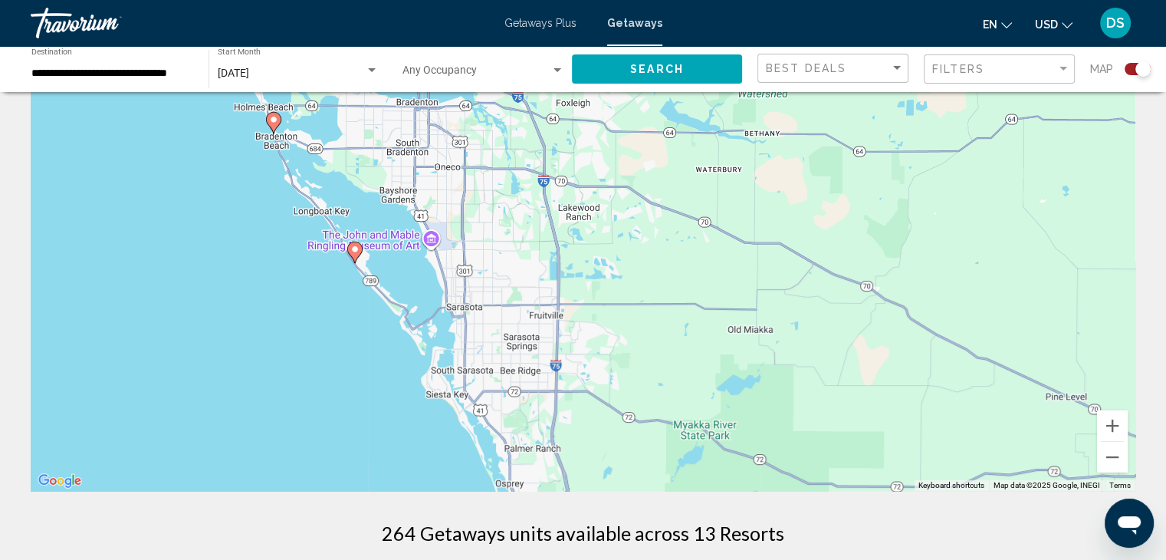
drag, startPoint x: 521, startPoint y: 219, endPoint x: 546, endPoint y: 366, distance: 149.4
click at [546, 366] on div "To activate drag with keyboard, press Alt + Enter. Once in keyboard drag state,…" at bounding box center [583, 261] width 1105 height 460
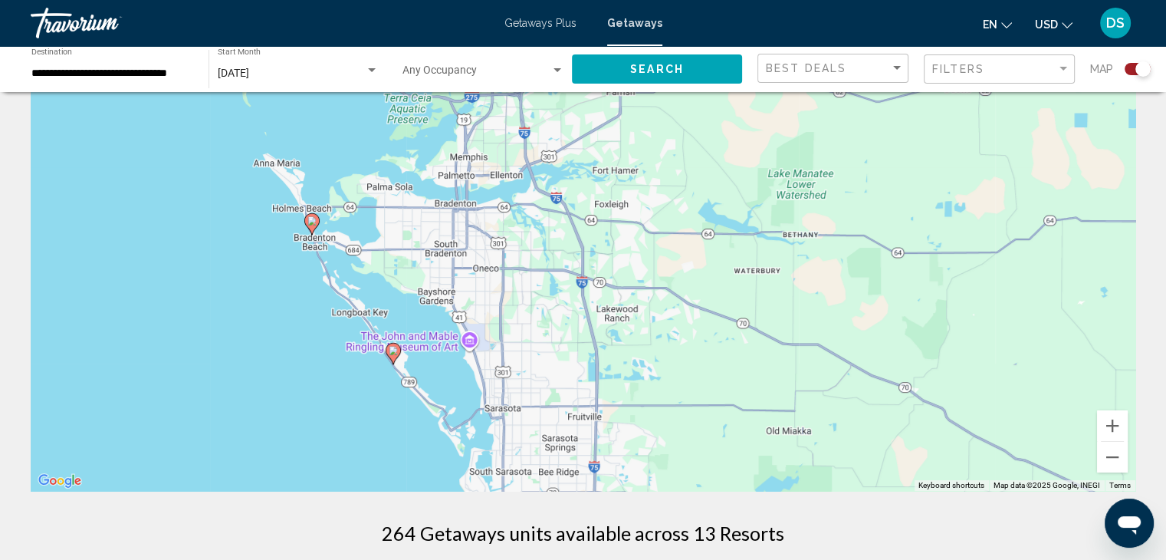
drag, startPoint x: 518, startPoint y: 261, endPoint x: 532, endPoint y: 298, distance: 40.0
click at [532, 298] on div "To activate drag with keyboard, press Alt + Enter. Once in keyboard drag state,…" at bounding box center [583, 261] width 1105 height 460
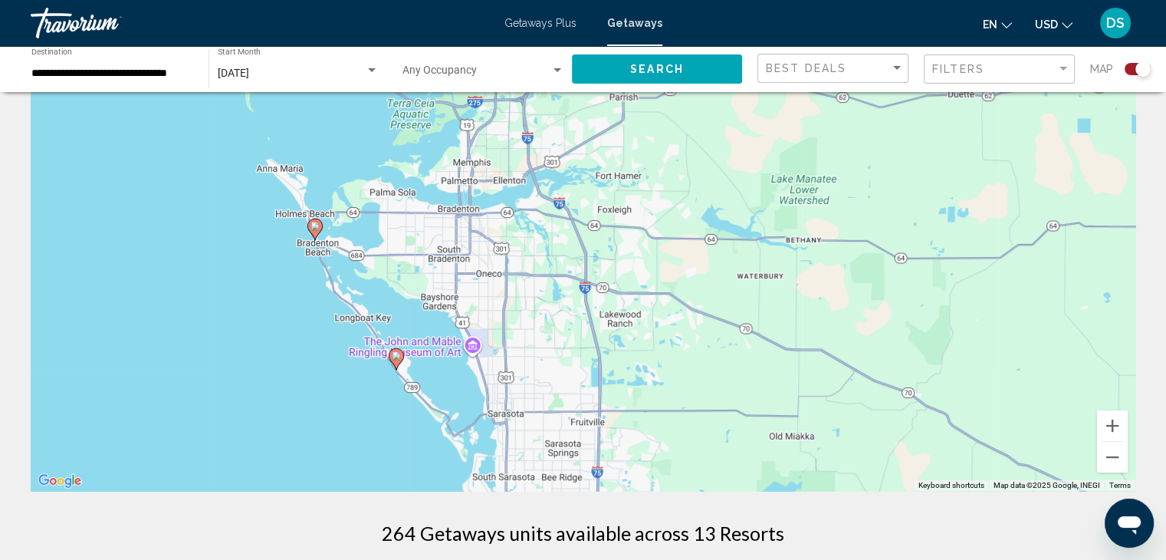
click at [313, 228] on image "Main content" at bounding box center [315, 226] width 9 height 9
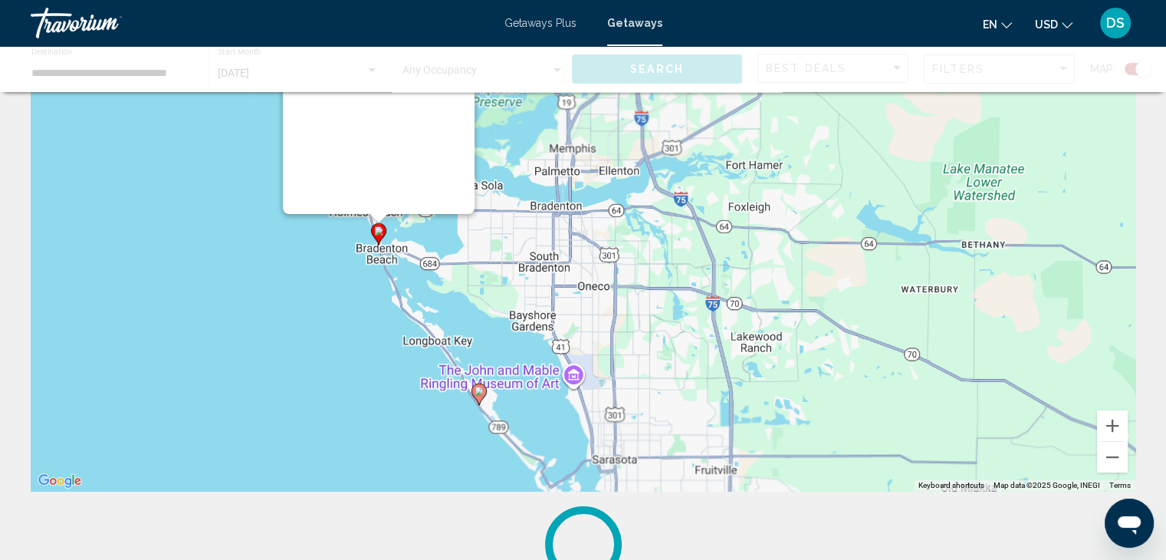
scroll to position [0, 0]
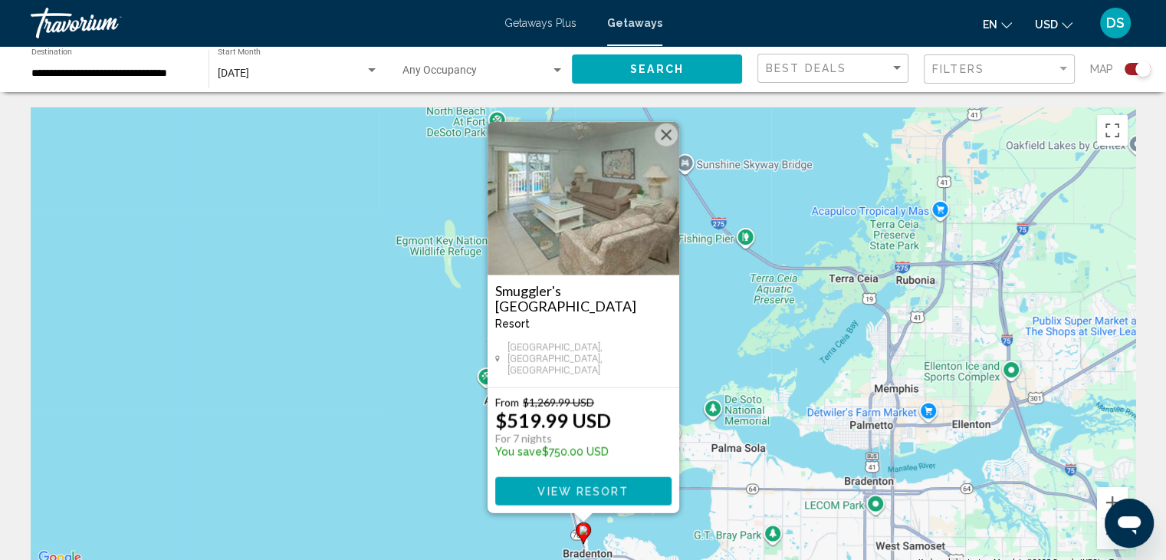
click at [669, 144] on button "Close" at bounding box center [666, 134] width 23 height 23
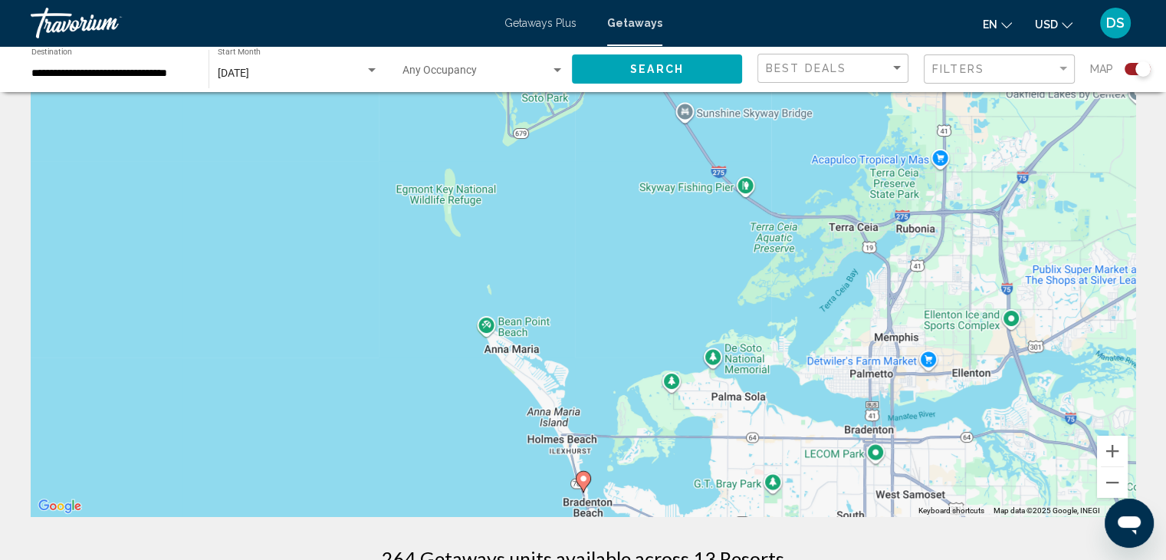
scroll to position [77, 0]
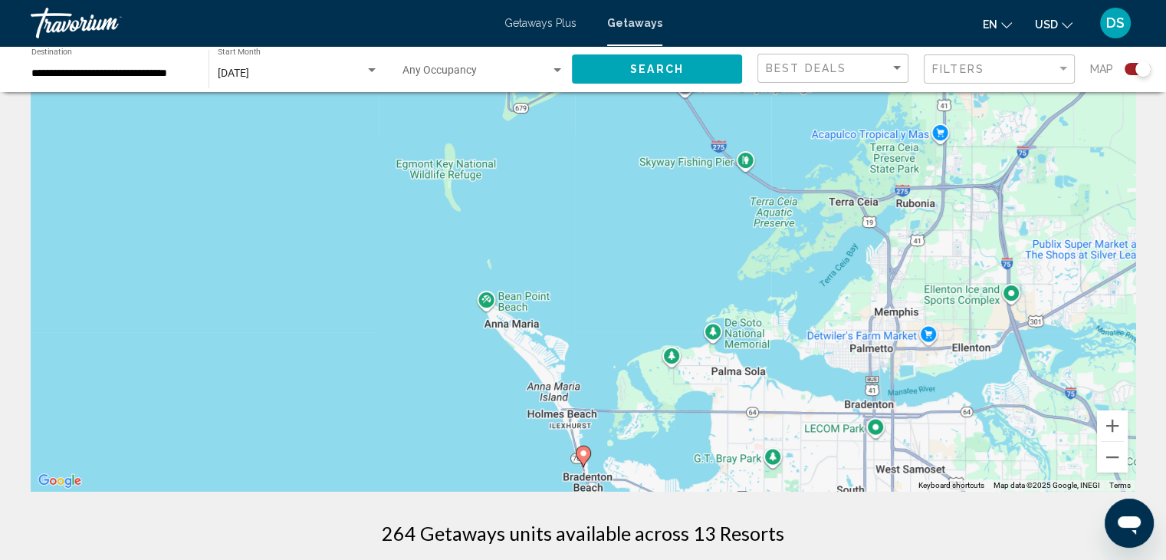
click at [1095, 458] on div "To navigate, press the arrow keys. To activate drag with keyboard, press Alt + …" at bounding box center [583, 261] width 1105 height 460
click at [1107, 467] on button "Zoom out" at bounding box center [1112, 457] width 31 height 31
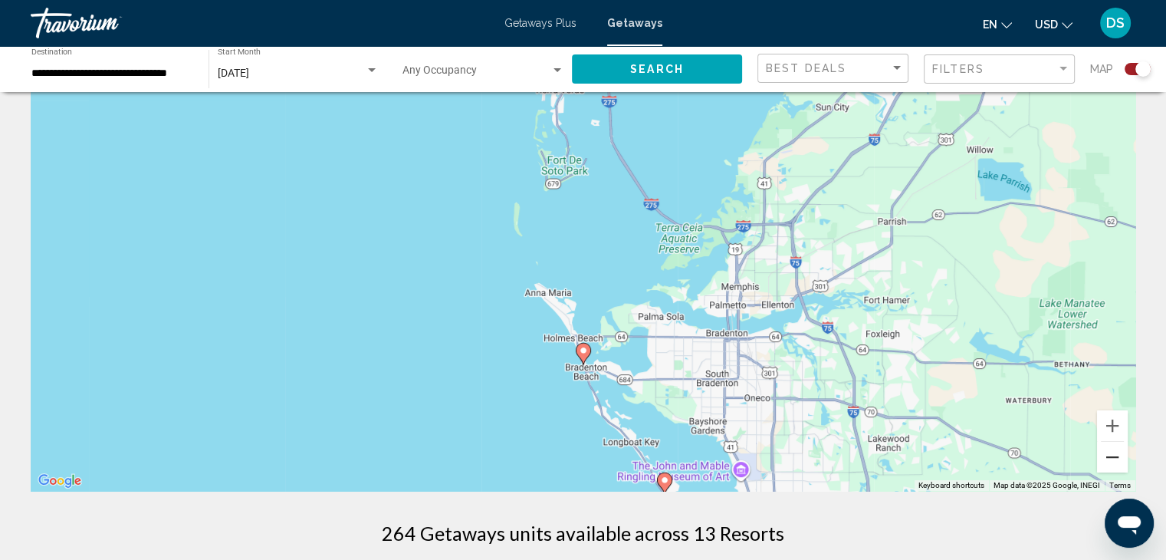
click at [1107, 464] on button "Zoom out" at bounding box center [1112, 457] width 31 height 31
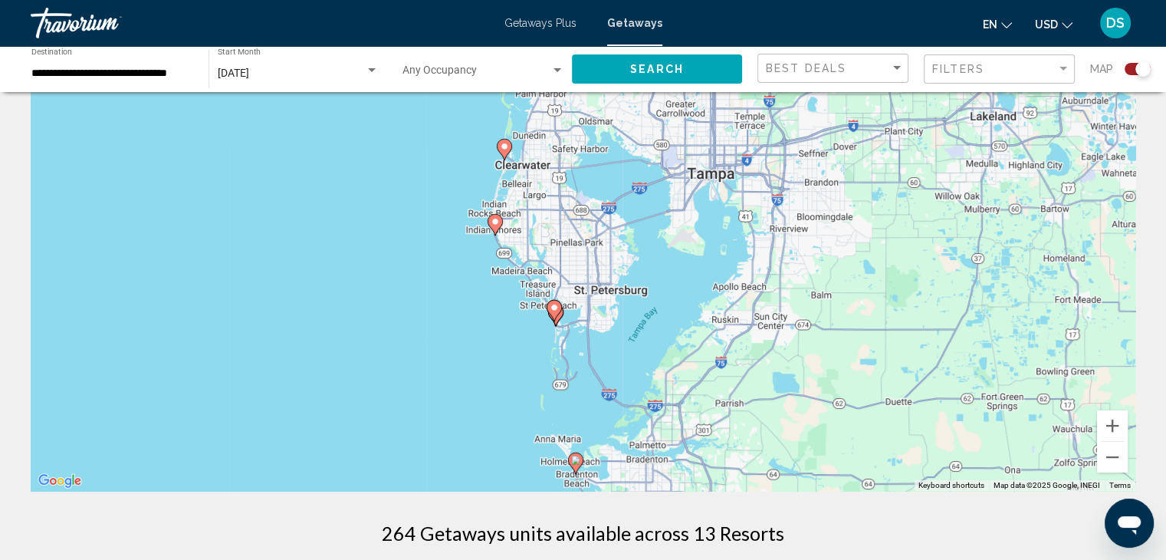
drag, startPoint x: 625, startPoint y: 170, endPoint x: 617, endPoint y: 342, distance: 171.9
click at [617, 342] on div "To activate drag with keyboard, press Alt + Enter. Once in keyboard drag state,…" at bounding box center [583, 261] width 1105 height 460
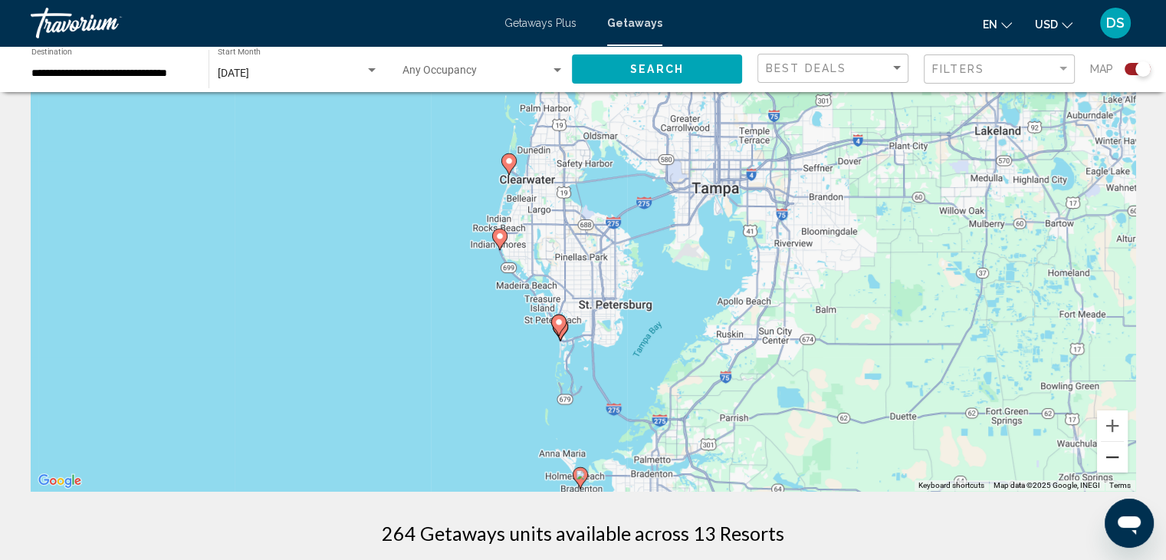
click at [1110, 460] on button "Zoom out" at bounding box center [1112, 457] width 31 height 31
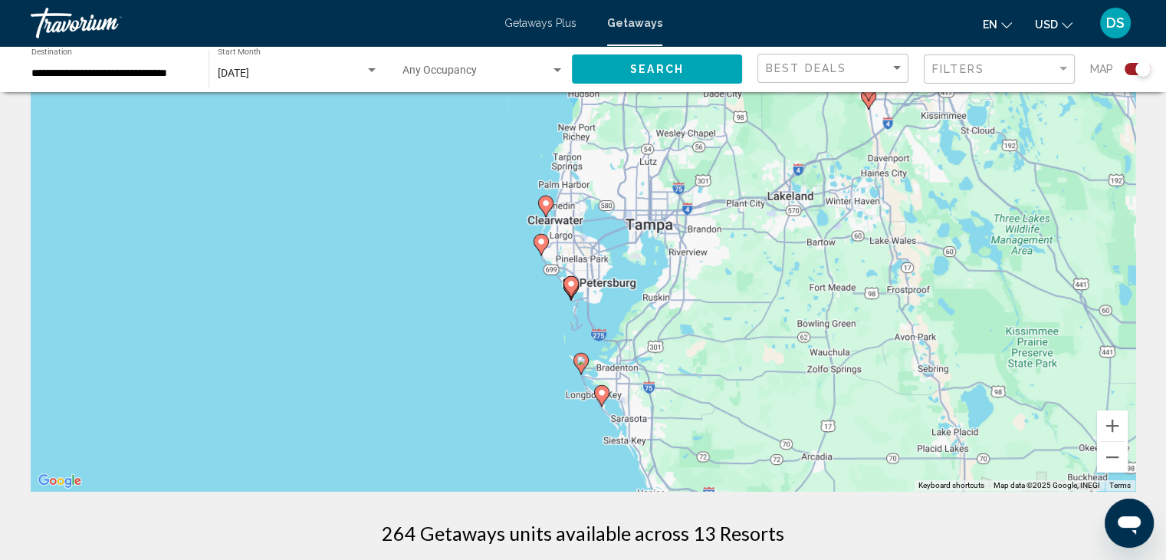
click at [600, 393] on image "Main content" at bounding box center [601, 392] width 9 height 9
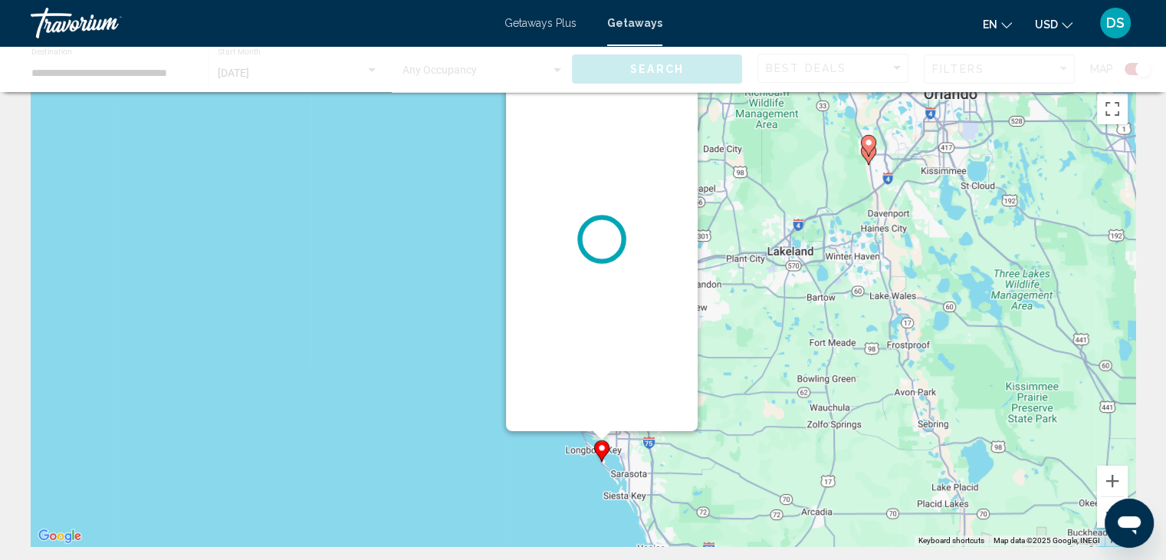
scroll to position [0, 0]
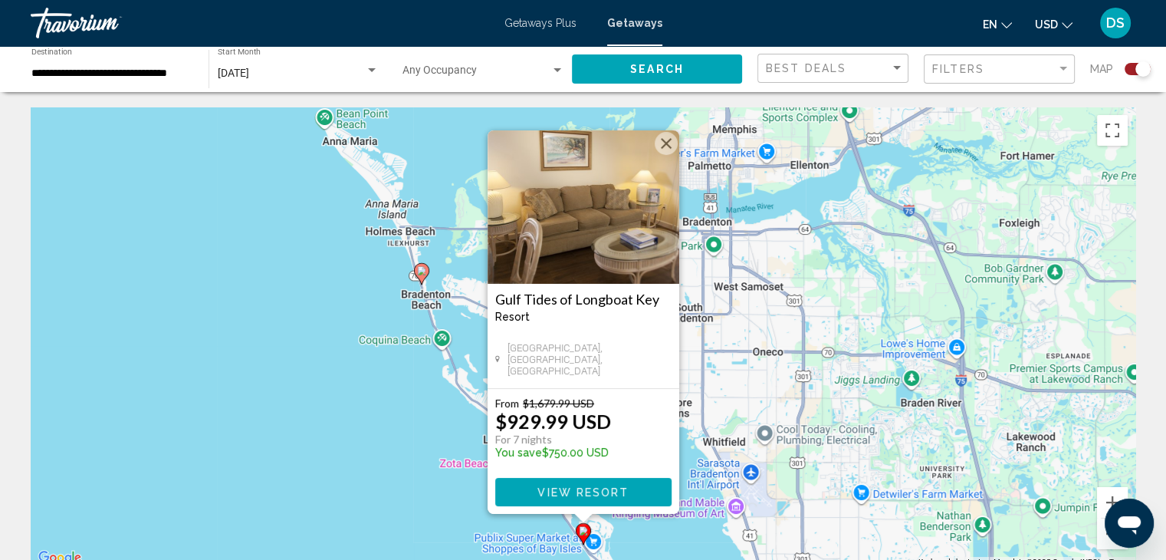
click at [664, 146] on button "Close" at bounding box center [666, 143] width 23 height 23
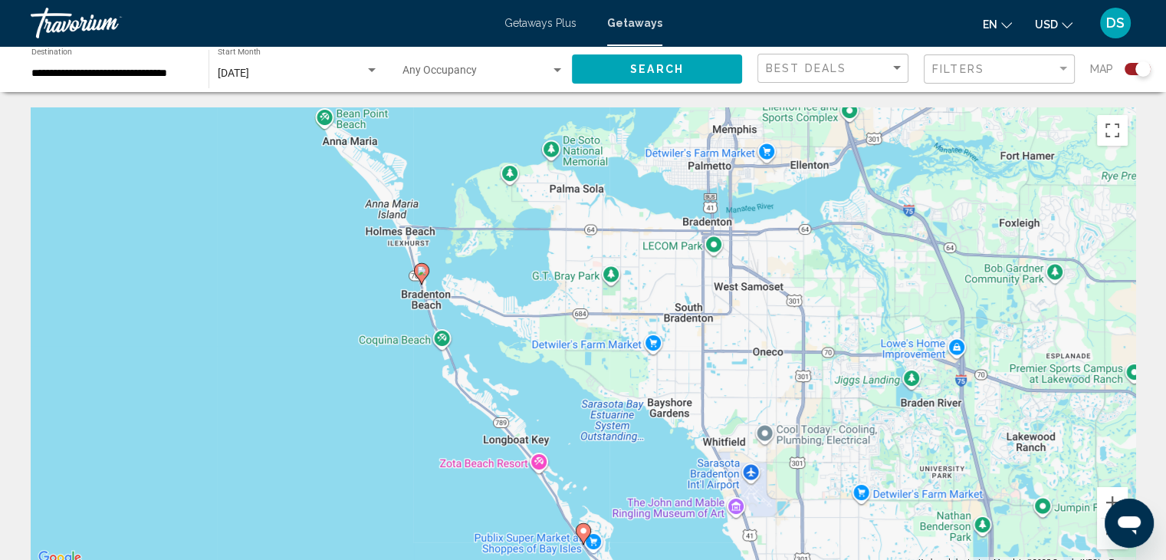
click at [425, 277] on icon "Main content" at bounding box center [421, 274] width 14 height 20
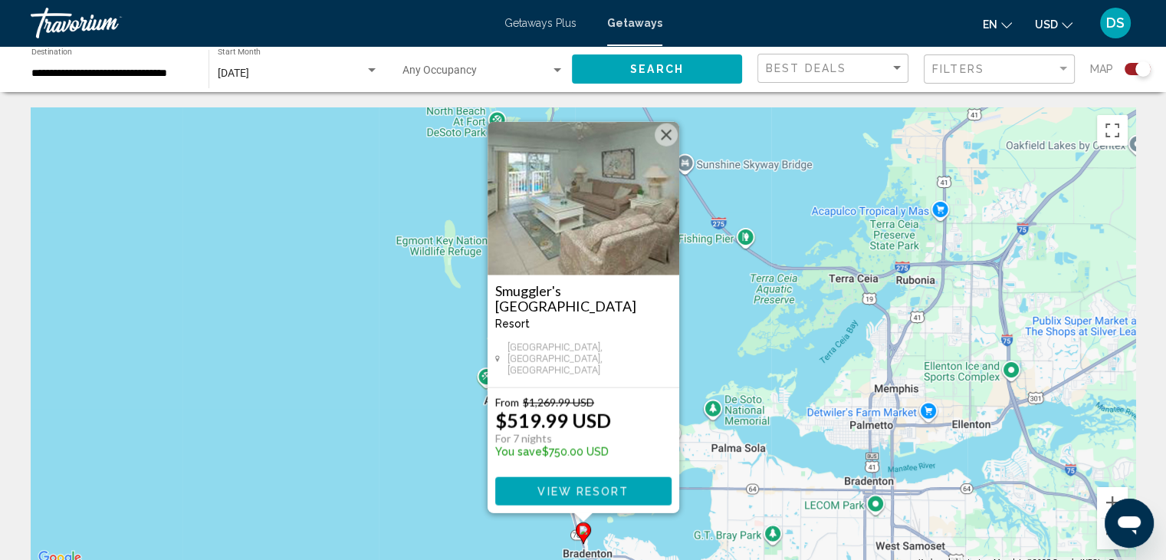
click at [659, 143] on button "Close" at bounding box center [666, 134] width 23 height 23
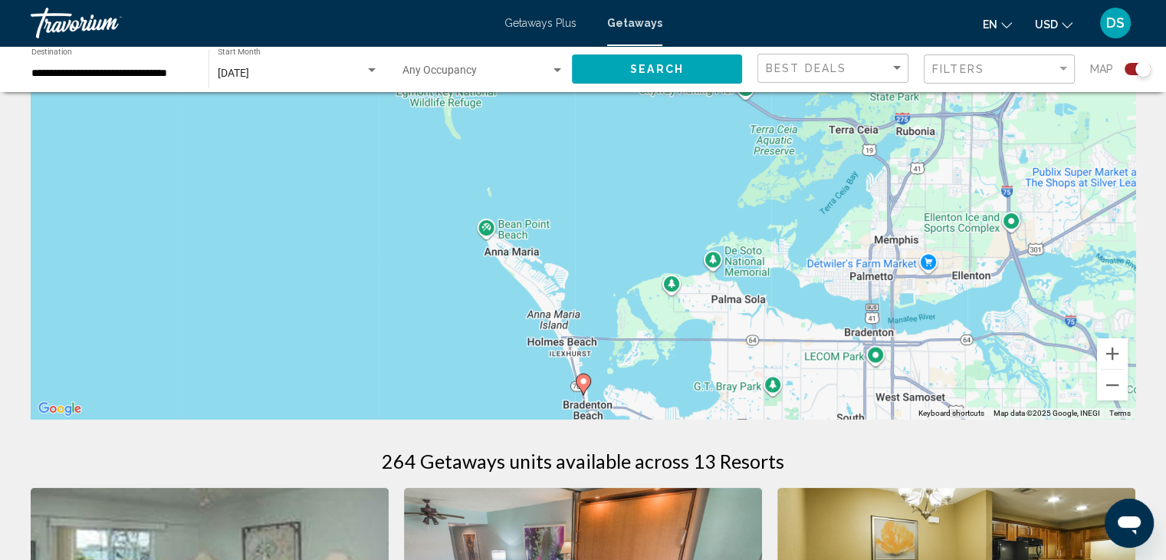
scroll to position [153, 0]
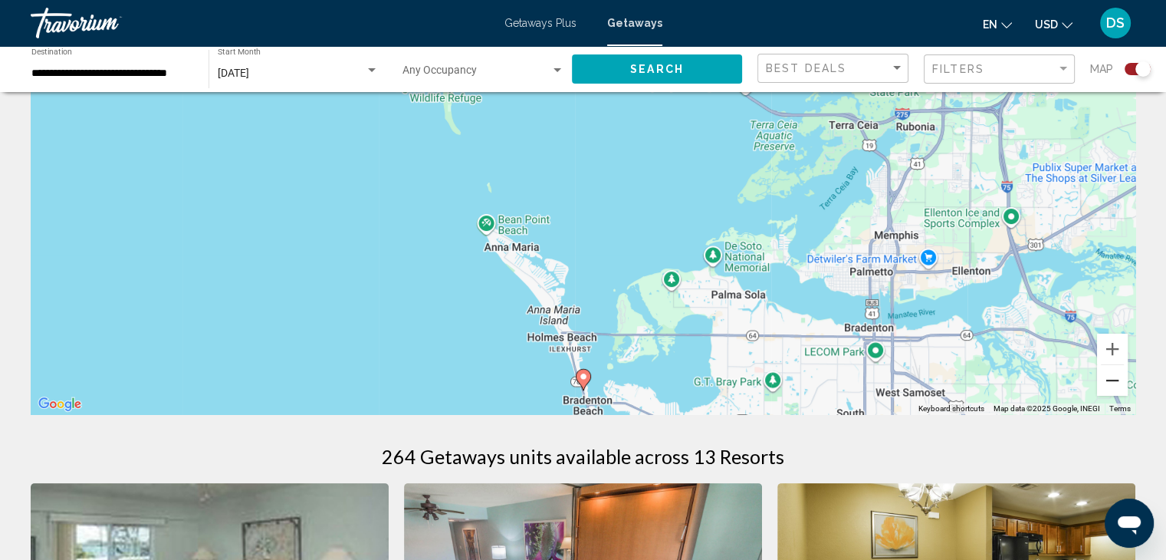
click at [1113, 381] on button "Zoom out" at bounding box center [1112, 380] width 31 height 31
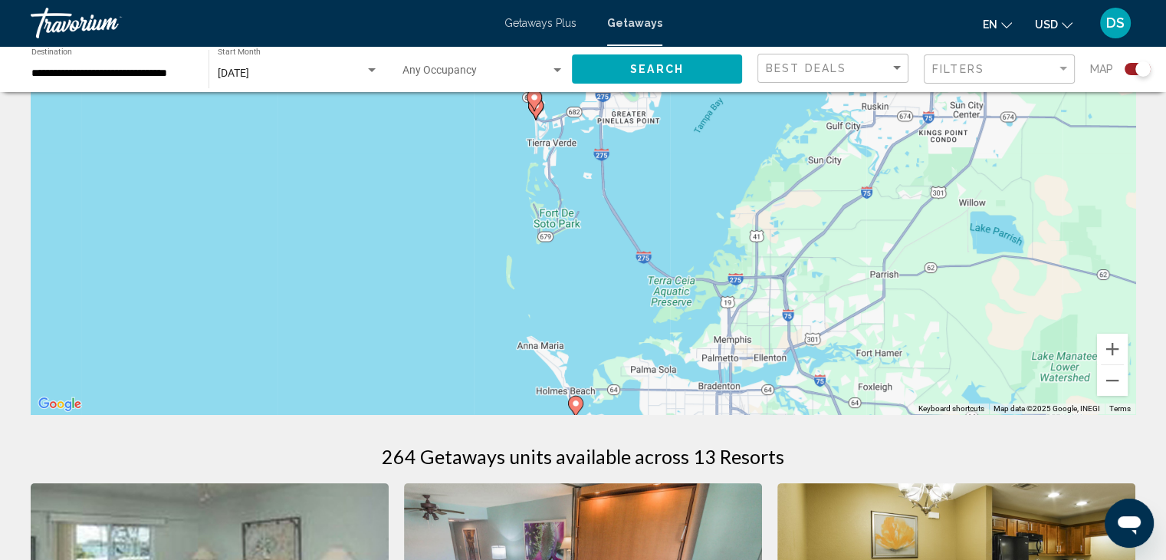
drag, startPoint x: 713, startPoint y: 245, endPoint x: 703, endPoint y: 376, distance: 130.7
click at [703, 375] on div "To activate drag with keyboard, press Alt + Enter. Once in keyboard drag state,…" at bounding box center [583, 184] width 1105 height 460
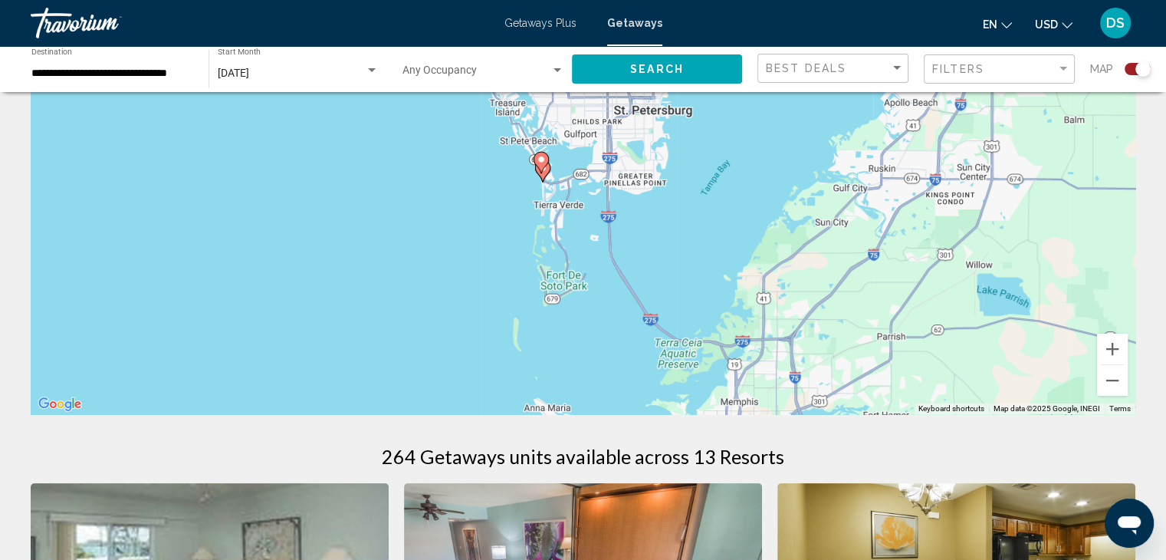
drag, startPoint x: 613, startPoint y: 226, endPoint x: 639, endPoint y: 357, distance: 132.8
click at [638, 357] on div "To activate drag with keyboard, press Alt + Enter. Once in keyboard drag state,…" at bounding box center [583, 184] width 1105 height 460
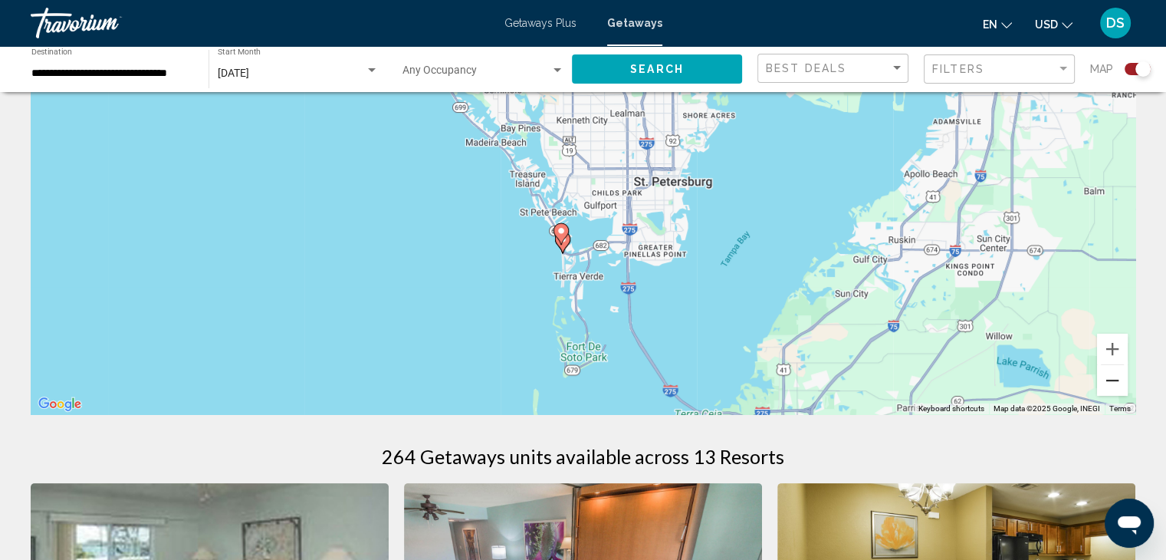
click at [1111, 387] on button "Zoom out" at bounding box center [1112, 380] width 31 height 31
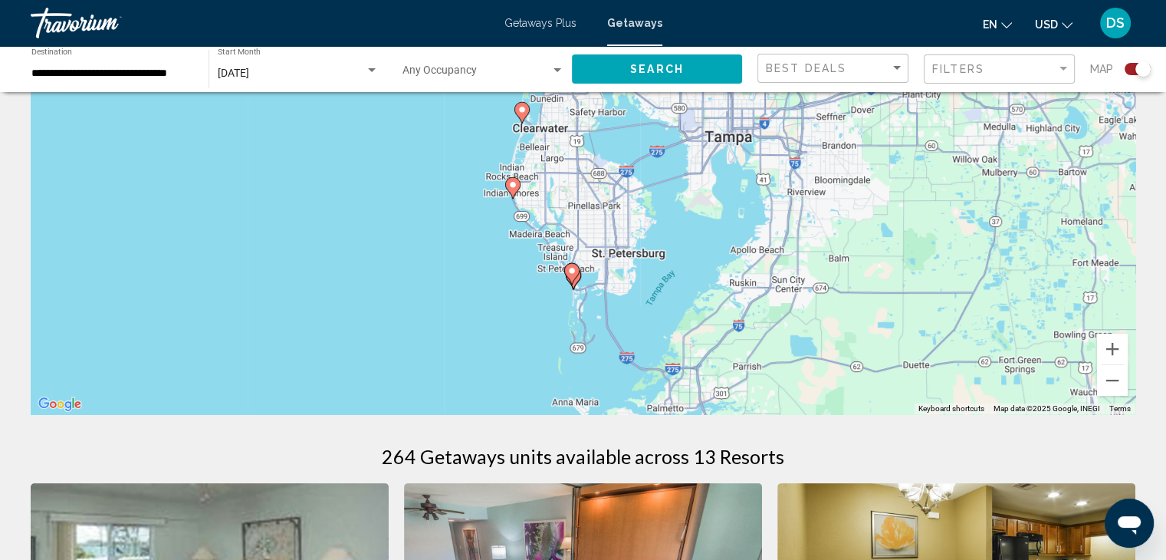
drag, startPoint x: 571, startPoint y: 143, endPoint x: 560, endPoint y: 249, distance: 107.1
click at [567, 243] on div "To activate drag with keyboard, press Alt + Enter. Once in keyboard drag state,…" at bounding box center [583, 184] width 1105 height 460
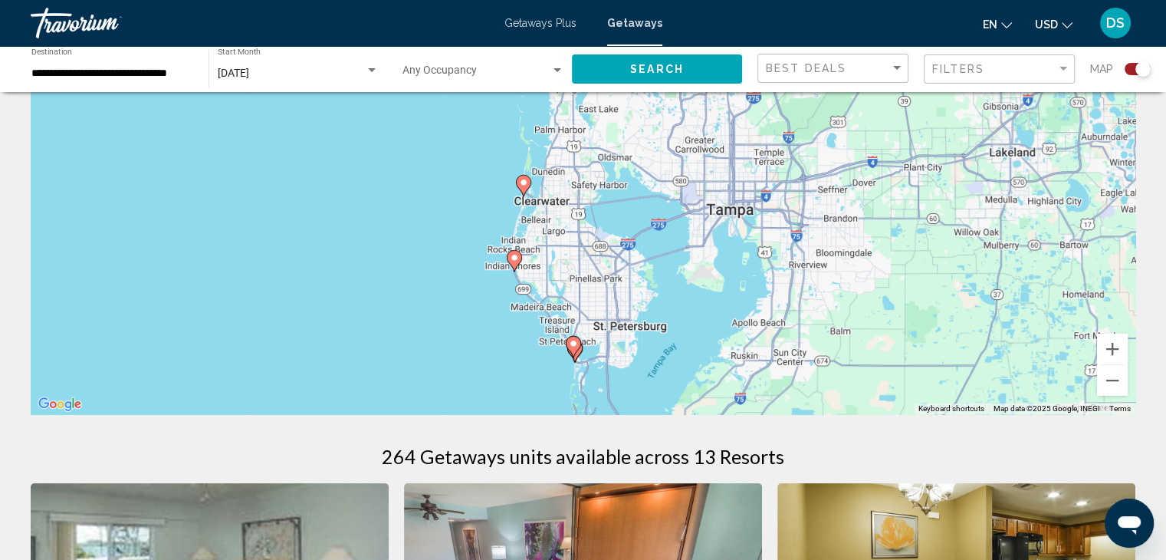
drag, startPoint x: 517, startPoint y: 199, endPoint x: 524, endPoint y: 259, distance: 60.2
click at [524, 259] on div "To activate drag with keyboard, press Alt + Enter. Once in keyboard drag state,…" at bounding box center [583, 184] width 1105 height 460
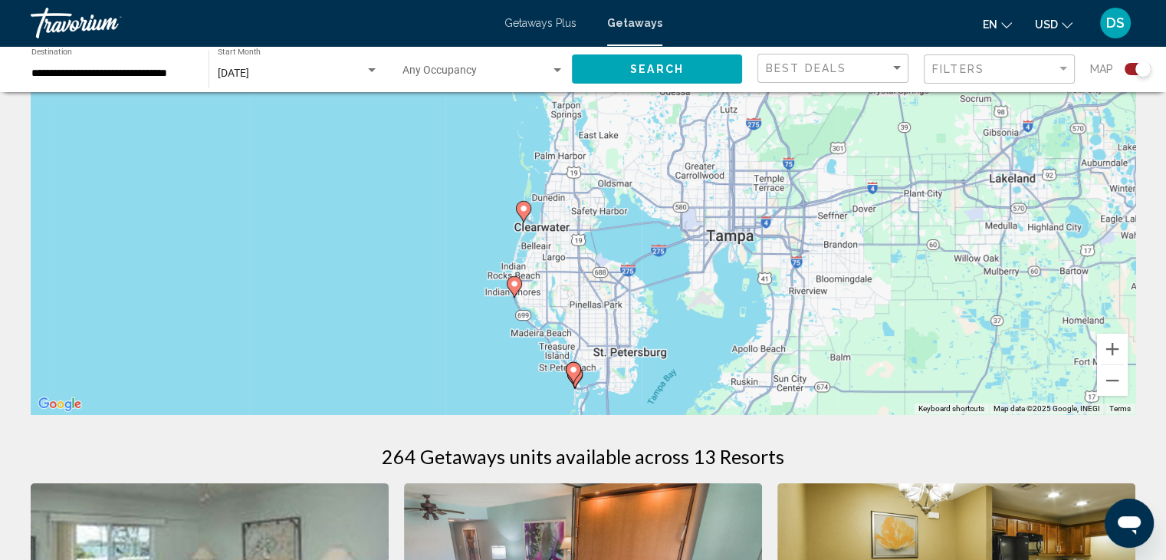
click at [524, 212] on image "Main content" at bounding box center [523, 208] width 9 height 9
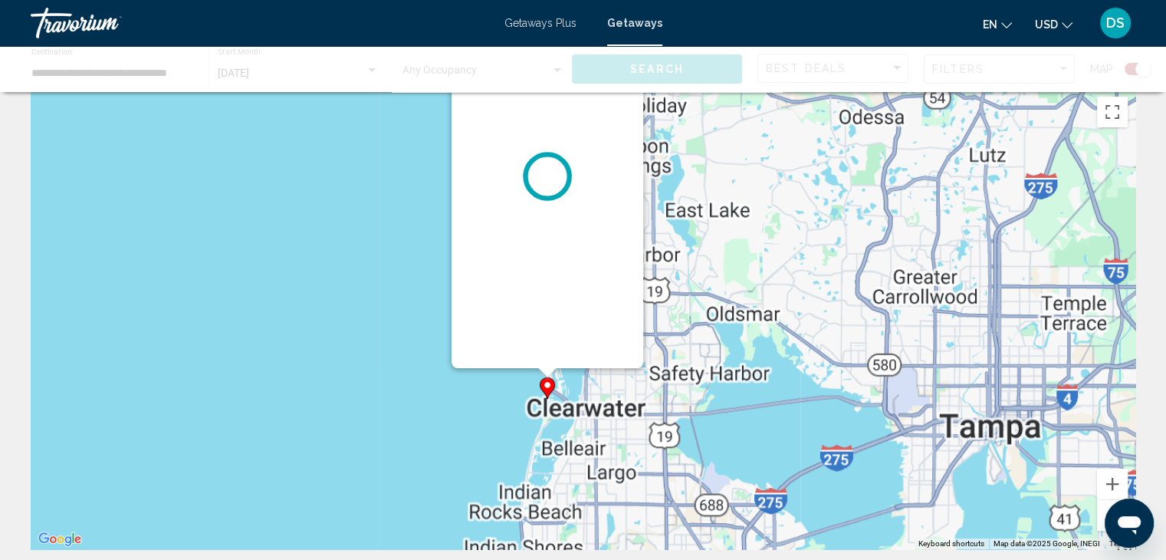
scroll to position [0, 0]
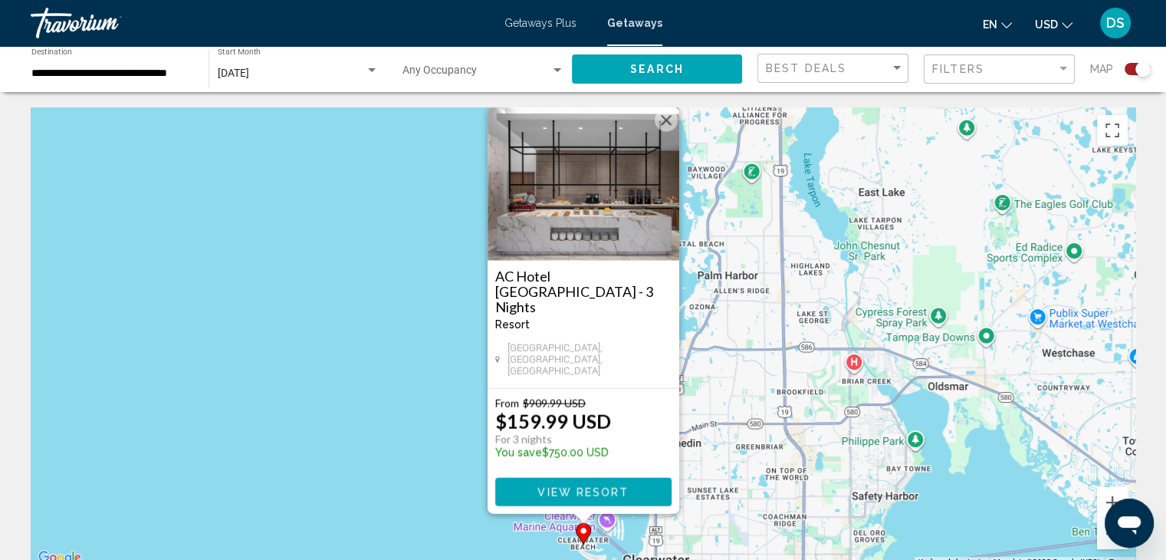
click at [662, 132] on button "Close" at bounding box center [666, 120] width 23 height 23
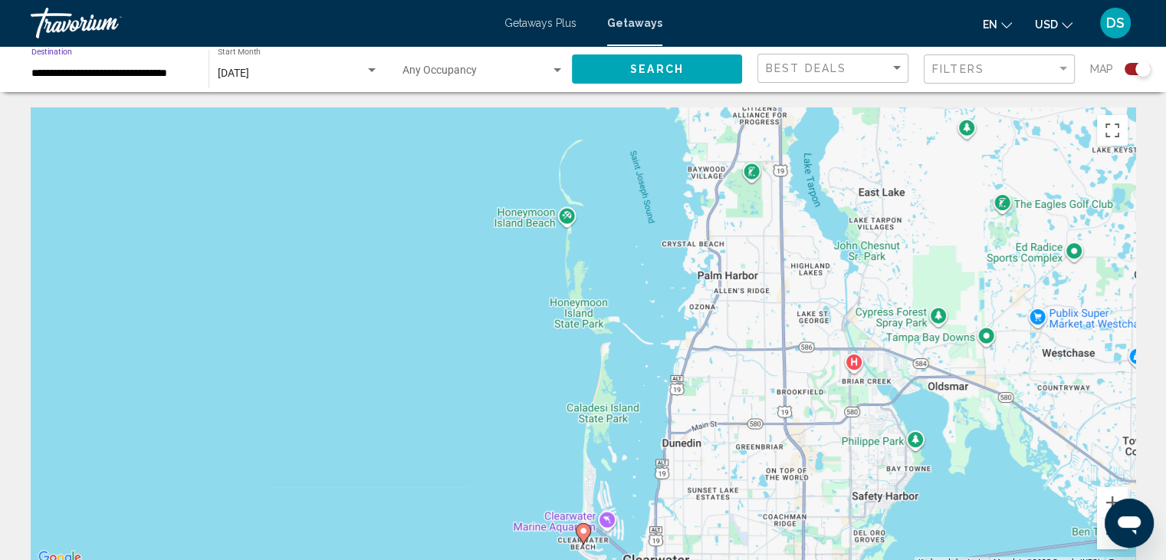
click at [101, 67] on input "**********" at bounding box center [112, 73] width 162 height 12
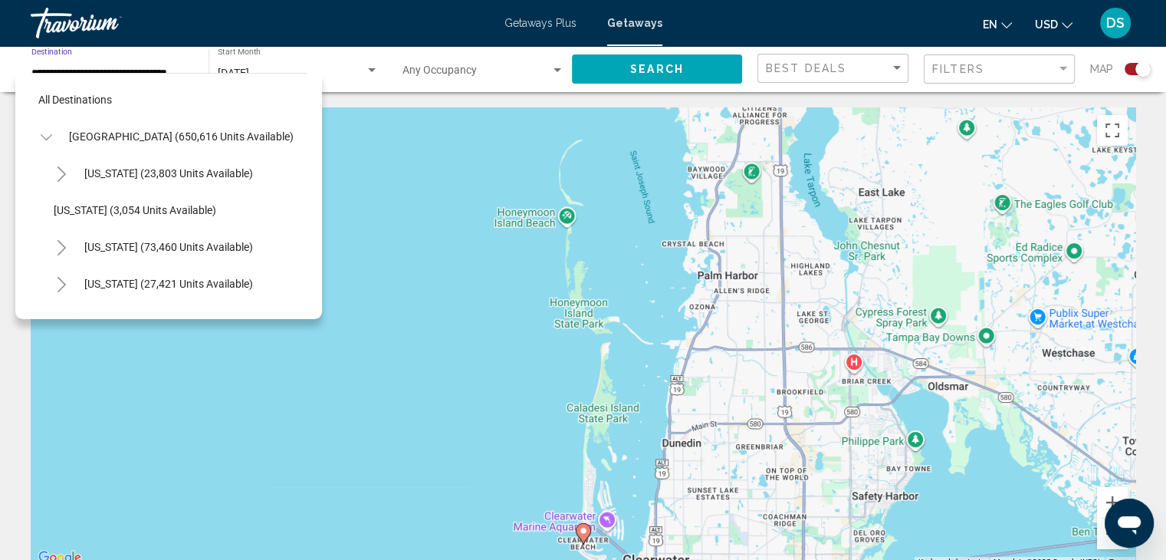
scroll to position [317, 0]
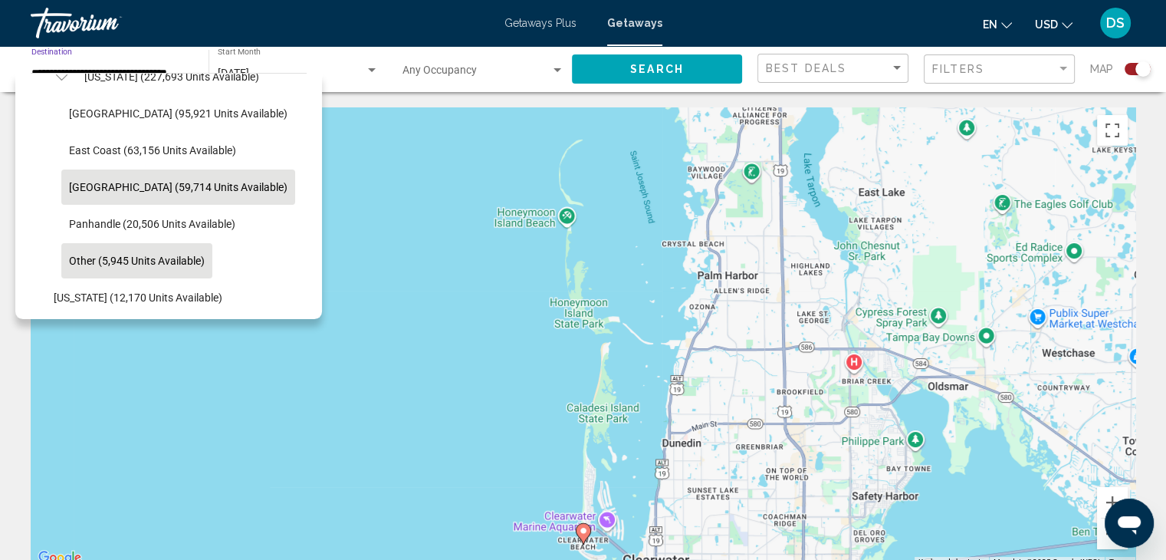
click at [90, 252] on button "Other (5,945 units available)" at bounding box center [136, 260] width 151 height 35
type input "**********"
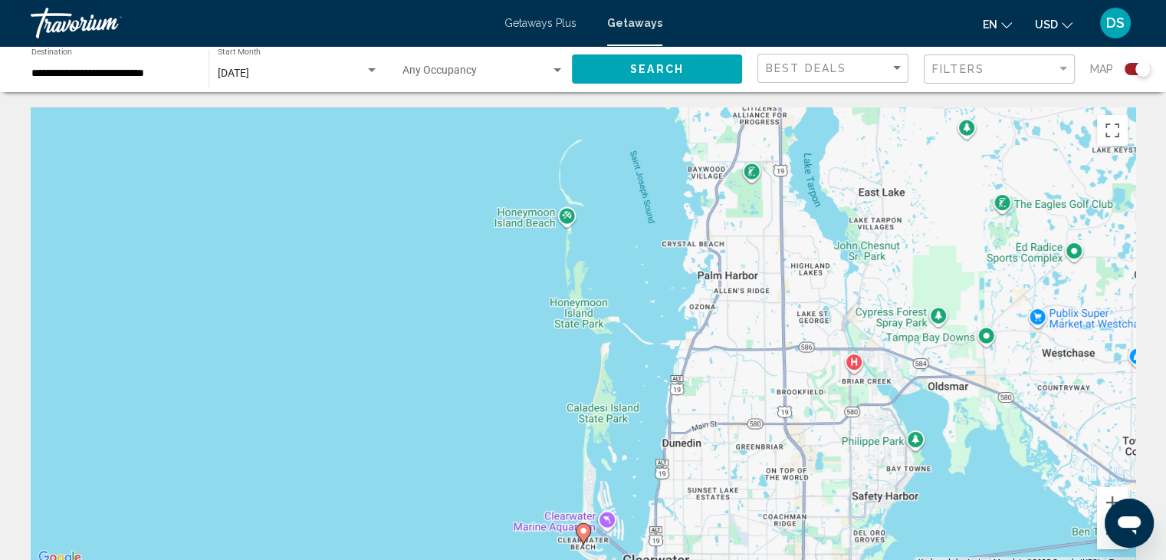
click at [626, 53] on div "Search" at bounding box center [665, 69] width 186 height 46
click at [643, 64] on span "Search" at bounding box center [657, 70] width 54 height 12
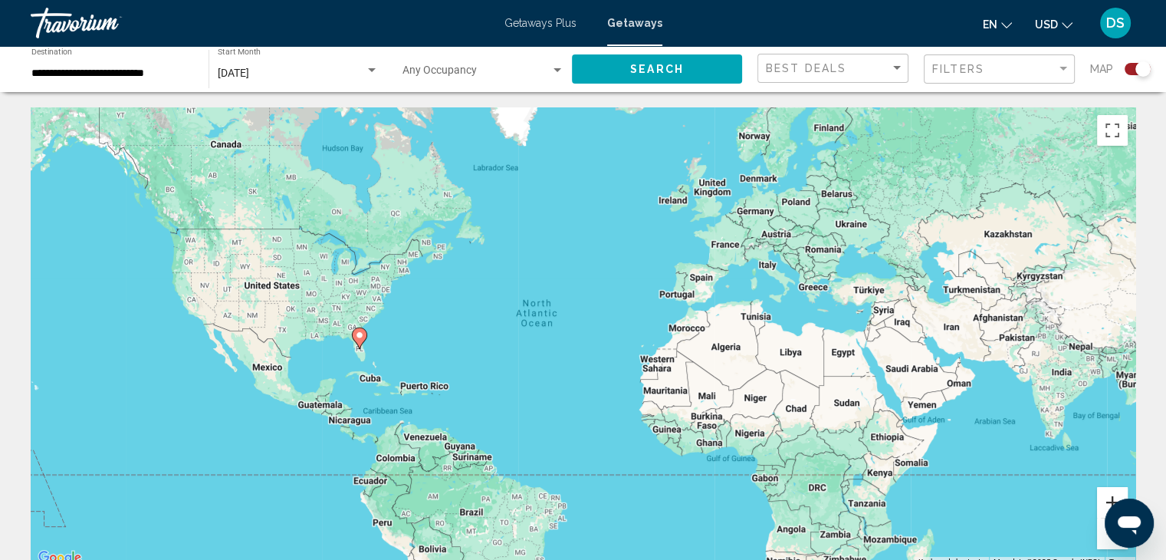
click at [1099, 493] on button "Zoom in" at bounding box center [1112, 502] width 31 height 31
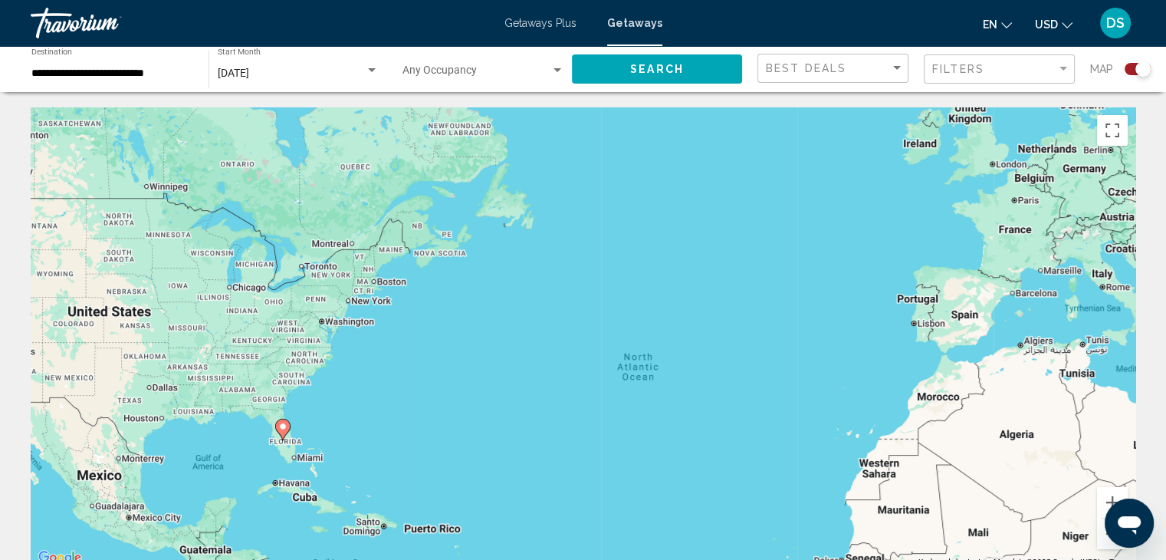
drag, startPoint x: 255, startPoint y: 306, endPoint x: 439, endPoint y: 396, distance: 205.1
click at [439, 396] on div "To activate drag with keyboard, press Alt + Enter. Once in keyboard drag state,…" at bounding box center [583, 337] width 1105 height 460
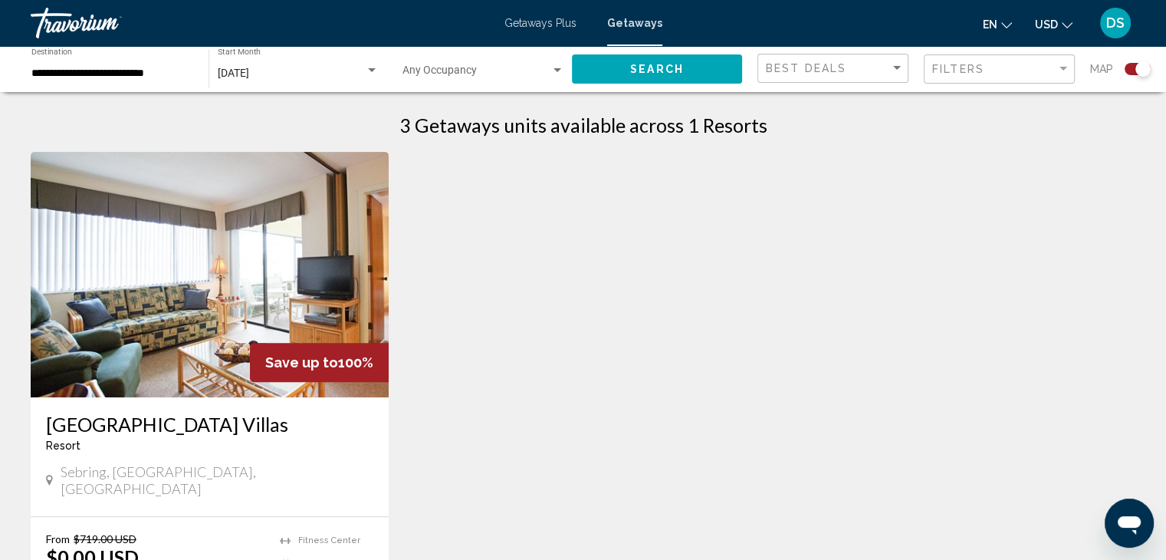
scroll to position [230, 0]
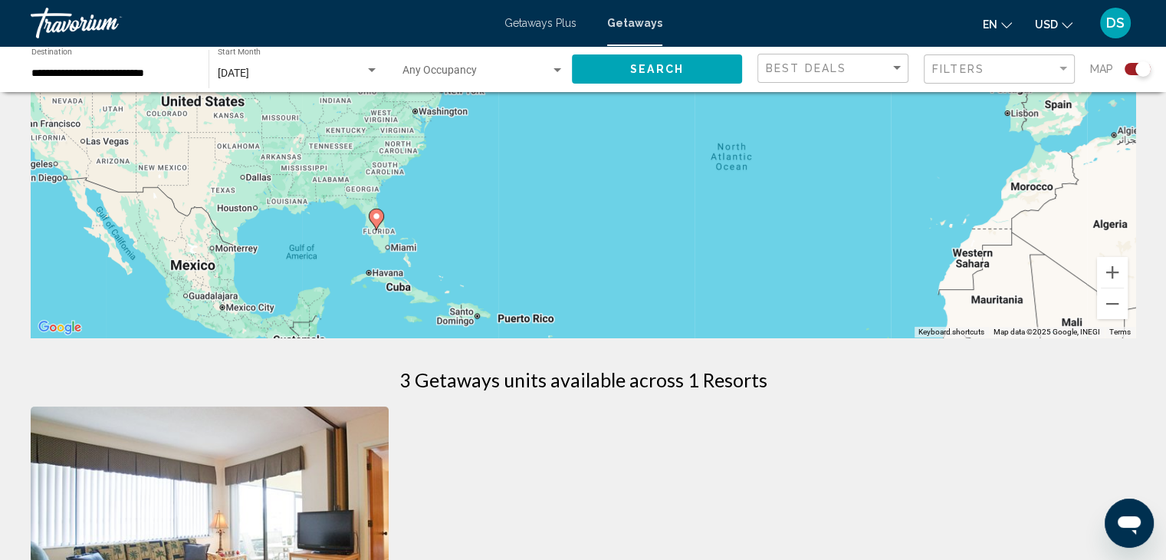
click at [90, 68] on input "**********" at bounding box center [112, 73] width 162 height 12
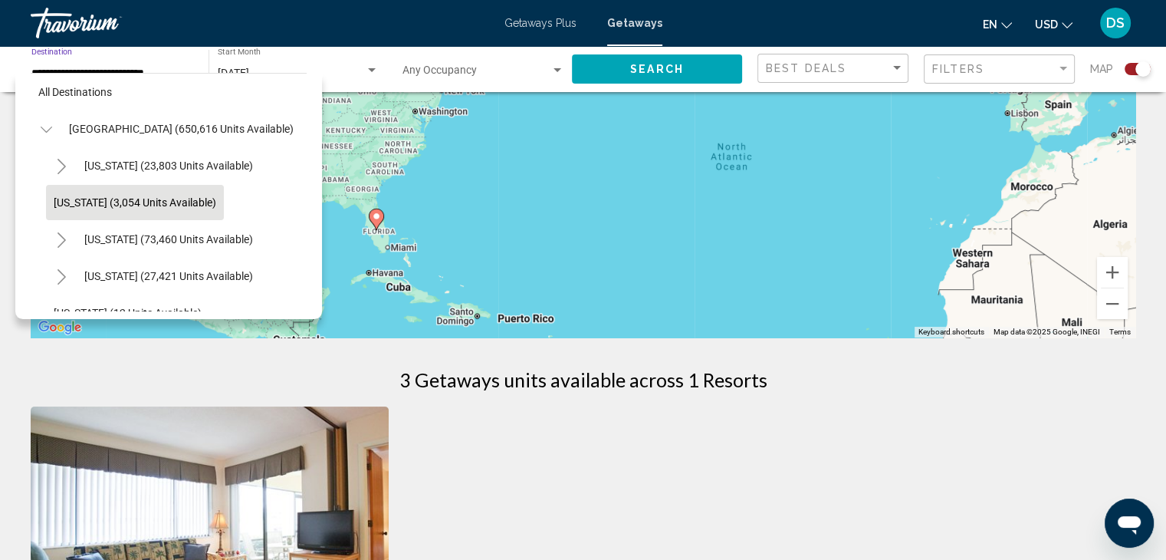
scroll to position [0, 0]
